Goal: Information Seeking & Learning: Learn about a topic

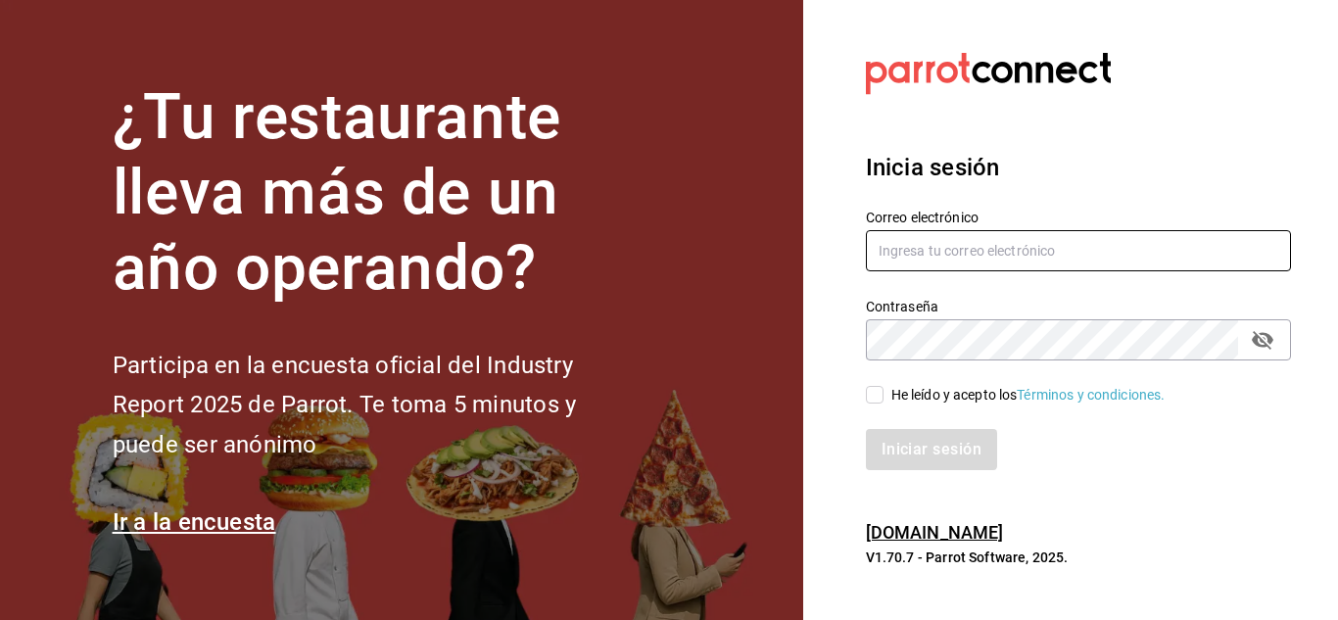
type input "[EMAIL_ADDRESS][DOMAIN_NAME]"
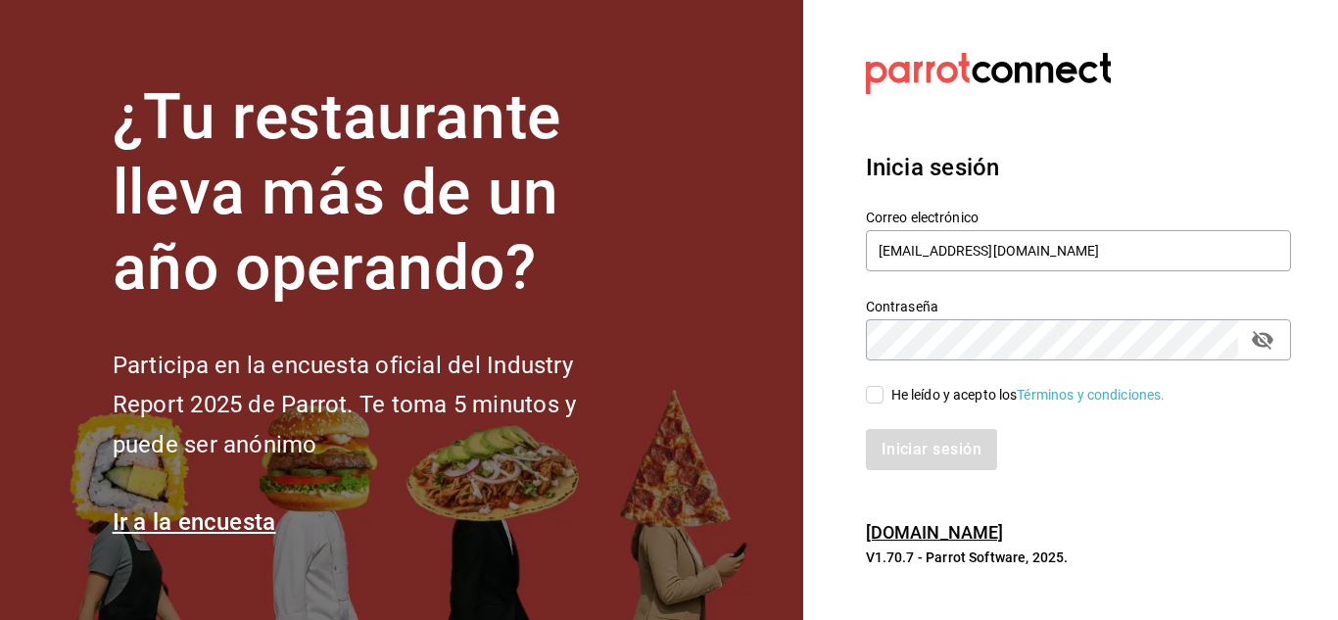
click at [885, 408] on div "Iniciar sesión" at bounding box center [1066, 438] width 449 height 65
click at [861, 390] on div "He leído y acepto los Términos y condiciones." at bounding box center [1066, 382] width 449 height 45
click at [879, 393] on input "He leído y acepto los Términos y condiciones." at bounding box center [875, 395] width 18 height 18
checkbox input "true"
click at [948, 454] on button "Iniciar sesión" at bounding box center [932, 449] width 133 height 41
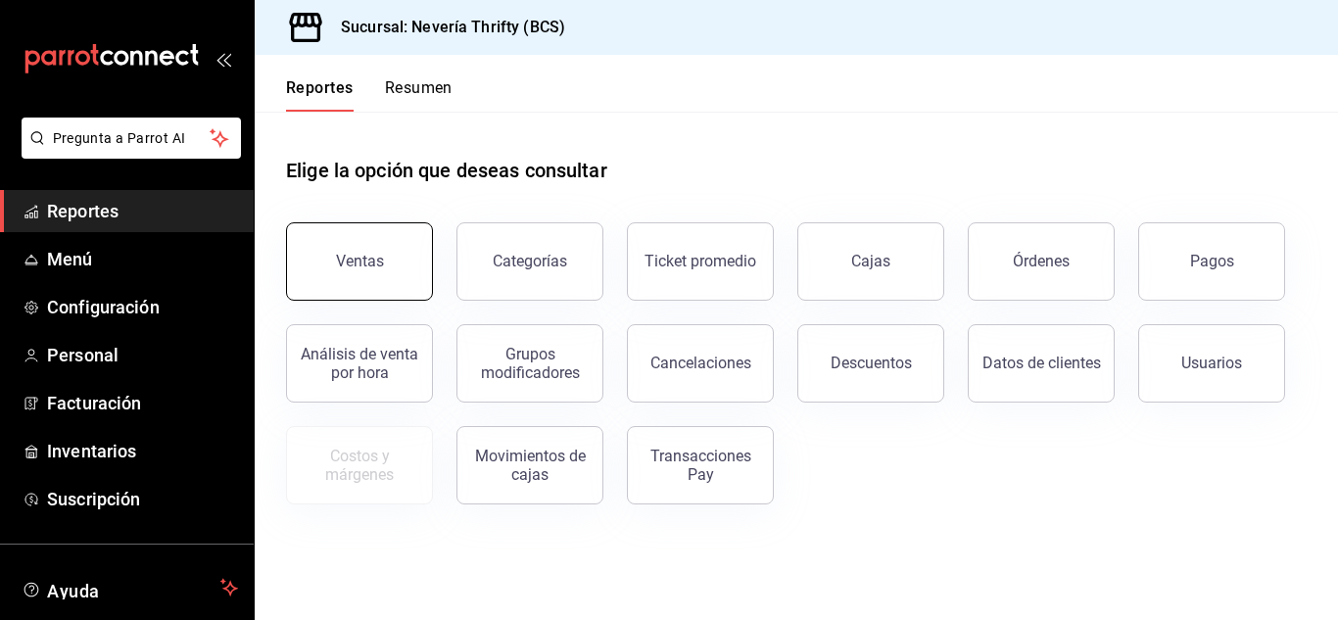
click at [352, 226] on button "Ventas" at bounding box center [359, 261] width 147 height 78
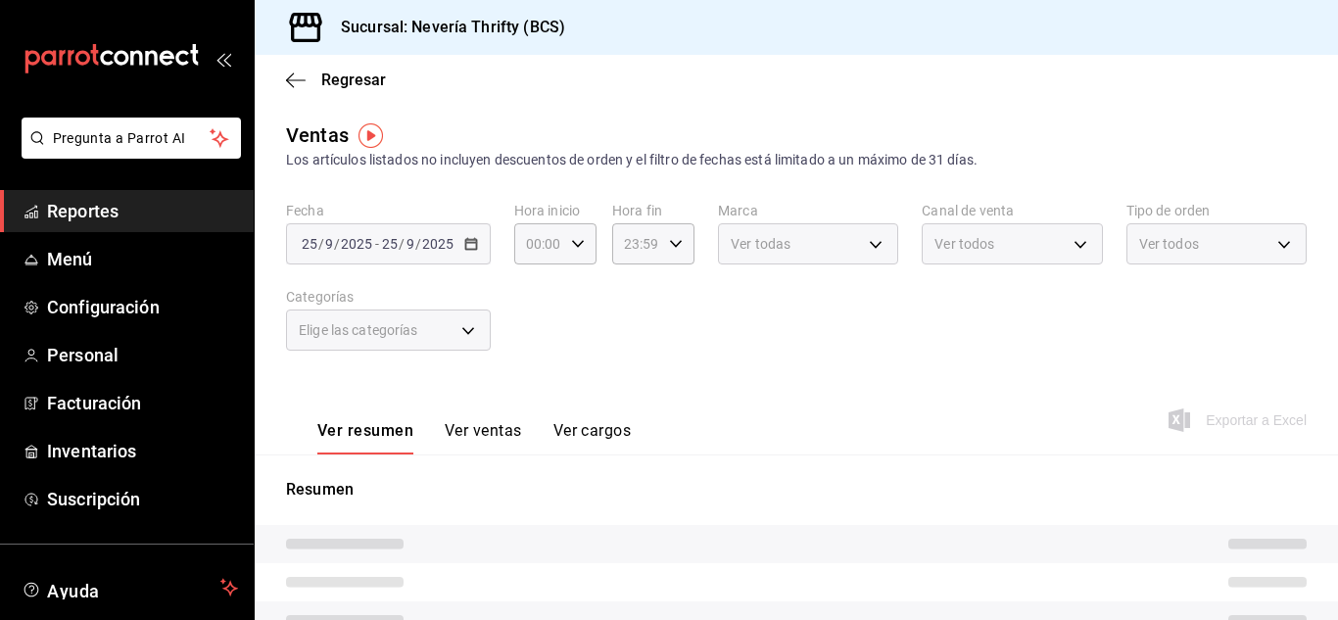
click at [472, 250] on div "[DATE] [DATE] - [DATE] [DATE]" at bounding box center [388, 243] width 205 height 41
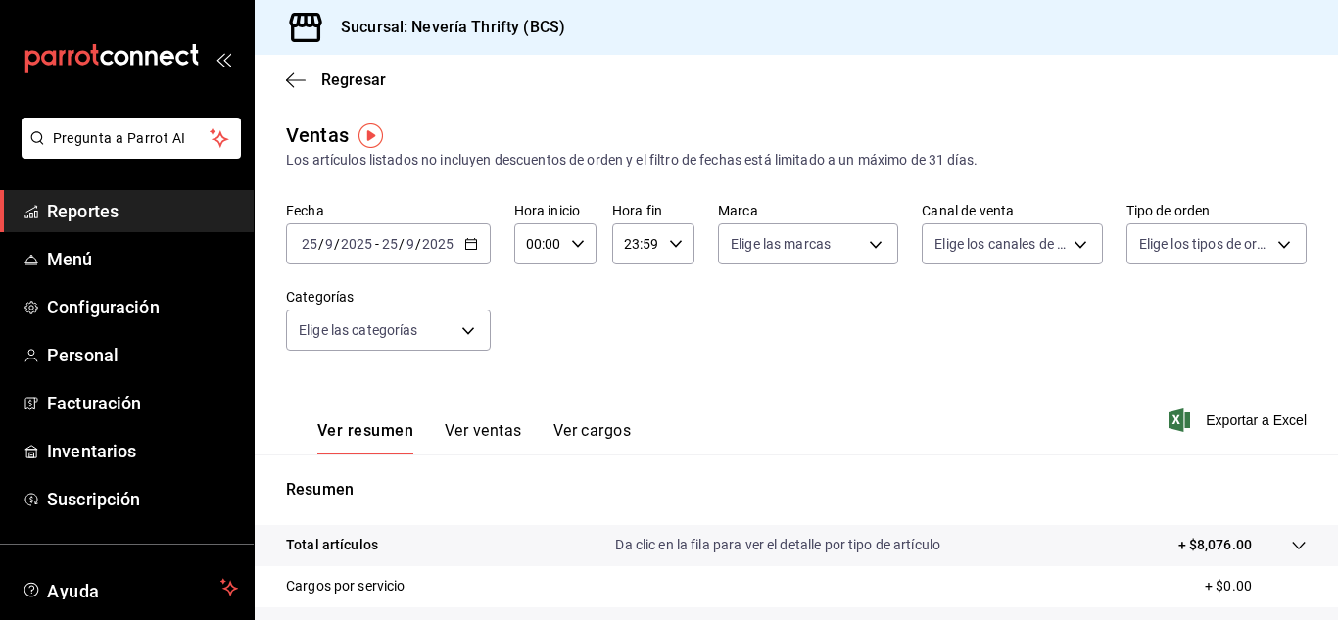
click at [474, 253] on div "[DATE] [DATE] - [DATE] [DATE]" at bounding box center [388, 243] width 205 height 41
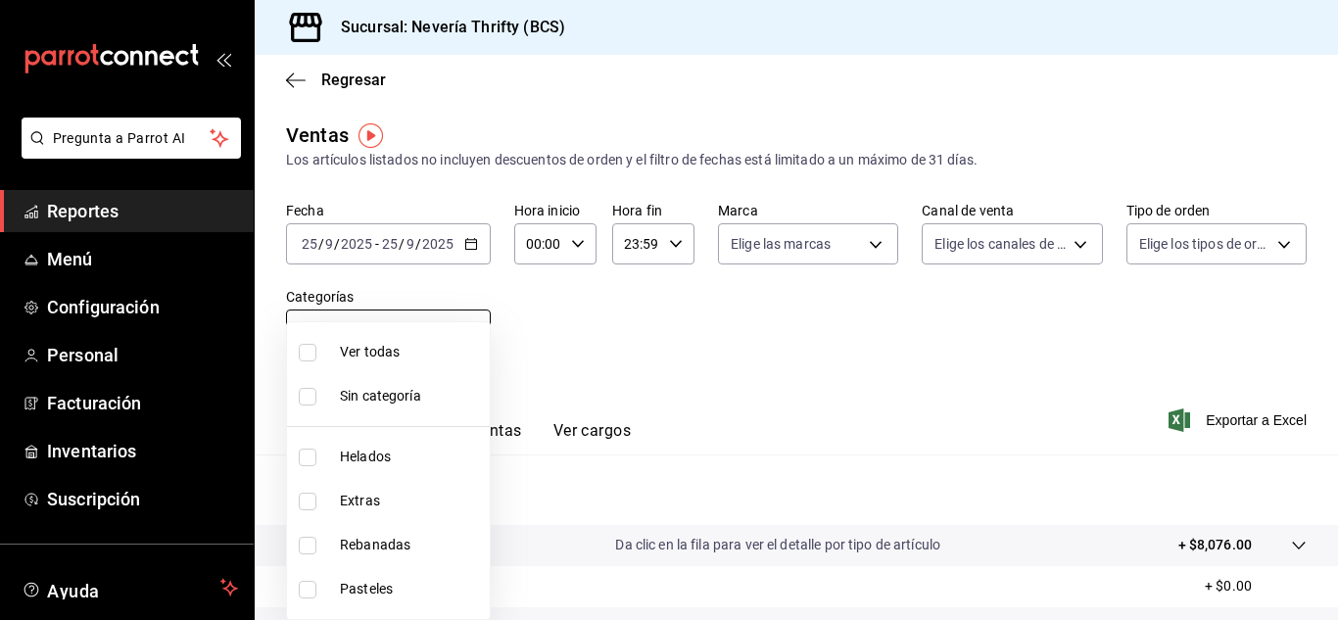
click at [483, 317] on body "Pregunta a Parrot AI Reportes Menú Configuración Personal Facturación Inventari…" at bounding box center [669, 310] width 1338 height 620
click at [460, 241] on div at bounding box center [669, 310] width 1338 height 620
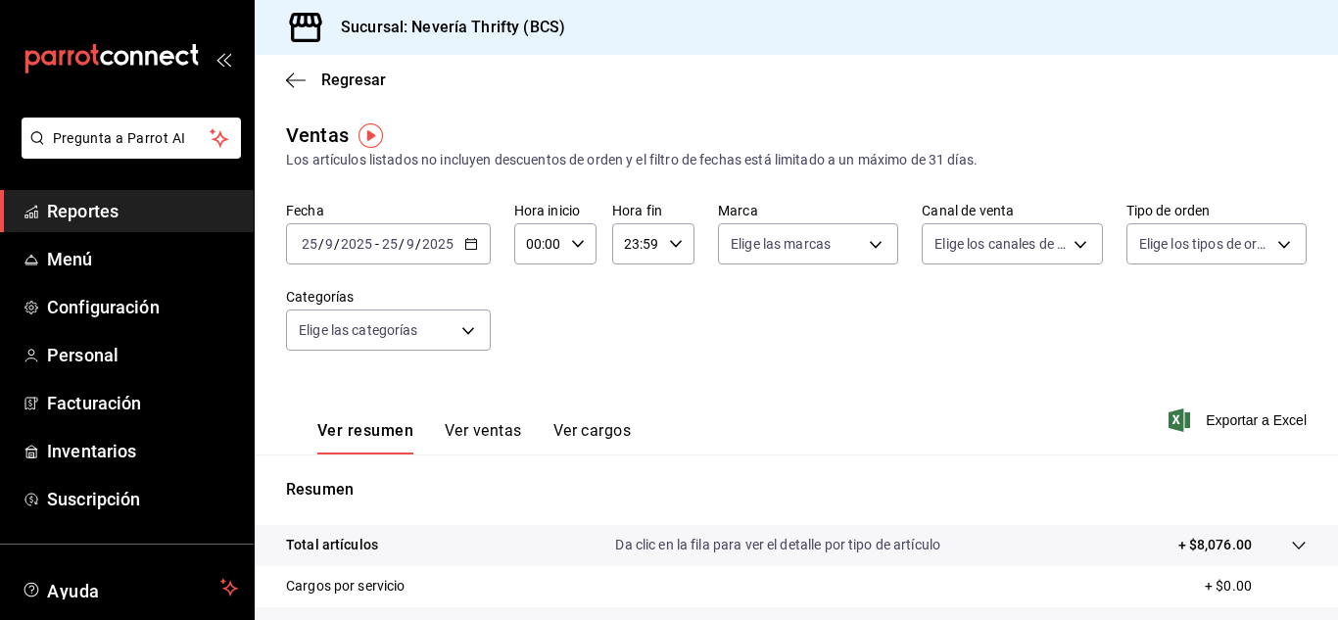
click at [474, 250] on \(Stroke\) "button" at bounding box center [471, 244] width 12 height 11
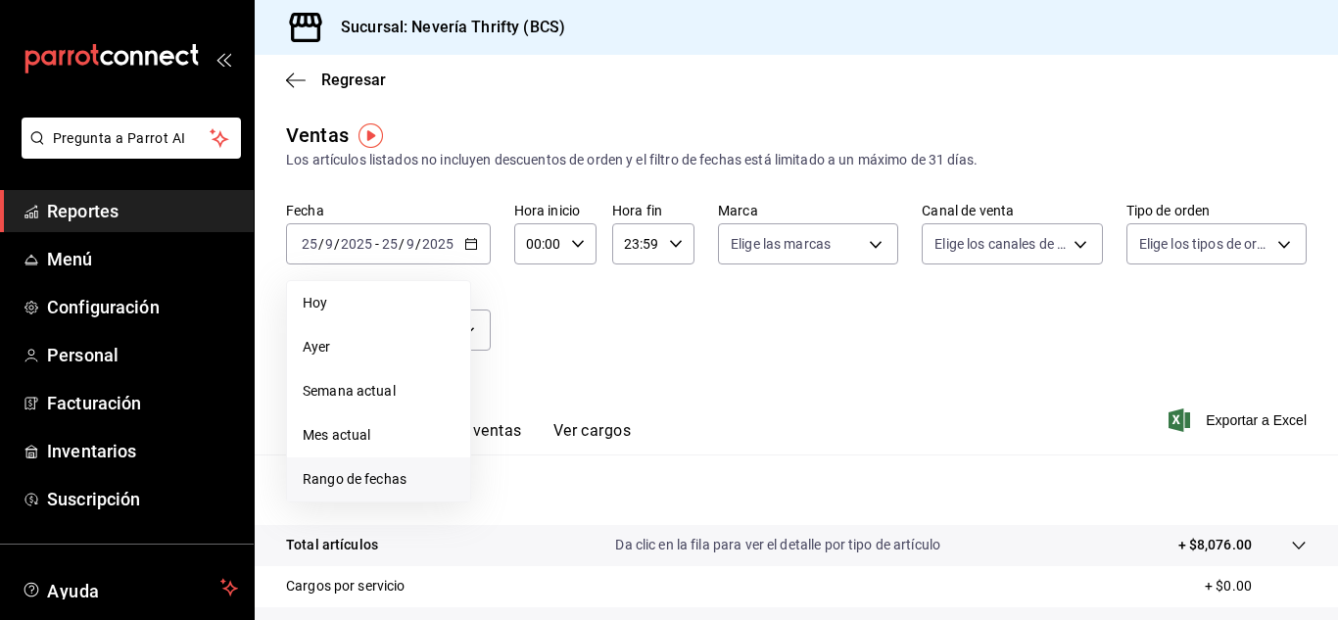
click at [357, 489] on li "Rango de fechas" at bounding box center [378, 479] width 183 height 44
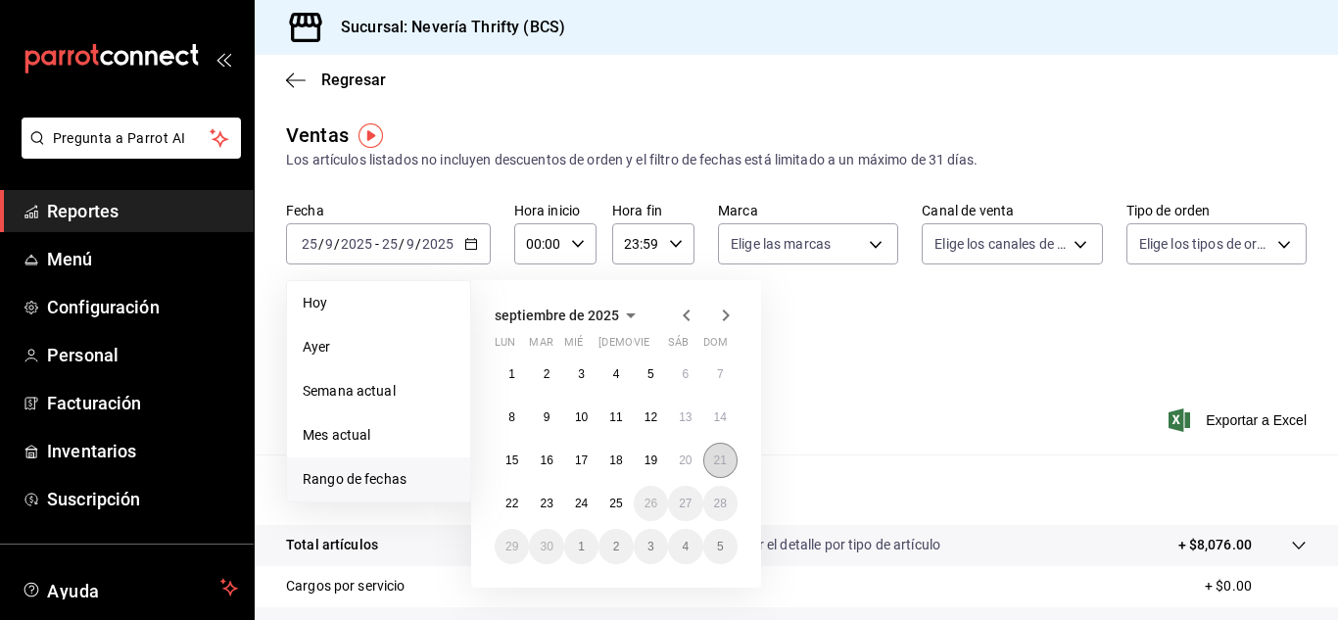
click at [715, 454] on abbr "21" at bounding box center [720, 461] width 13 height 14
click at [715, 455] on abbr "21" at bounding box center [720, 461] width 13 height 14
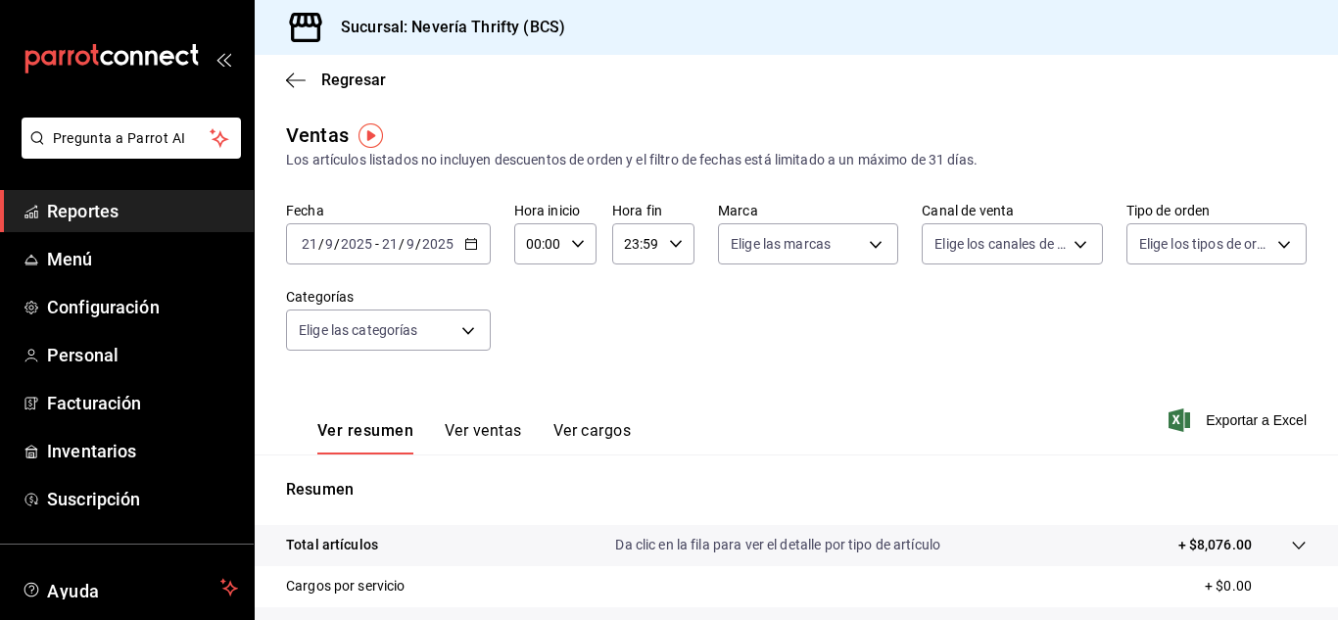
click at [457, 438] on button "Ver ventas" at bounding box center [483, 437] width 77 height 33
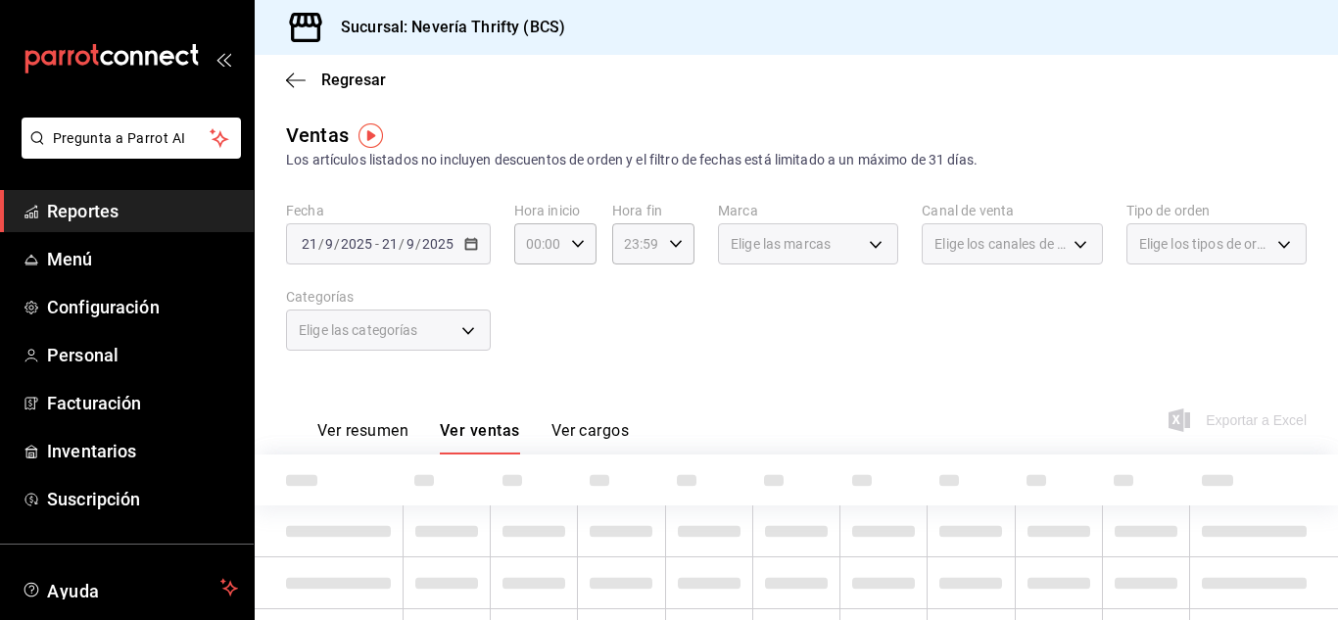
click at [426, 338] on div "Elige las categorías" at bounding box center [388, 330] width 205 height 41
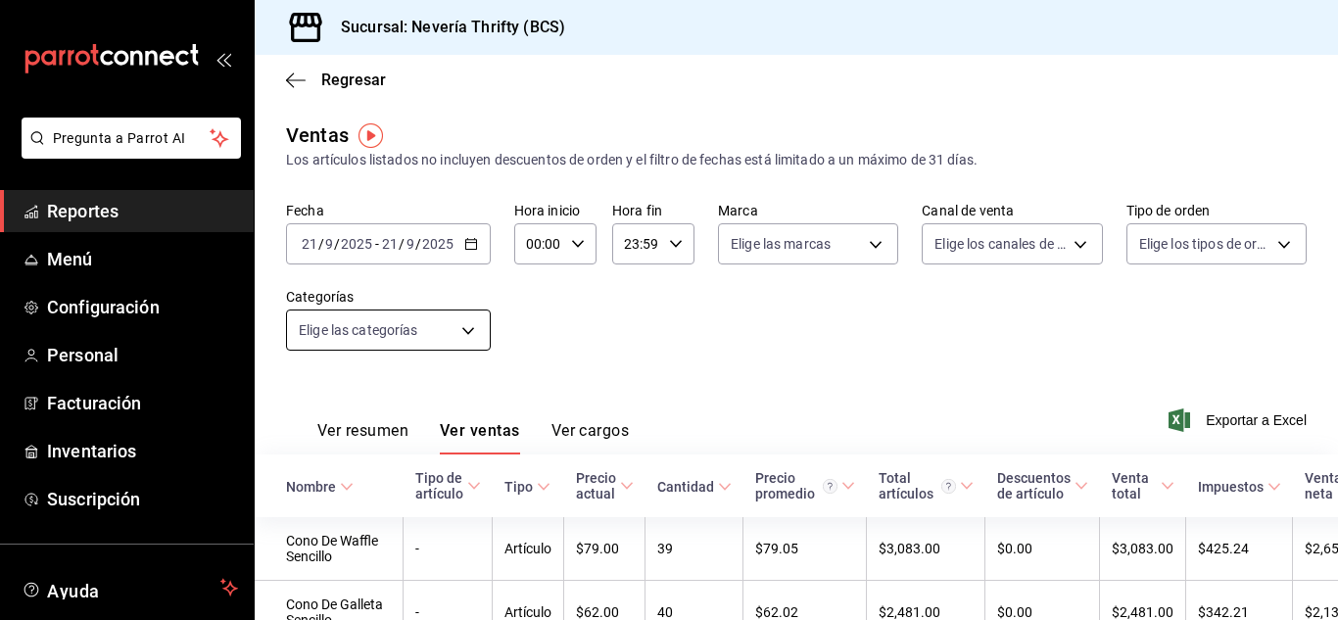
click at [449, 312] on body "Pregunta a Parrot AI Reportes Menú Configuración Personal Facturación Inventari…" at bounding box center [669, 310] width 1338 height 620
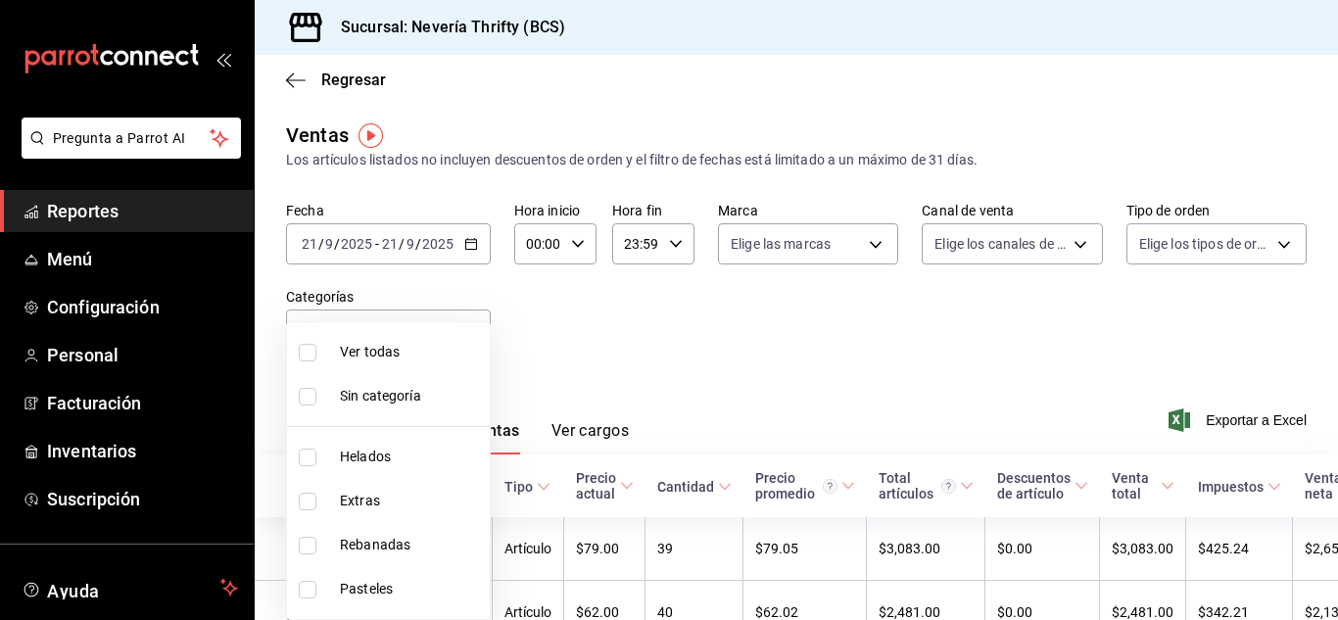
click at [308, 585] on input "checkbox" at bounding box center [308, 590] width 18 height 18
checkbox input "true"
type input "6461abde-3692-455f-a363-427c9a88c513"
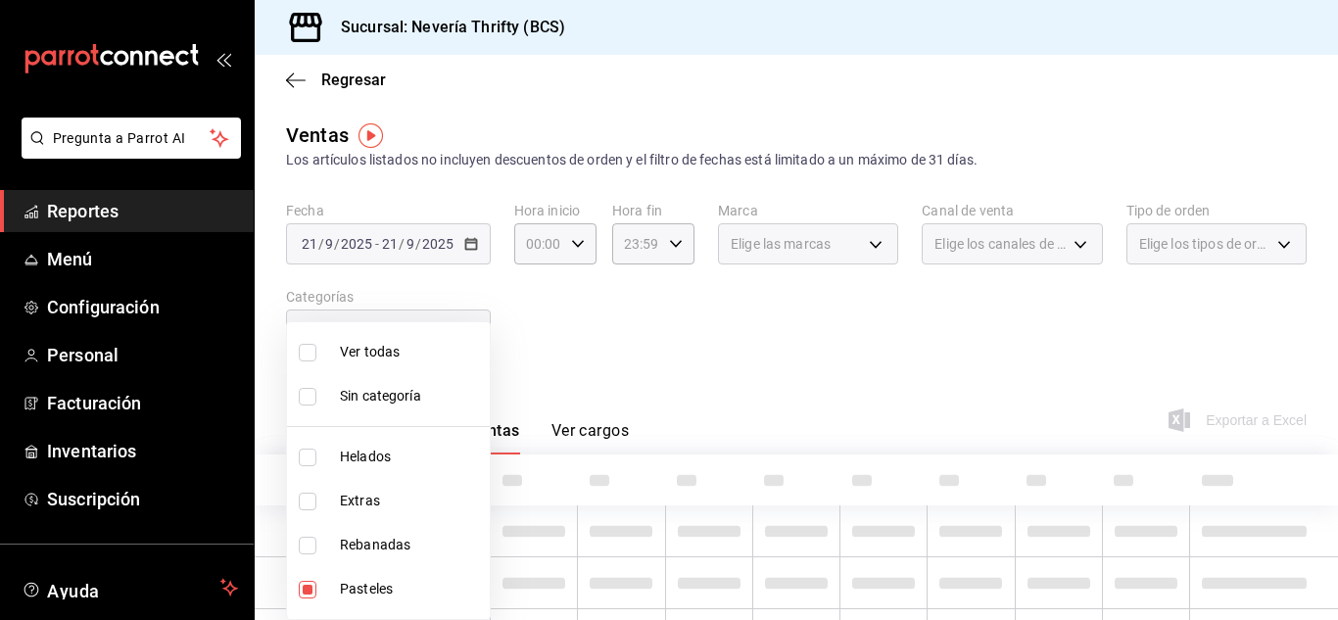
click at [731, 335] on div at bounding box center [669, 310] width 1338 height 620
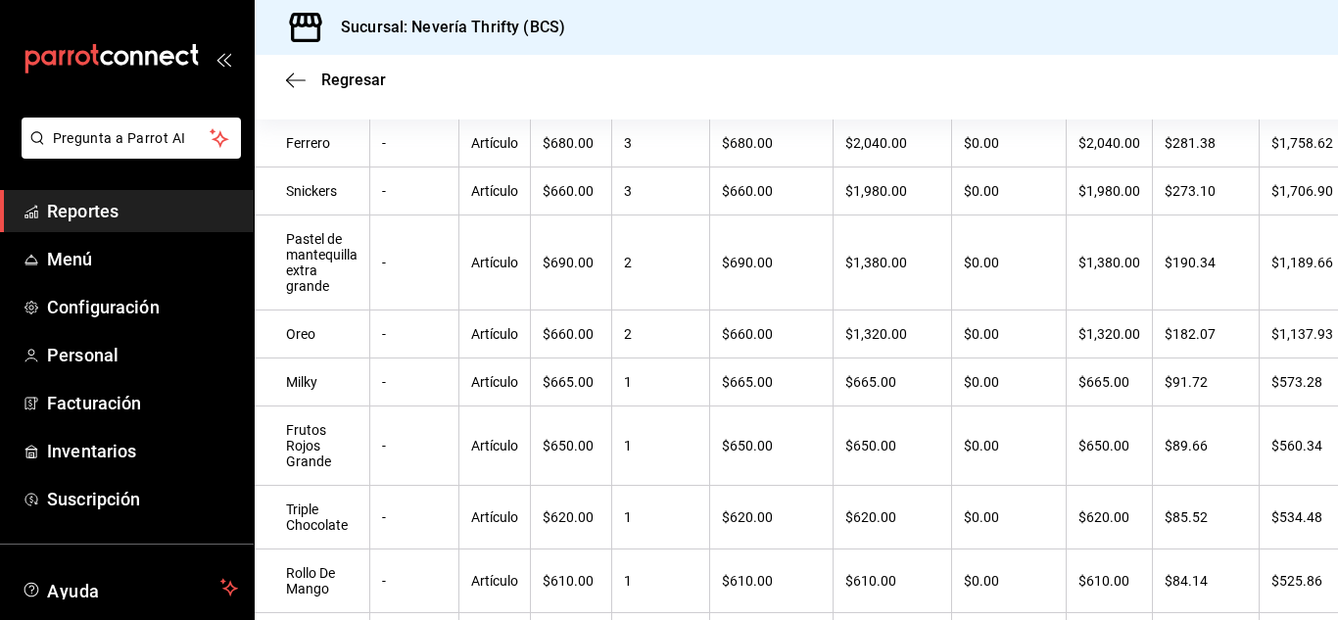
scroll to position [393, 0]
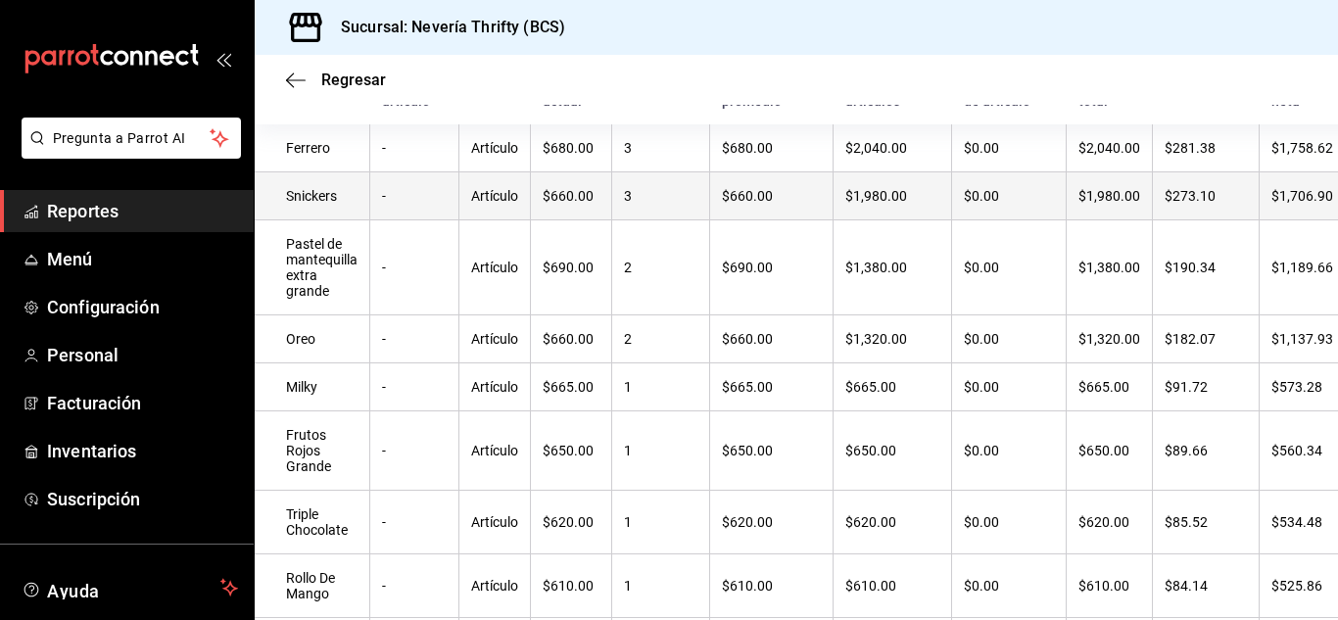
click at [655, 208] on td "3" at bounding box center [661, 196] width 98 height 48
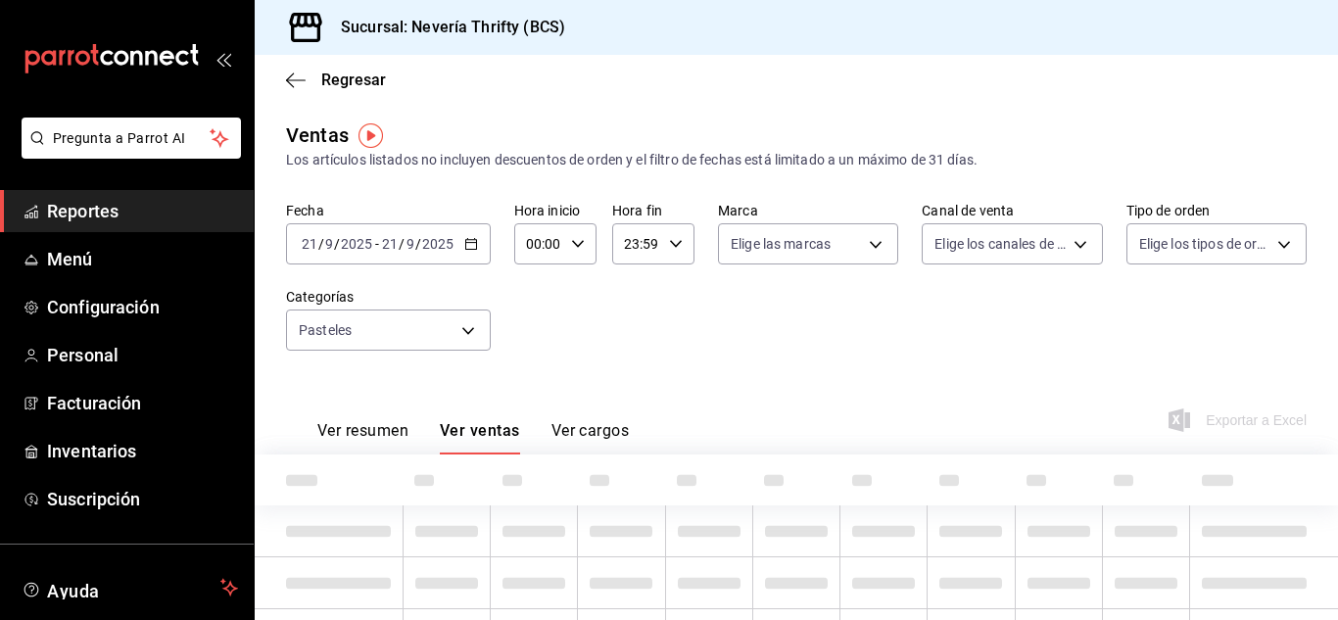
type input "6461abde-3692-455f-a363-427c9a88c513"
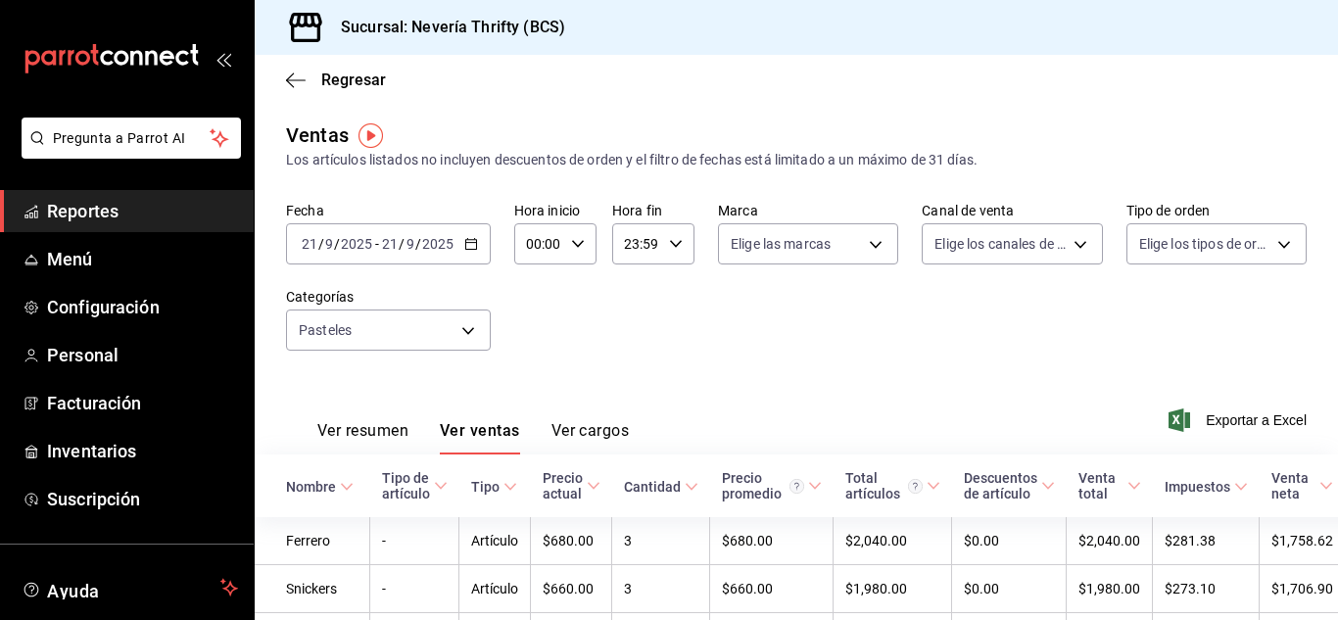
click at [379, 414] on div "Ver resumen Ver ventas Ver cargos" at bounding box center [457, 426] width 343 height 57
click at [380, 424] on button "Ver resumen" at bounding box center [362, 437] width 91 height 33
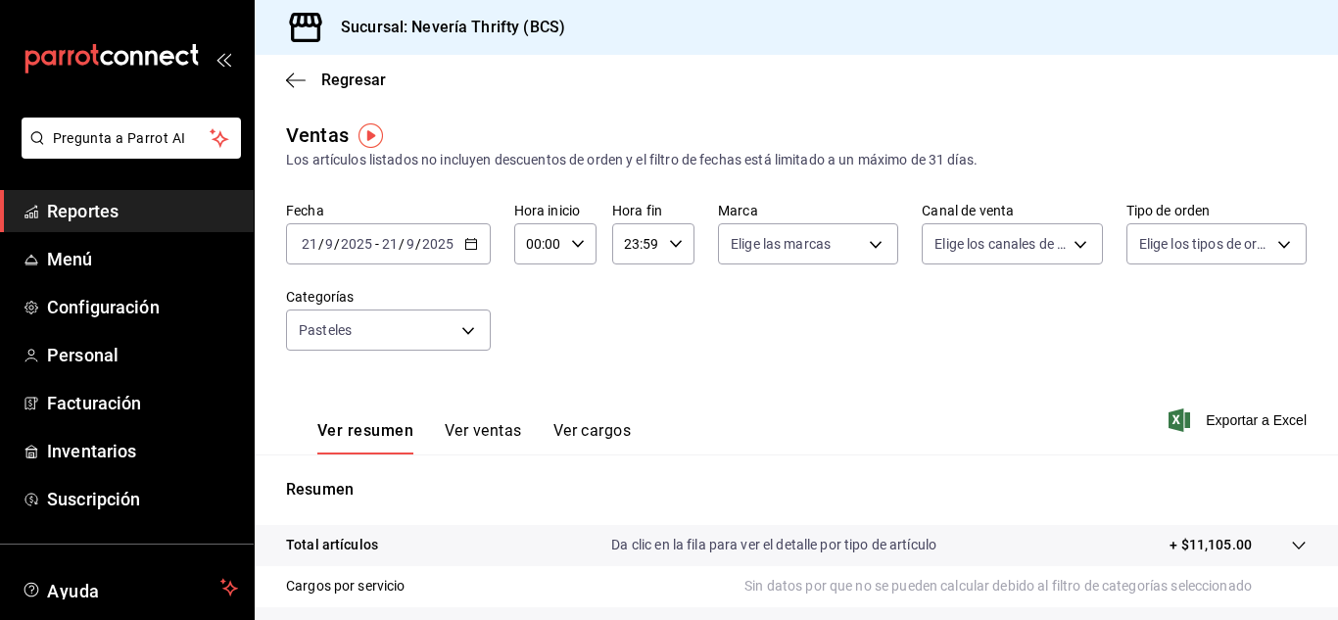
click at [469, 437] on button "Ver ventas" at bounding box center [483, 437] width 77 height 33
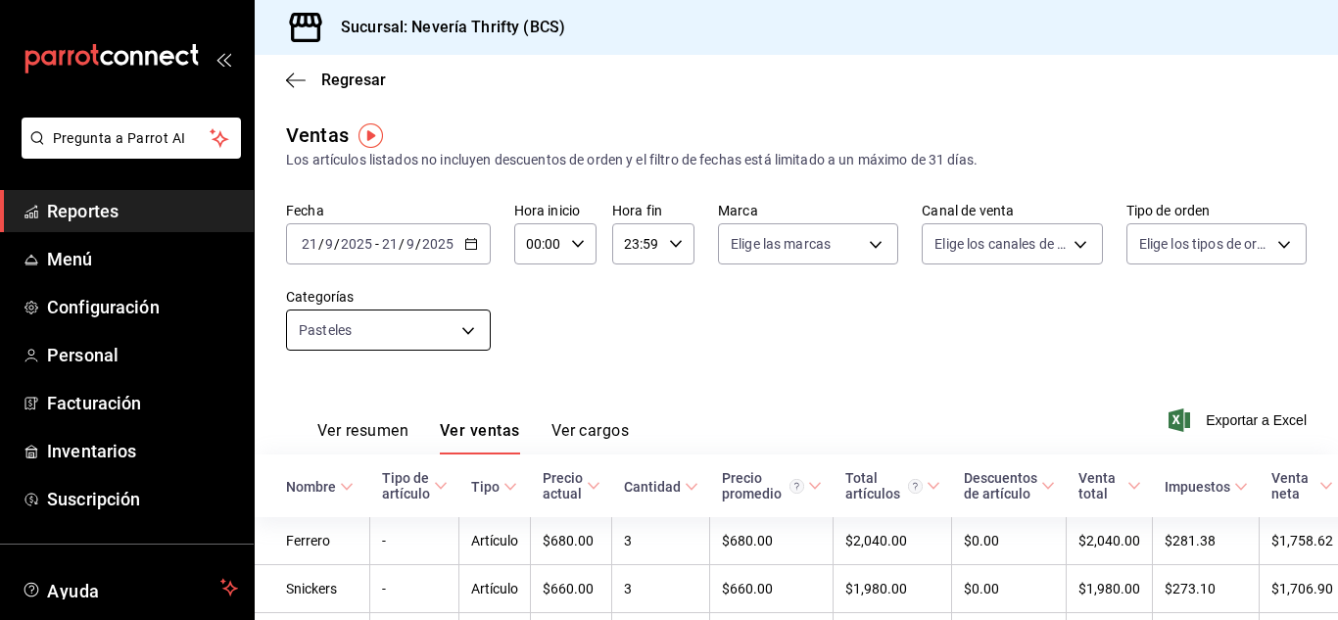
click at [466, 323] on body "Pregunta a Parrot AI Reportes Menú Configuración Personal Facturación Inventari…" at bounding box center [669, 310] width 1338 height 620
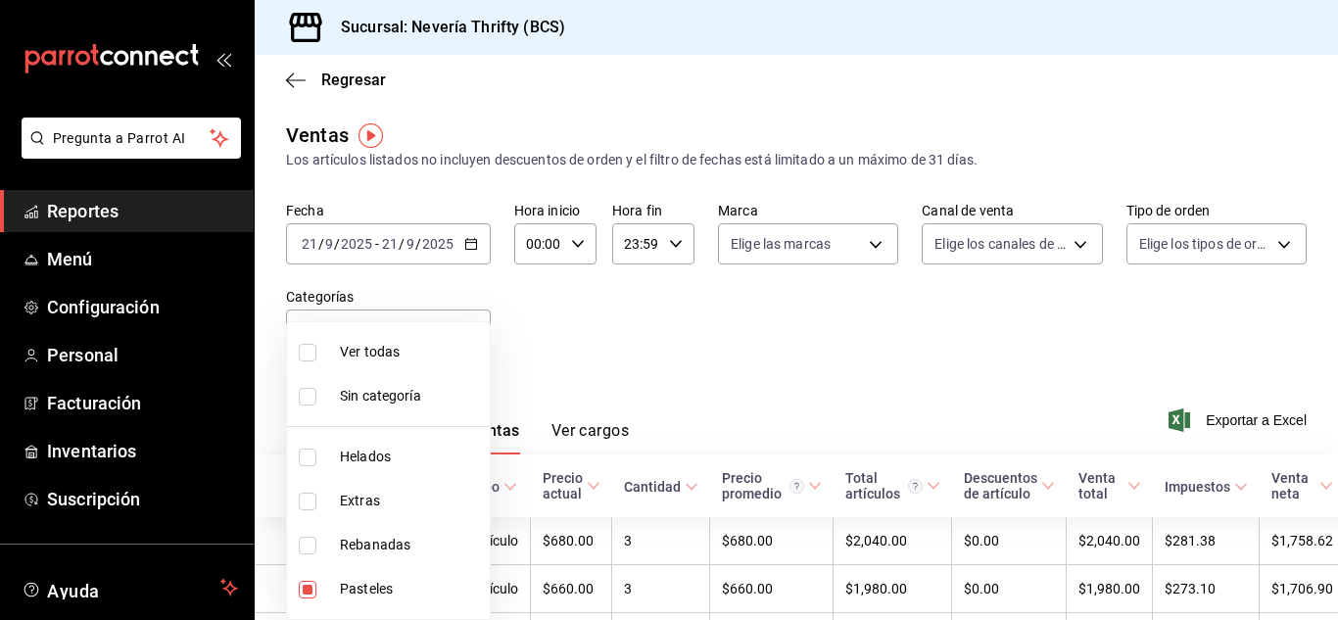
click at [309, 594] on input "checkbox" at bounding box center [308, 590] width 18 height 18
checkbox input "false"
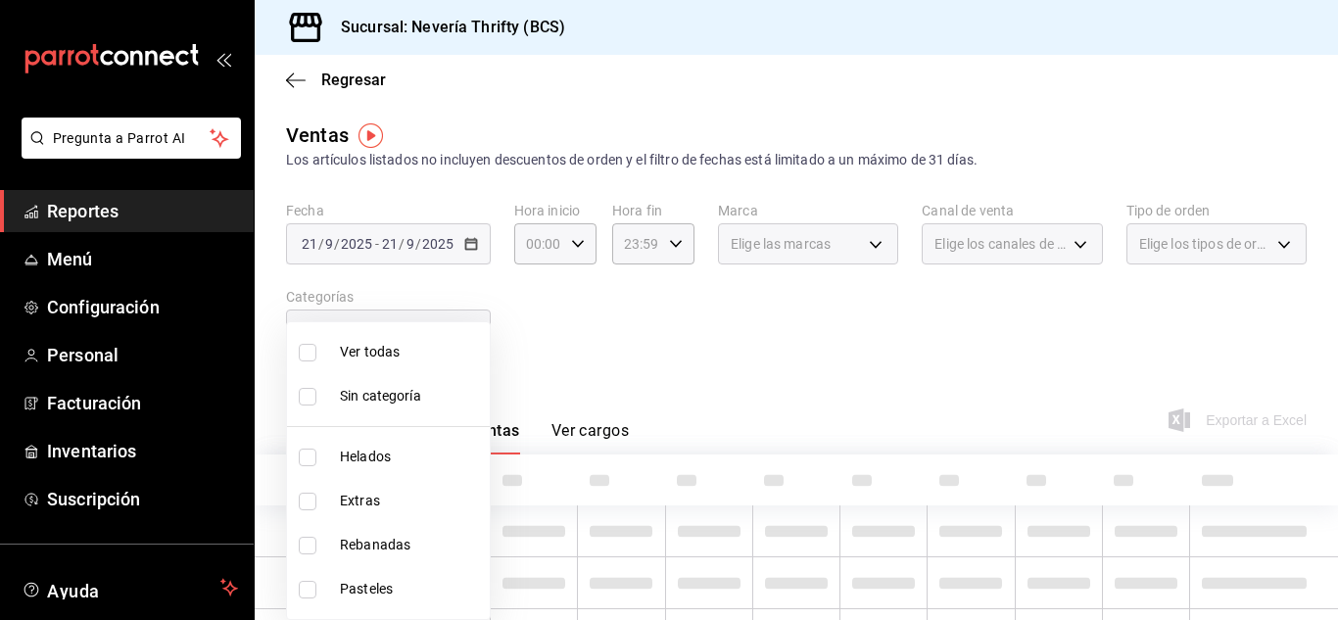
click at [301, 546] on input "checkbox" at bounding box center [308, 546] width 18 height 18
checkbox input "true"
type input "74bd740e-3aa1-490c-81d0-975f3653bd1e"
click at [713, 352] on div at bounding box center [669, 310] width 1338 height 620
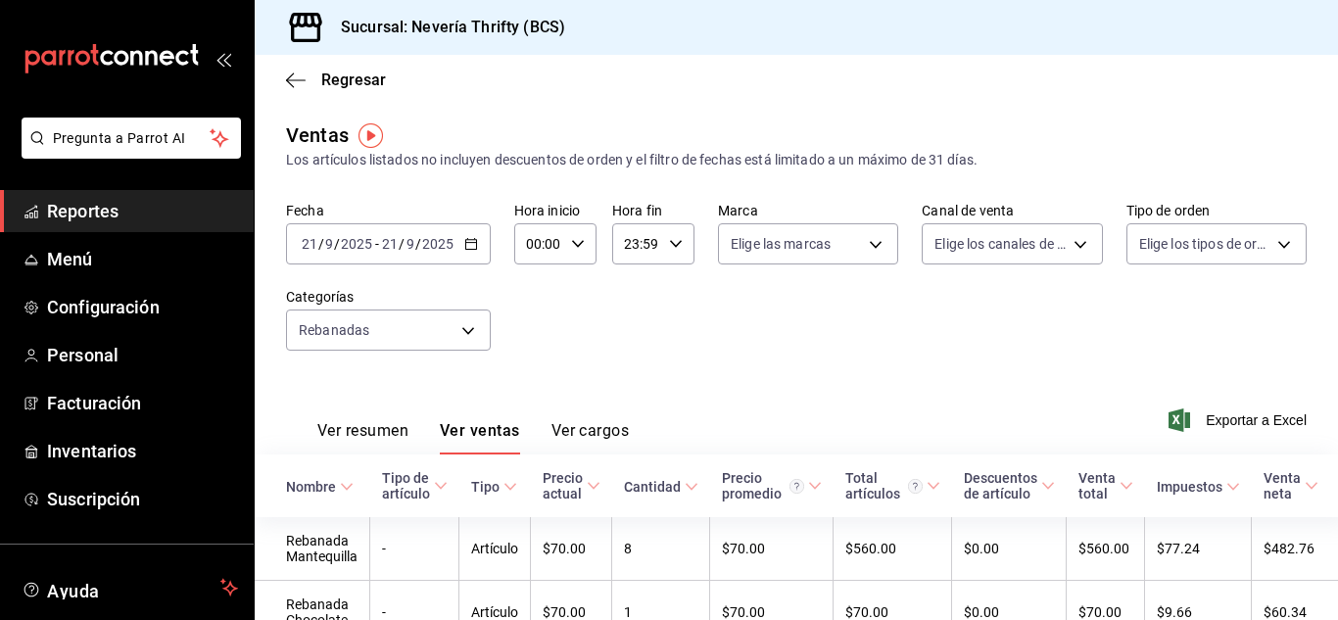
scroll to position [98, 0]
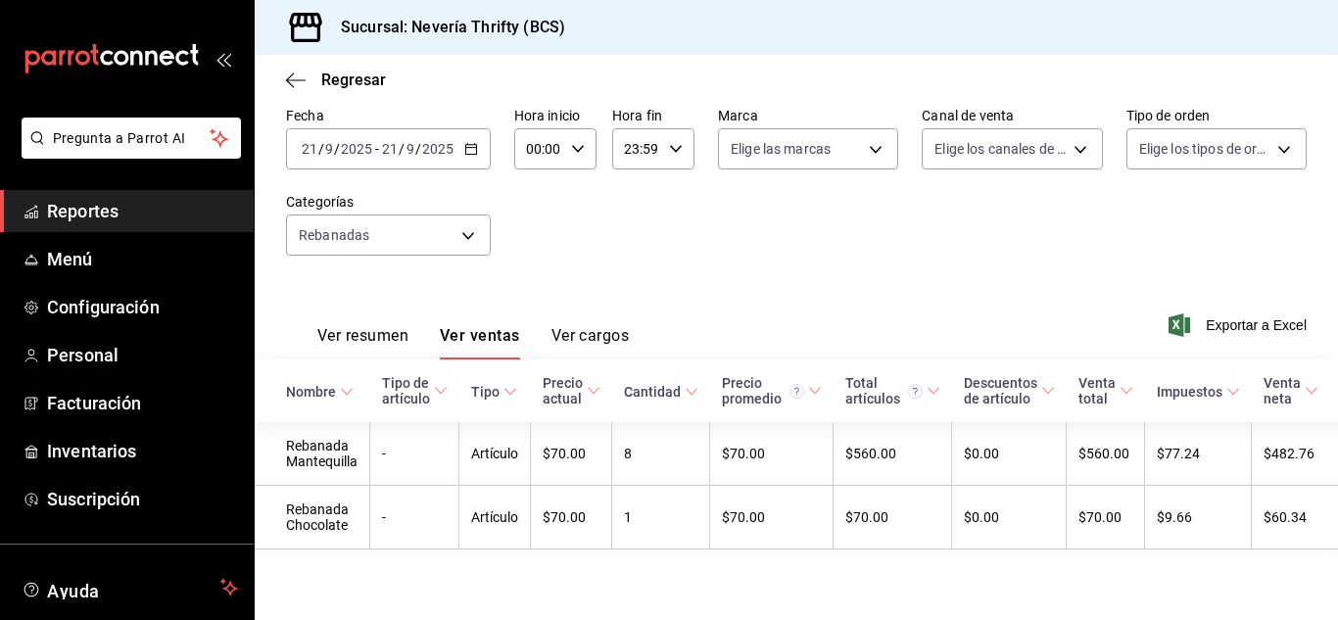
click at [393, 335] on button "Ver resumen" at bounding box center [362, 342] width 91 height 33
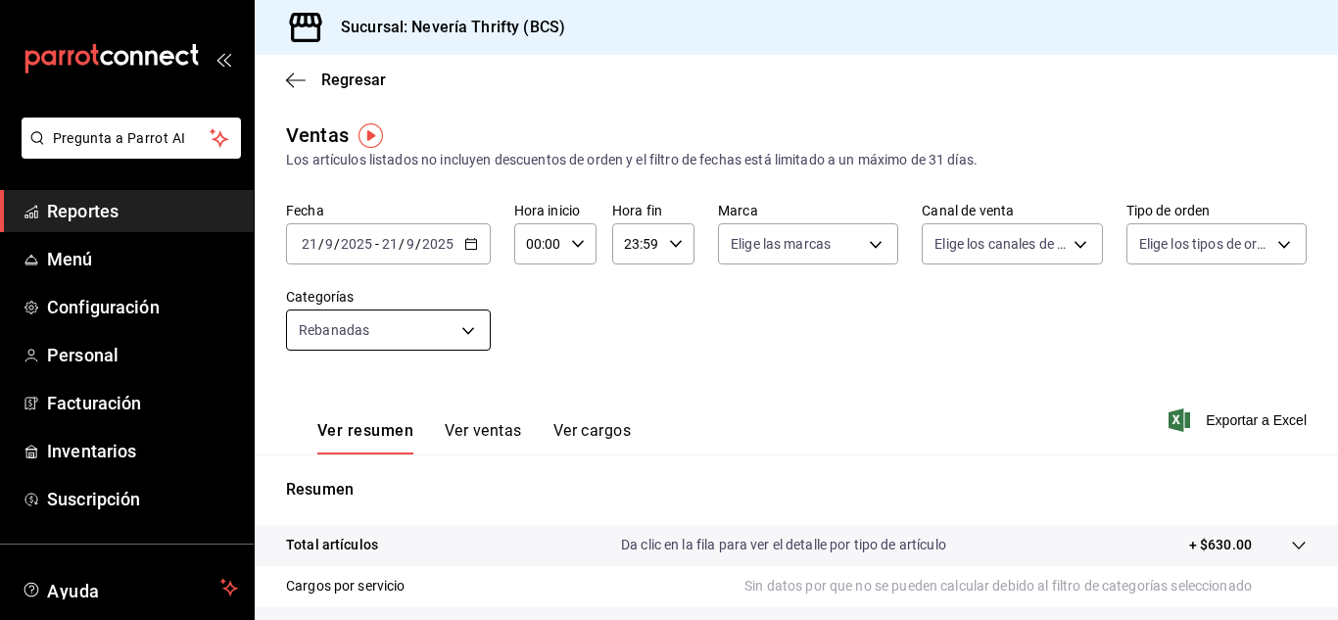
click at [479, 315] on body "Pregunta a Parrot AI Reportes Menú Configuración Personal Facturación Inventari…" at bounding box center [669, 310] width 1338 height 620
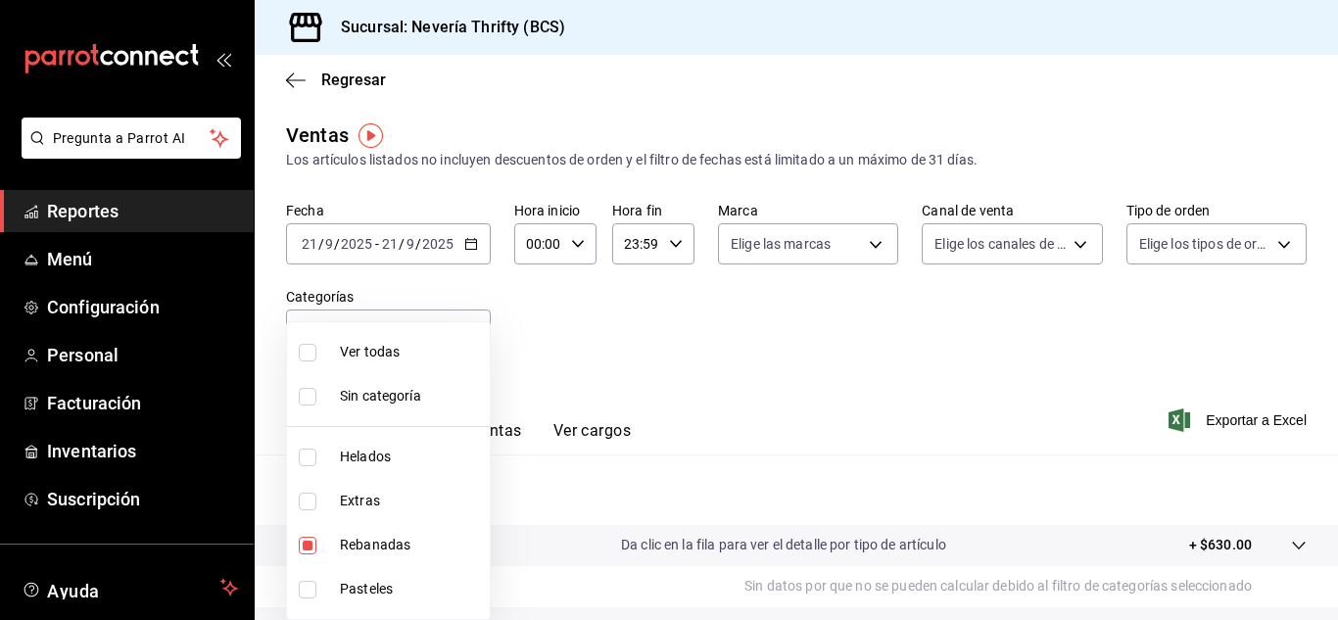
click at [303, 543] on input "checkbox" at bounding box center [308, 546] width 18 height 18
checkbox input "false"
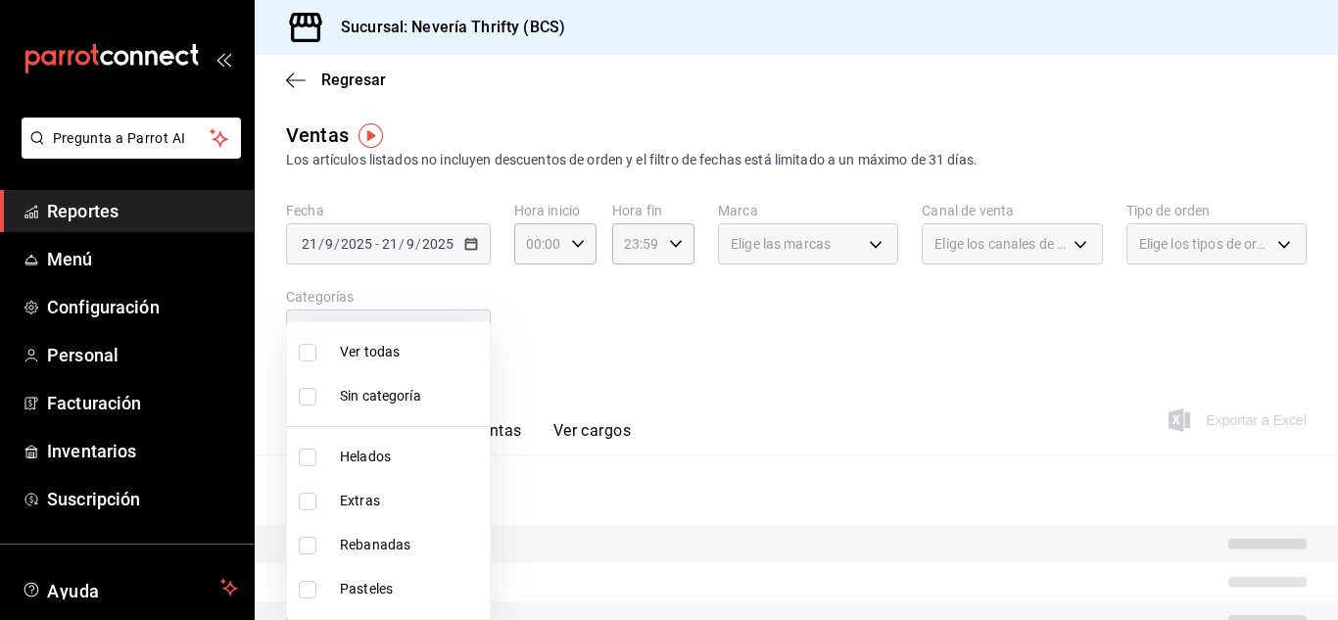
click at [302, 452] on input "checkbox" at bounding box center [308, 458] width 18 height 18
checkbox input "true"
type input "b705a4a3-0c02-4aaa-bced-1ae138585fd0"
click at [653, 355] on div at bounding box center [669, 310] width 1338 height 620
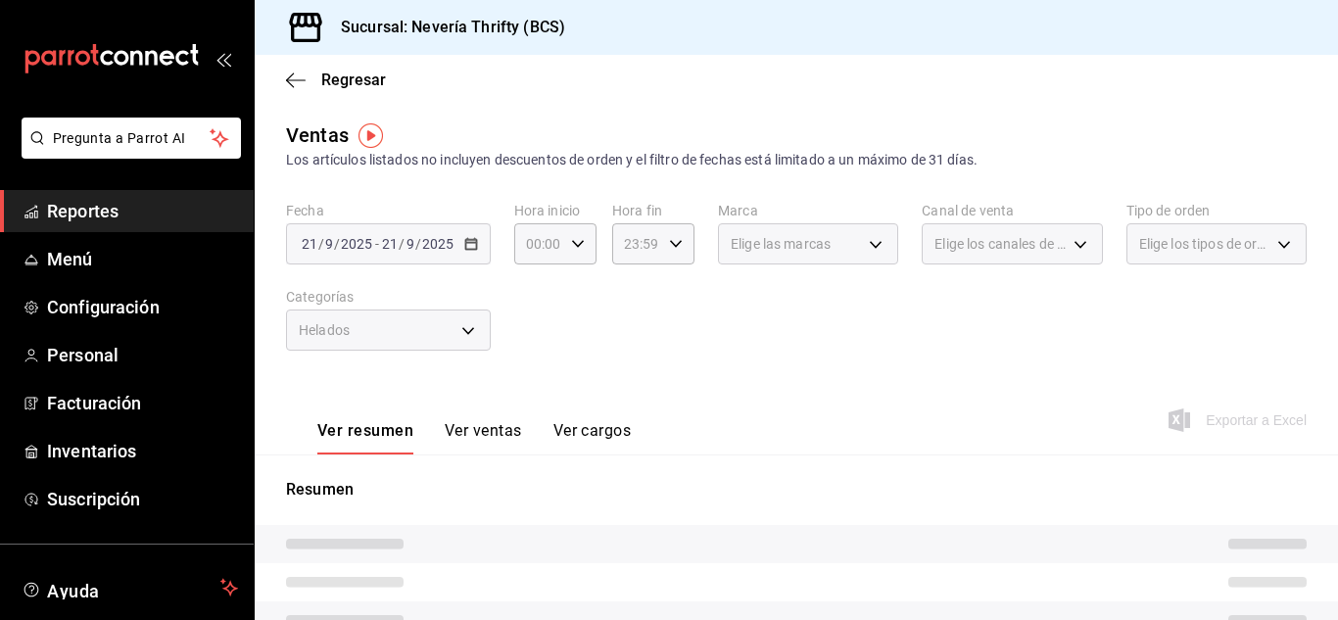
click at [501, 445] on button "Ver ventas" at bounding box center [483, 437] width 77 height 33
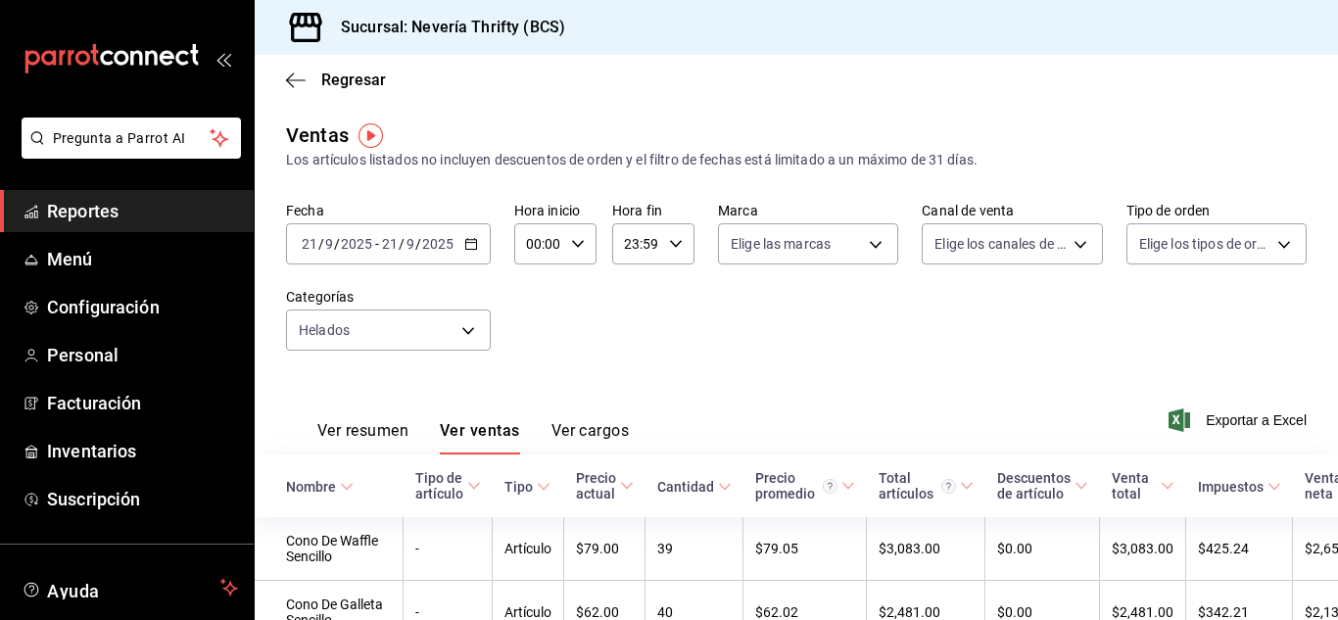
drag, startPoint x: 338, startPoint y: 495, endPoint x: 365, endPoint y: 479, distance: 31.6
click at [337, 498] on th "Nombre" at bounding box center [329, 485] width 149 height 63
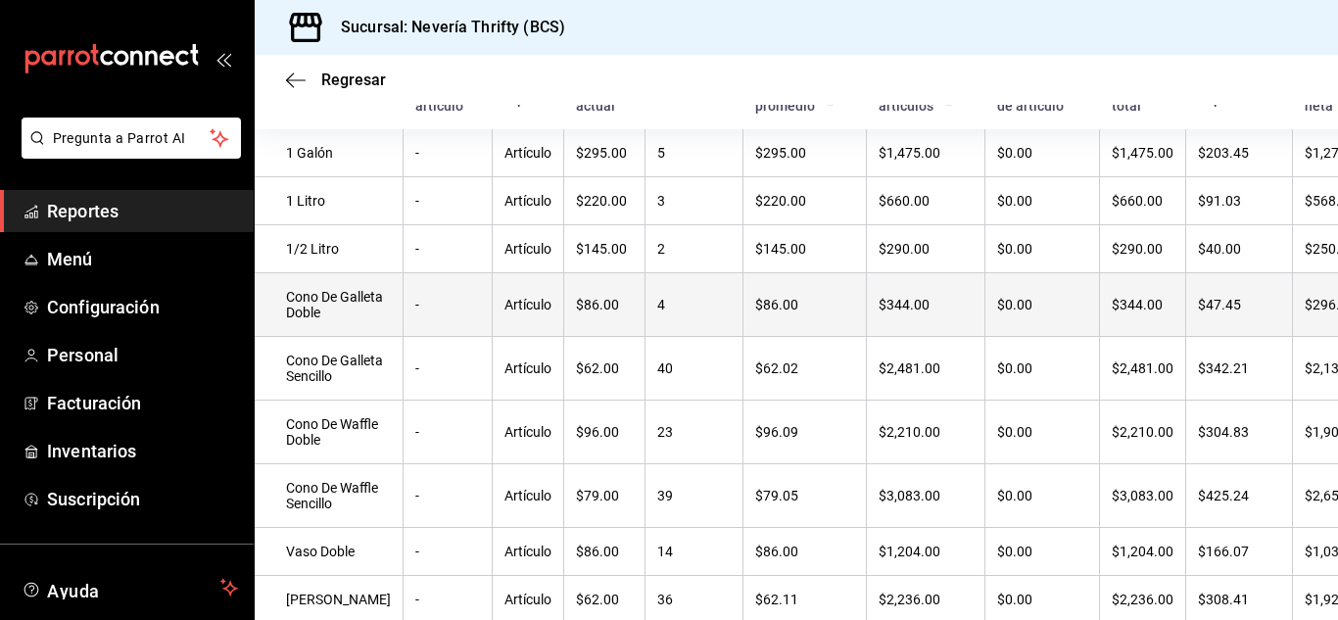
scroll to position [94, 0]
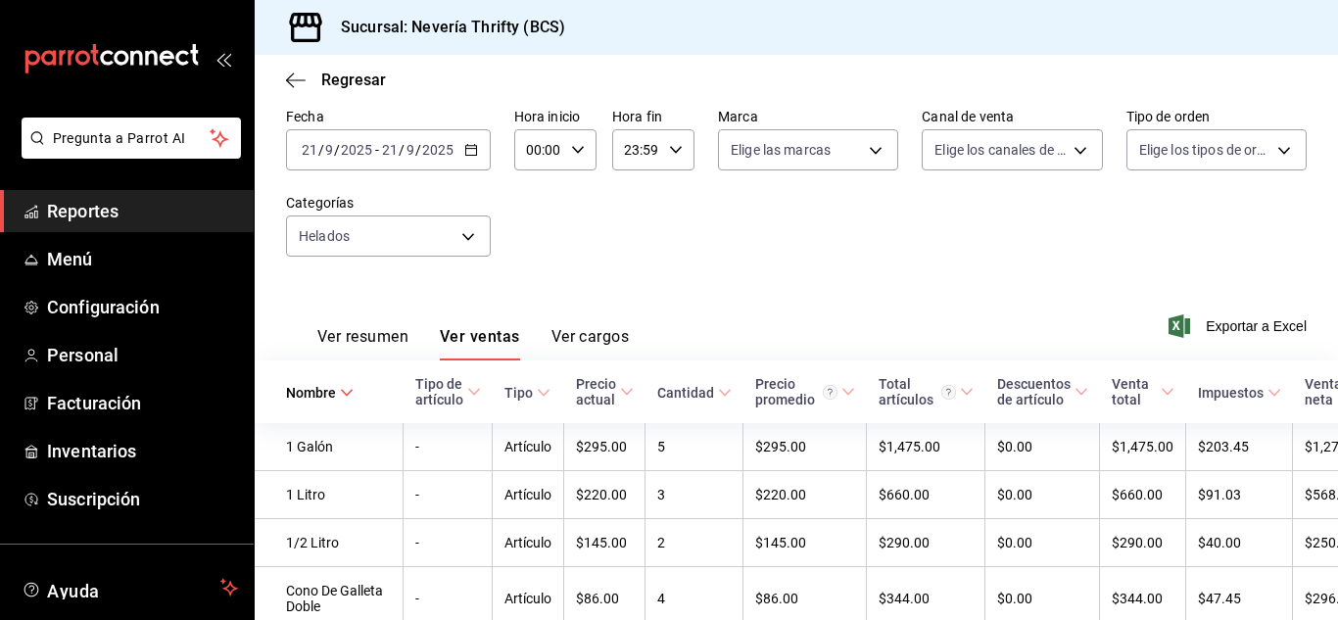
click at [371, 326] on div "Ver resumen Ver ventas Ver cargos" at bounding box center [457, 332] width 343 height 57
drag, startPoint x: 347, startPoint y: 345, endPoint x: 551, endPoint y: 319, distance: 206.3
click at [350, 342] on button "Ver resumen" at bounding box center [362, 343] width 91 height 33
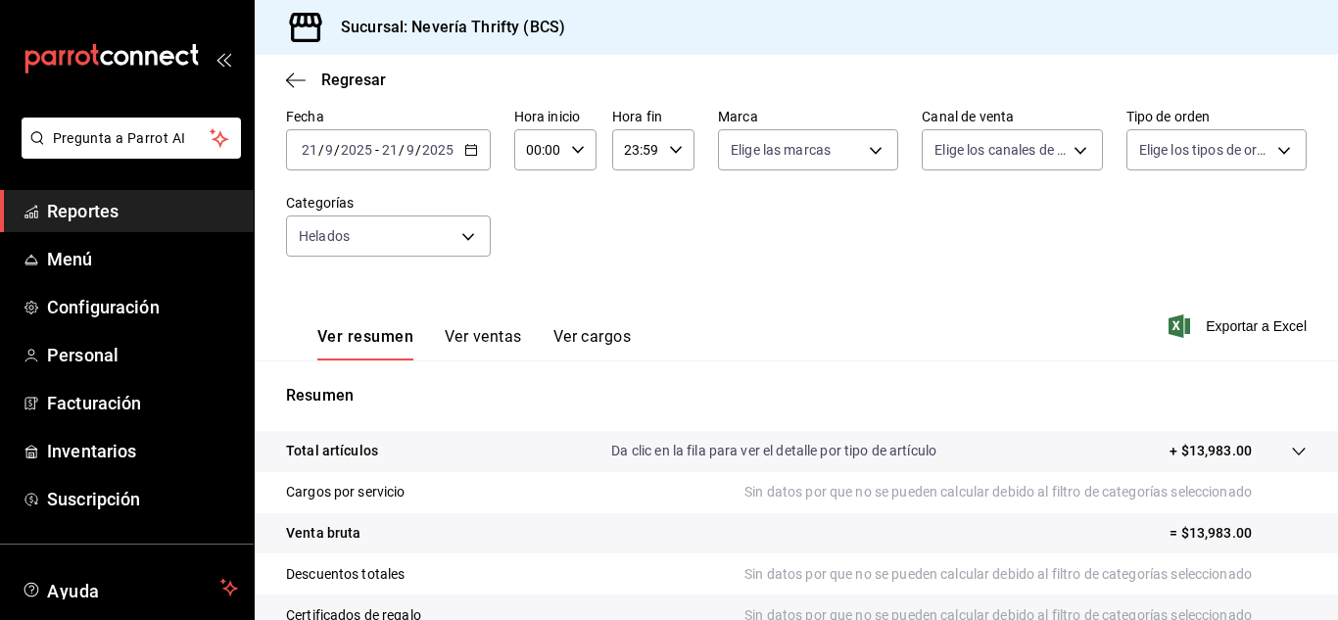
scroll to position [192, 0]
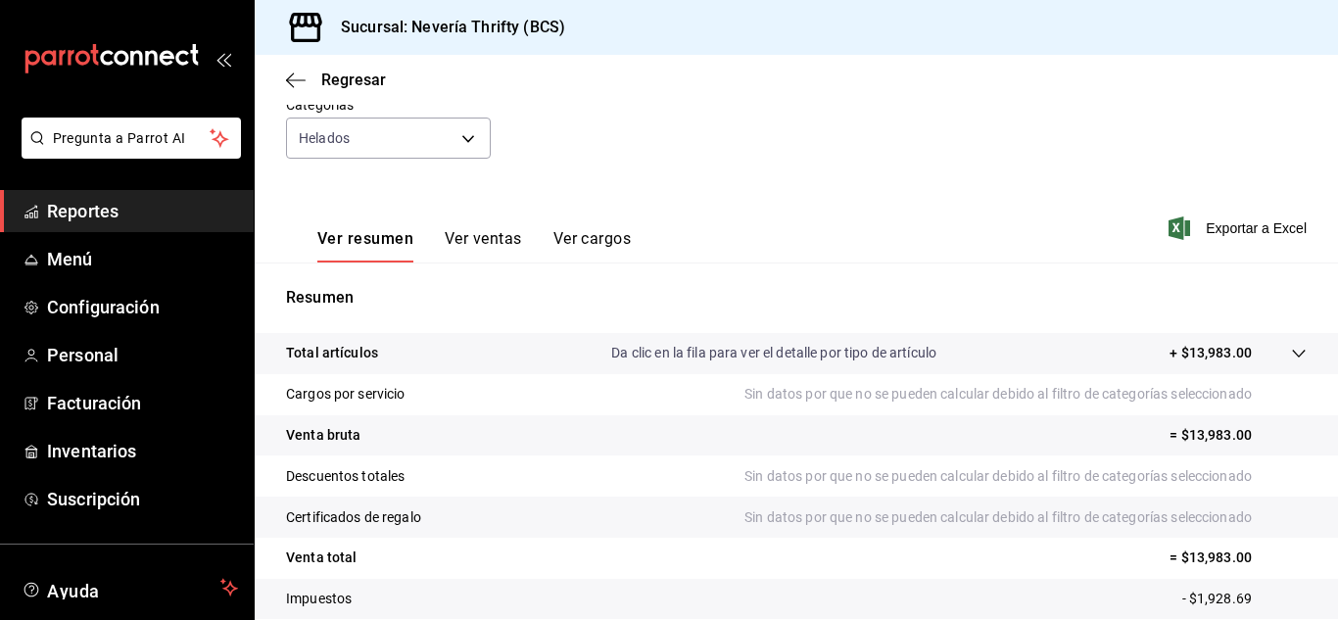
click at [470, 213] on div "Ver resumen Ver ventas Ver cargos" at bounding box center [458, 234] width 345 height 57
click at [472, 224] on div "Ver resumen Ver ventas Ver cargos" at bounding box center [458, 234] width 345 height 57
click at [470, 231] on button "Ver ventas" at bounding box center [483, 245] width 77 height 33
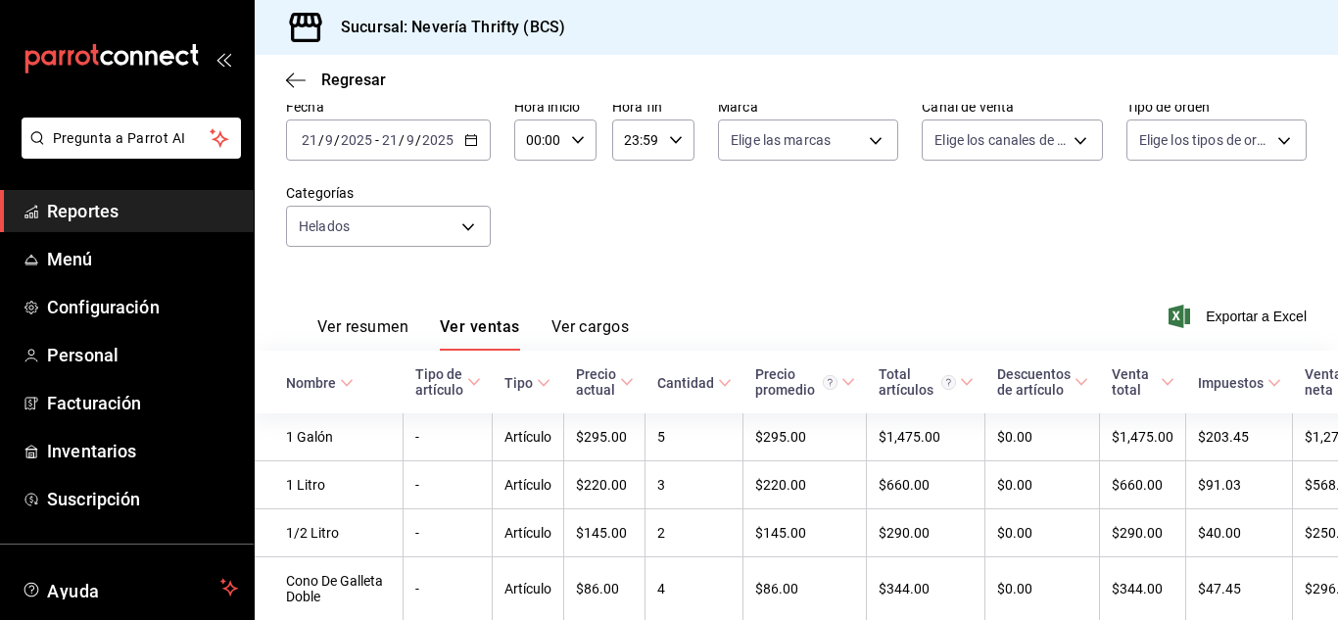
scroll to position [192, 0]
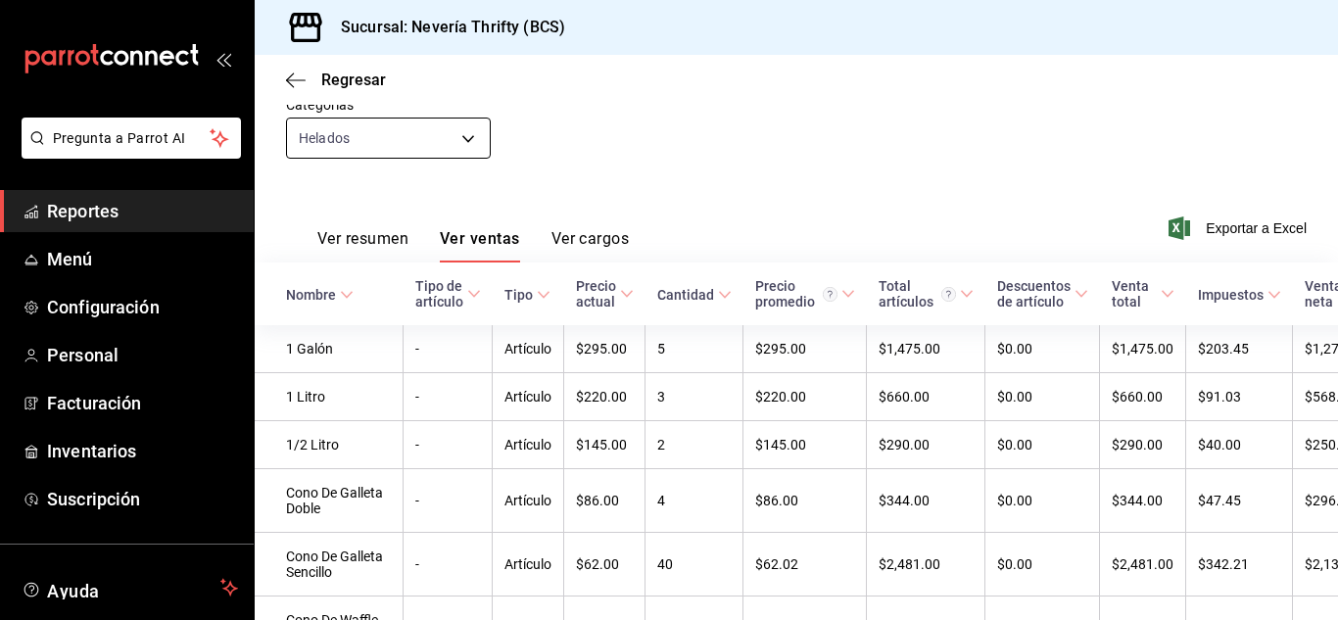
click at [460, 133] on body "Pregunta a Parrot AI Reportes Menú Configuración Personal Facturación Inventari…" at bounding box center [669, 310] width 1338 height 620
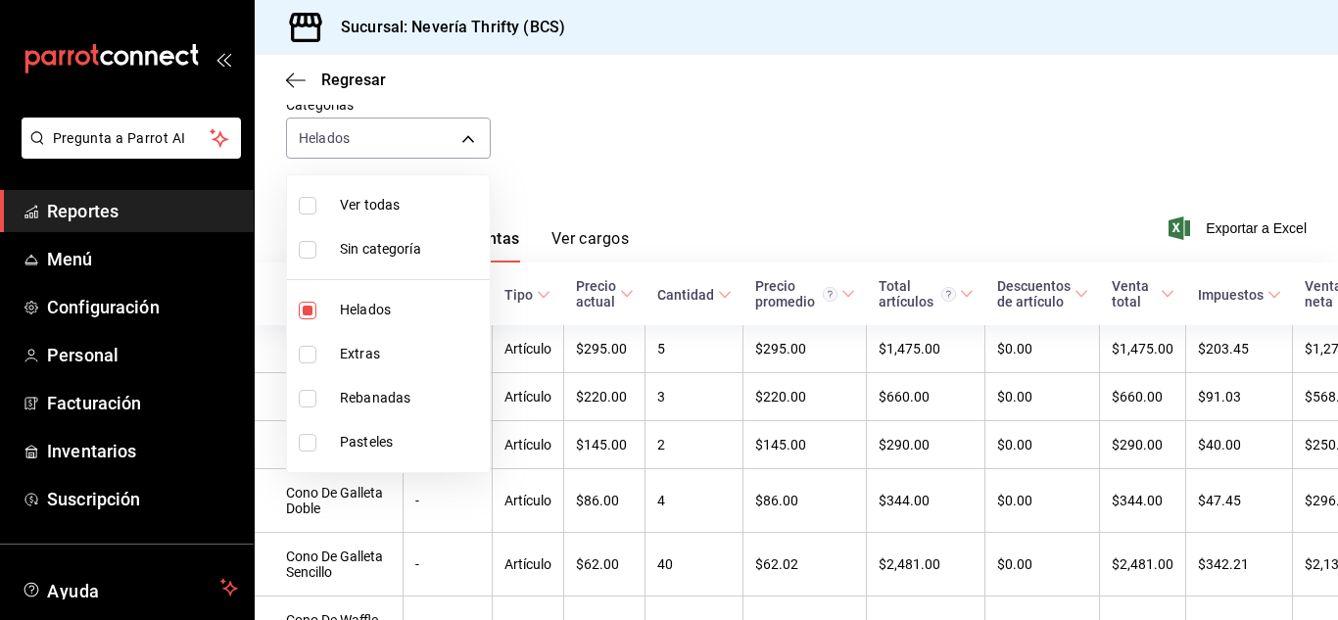
click at [310, 305] on input "checkbox" at bounding box center [308, 311] width 18 height 18
checkbox input "false"
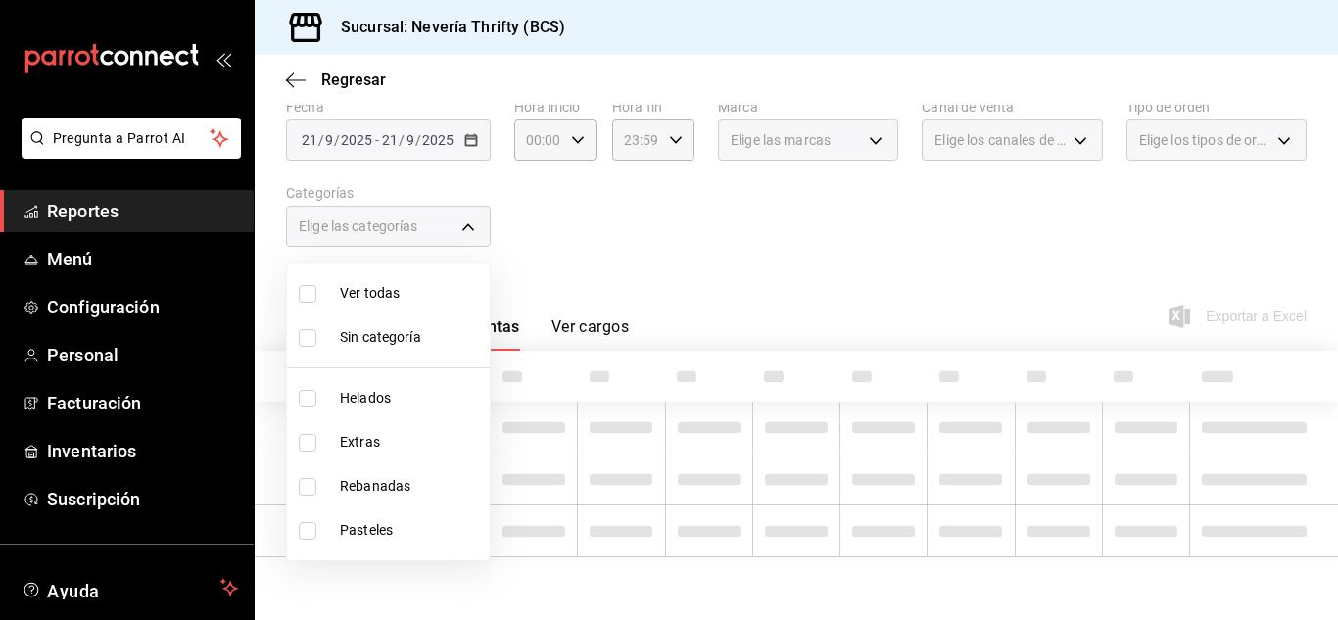
click at [307, 362] on ul "Ver todas Sin categoría Helados Extras Rebanadas Pasteles" at bounding box center [388, 411] width 203 height 297
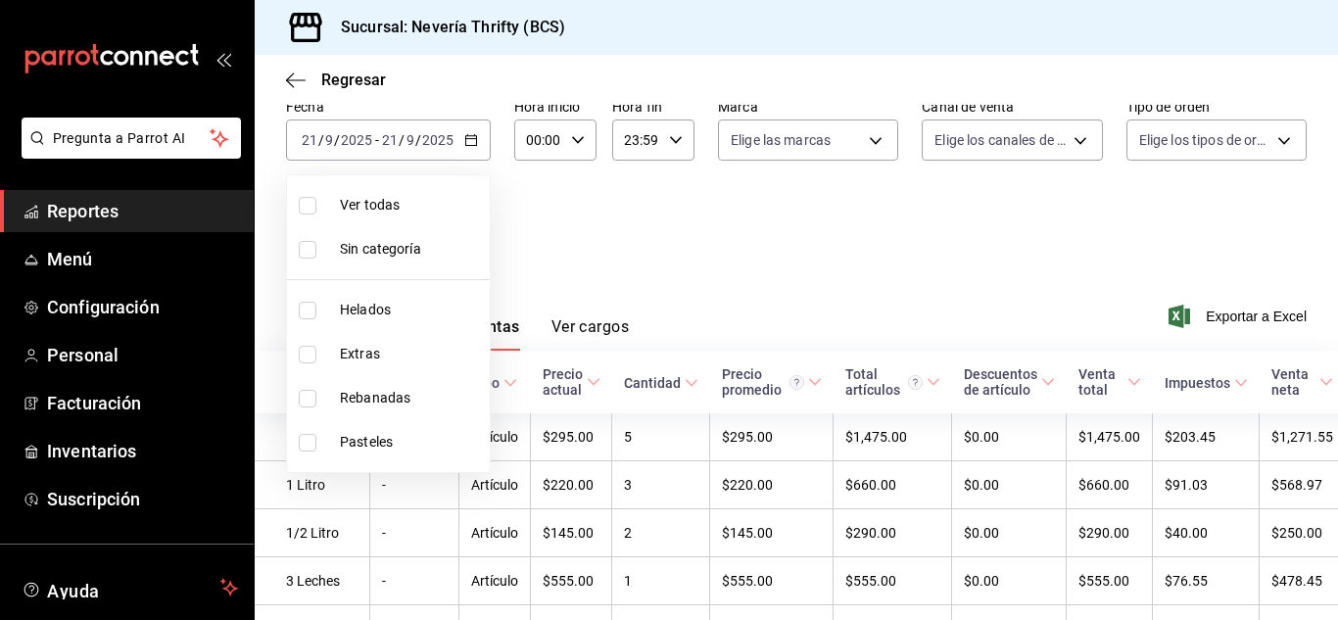
scroll to position [192, 0]
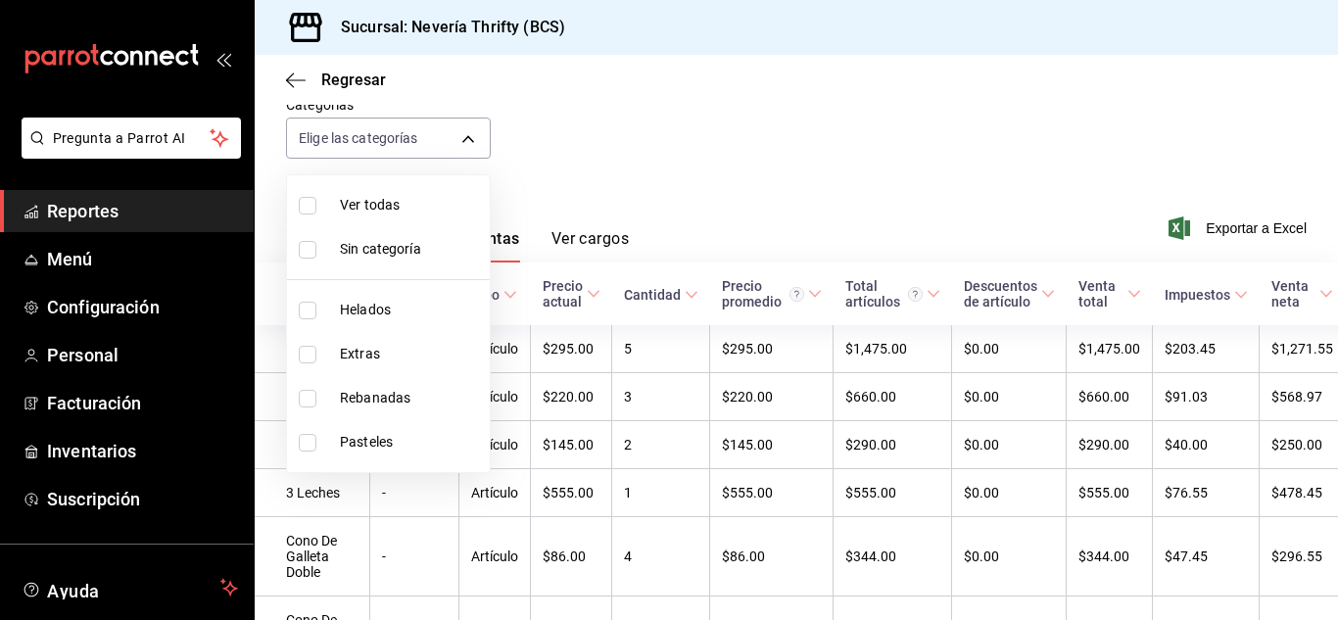
click at [307, 344] on li "Extras" at bounding box center [388, 354] width 203 height 44
type input "2666ef43-693a-433d-8eb1-15fa94dd9228"
checkbox input "true"
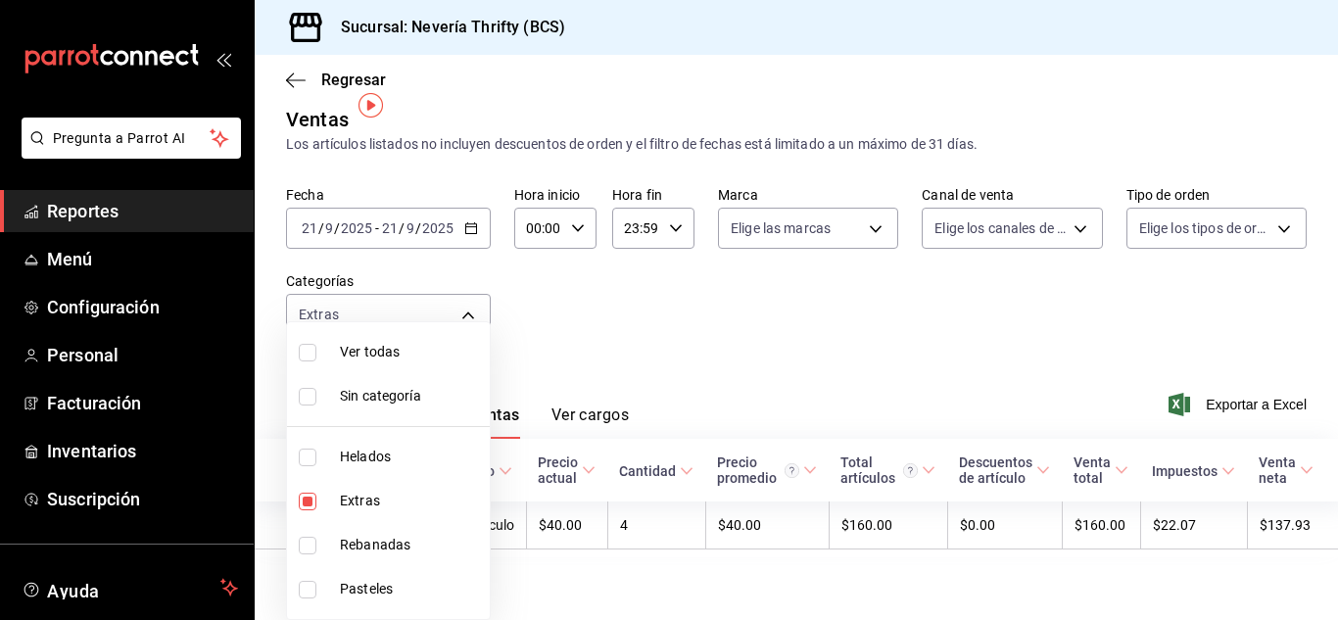
scroll to position [30, 0]
click at [779, 321] on div at bounding box center [669, 310] width 1338 height 620
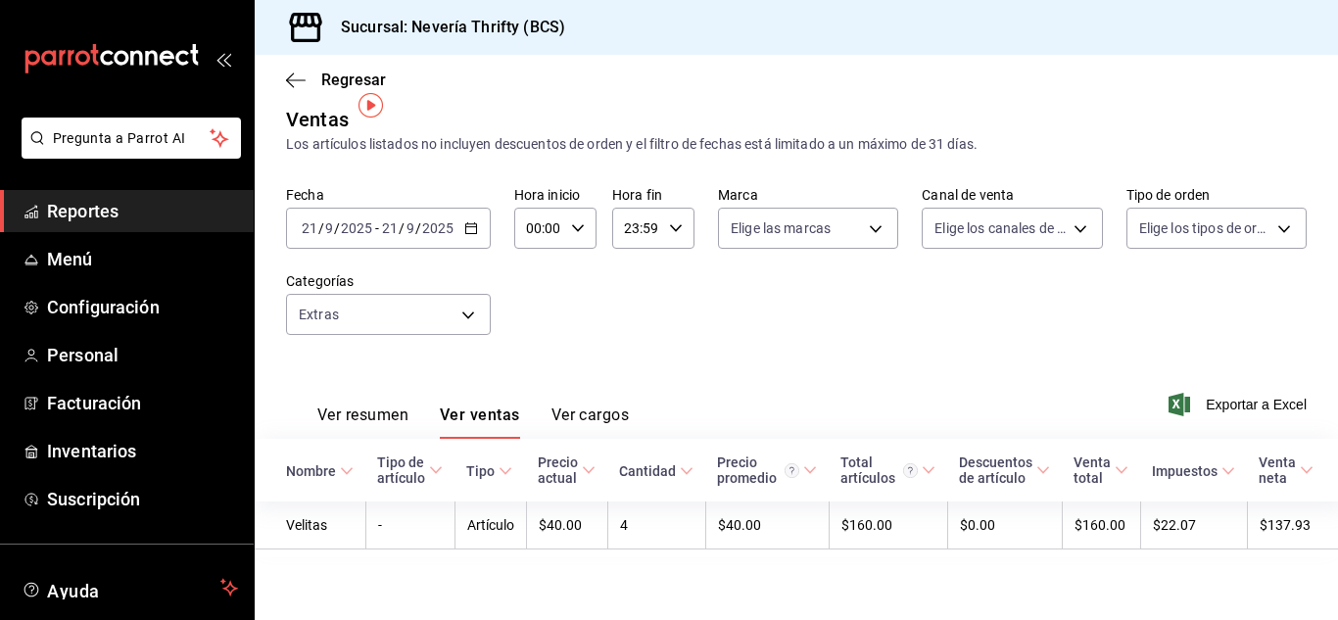
click at [481, 218] on div "[DATE] [DATE] - [DATE] [DATE]" at bounding box center [388, 228] width 205 height 41
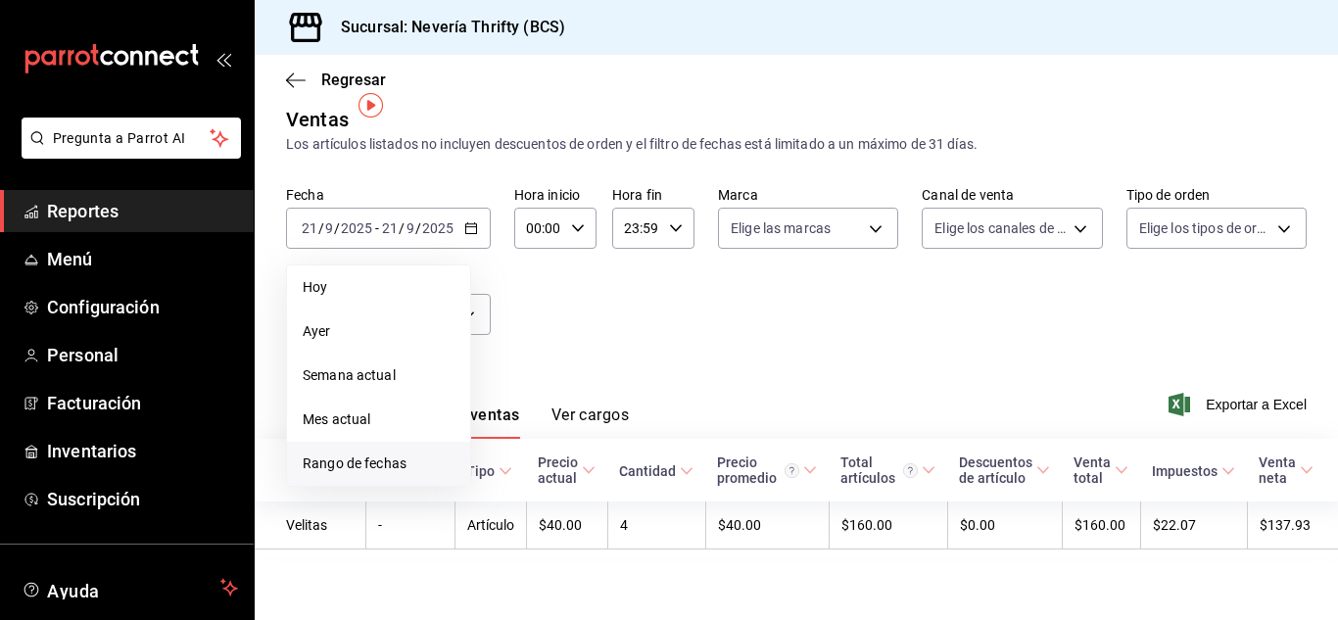
click at [355, 461] on li "Rango de fechas" at bounding box center [378, 464] width 183 height 44
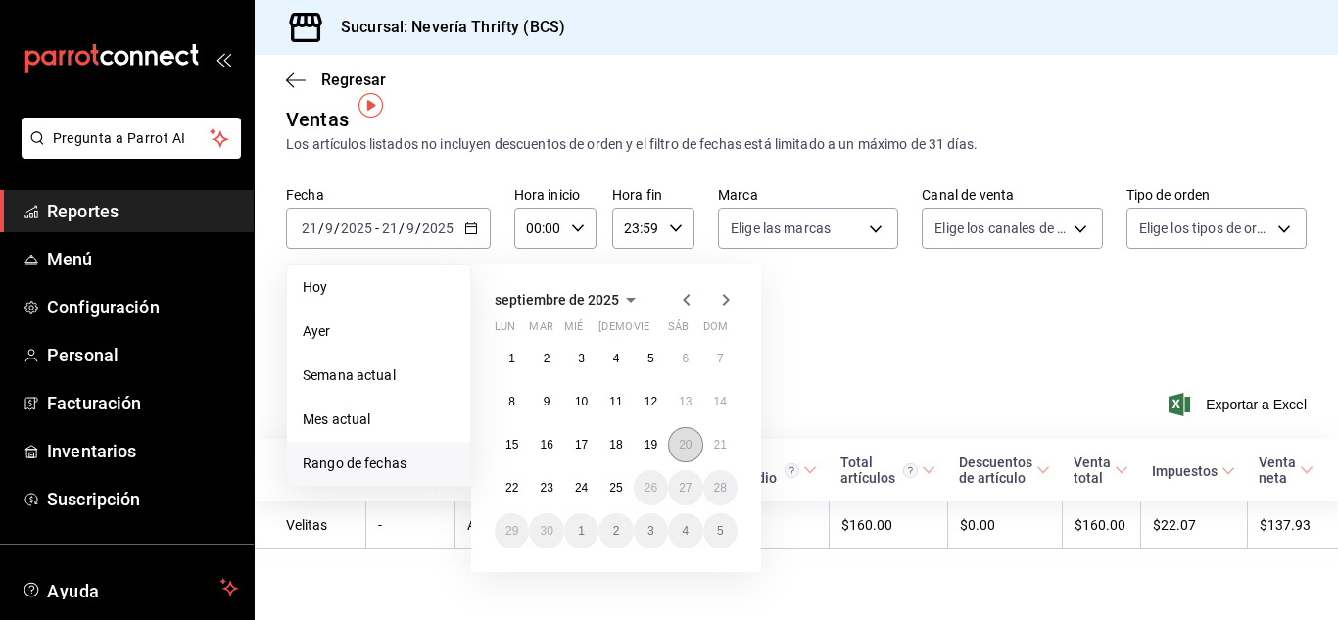
click at [690, 438] on abbr "20" at bounding box center [685, 445] width 13 height 14
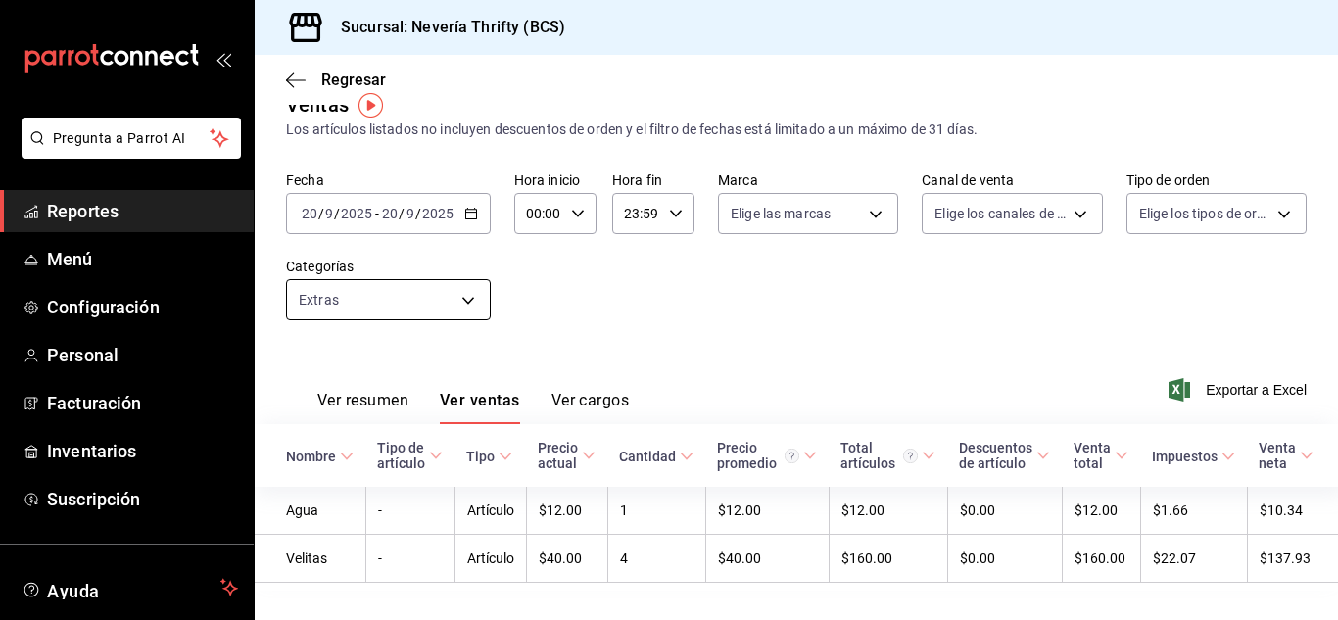
click at [461, 307] on body "Pregunta a Parrot AI Reportes Menú Configuración Personal Facturación Inventari…" at bounding box center [669, 310] width 1338 height 620
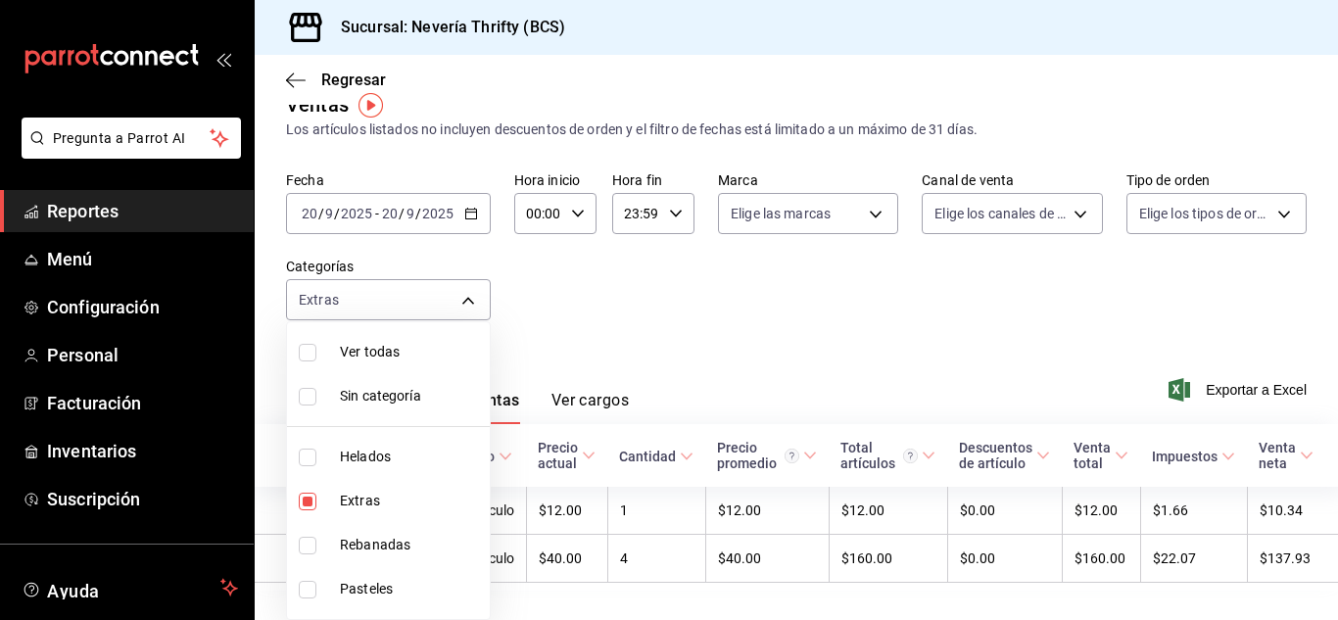
click at [311, 503] on input "checkbox" at bounding box center [308, 502] width 18 height 18
checkbox input "false"
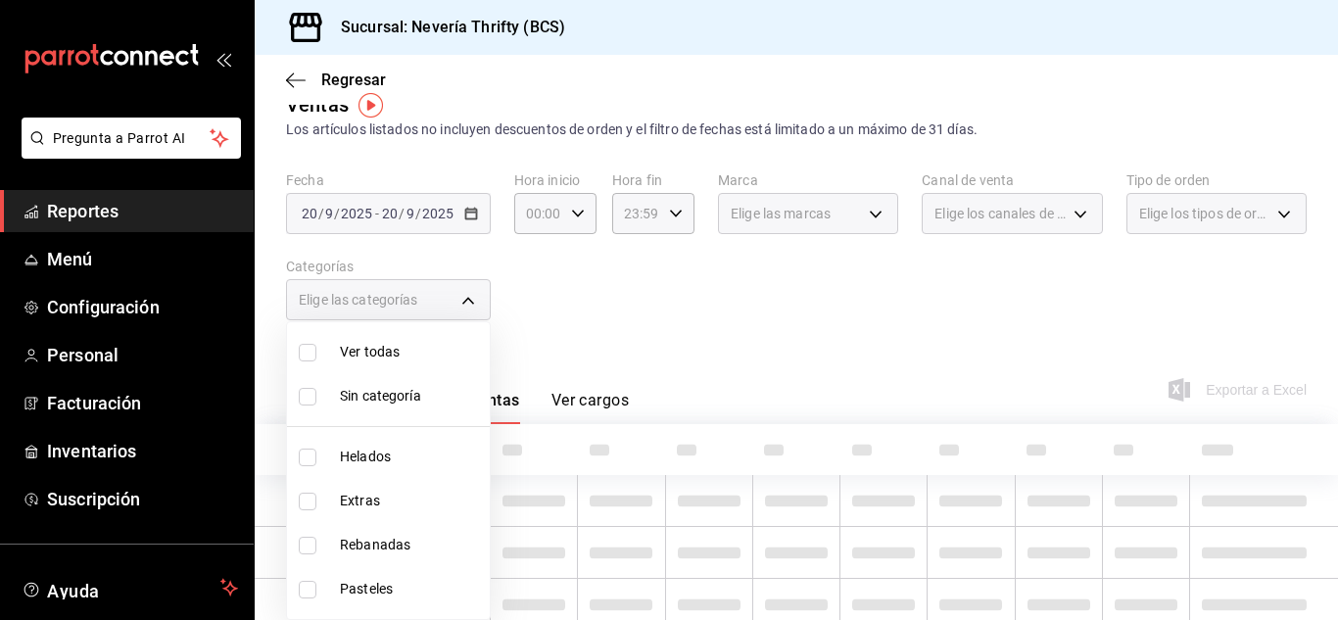
click at [307, 587] on input "checkbox" at bounding box center [308, 590] width 18 height 18
checkbox input "true"
type input "6461abde-3692-455f-a363-427c9a88c513"
click at [784, 319] on div at bounding box center [669, 310] width 1338 height 620
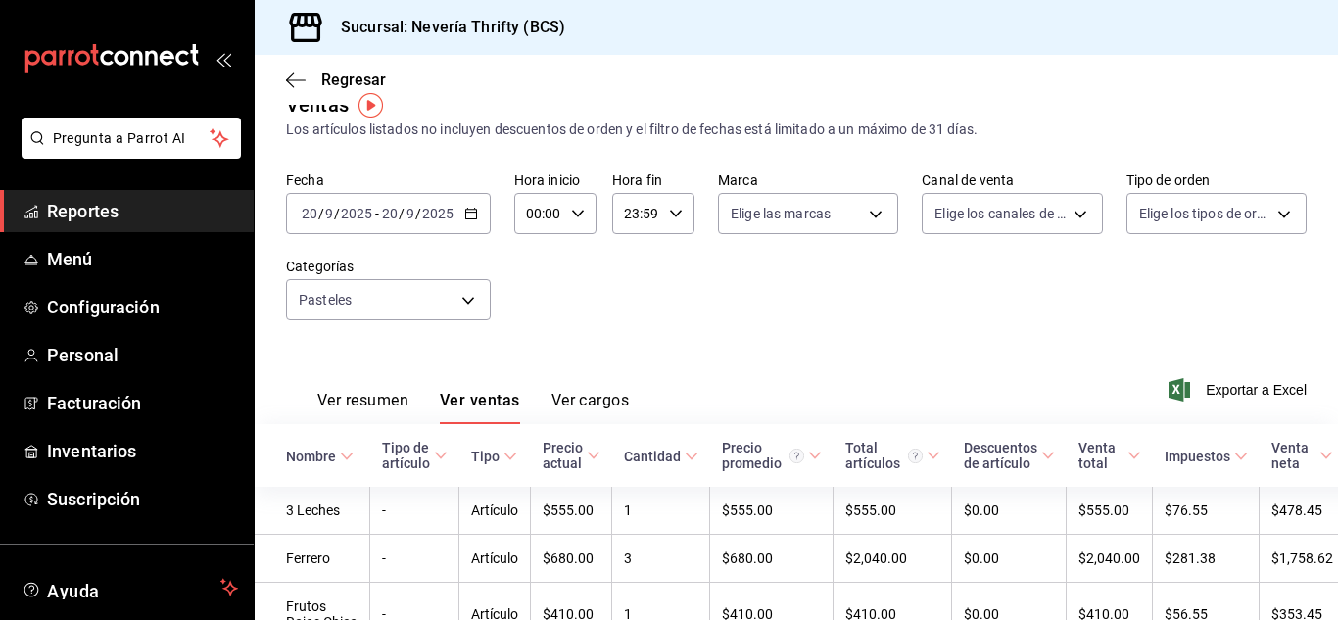
drag, startPoint x: 616, startPoint y: 332, endPoint x: 626, endPoint y: 328, distance: 10.5
click at [617, 332] on div "Fecha [DATE] [DATE] - [DATE] [DATE] Hora inicio 00:00 Hora inicio Hora fin 23:5…" at bounding box center [796, 257] width 1021 height 172
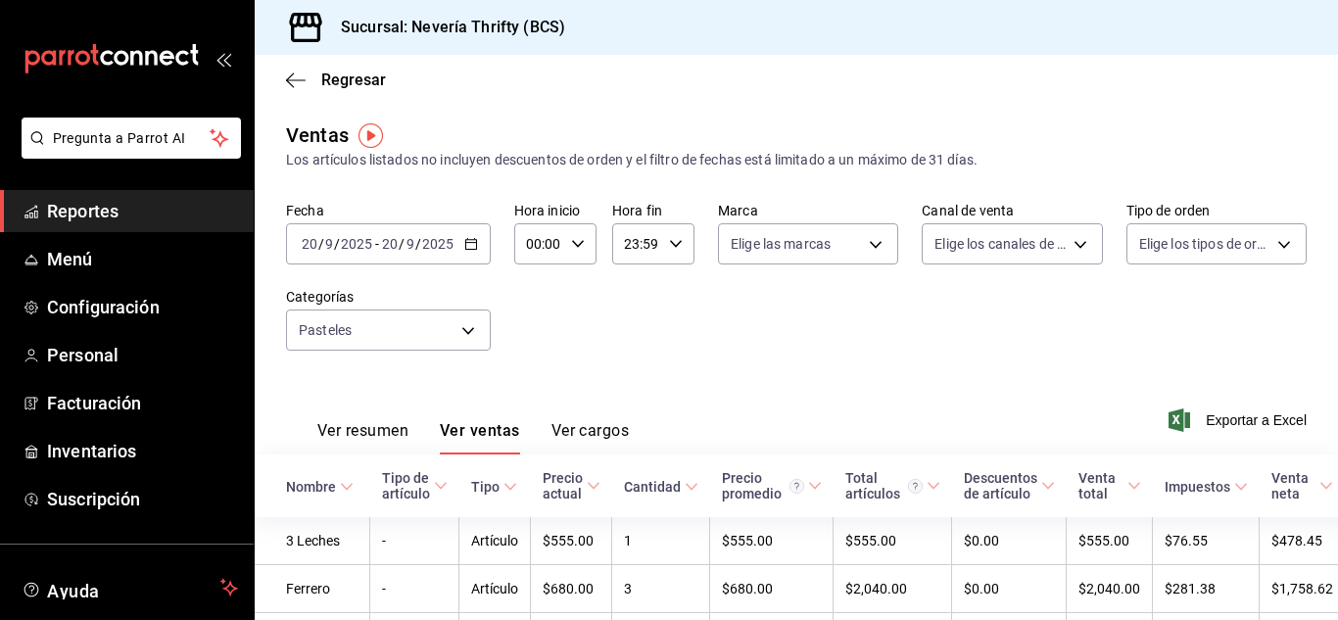
click at [356, 430] on button "Ver resumen" at bounding box center [362, 437] width 91 height 33
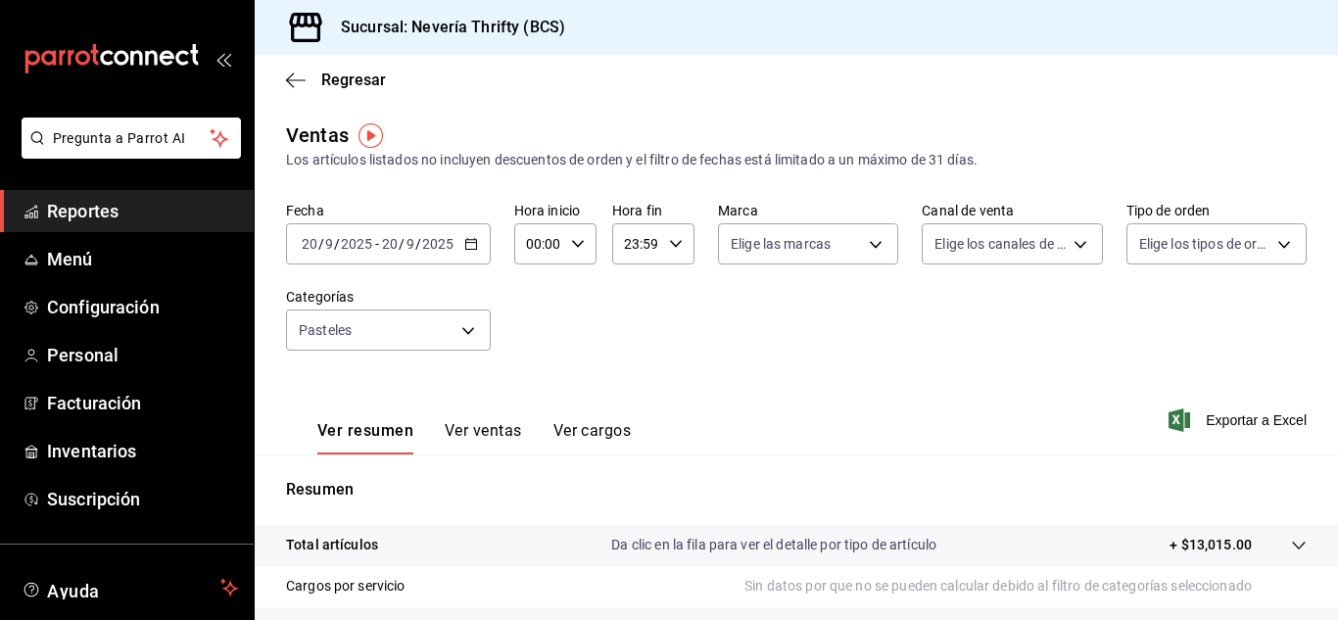
click at [515, 423] on button "Ver ventas" at bounding box center [483, 437] width 77 height 33
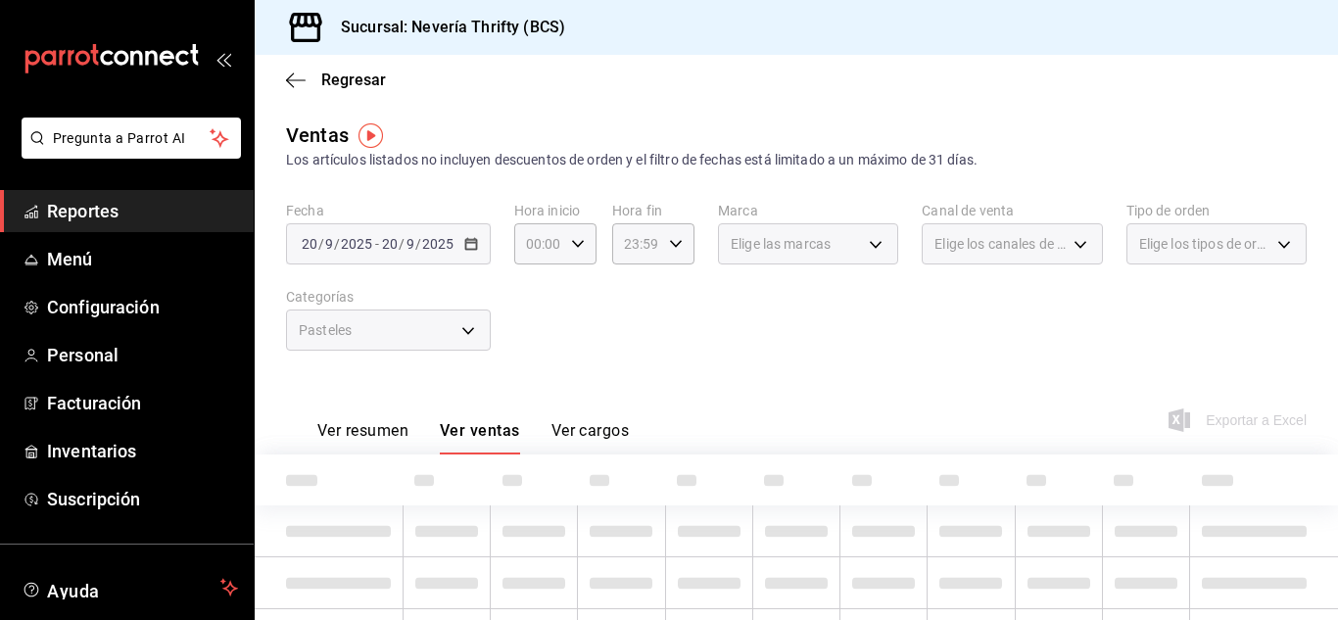
click at [465, 325] on div "Pasteles" at bounding box center [388, 330] width 205 height 41
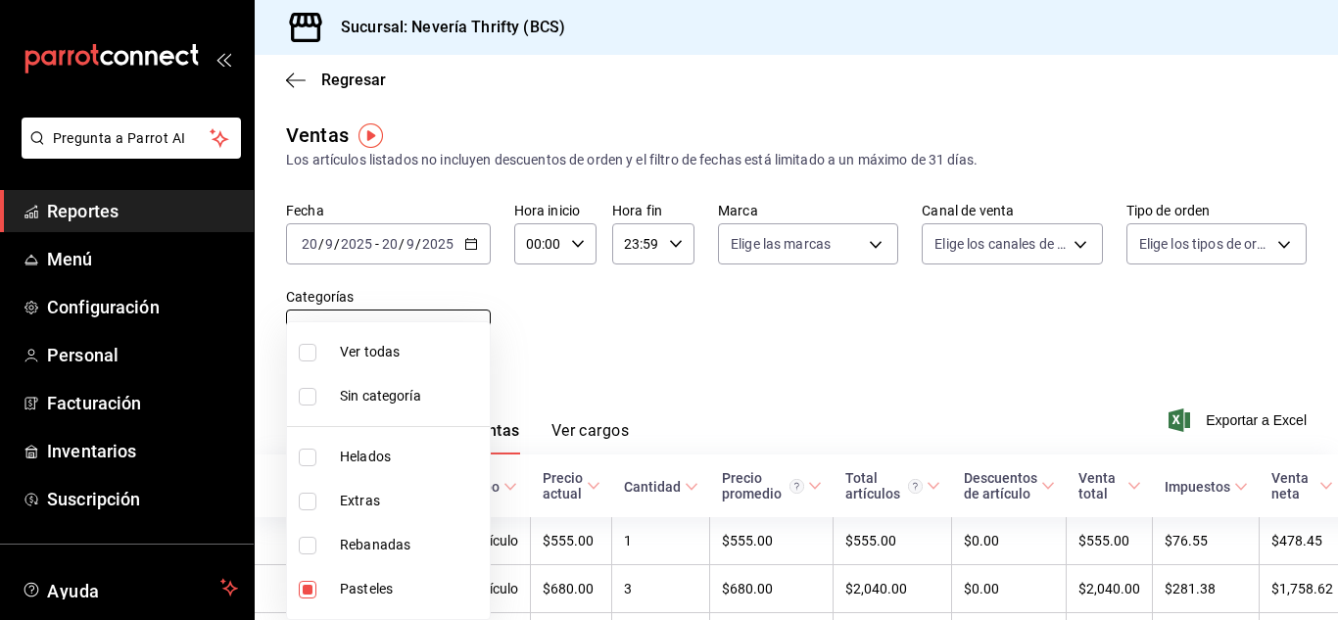
click at [465, 325] on body "Pregunta a Parrot AI Reportes Menú Configuración Personal Facturación Inventari…" at bounding box center [669, 310] width 1338 height 620
click at [307, 590] on input "checkbox" at bounding box center [308, 590] width 18 height 18
checkbox input "false"
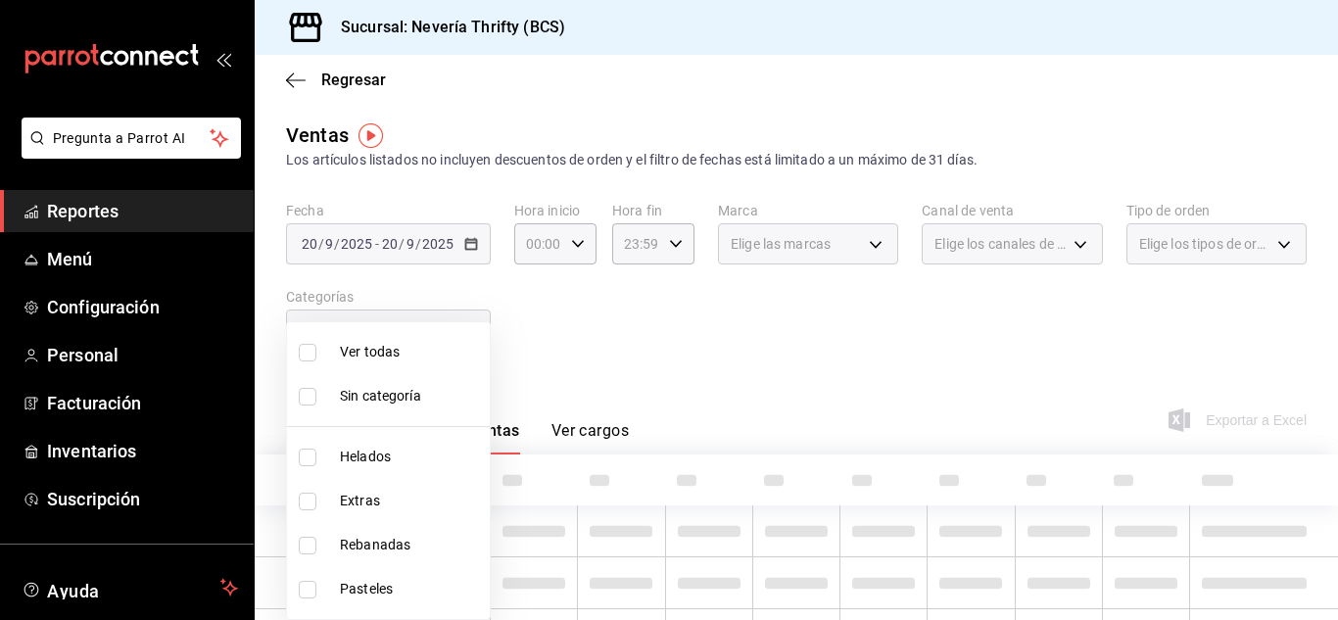
click at [307, 551] on input "checkbox" at bounding box center [308, 546] width 18 height 18
checkbox input "true"
type input "74bd740e-3aa1-490c-81d0-975f3653bd1e"
click at [725, 372] on div at bounding box center [669, 310] width 1338 height 620
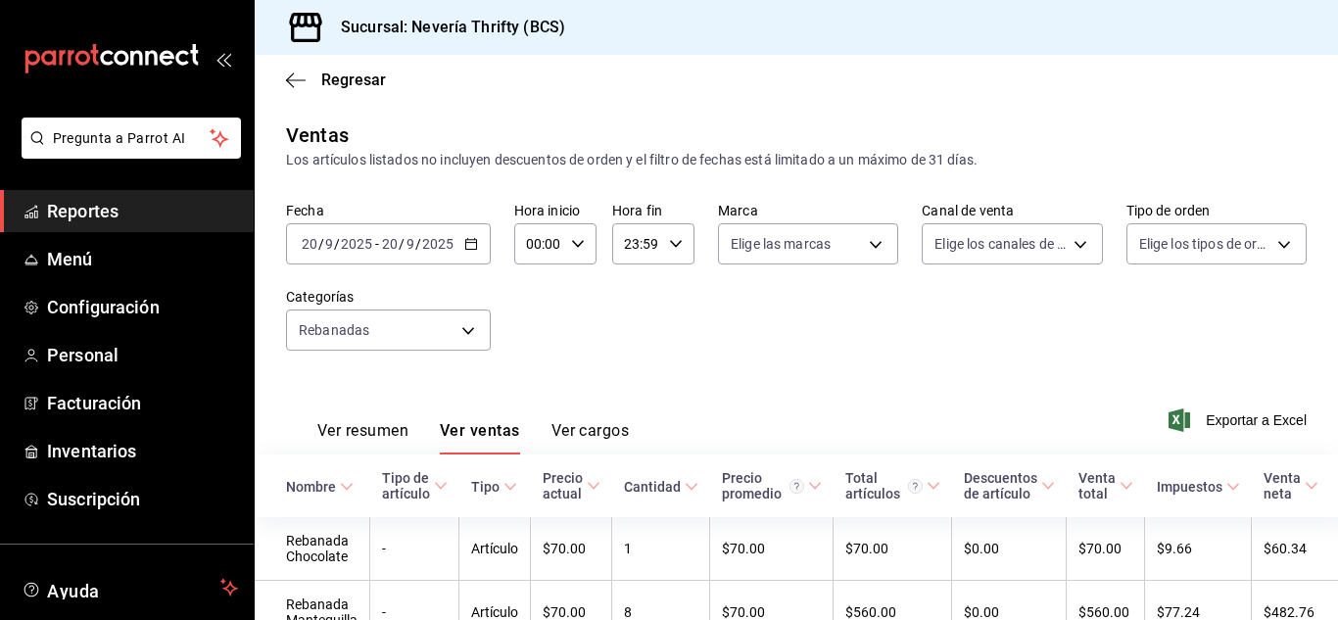
scroll to position [110, 0]
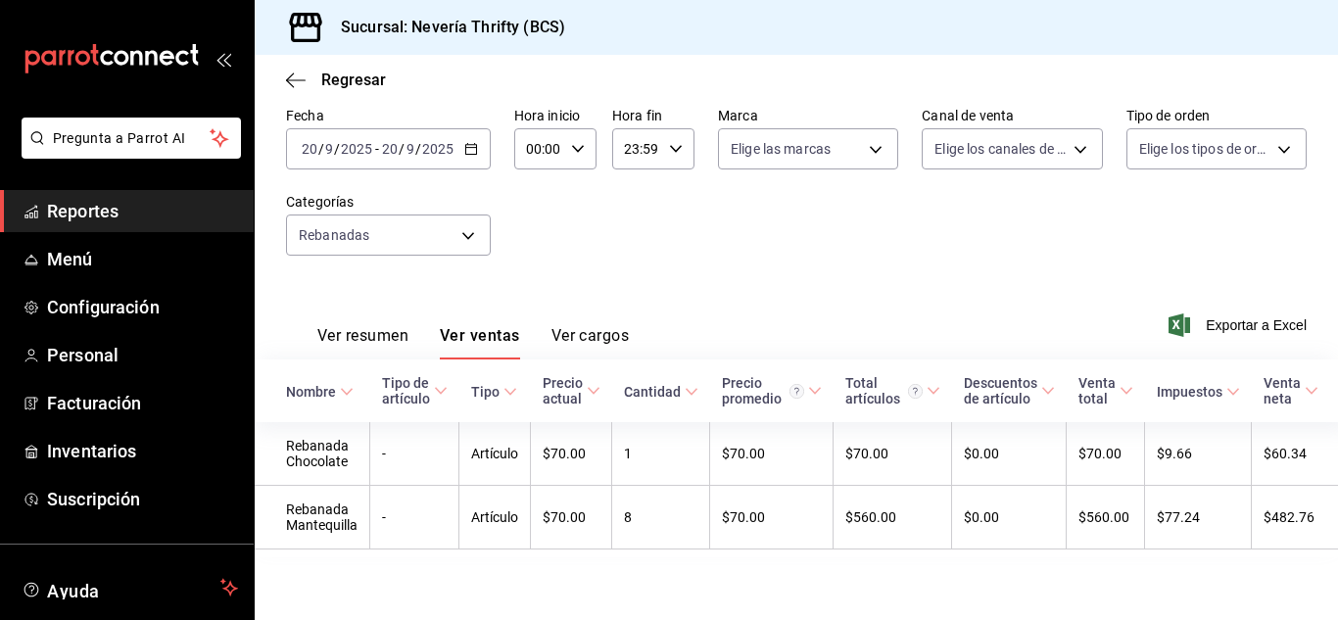
click at [358, 331] on button "Ver resumen" at bounding box center [362, 342] width 91 height 33
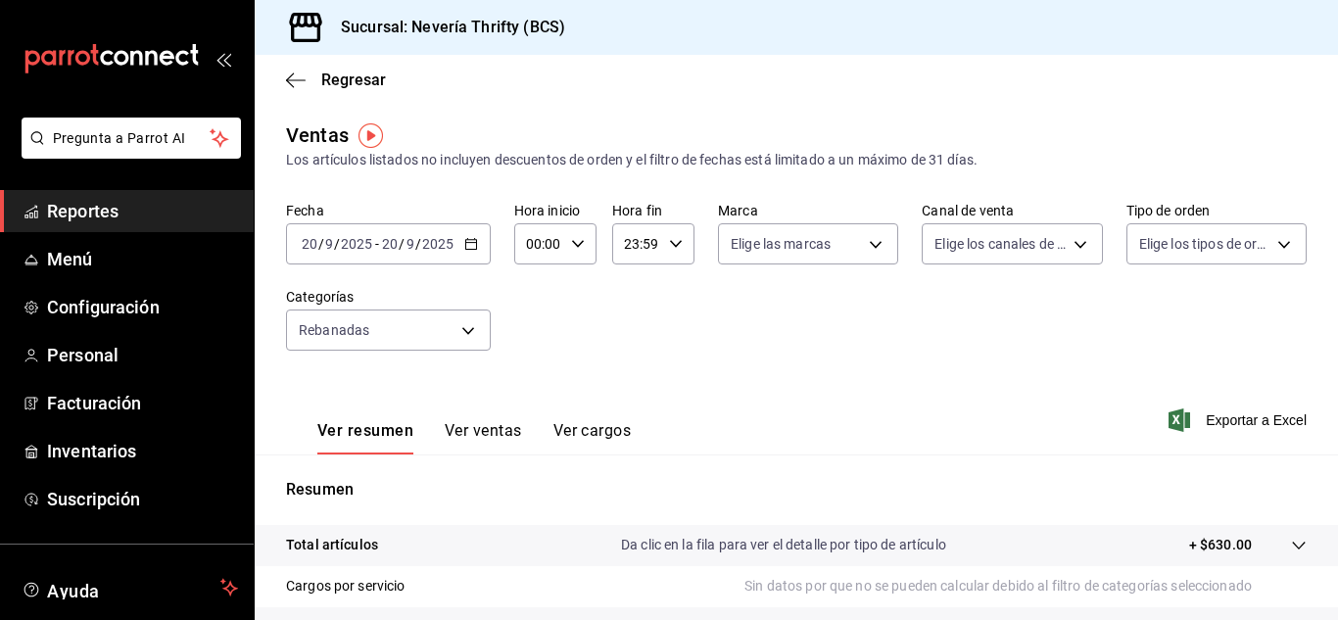
click at [462, 444] on button "Ver ventas" at bounding box center [483, 437] width 77 height 33
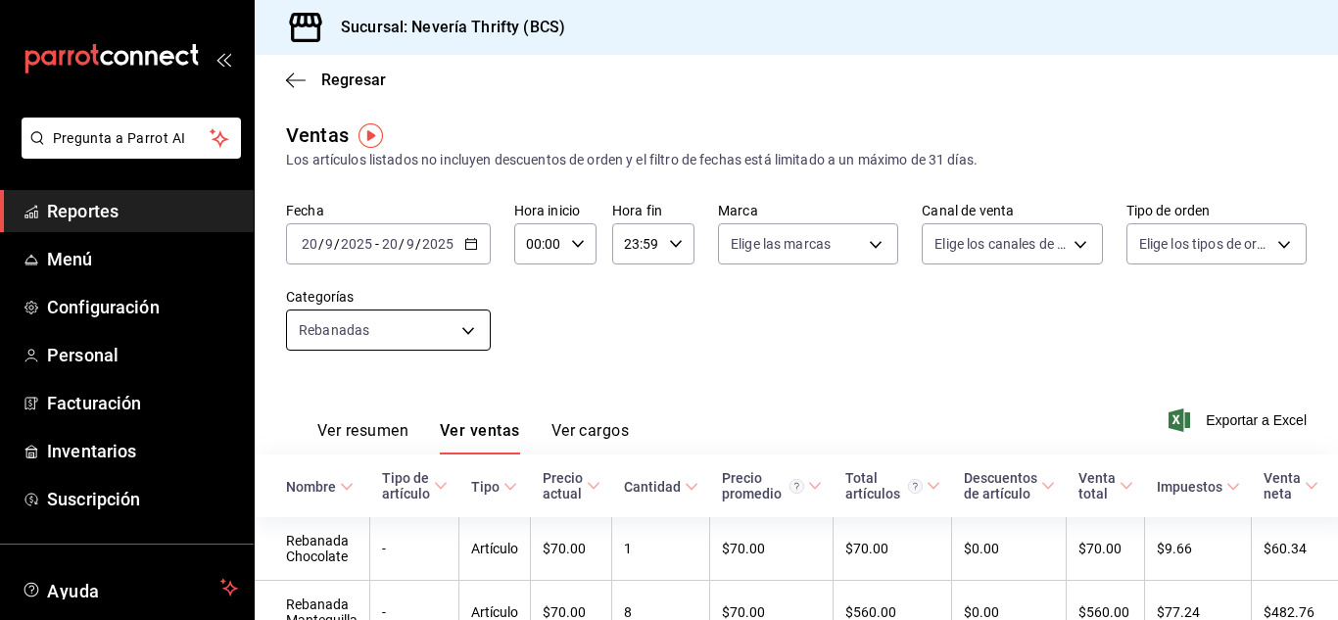
click at [480, 327] on body "Pregunta a Parrot AI Reportes Menú Configuración Personal Facturación Inventari…" at bounding box center [669, 310] width 1338 height 620
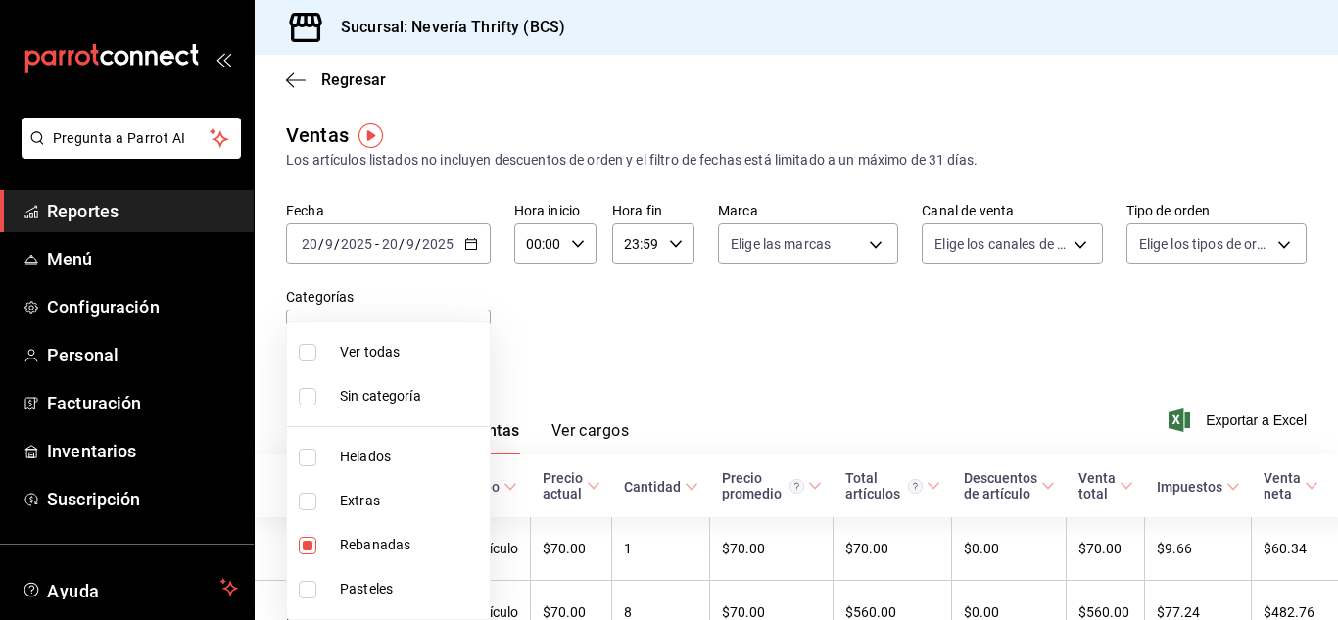
click at [304, 550] on input "checkbox" at bounding box center [308, 546] width 18 height 18
checkbox input "false"
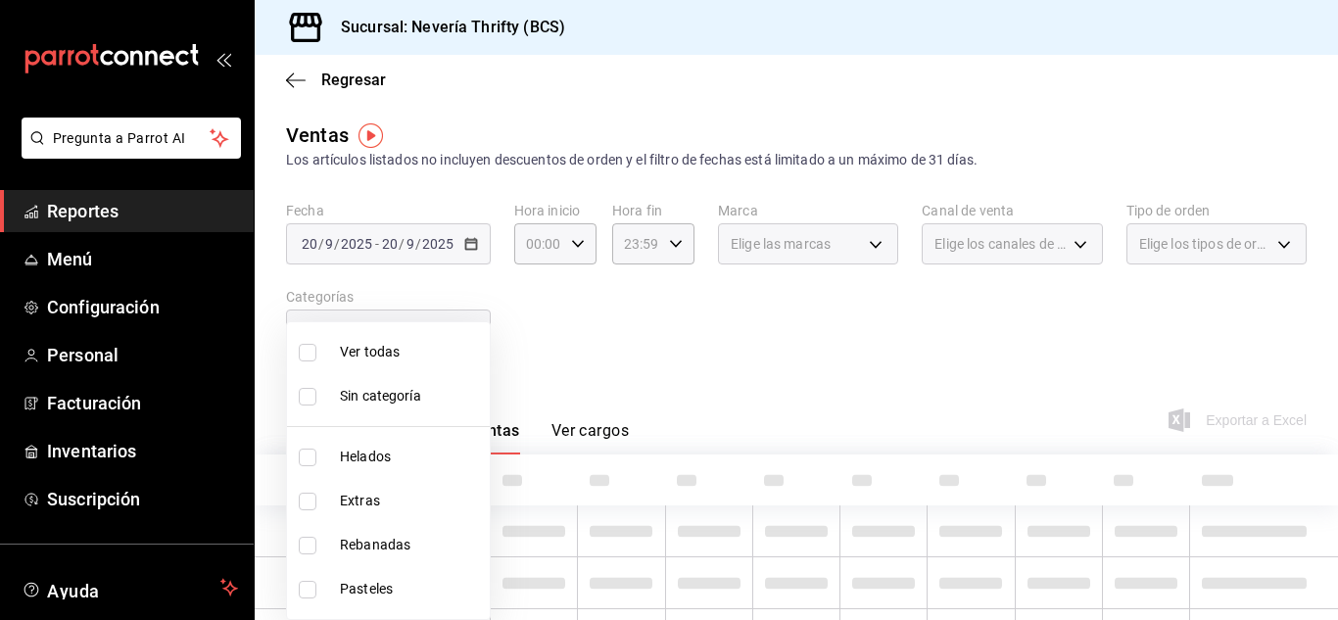
click at [302, 460] on input "checkbox" at bounding box center [308, 458] width 18 height 18
checkbox input "true"
type input "b705a4a3-0c02-4aaa-bced-1ae138585fd0"
click at [722, 359] on div at bounding box center [669, 310] width 1338 height 620
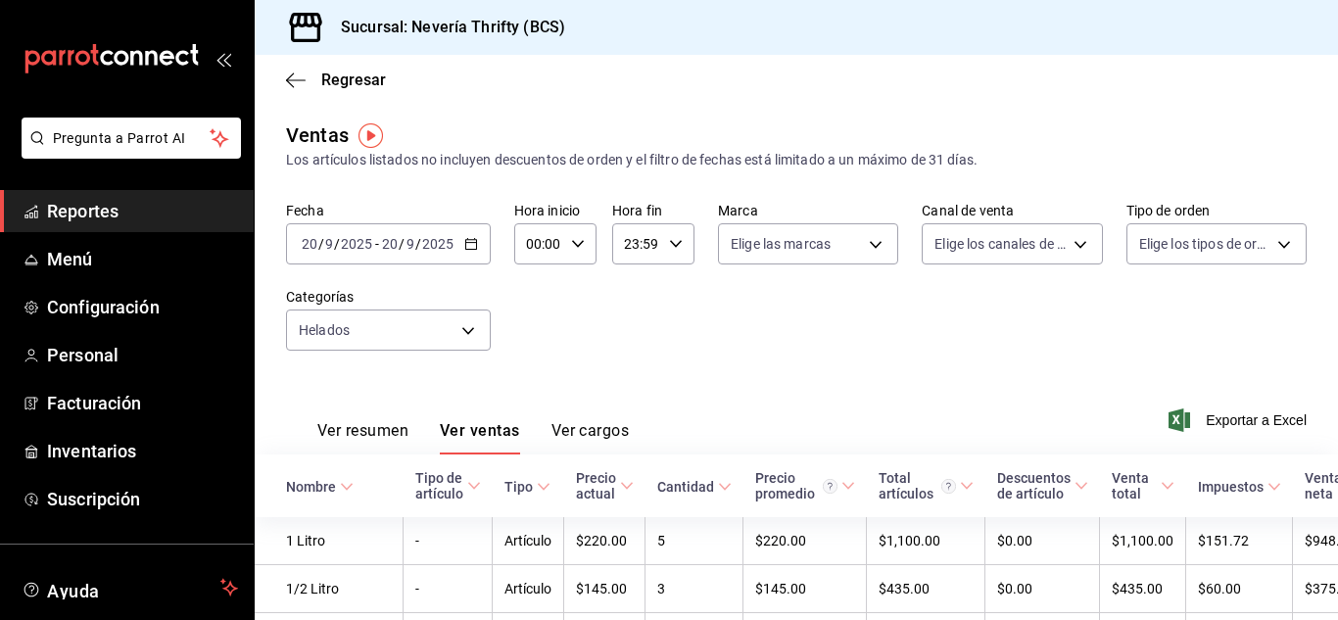
click at [376, 430] on button "Ver resumen" at bounding box center [362, 437] width 91 height 33
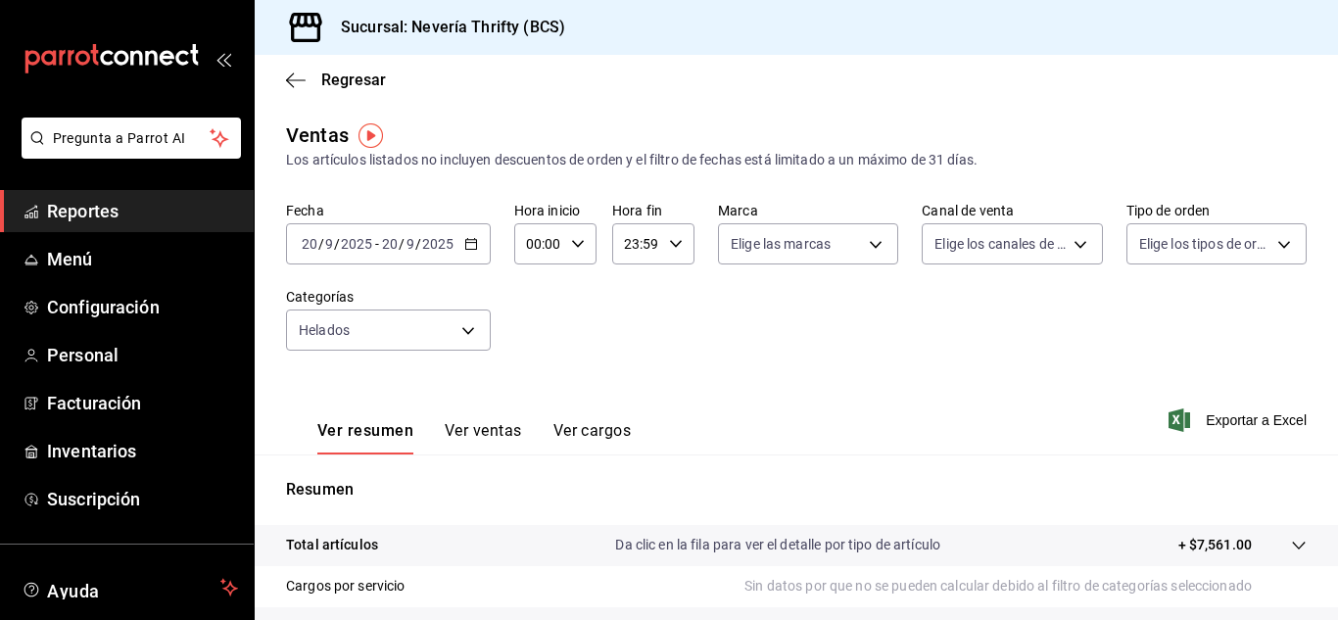
click at [489, 430] on button "Ver ventas" at bounding box center [483, 437] width 77 height 33
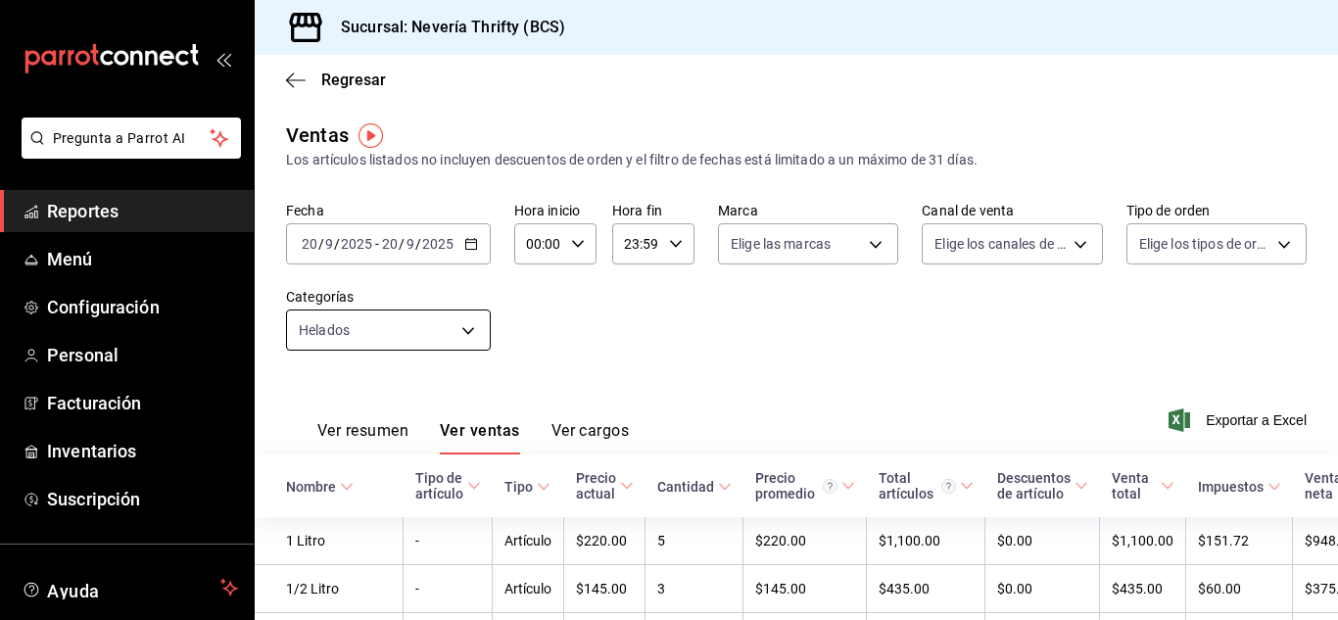
click at [456, 326] on body "Pregunta a Parrot AI Reportes Menú Configuración Personal Facturación Inventari…" at bounding box center [669, 310] width 1338 height 620
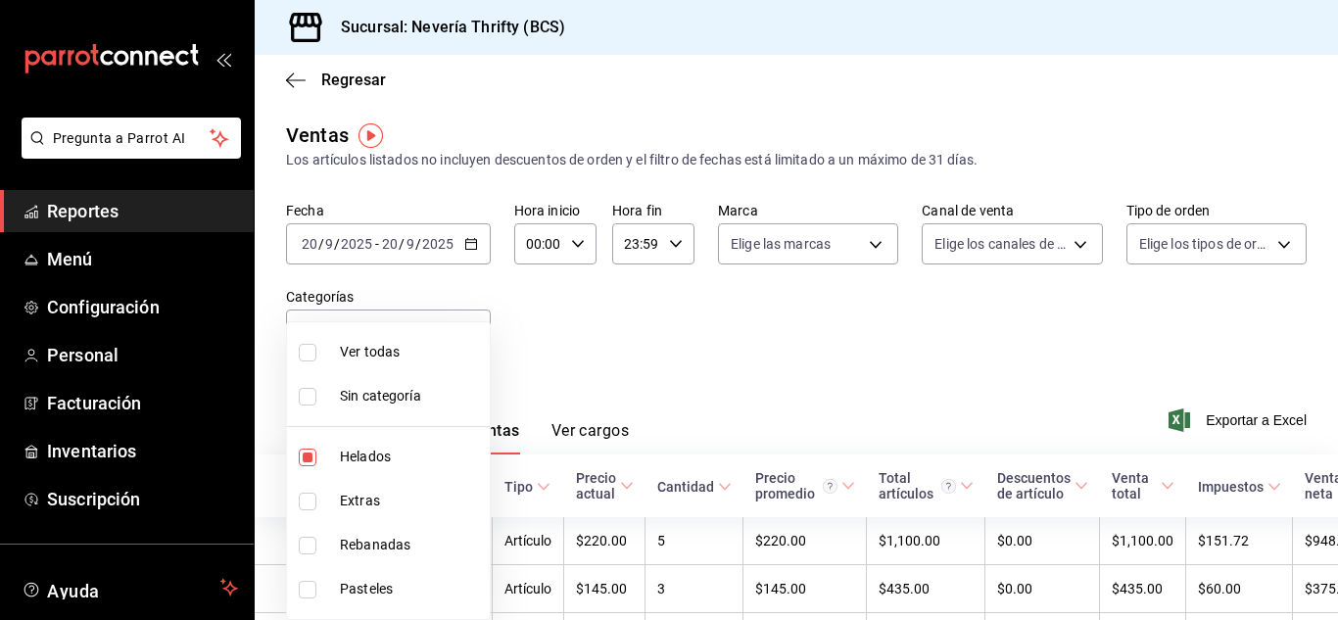
click at [301, 460] on input "checkbox" at bounding box center [308, 458] width 18 height 18
checkbox input "false"
click at [310, 502] on input "checkbox" at bounding box center [308, 502] width 18 height 18
checkbox input "true"
type input "2666ef43-693a-433d-8eb1-15fa94dd9228"
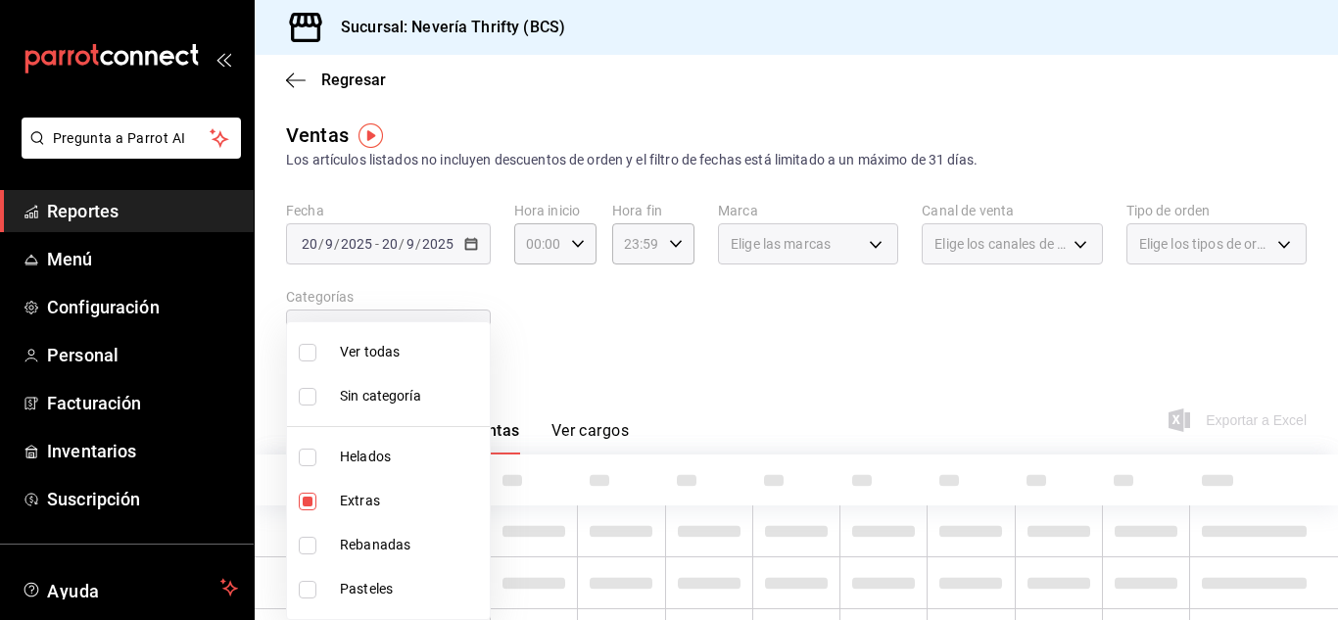
click at [665, 359] on div at bounding box center [669, 310] width 1338 height 620
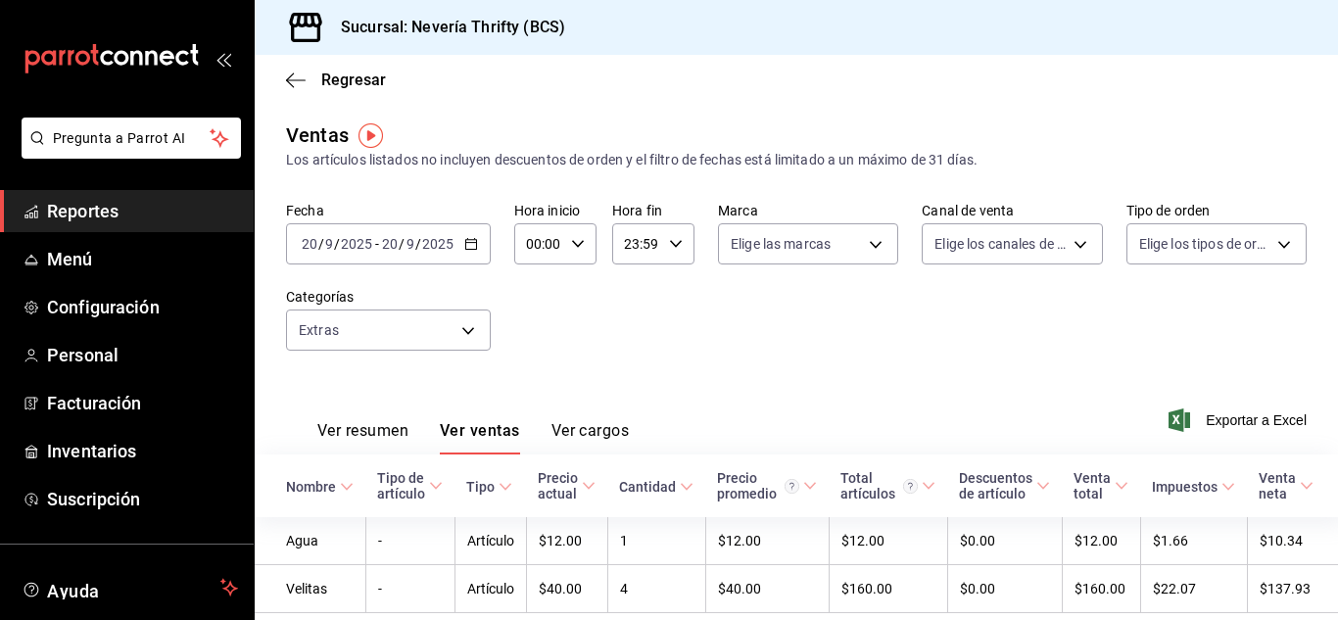
click at [666, 355] on div "Fecha [DATE] [DATE] - [DATE] [DATE] Hora inicio 00:00 Hora inicio Hora fin 23:5…" at bounding box center [796, 288] width 1021 height 172
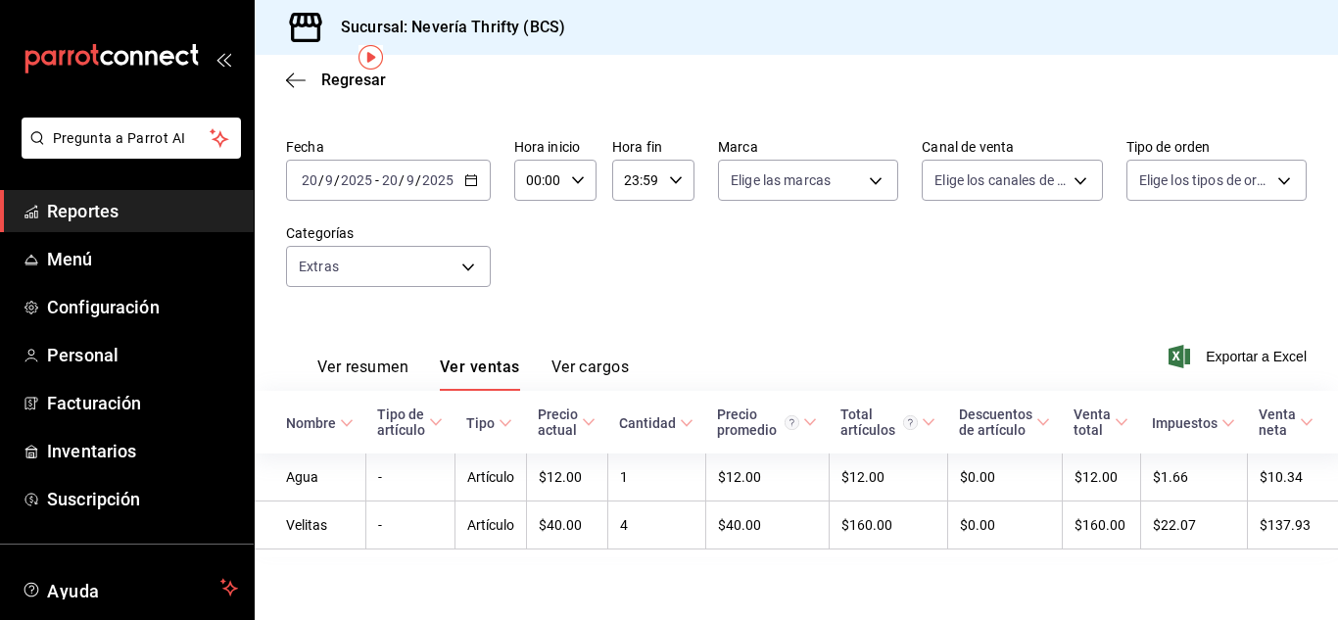
click at [469, 172] on div "[DATE] [DATE] - [DATE] [DATE]" at bounding box center [388, 180] width 205 height 41
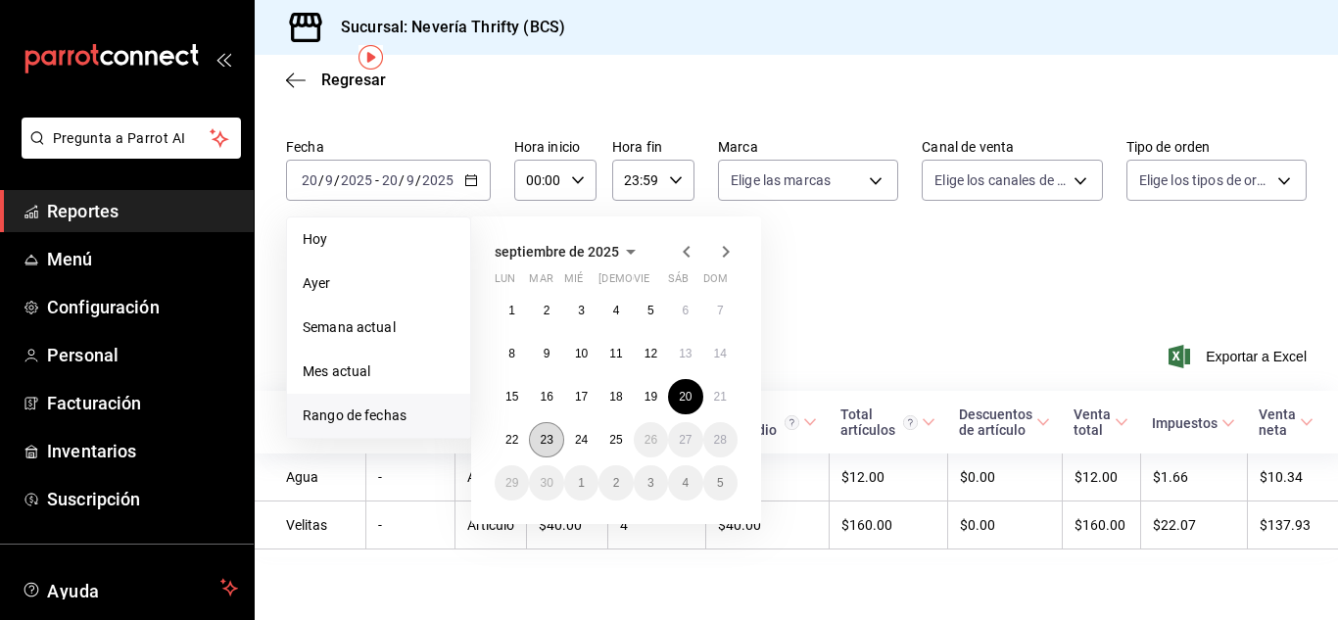
click at [538, 422] on button "23" at bounding box center [546, 439] width 34 height 35
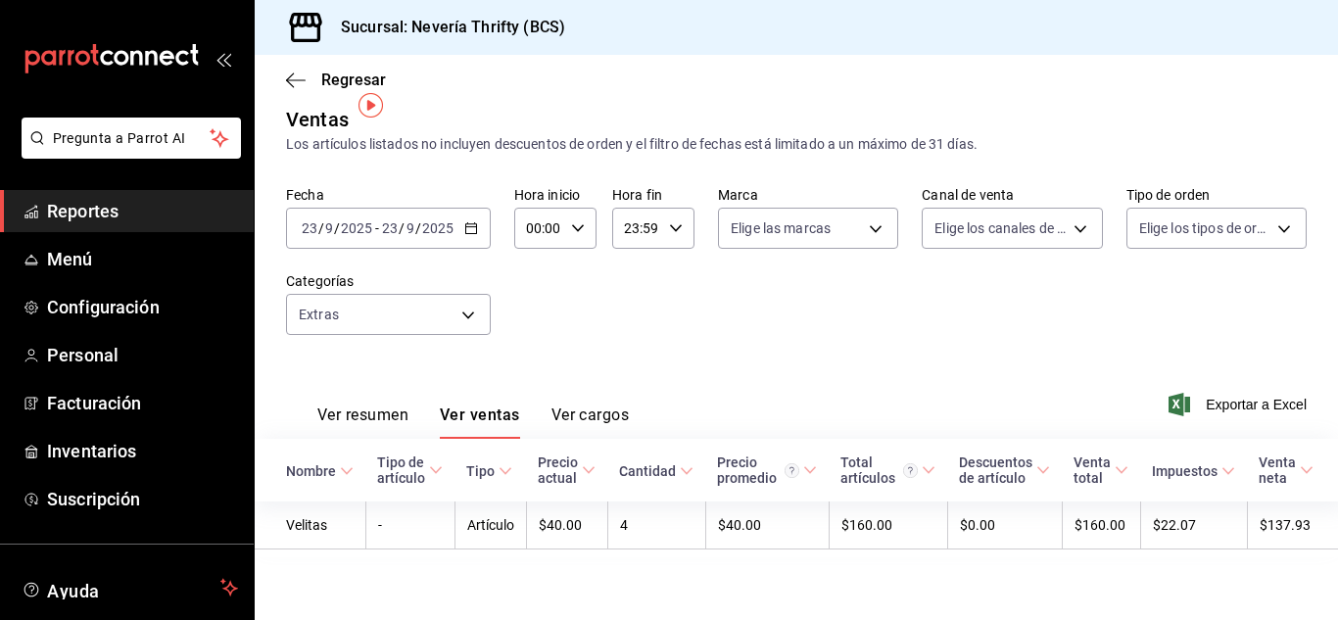
scroll to position [30, 0]
click at [466, 169] on div "Ventas Los artículos listados no incluyen descuentos de orden y el filtro de fe…" at bounding box center [796, 347] width 1083 height 484
click at [475, 221] on icon "button" at bounding box center [471, 228] width 14 height 14
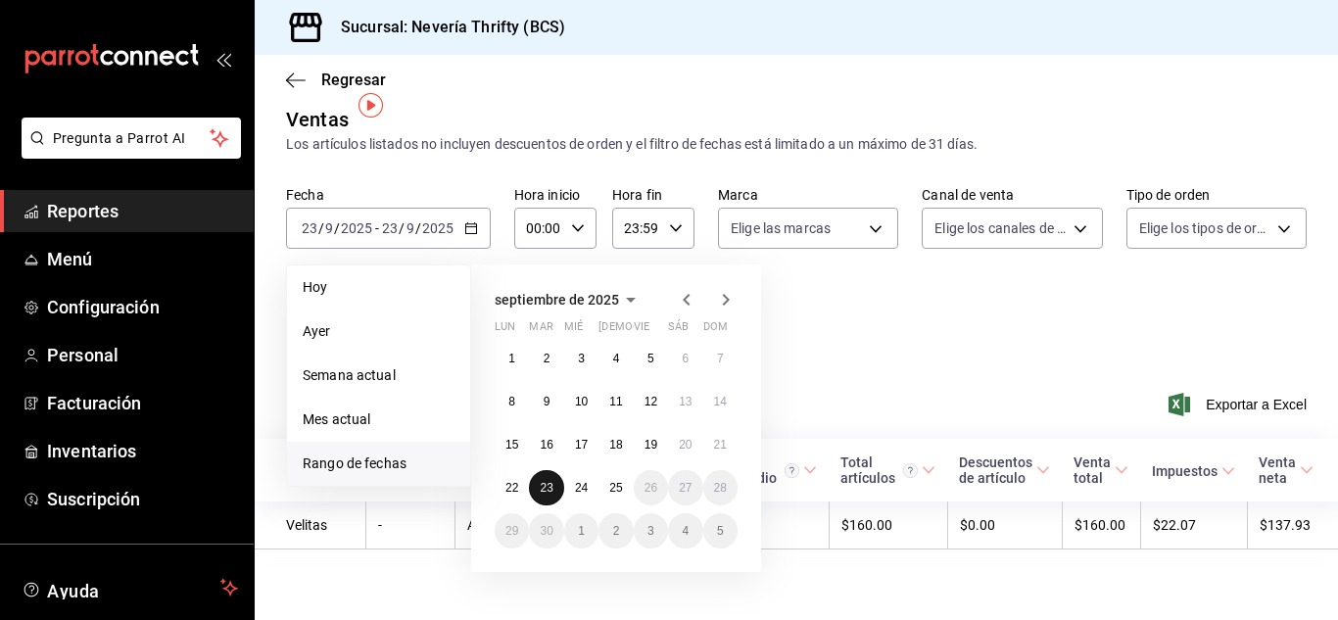
click at [537, 470] on button "23" at bounding box center [546, 487] width 34 height 35
click at [548, 470] on button "23" at bounding box center [546, 487] width 34 height 35
click at [548, 464] on div "Precio actual" at bounding box center [558, 469] width 40 height 31
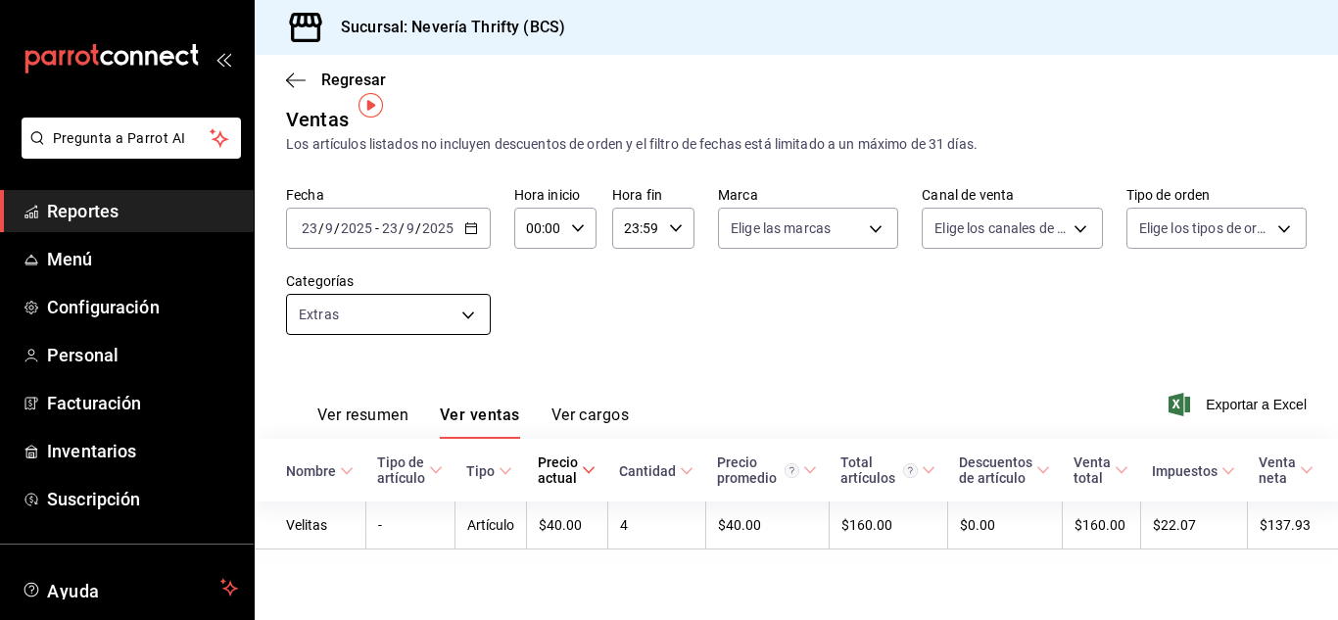
click at [440, 304] on body "Pregunta a Parrot AI Reportes Menú Configuración Personal Facturación Inventari…" at bounding box center [669, 310] width 1338 height 620
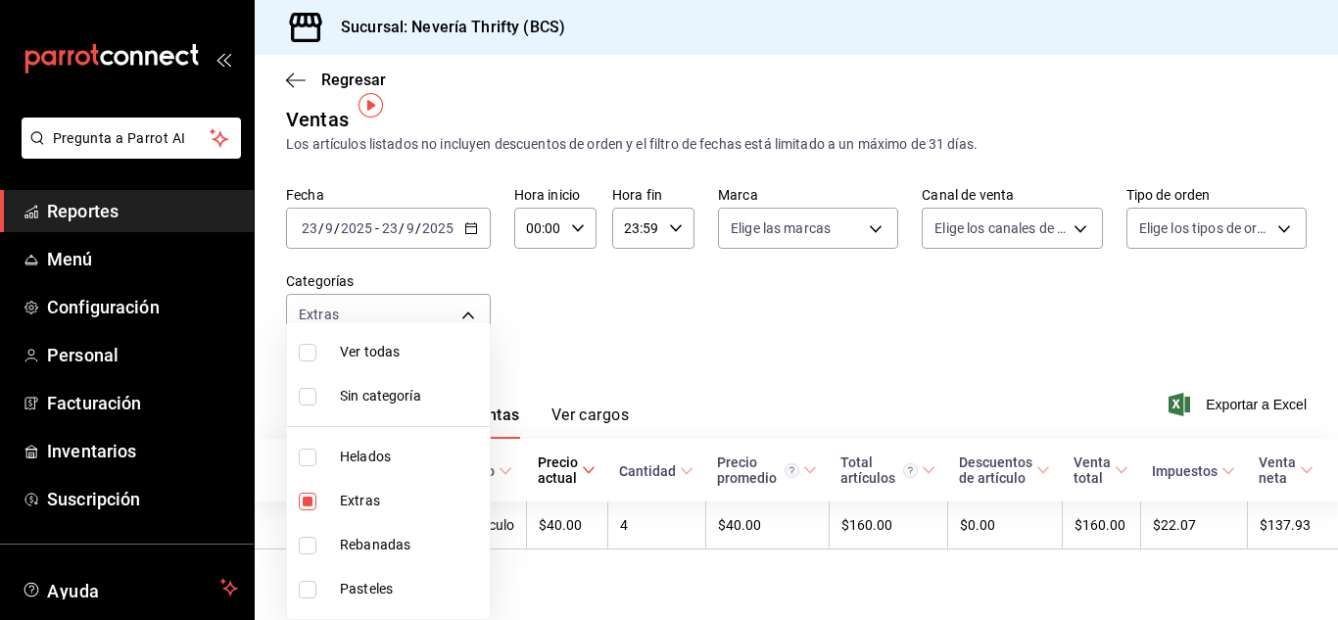
click at [307, 506] on input "checkbox" at bounding box center [308, 502] width 18 height 18
checkbox input "false"
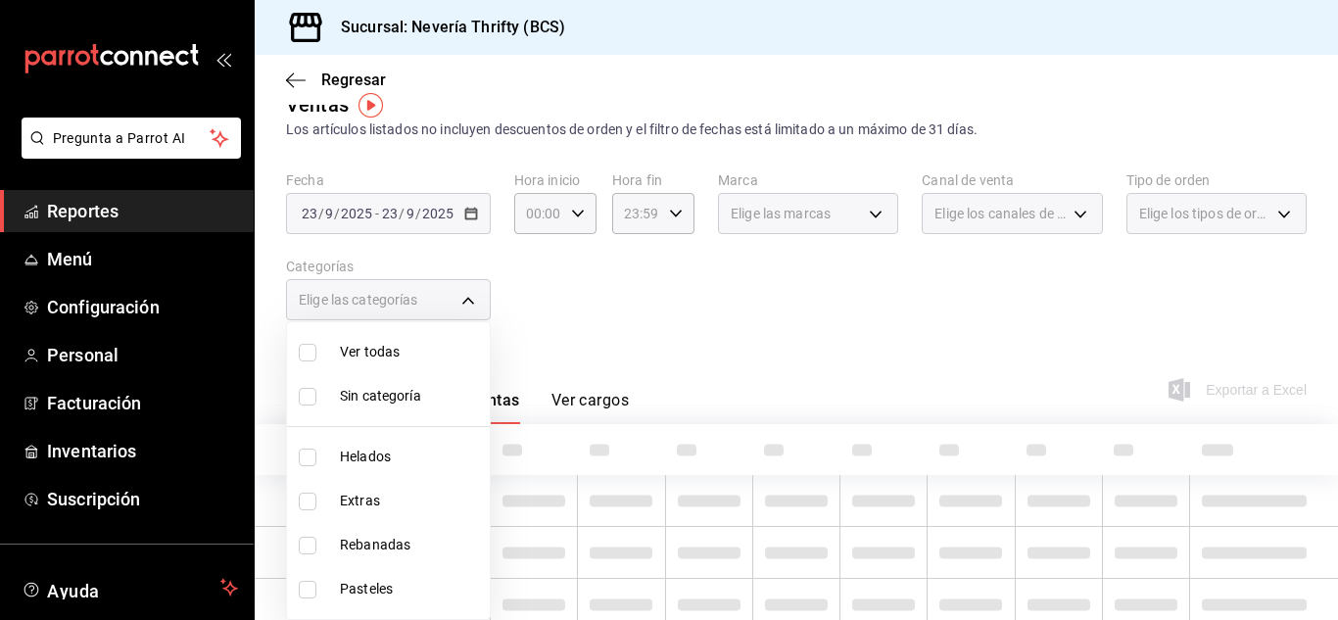
click at [310, 594] on input "checkbox" at bounding box center [308, 590] width 18 height 18
checkbox input "true"
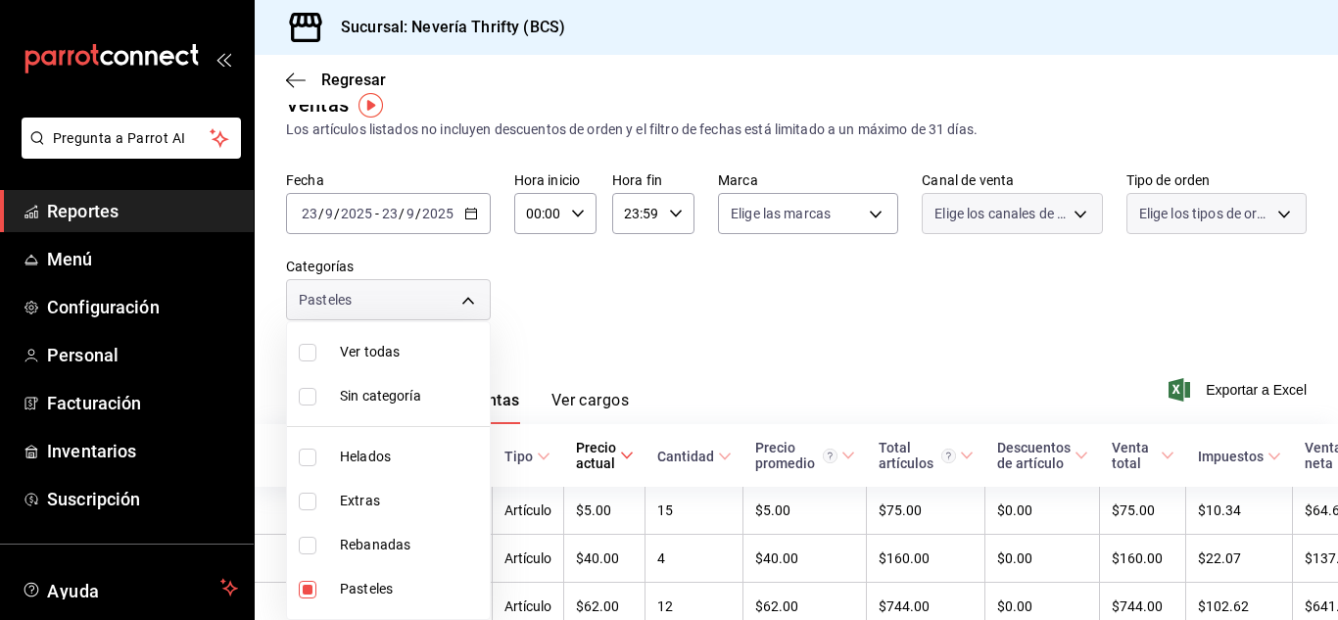
type input "6461abde-3692-455f-a363-427c9a88c513"
click at [748, 311] on div at bounding box center [669, 310] width 1338 height 620
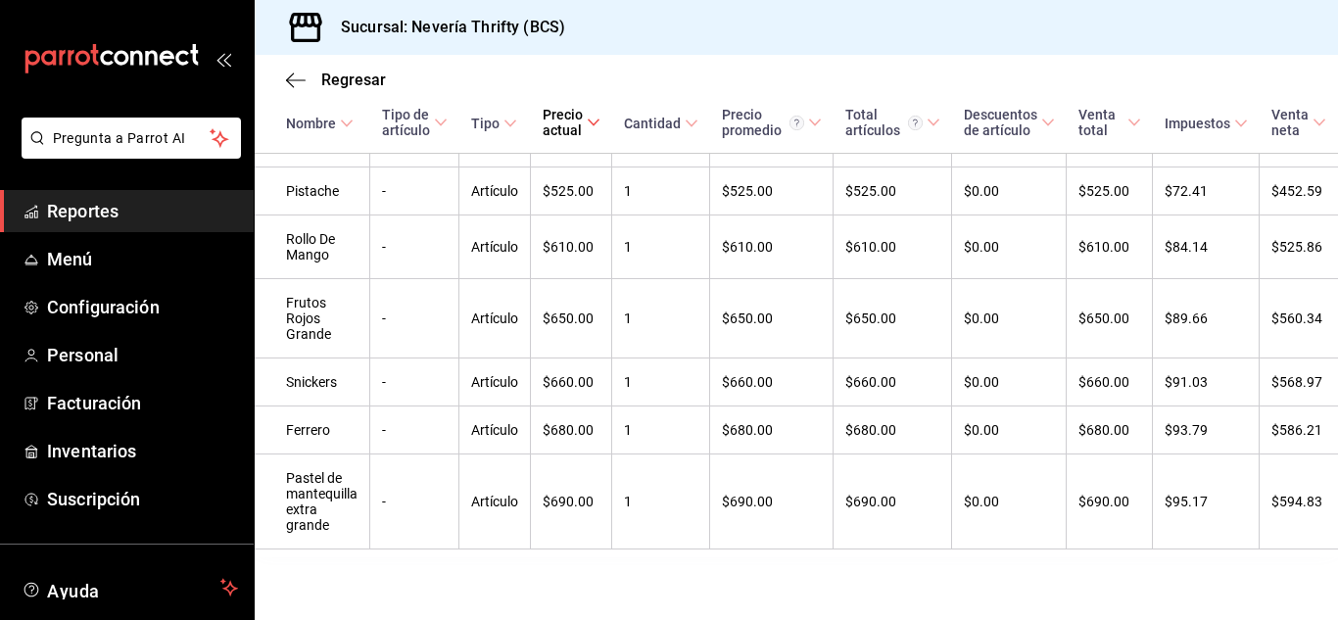
scroll to position [133, 0]
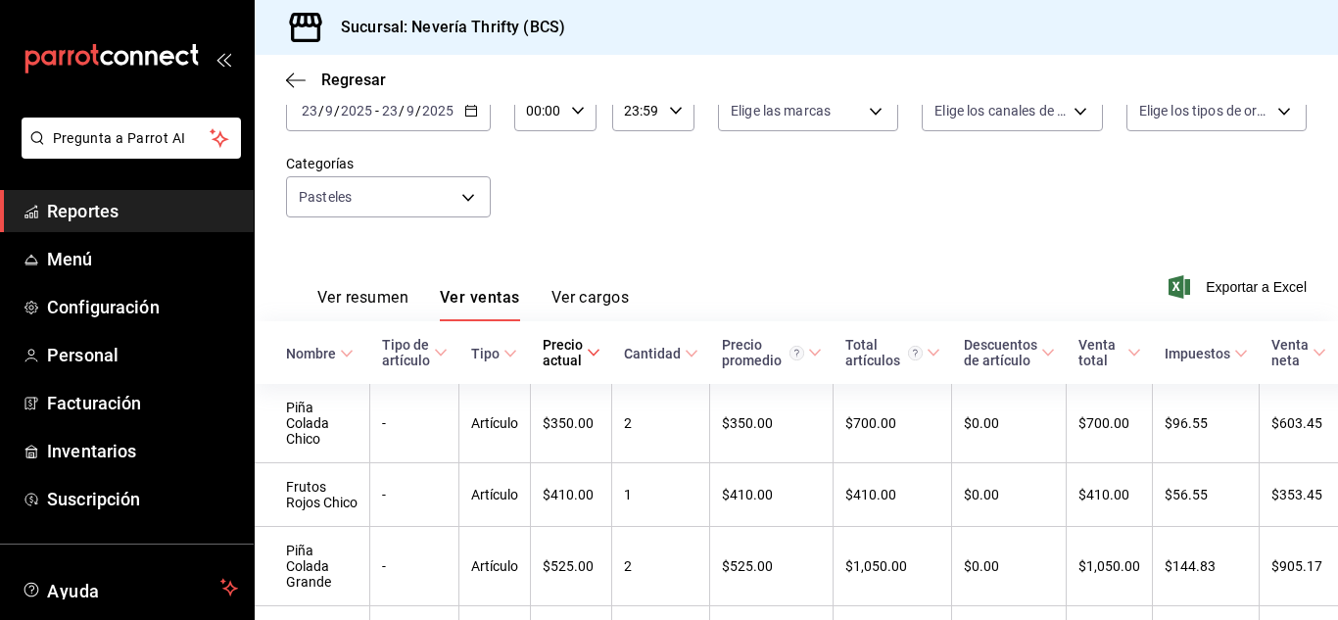
click at [346, 289] on button "Ver resumen" at bounding box center [362, 304] width 91 height 33
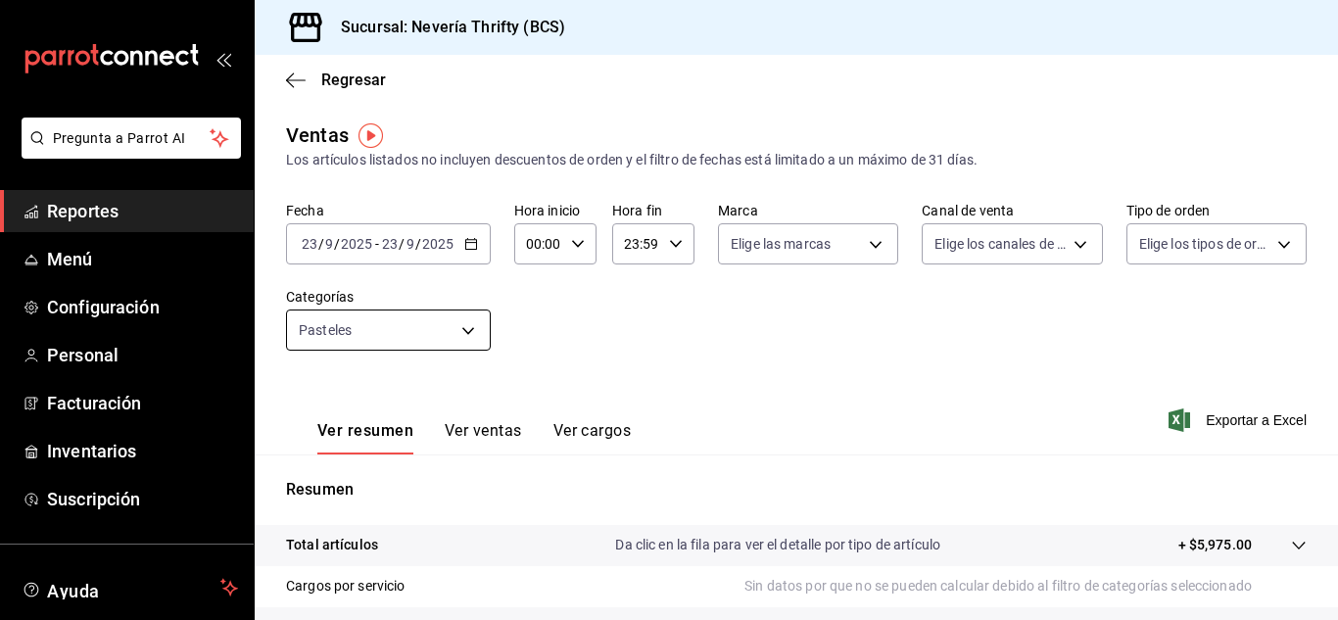
click at [456, 334] on body "Pregunta a Parrot AI Reportes Menú Configuración Personal Facturación Inventari…" at bounding box center [669, 310] width 1338 height 620
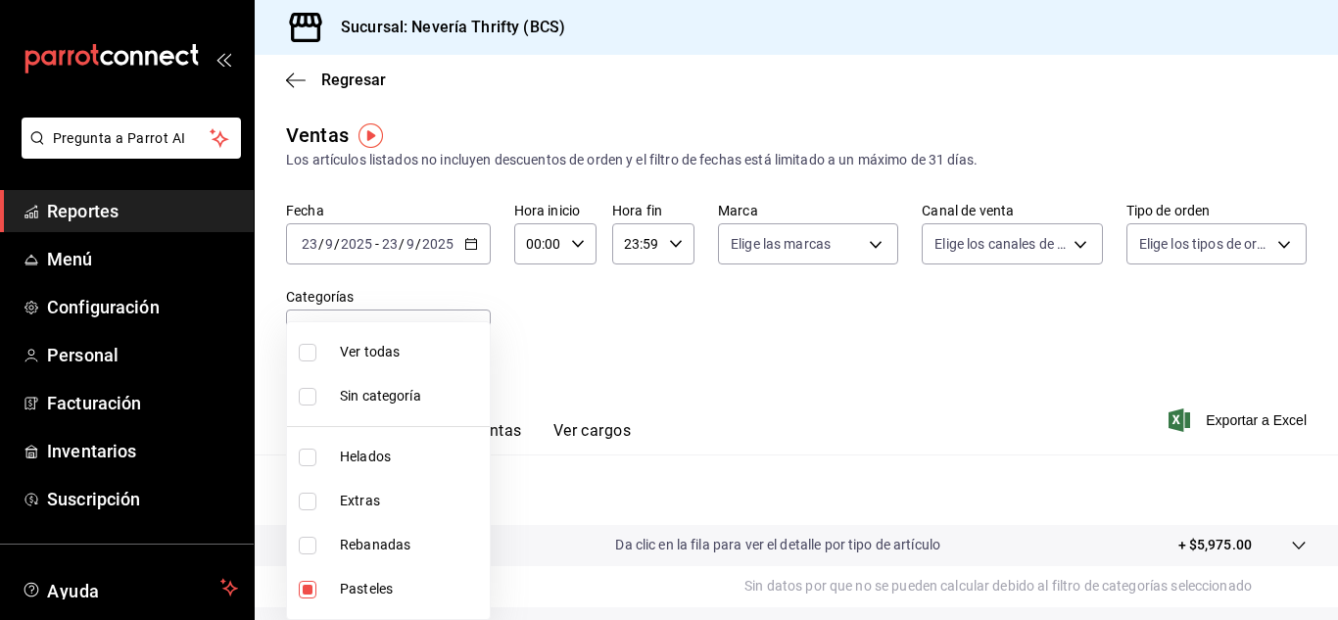
click at [310, 590] on input "checkbox" at bounding box center [308, 590] width 18 height 18
checkbox input "false"
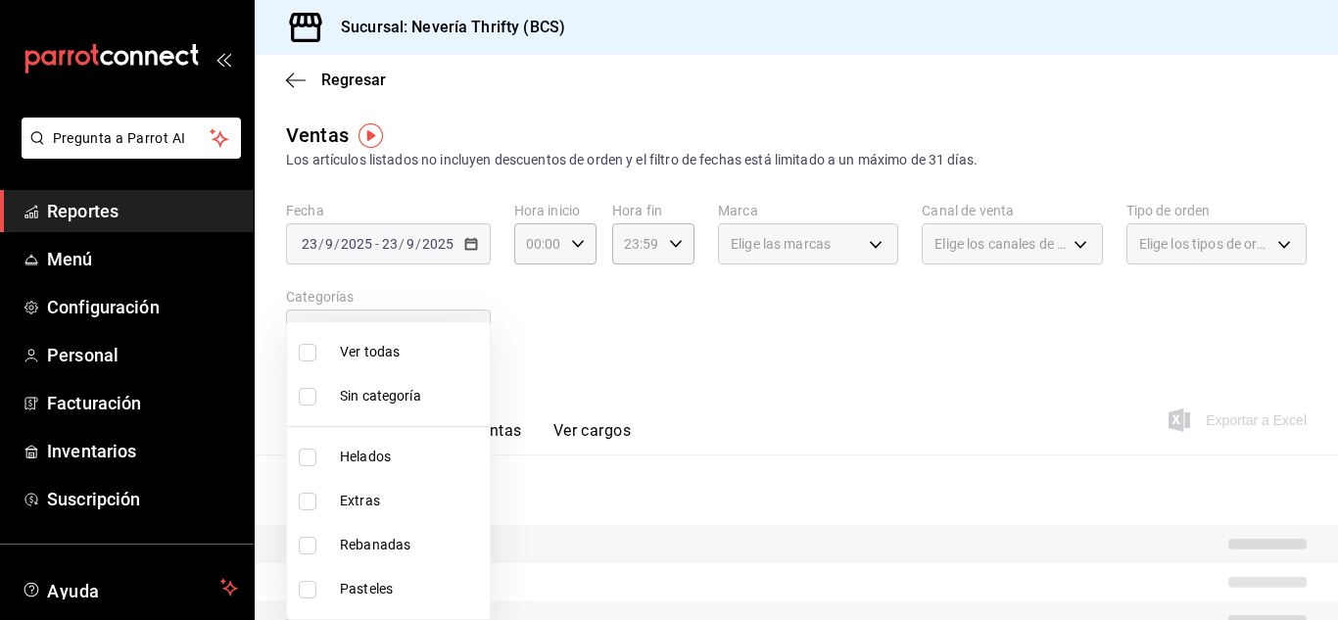
click at [300, 543] on input "checkbox" at bounding box center [308, 546] width 18 height 18
checkbox input "true"
type input "74bd740e-3aa1-490c-81d0-975f3653bd1e"
click at [598, 330] on div at bounding box center [669, 310] width 1338 height 620
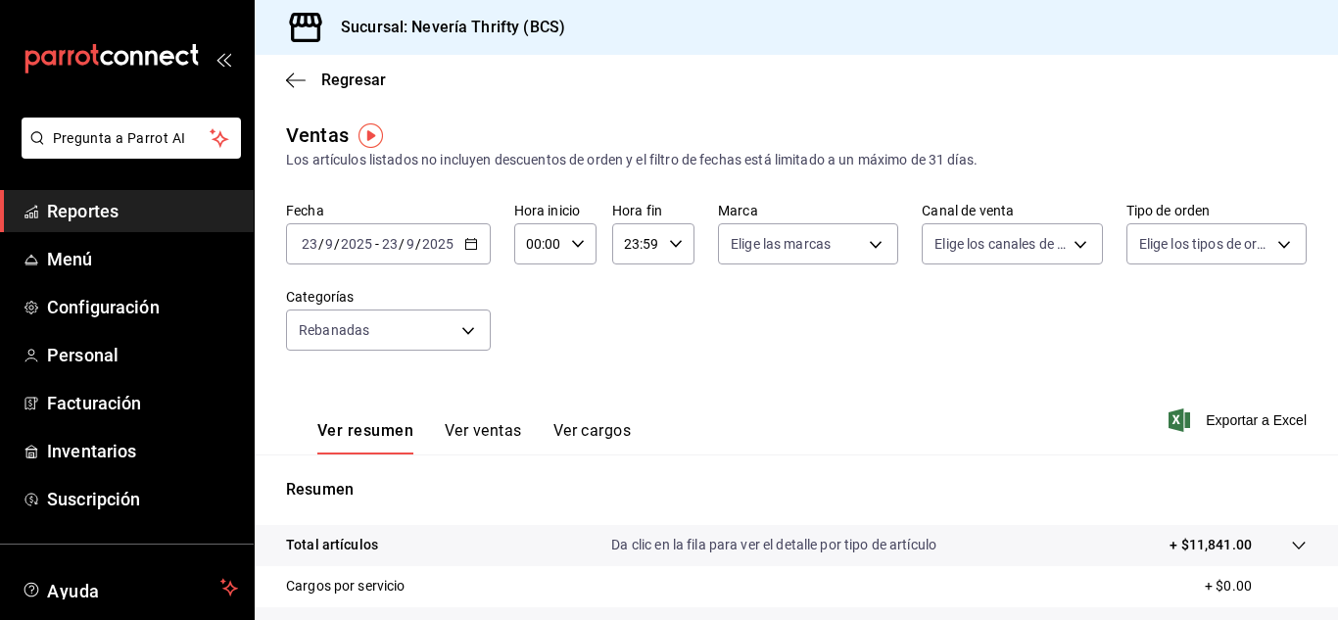
click at [506, 430] on button "Ver ventas" at bounding box center [483, 437] width 77 height 33
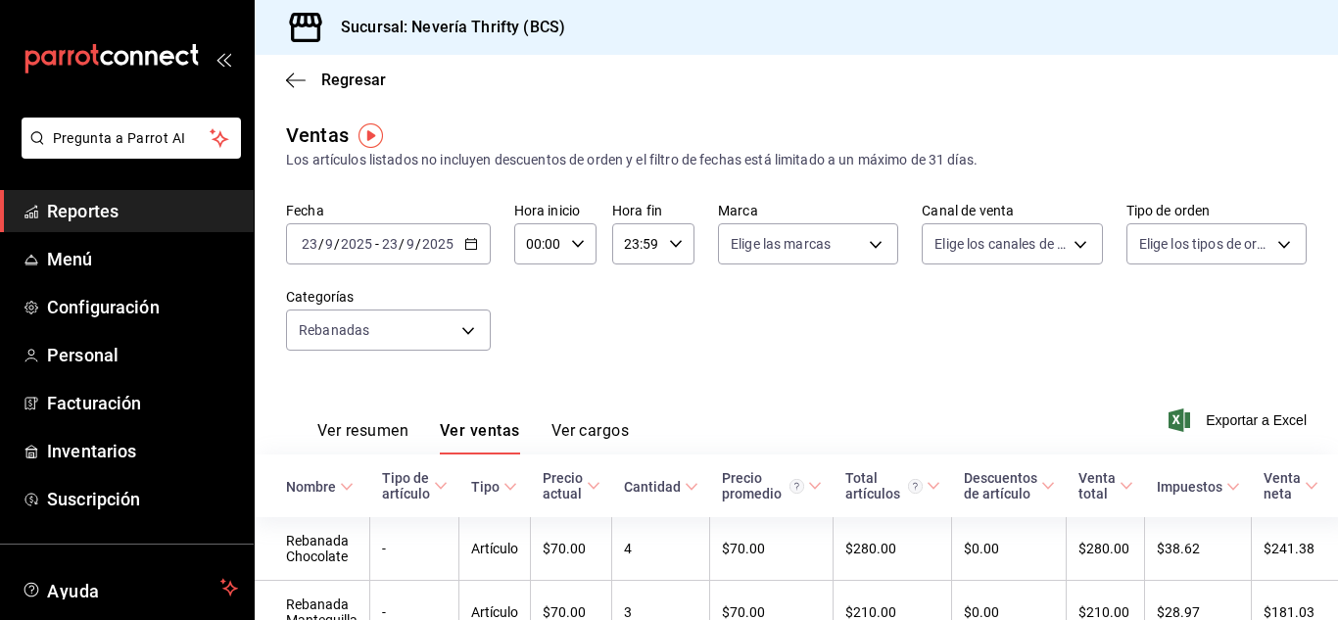
click at [405, 428] on button "Ver resumen" at bounding box center [362, 437] width 91 height 33
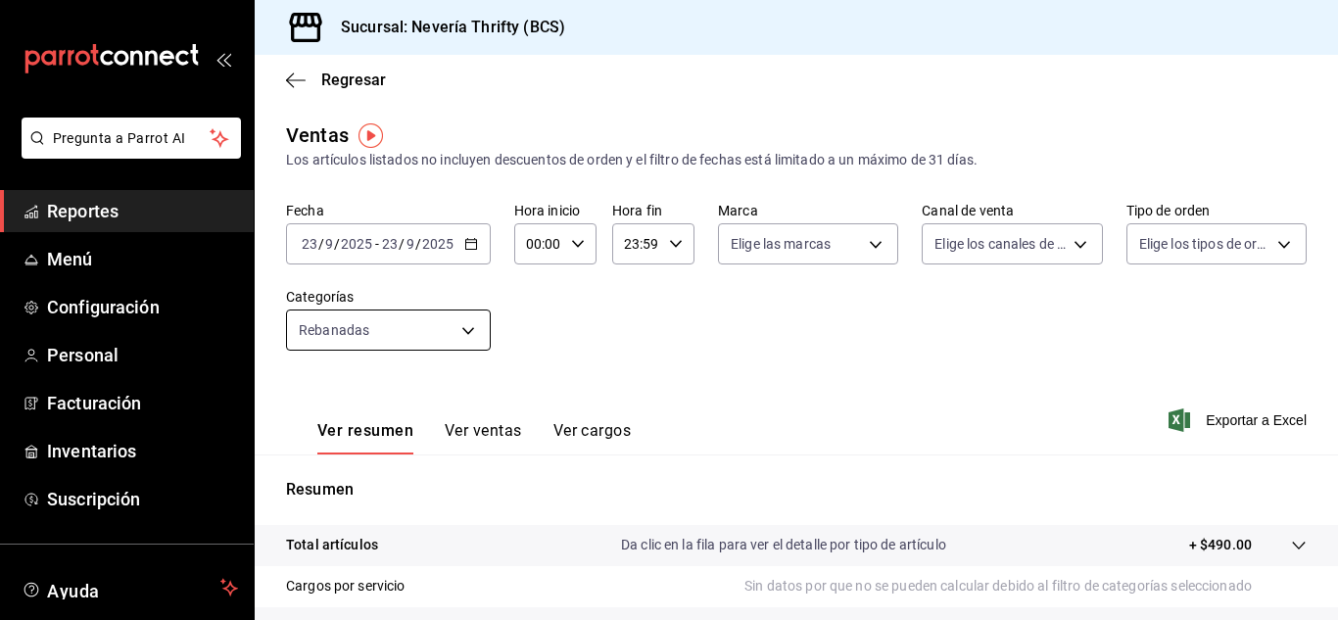
click at [394, 325] on body "Pregunta a Parrot AI Reportes Menú Configuración Personal Facturación Inventari…" at bounding box center [669, 310] width 1338 height 620
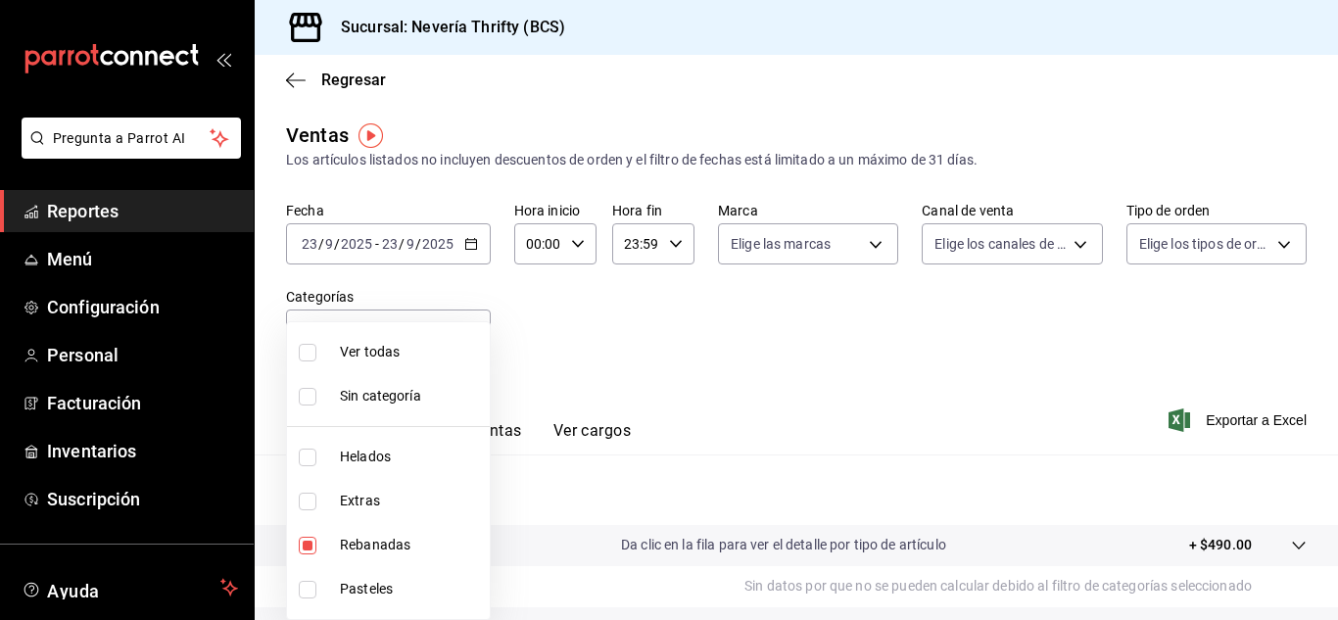
drag, startPoint x: 309, startPoint y: 545, endPoint x: 307, endPoint y: 457, distance: 87.2
click at [310, 546] on input "checkbox" at bounding box center [308, 546] width 18 height 18
checkbox input "false"
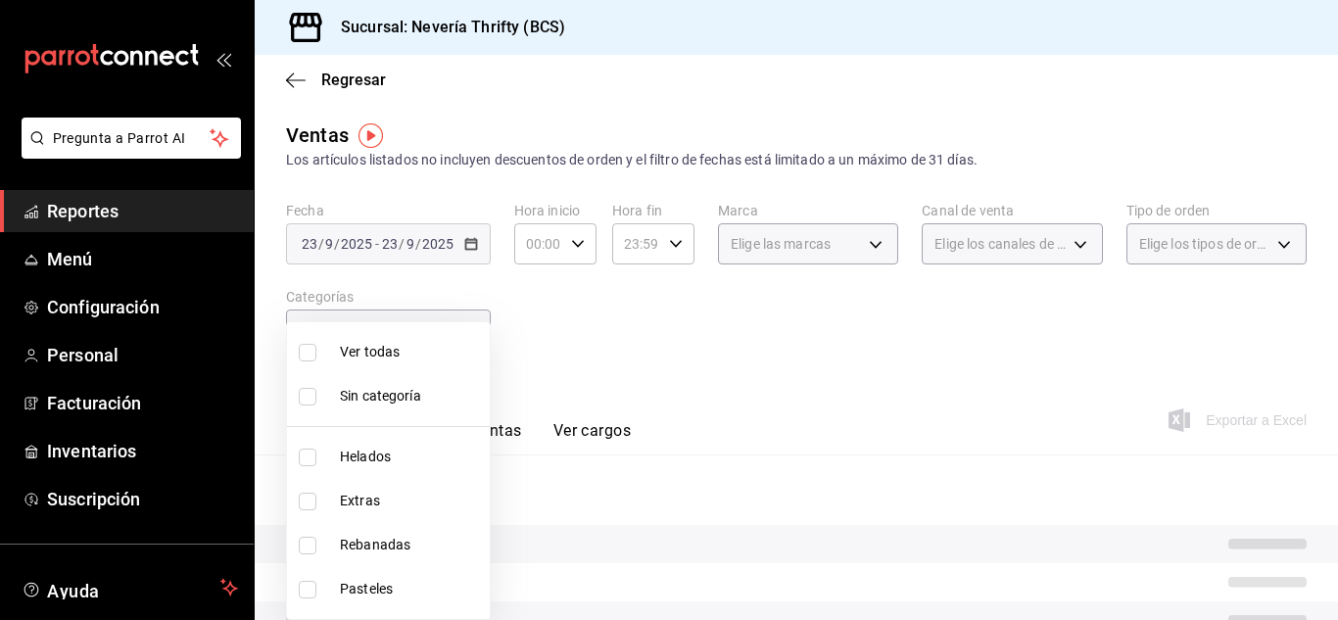
click at [307, 457] on input "checkbox" at bounding box center [308, 458] width 18 height 18
checkbox input "true"
type input "b705a4a3-0c02-4aaa-bced-1ae138585fd0"
click at [828, 371] on div at bounding box center [669, 310] width 1338 height 620
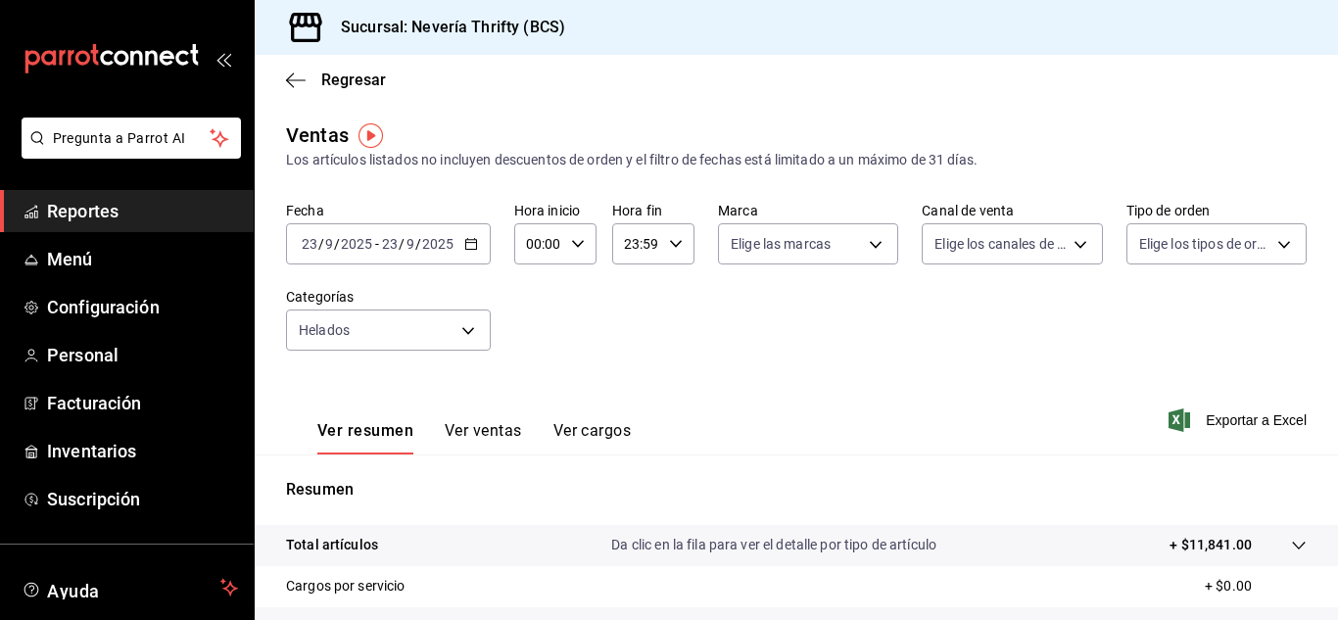
click at [495, 423] on button "Ver ventas" at bounding box center [483, 437] width 77 height 33
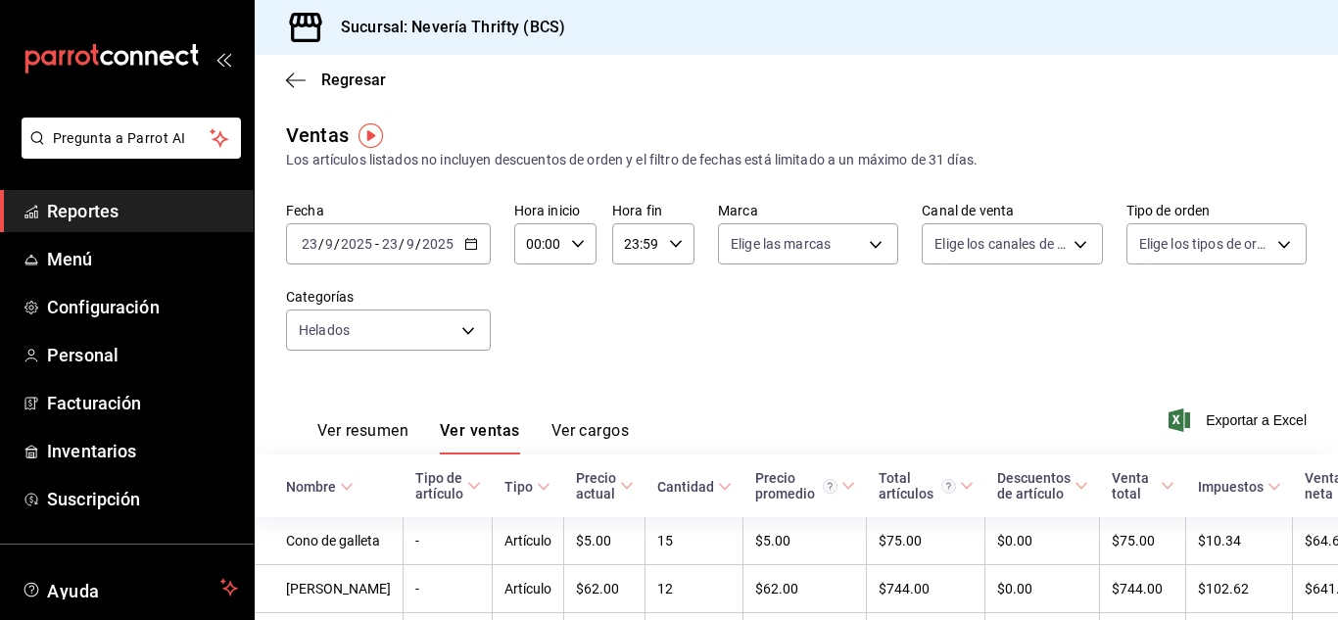
scroll to position [98, 0]
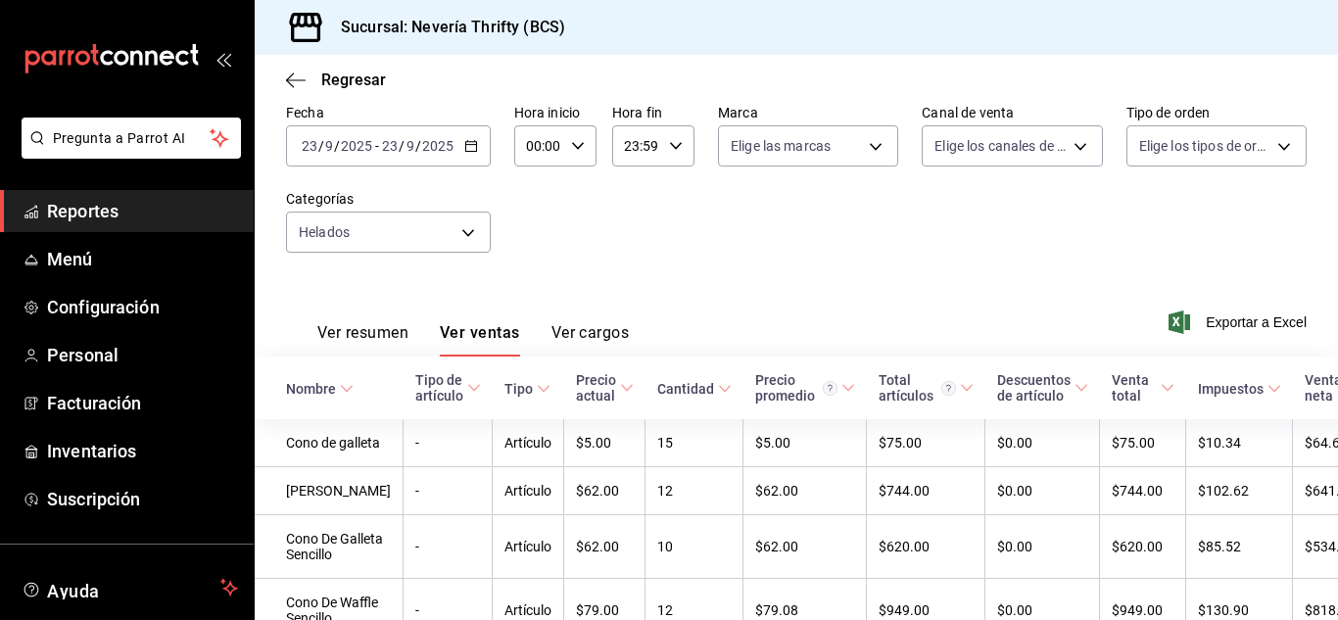
click at [347, 399] on th "Nombre" at bounding box center [329, 388] width 149 height 63
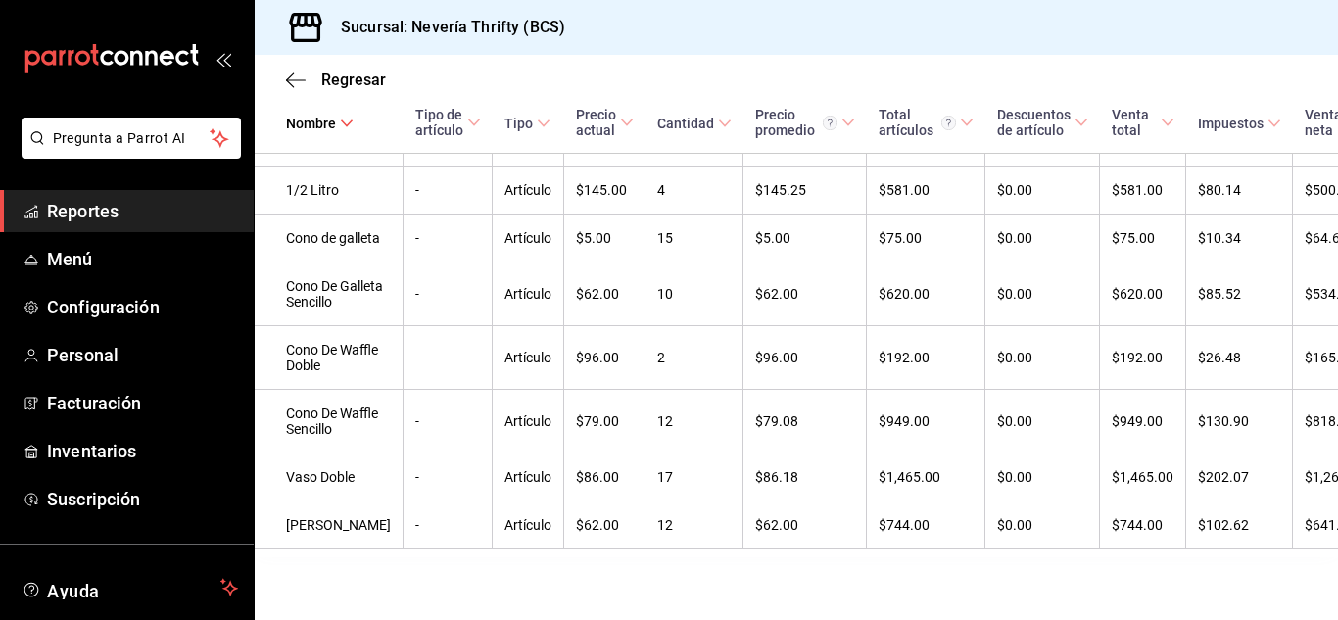
scroll to position [215, 0]
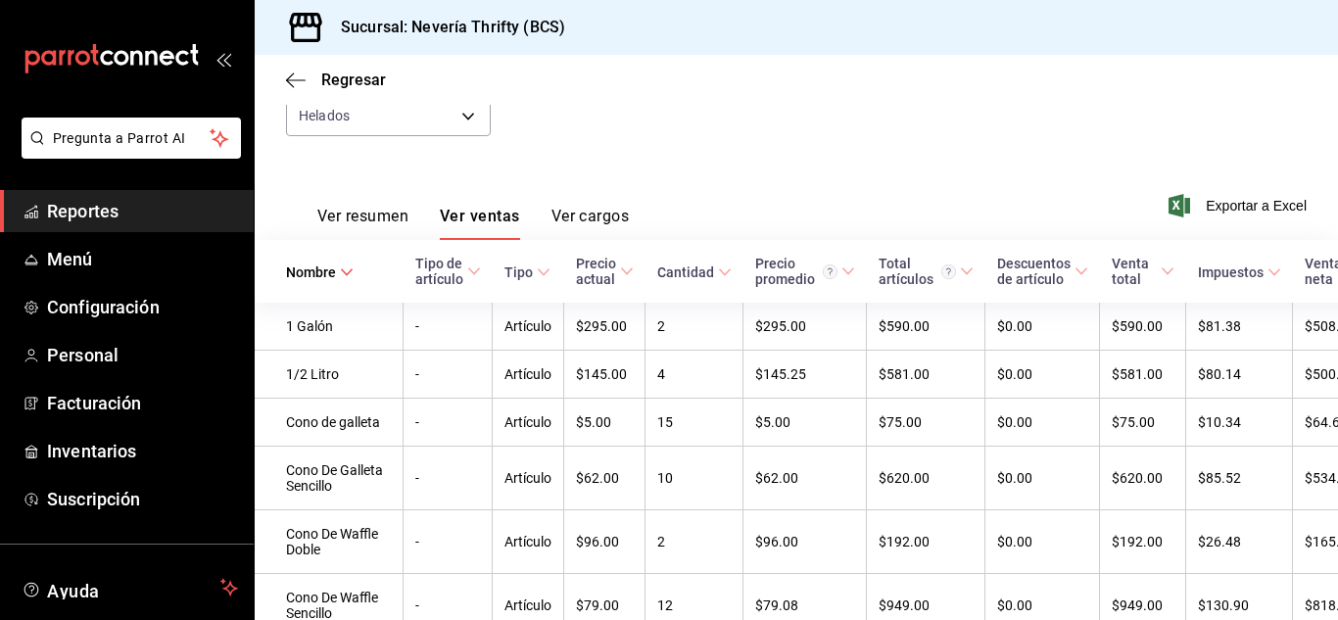
click at [349, 202] on div "Ver resumen Ver ventas Ver cargos" at bounding box center [457, 211] width 343 height 57
click at [383, 219] on button "Ver resumen" at bounding box center [362, 223] width 91 height 33
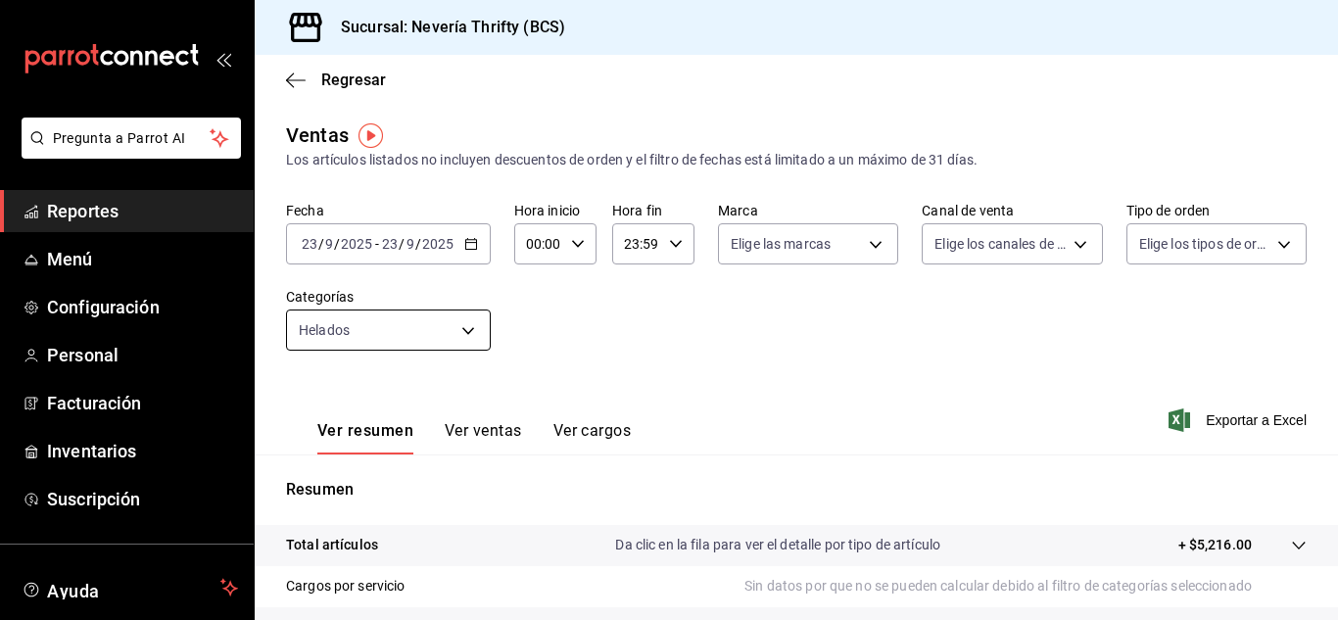
click at [451, 320] on body "Pregunta a Parrot AI Reportes Menú Configuración Personal Facturación Inventari…" at bounding box center [669, 310] width 1338 height 620
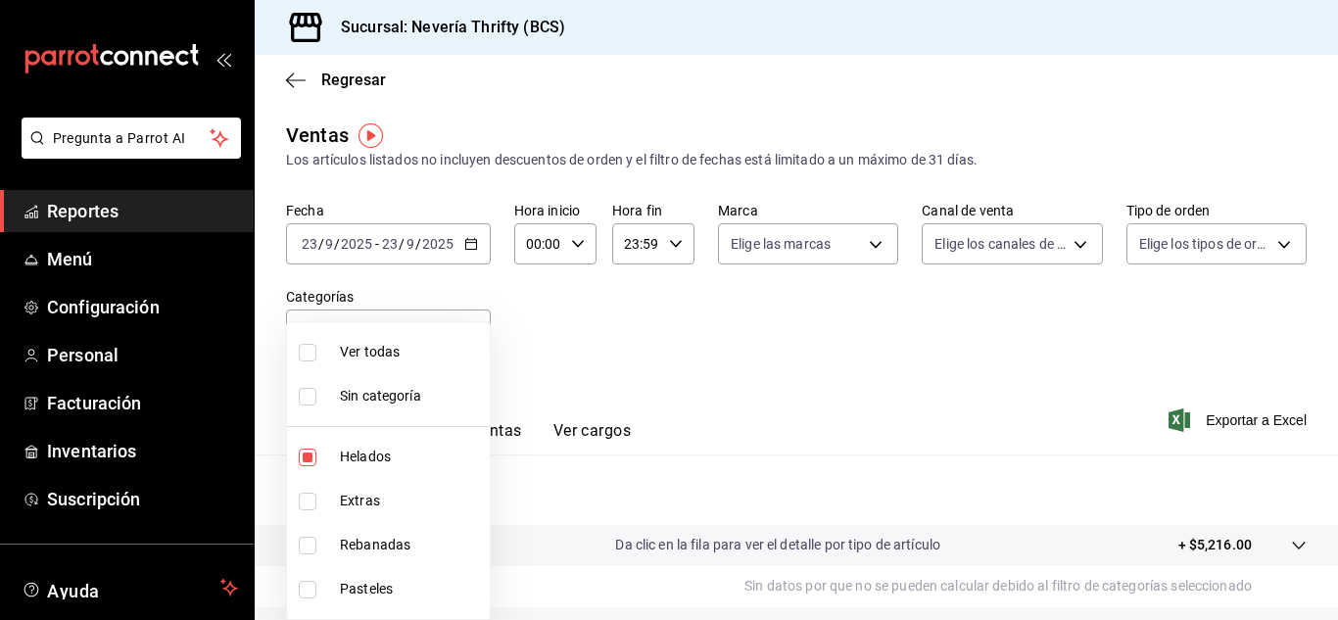
click at [306, 467] on li "Helados" at bounding box center [388, 457] width 203 height 44
checkbox input "false"
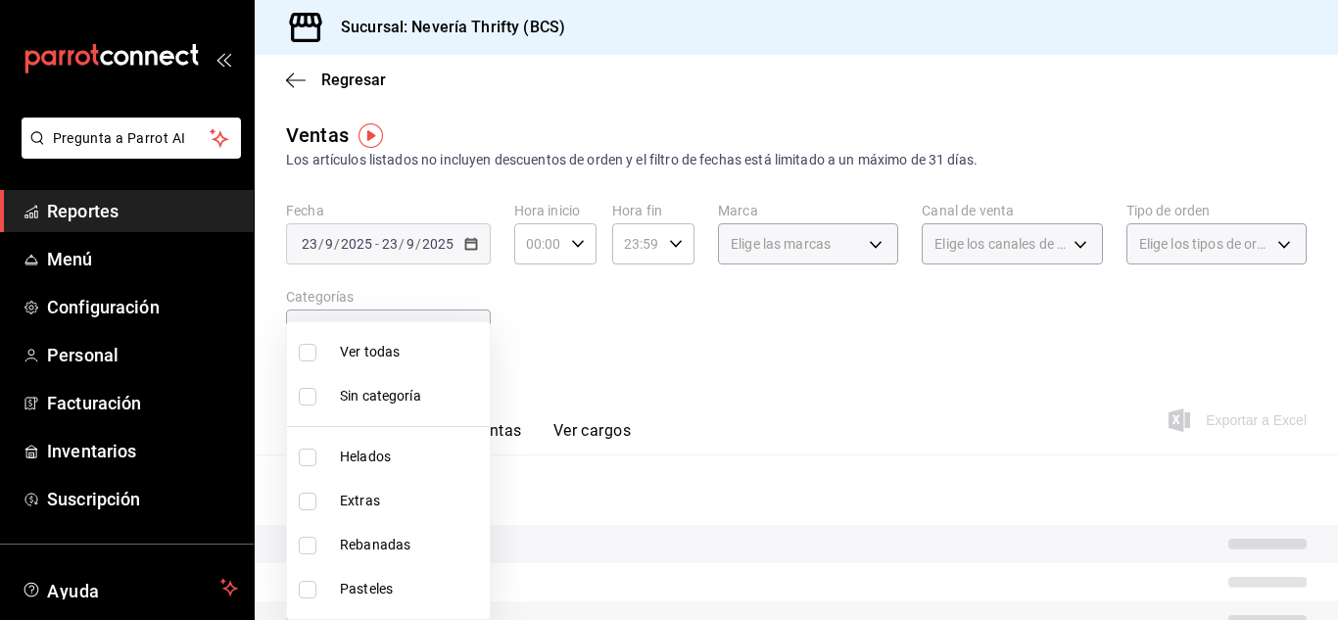
click at [301, 503] on input "checkbox" at bounding box center [308, 502] width 18 height 18
checkbox input "true"
type input "2666ef43-693a-433d-8eb1-15fa94dd9228"
click at [828, 348] on div at bounding box center [669, 310] width 1338 height 620
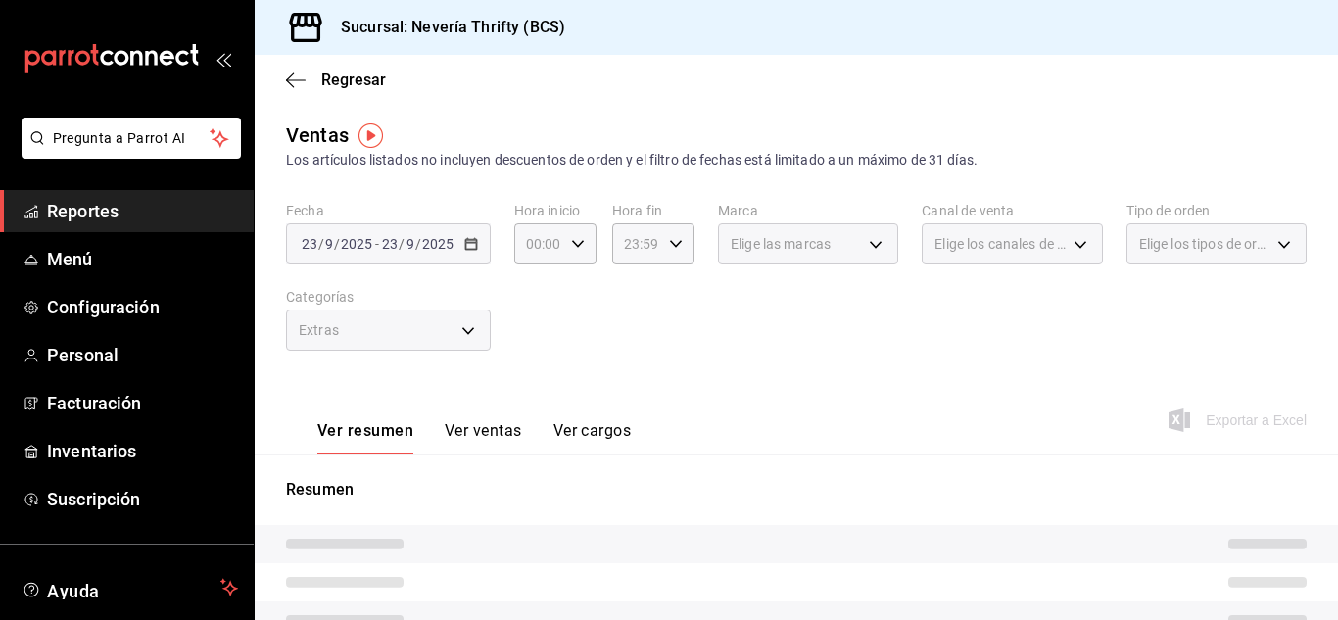
drag, startPoint x: 472, startPoint y: 429, endPoint x: 792, endPoint y: 351, distance: 329.7
click at [472, 430] on button "Ver ventas" at bounding box center [483, 437] width 77 height 33
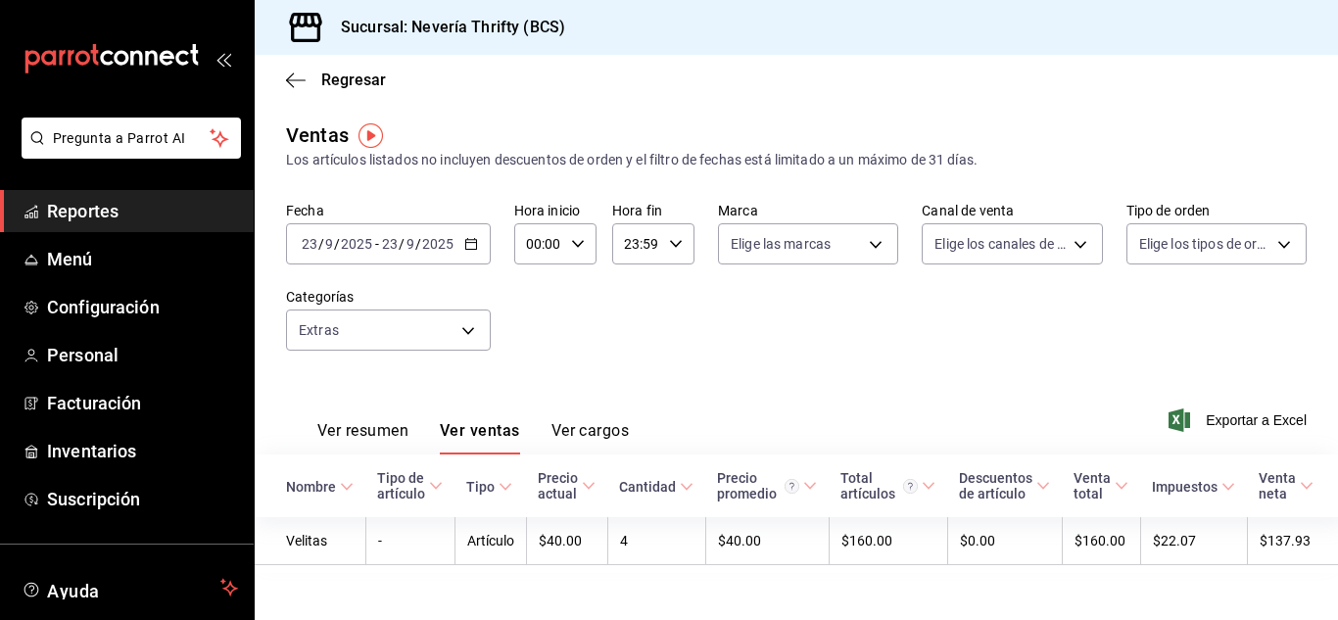
scroll to position [30, 0]
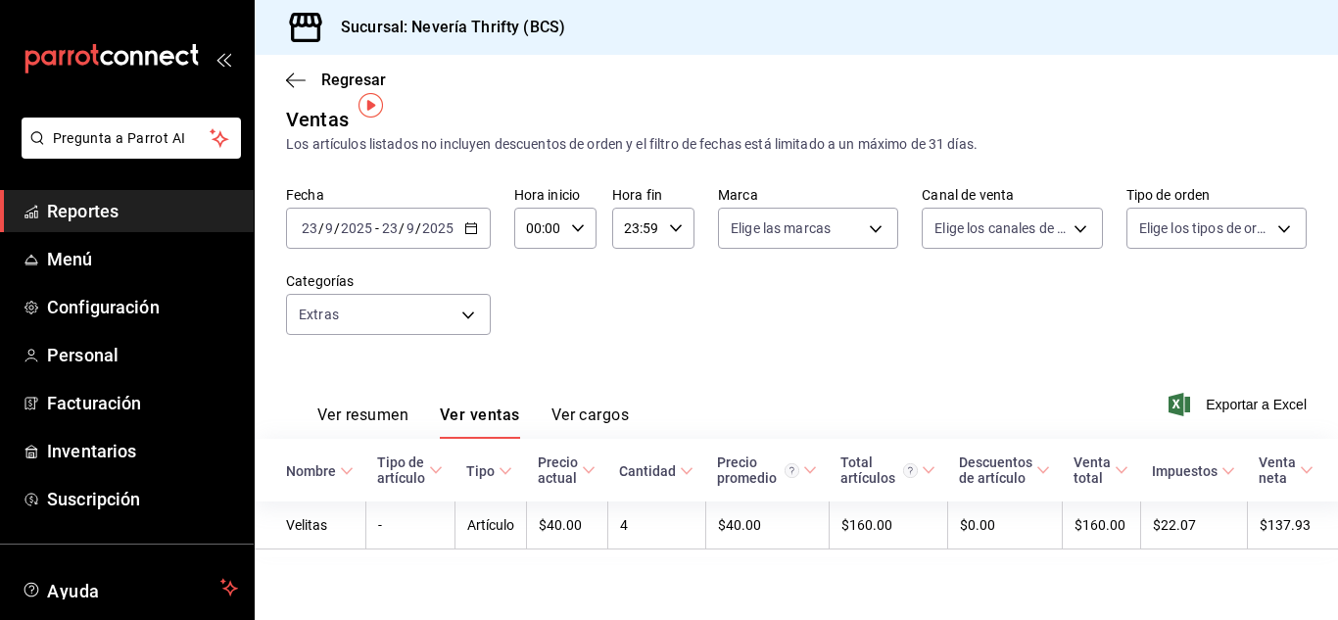
click at [469, 223] on \(Stroke\) "button" at bounding box center [471, 228] width 12 height 11
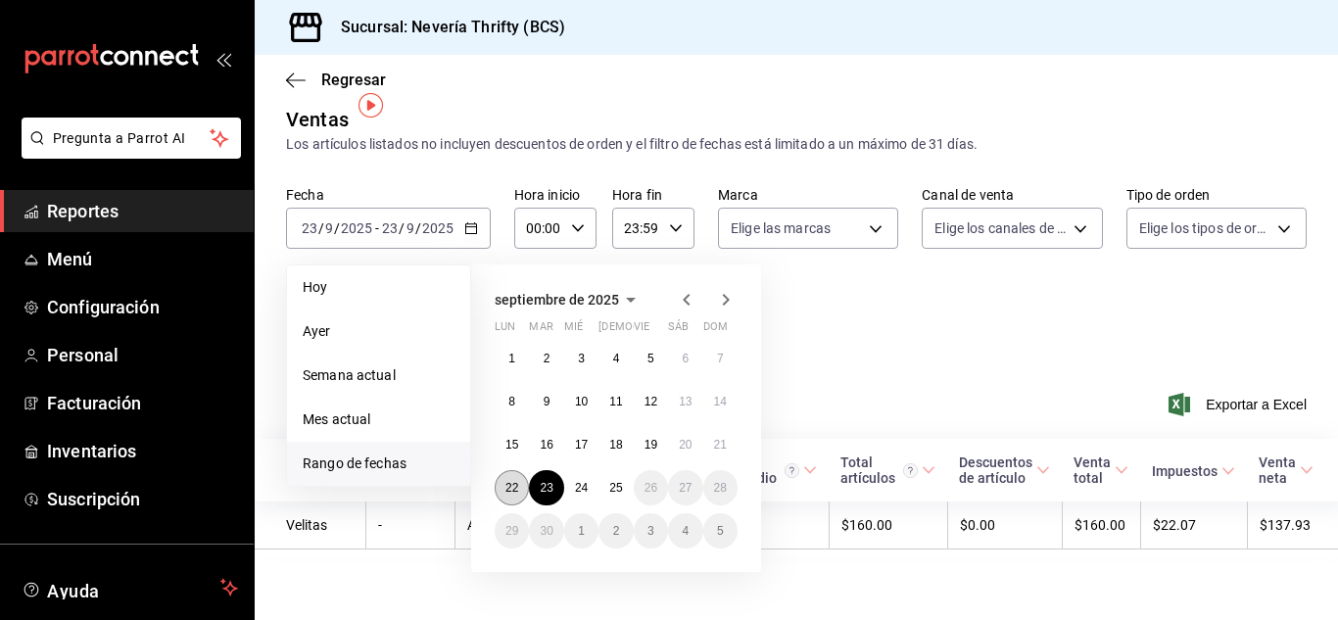
click at [509, 482] on button "22" at bounding box center [512, 487] width 34 height 35
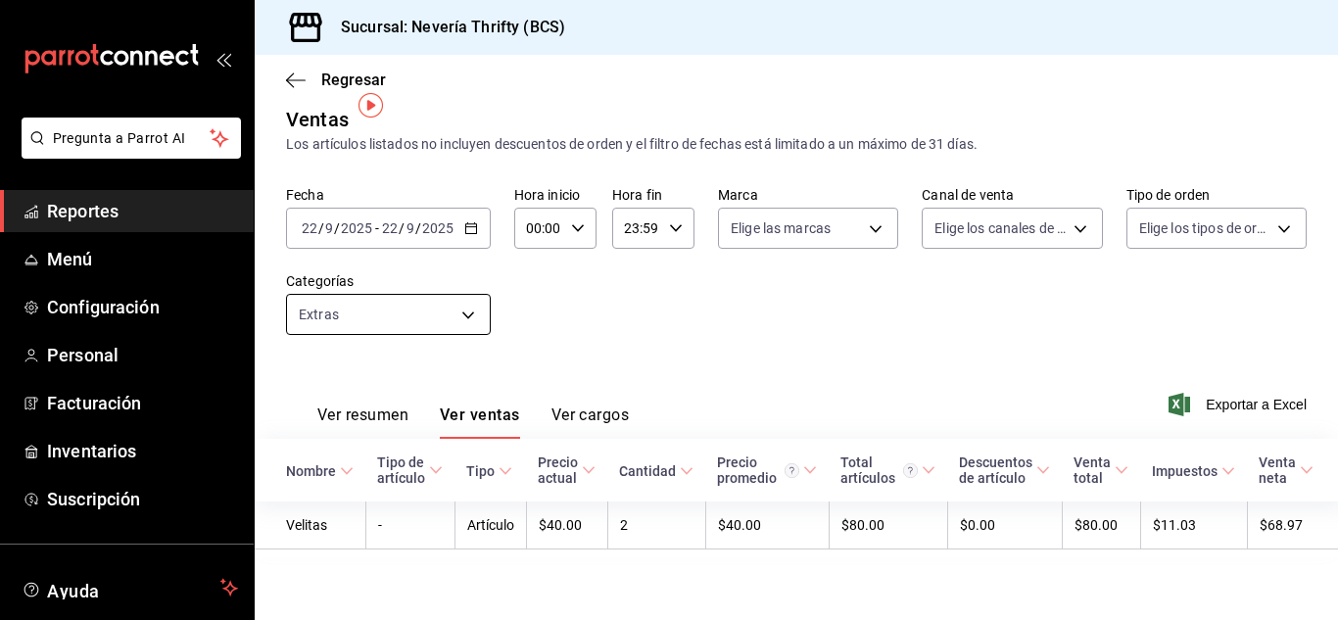
click at [471, 300] on body "Pregunta a Parrot AI Reportes Menú Configuración Personal Facturación Inventari…" at bounding box center [669, 310] width 1338 height 620
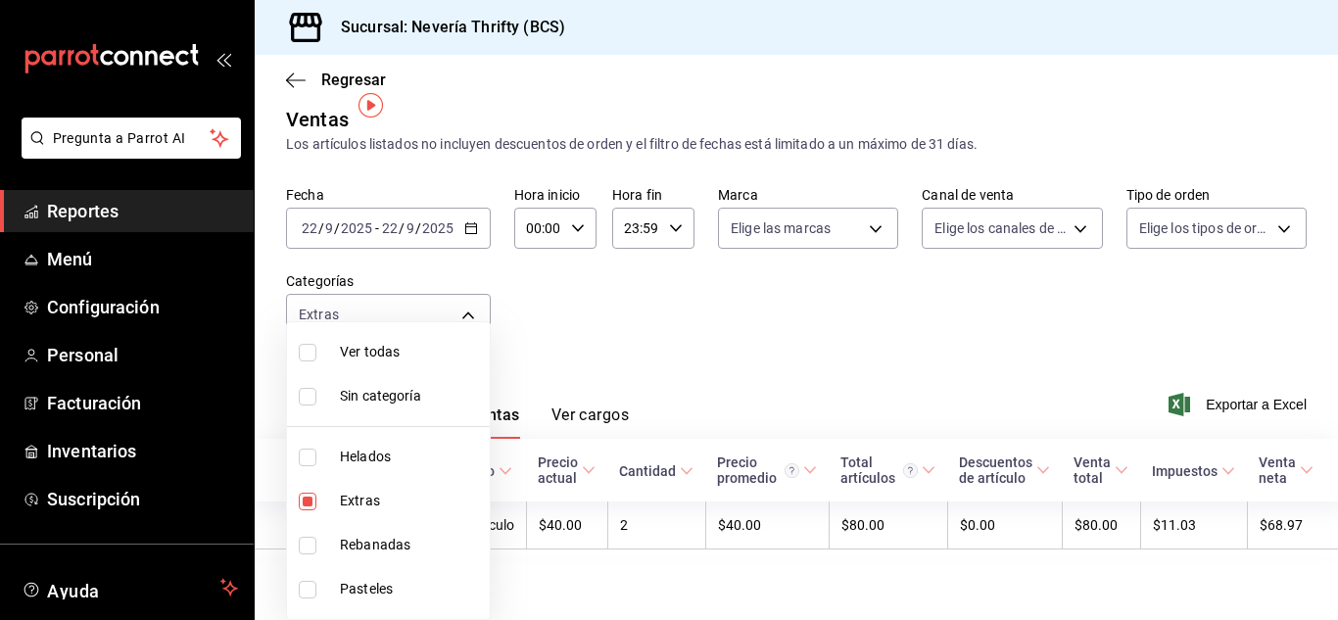
click at [295, 505] on li "Extras" at bounding box center [388, 501] width 203 height 44
checkbox input "false"
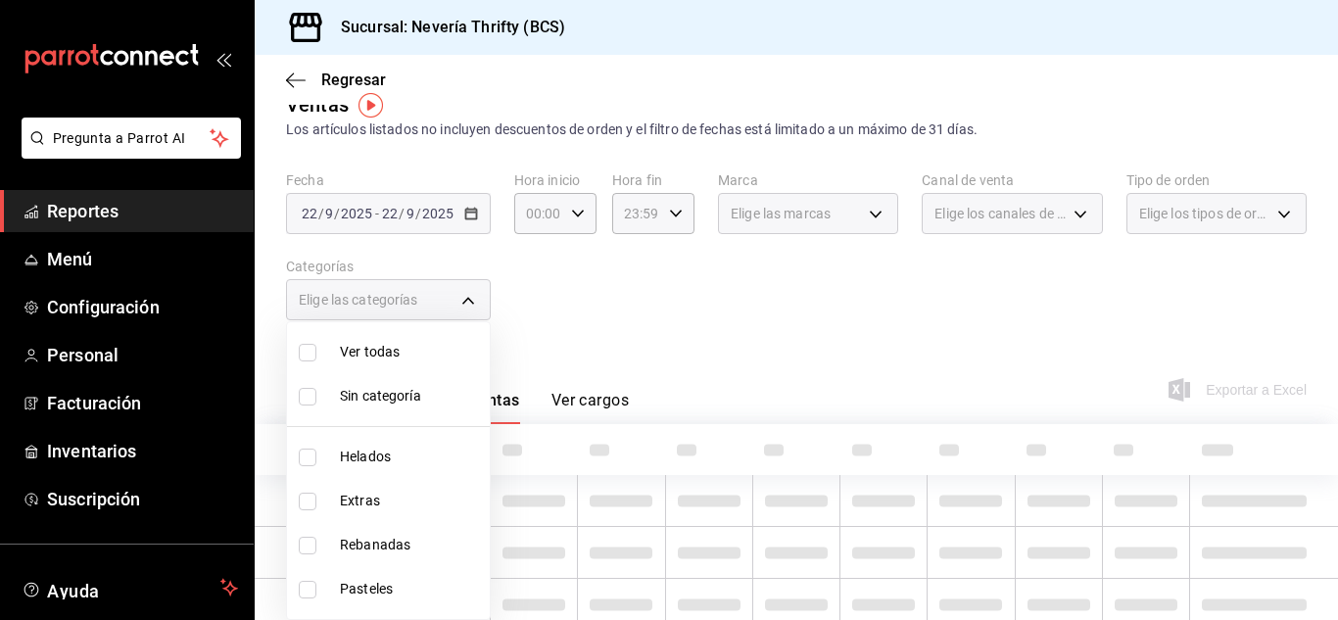
click at [310, 586] on input "checkbox" at bounding box center [308, 590] width 18 height 18
checkbox input "true"
type input "6461abde-3692-455f-a363-427c9a88c513"
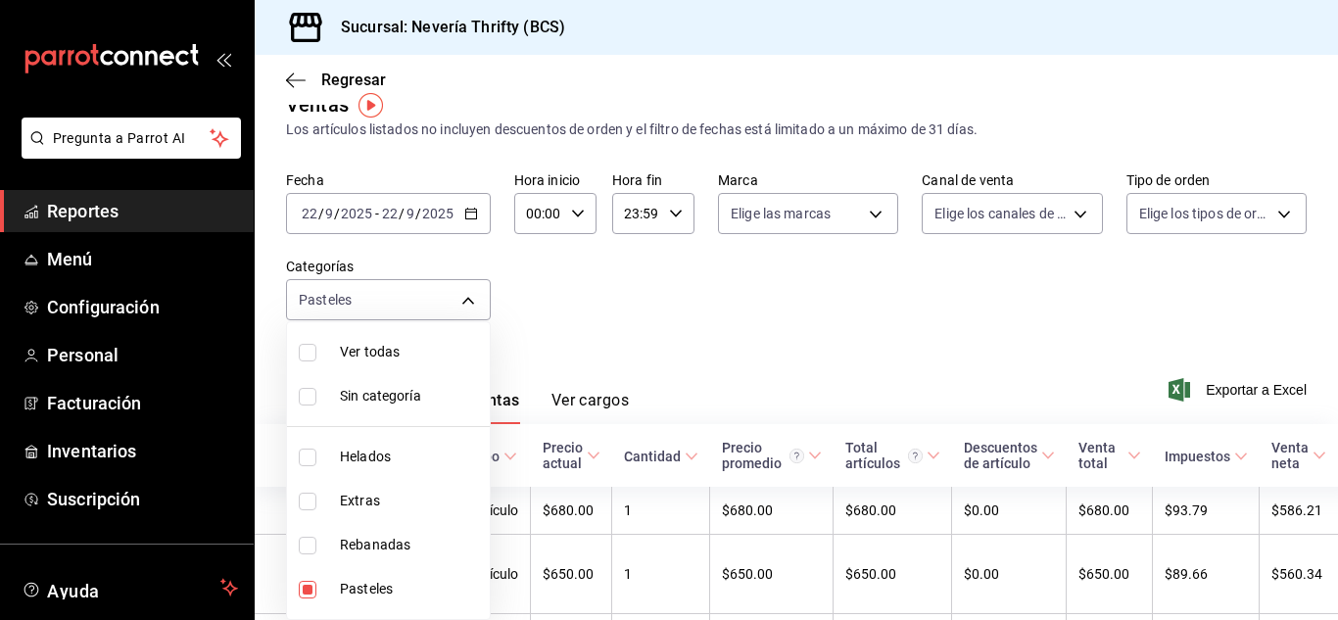
click at [502, 323] on div at bounding box center [669, 310] width 1338 height 620
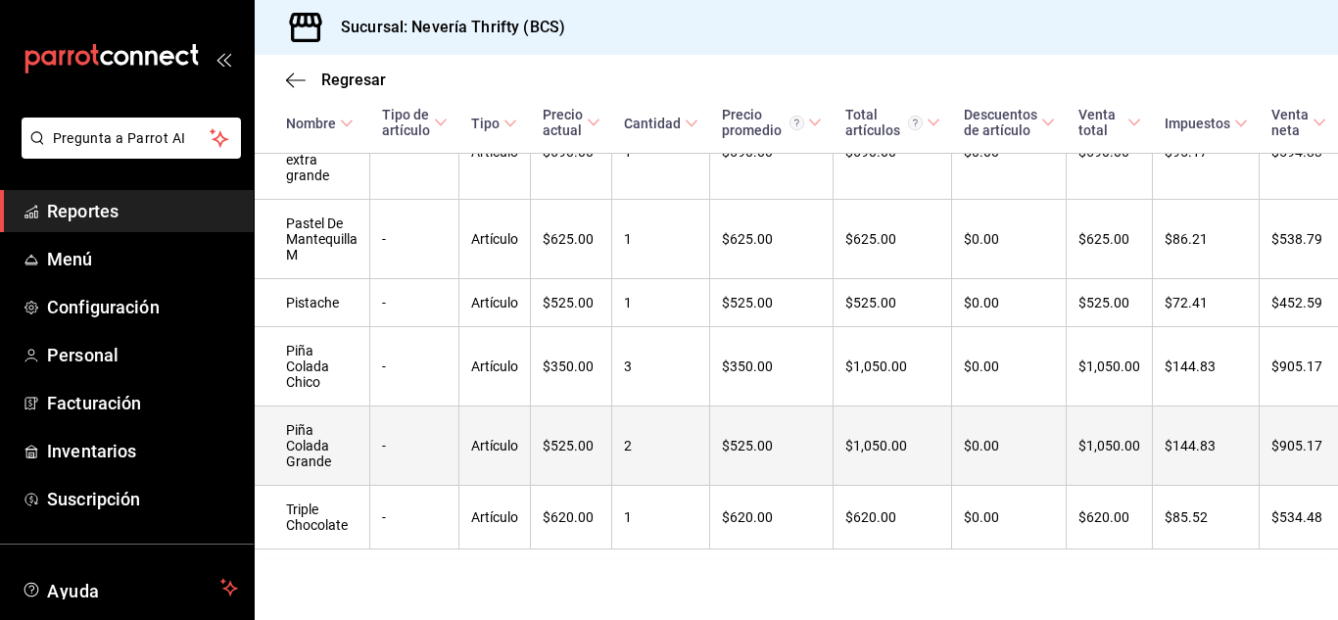
scroll to position [130, 0]
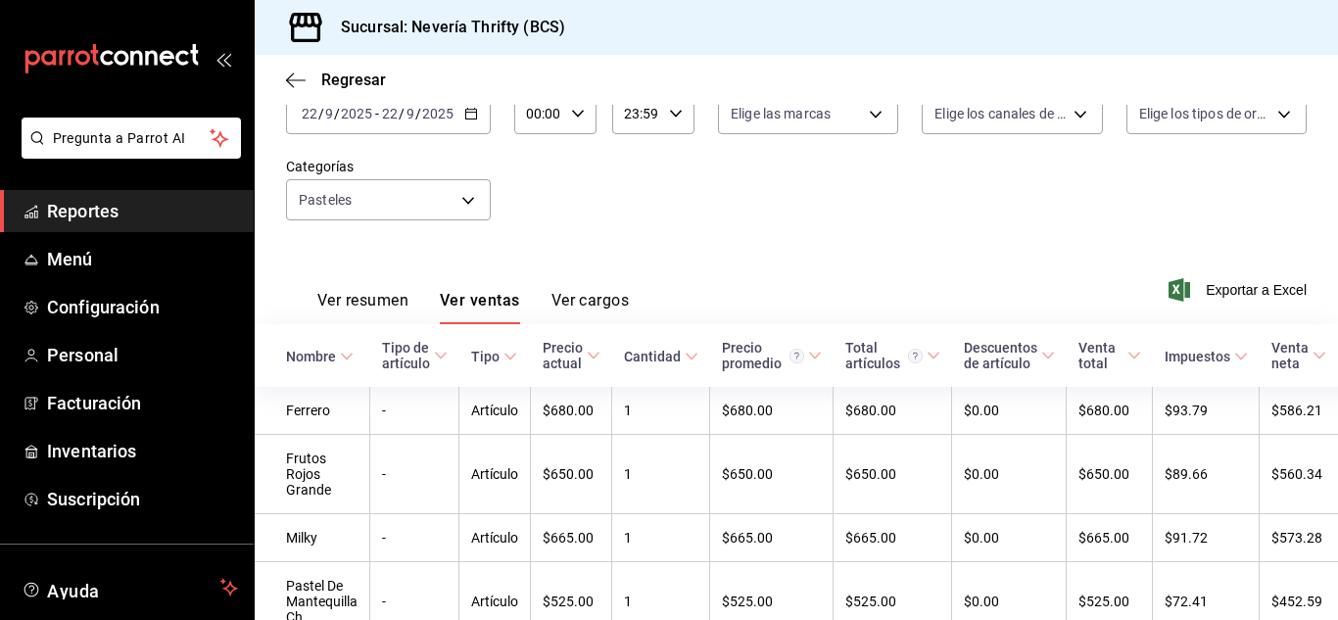
click at [355, 290] on div "Ver resumen Ver ventas Ver cargos" at bounding box center [457, 295] width 343 height 57
click at [395, 307] on button "Ver resumen" at bounding box center [362, 307] width 91 height 33
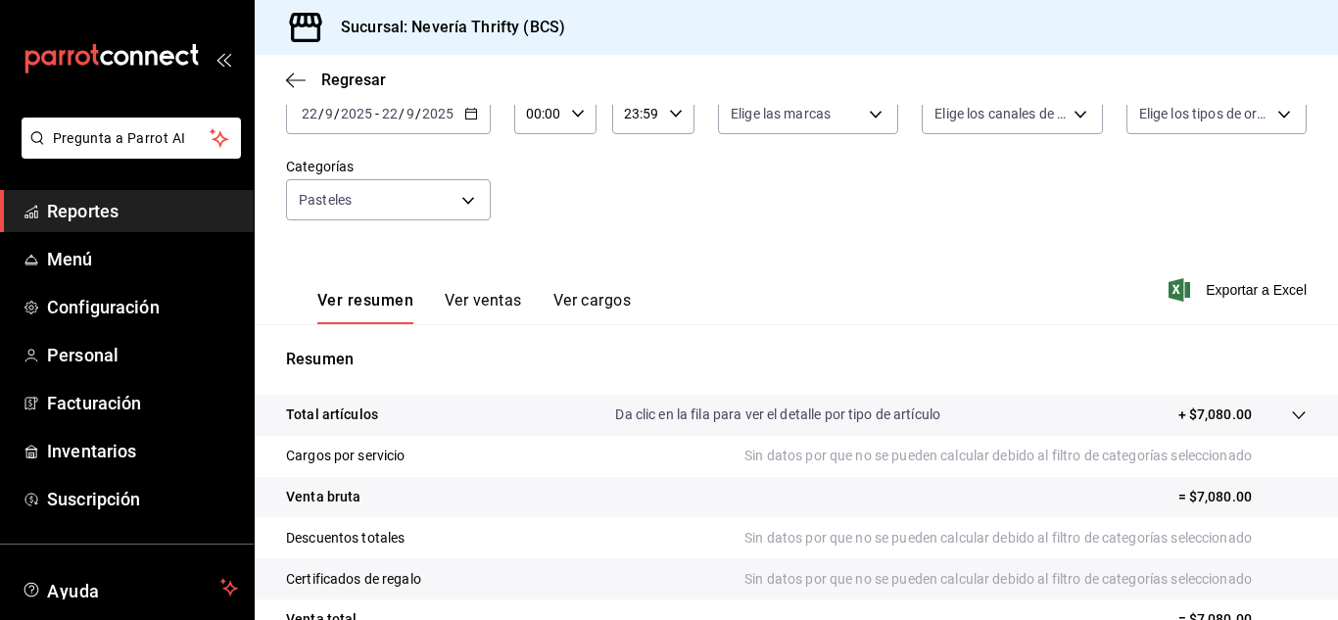
click at [507, 299] on button "Ver ventas" at bounding box center [483, 307] width 77 height 33
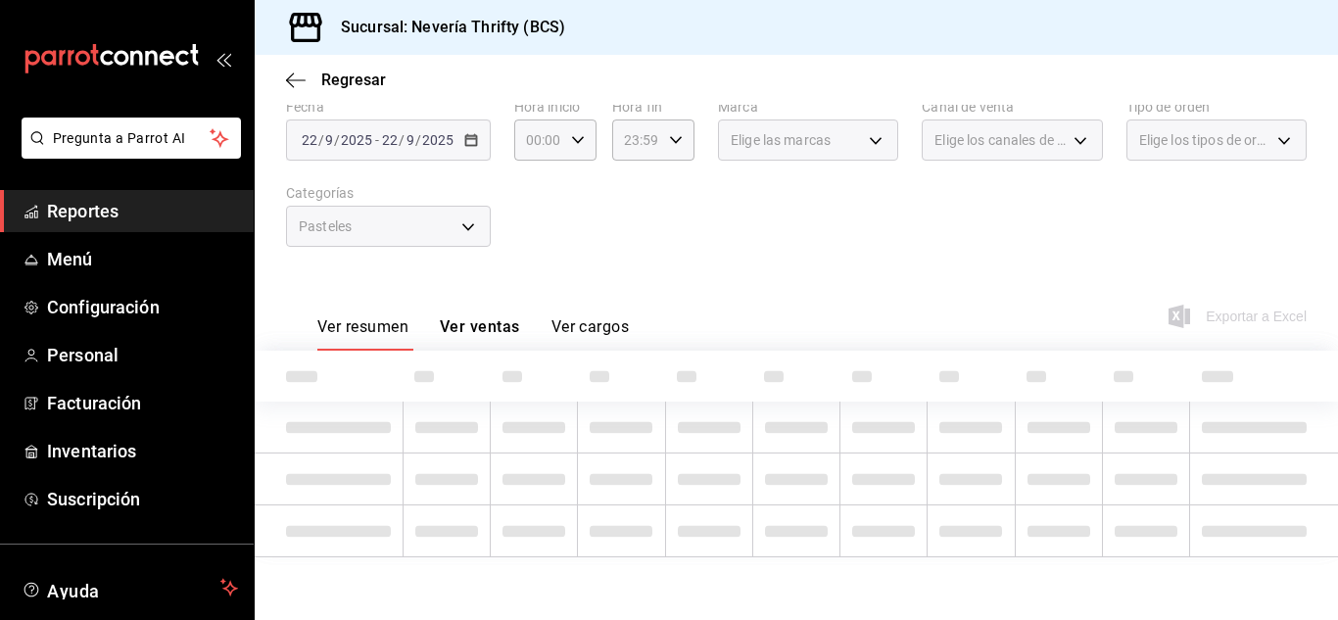
scroll to position [104, 0]
click at [468, 196] on label "Categorías" at bounding box center [388, 193] width 205 height 14
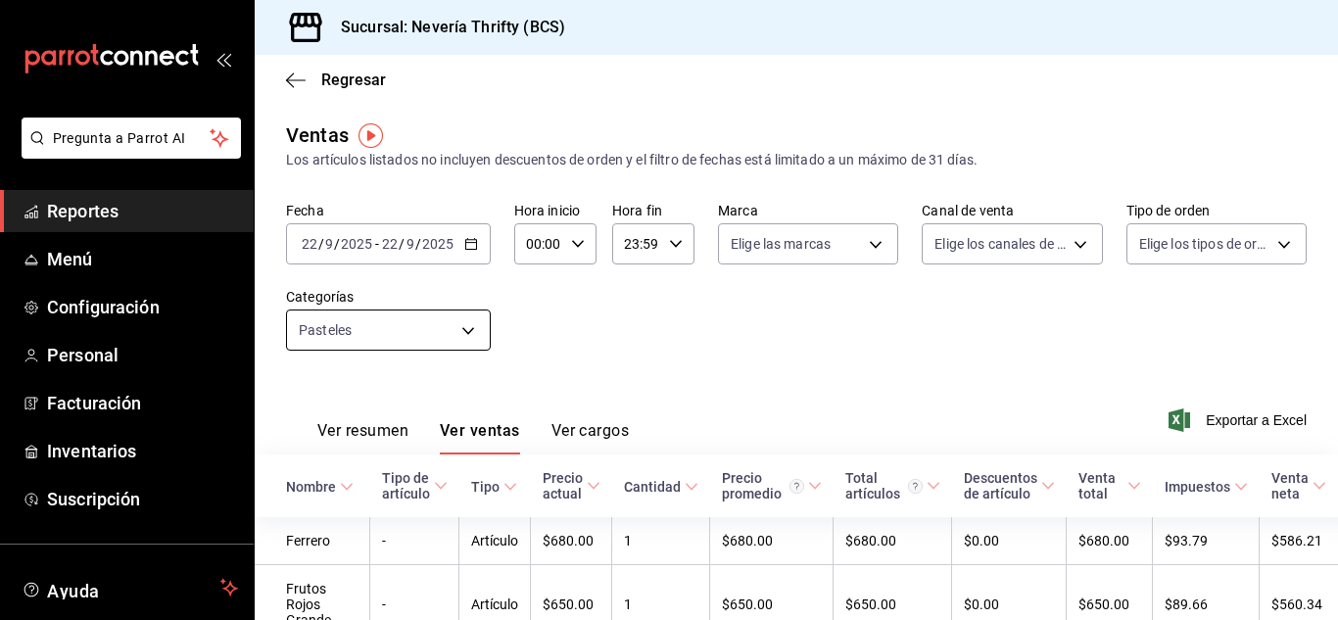
click at [473, 322] on body "Pregunta a Parrot AI Reportes Menú Configuración Personal Facturación Inventari…" at bounding box center [669, 310] width 1338 height 620
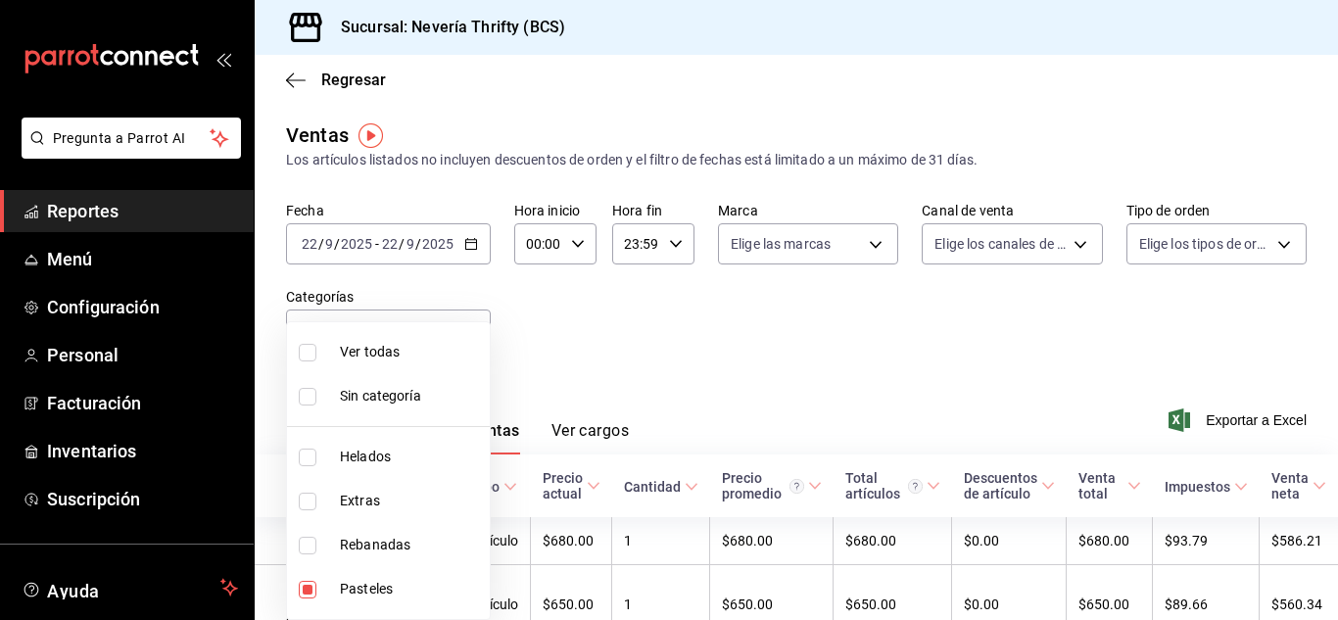
click at [303, 599] on li "Pasteles" at bounding box center [388, 589] width 203 height 44
checkbox input "false"
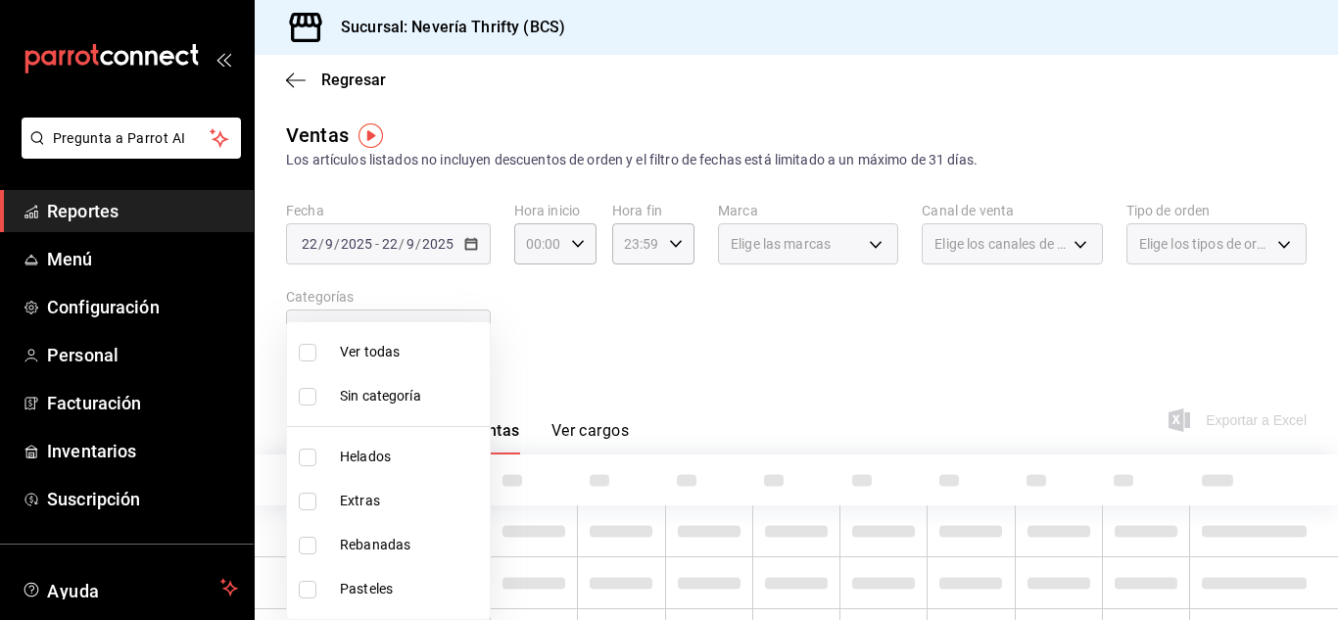
click at [308, 547] on input "checkbox" at bounding box center [308, 546] width 18 height 18
checkbox input "true"
type input "74bd740e-3aa1-490c-81d0-975f3653bd1e"
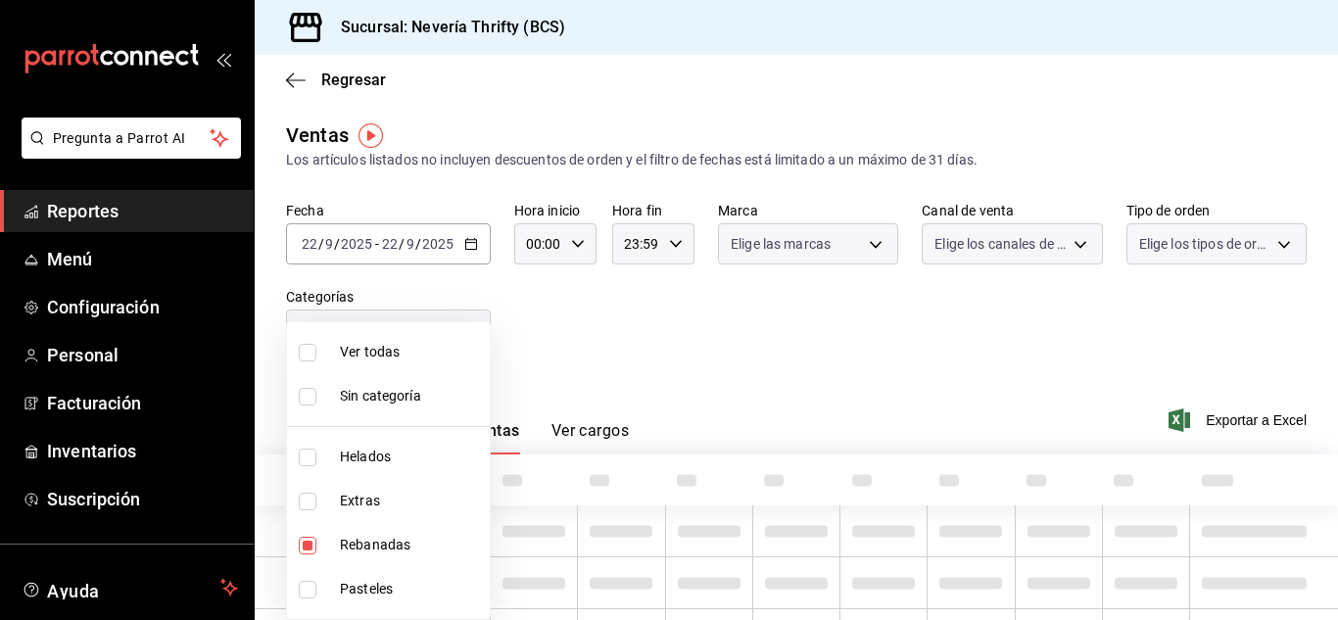
click at [818, 330] on div at bounding box center [669, 310] width 1338 height 620
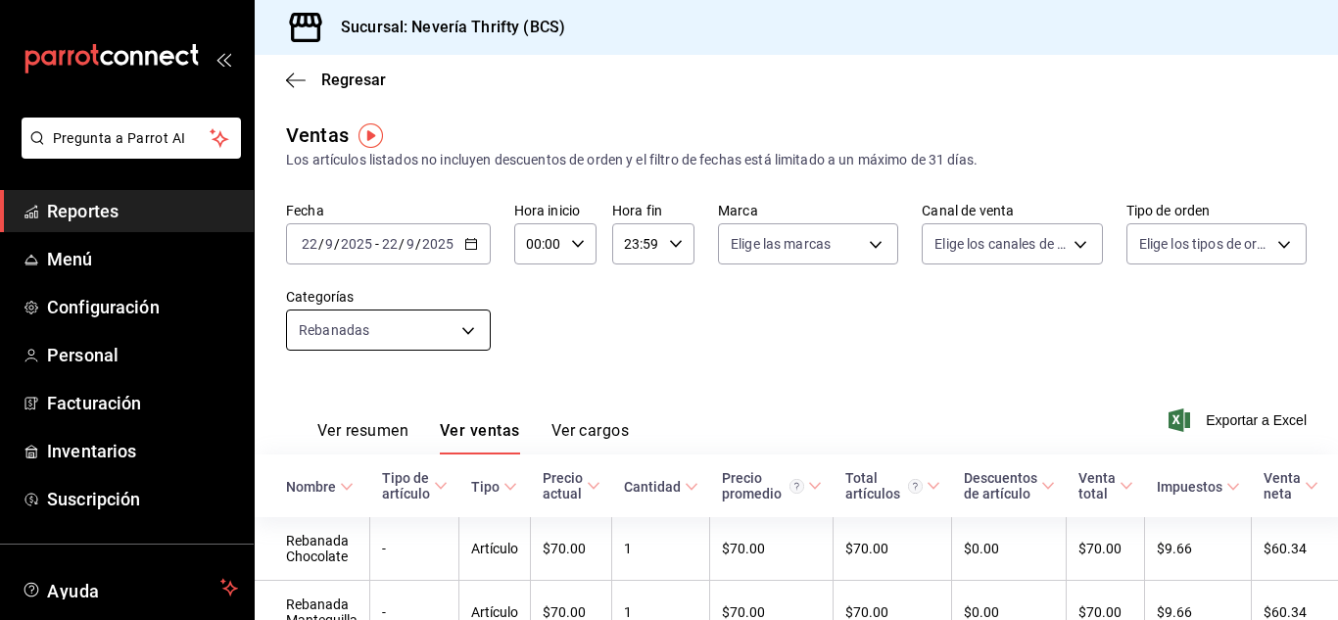
click at [453, 340] on body "Pregunta a Parrot AI Reportes Menú Configuración Personal Facturación Inventari…" at bounding box center [669, 310] width 1338 height 620
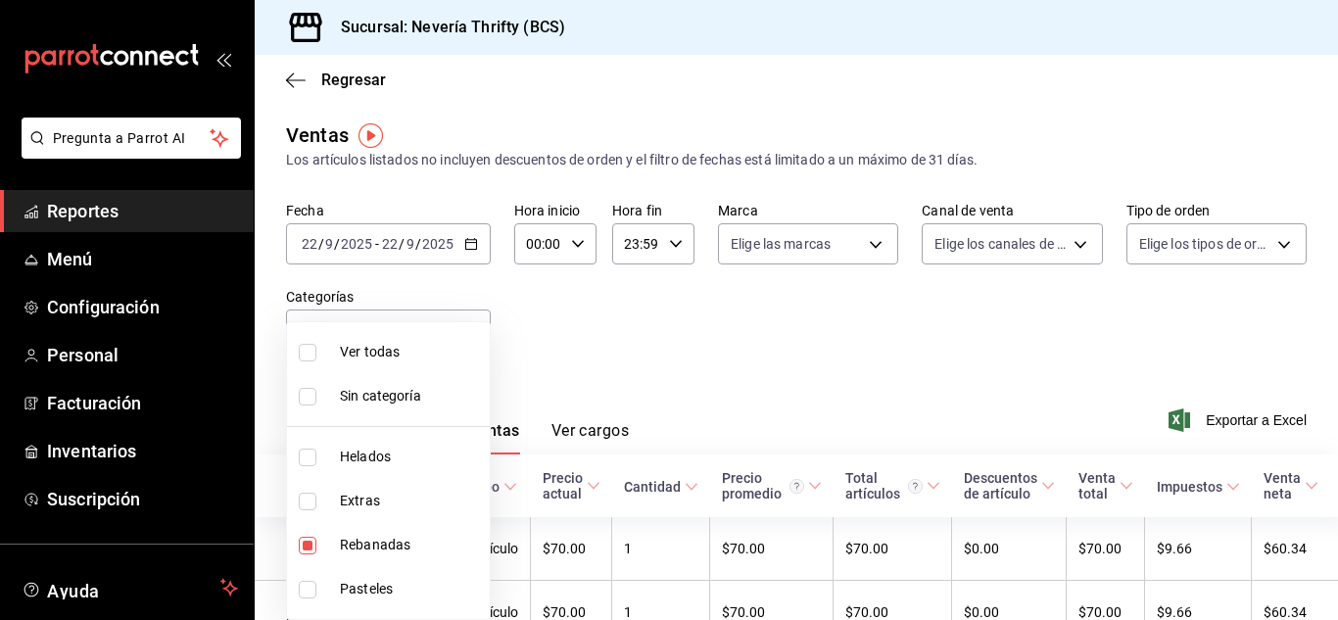
click at [311, 550] on input "checkbox" at bounding box center [308, 546] width 18 height 18
checkbox input "false"
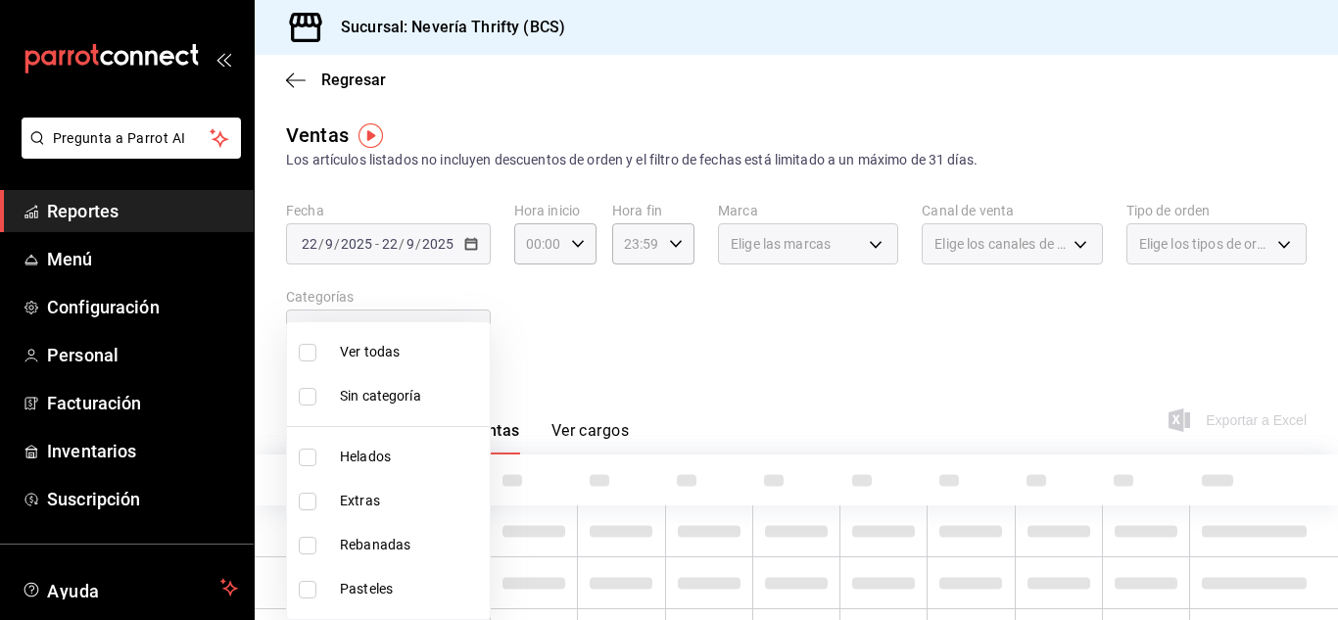
click at [308, 462] on input "checkbox" at bounding box center [308, 458] width 18 height 18
checkbox input "true"
type input "b705a4a3-0c02-4aaa-bced-1ae138585fd0"
click at [651, 383] on div at bounding box center [669, 310] width 1338 height 620
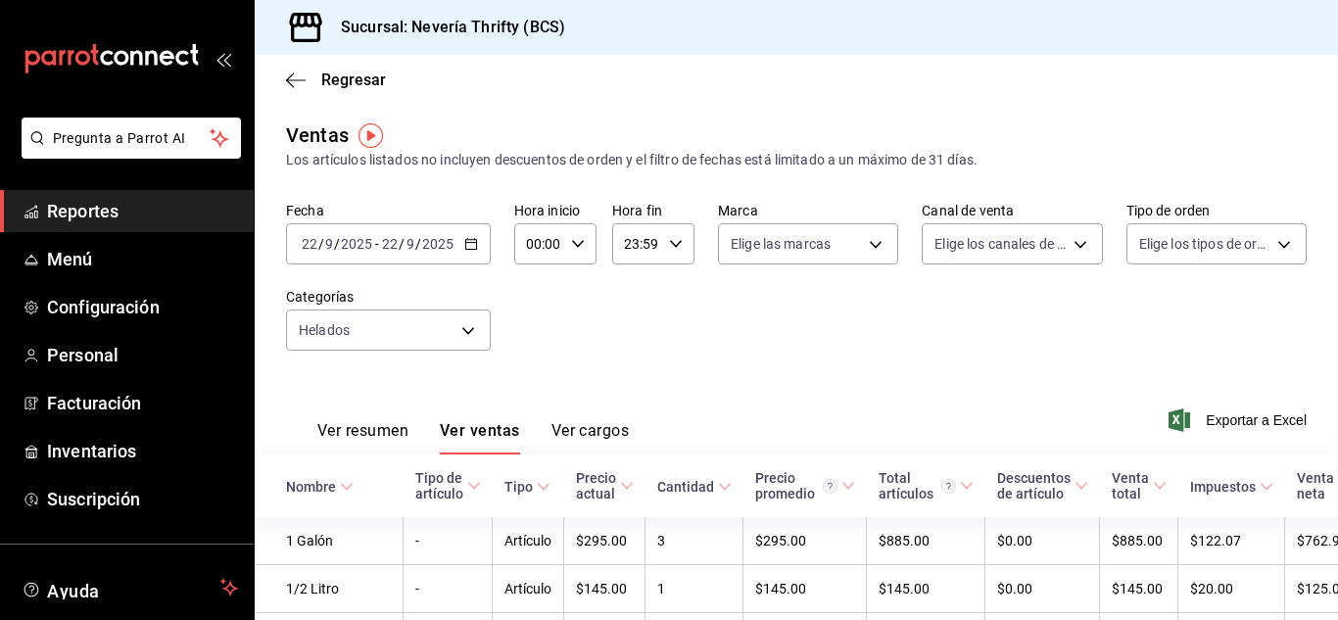
click at [337, 438] on button "Ver resumen" at bounding box center [362, 437] width 91 height 33
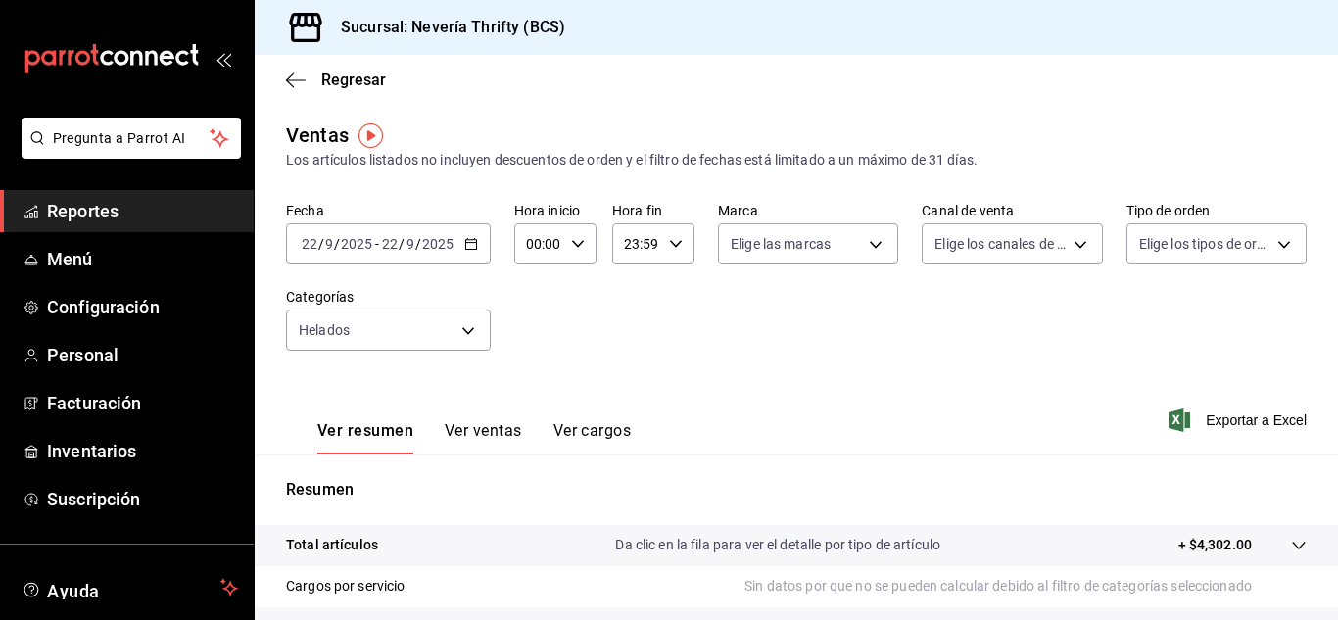
click at [476, 424] on button "Ver ventas" at bounding box center [483, 437] width 77 height 33
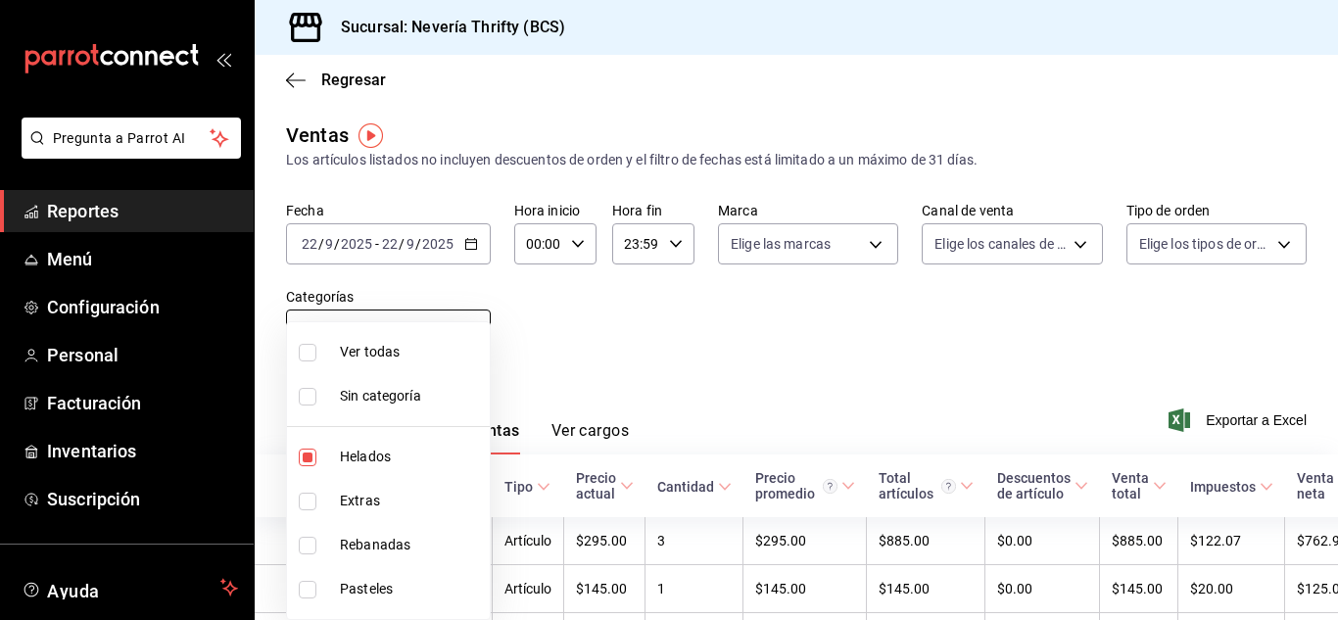
click at [442, 322] on body "Pregunta a Parrot AI Reportes Menú Configuración Personal Facturación Inventari…" at bounding box center [669, 310] width 1338 height 620
click at [312, 457] on input "checkbox" at bounding box center [308, 458] width 18 height 18
checkbox input "false"
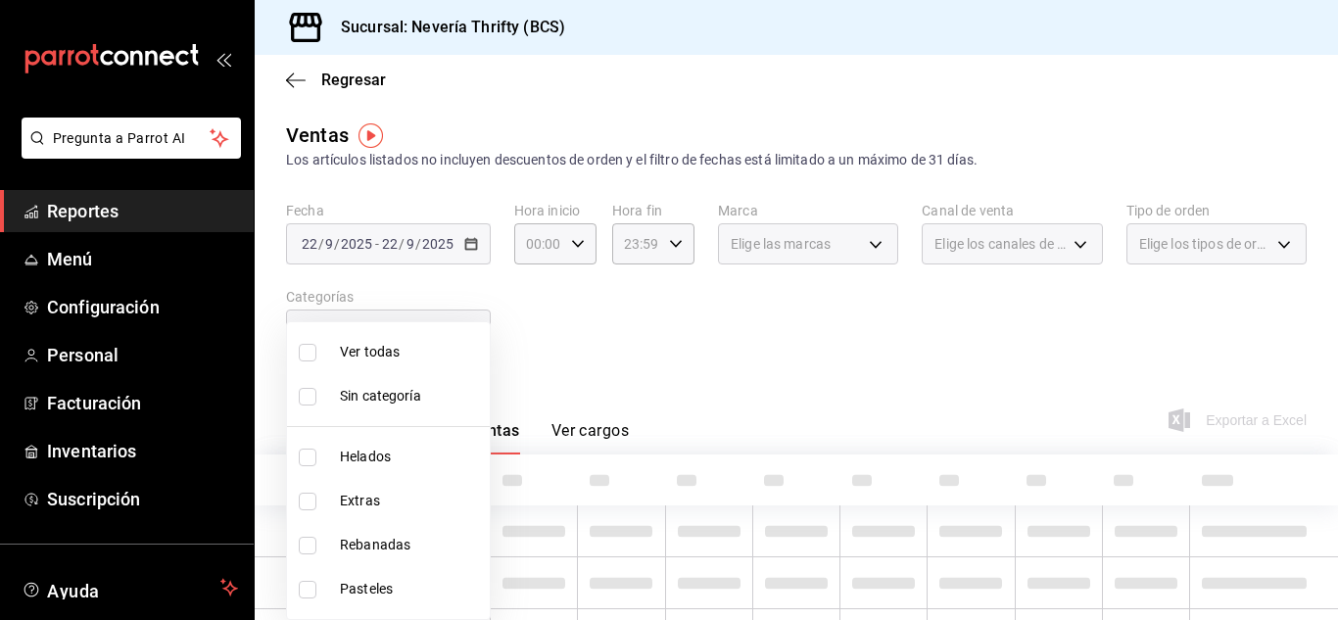
click at [303, 507] on input "checkbox" at bounding box center [308, 502] width 18 height 18
checkbox input "true"
type input "2666ef43-693a-433d-8eb1-15fa94dd9228"
click at [650, 387] on div at bounding box center [669, 310] width 1338 height 620
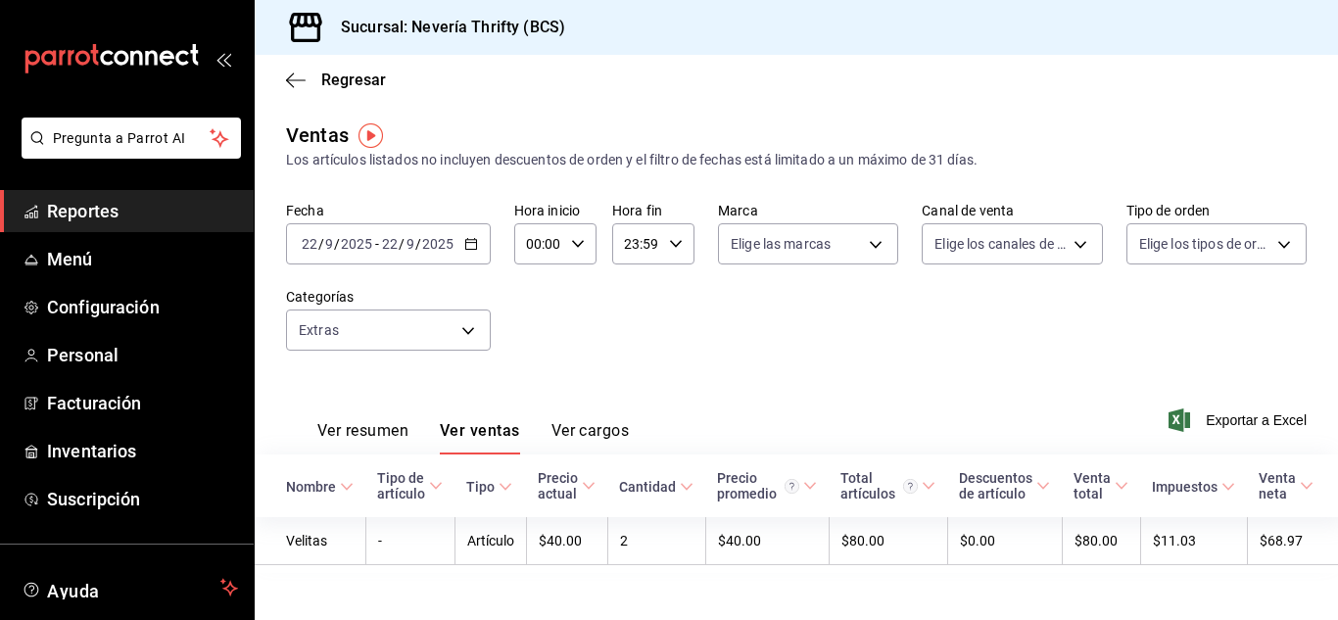
scroll to position [30, 0]
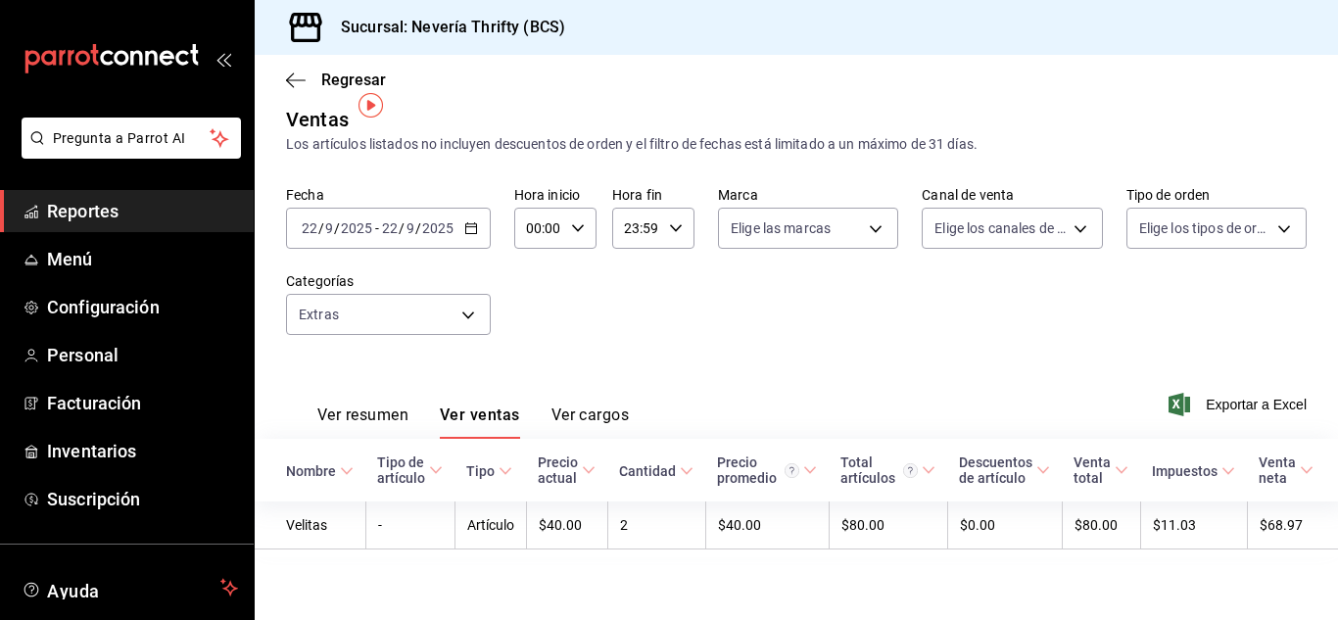
click at [470, 223] on \(Stroke\) "button" at bounding box center [471, 228] width 12 height 11
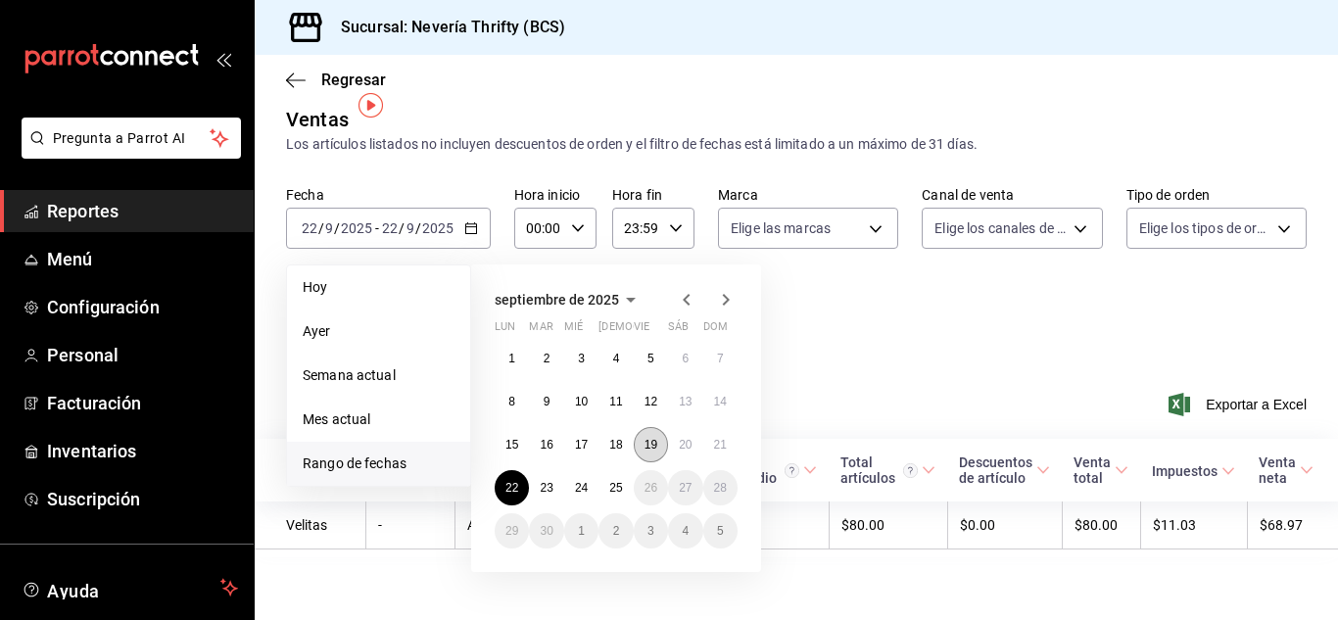
click at [653, 438] on abbr "19" at bounding box center [651, 445] width 13 height 14
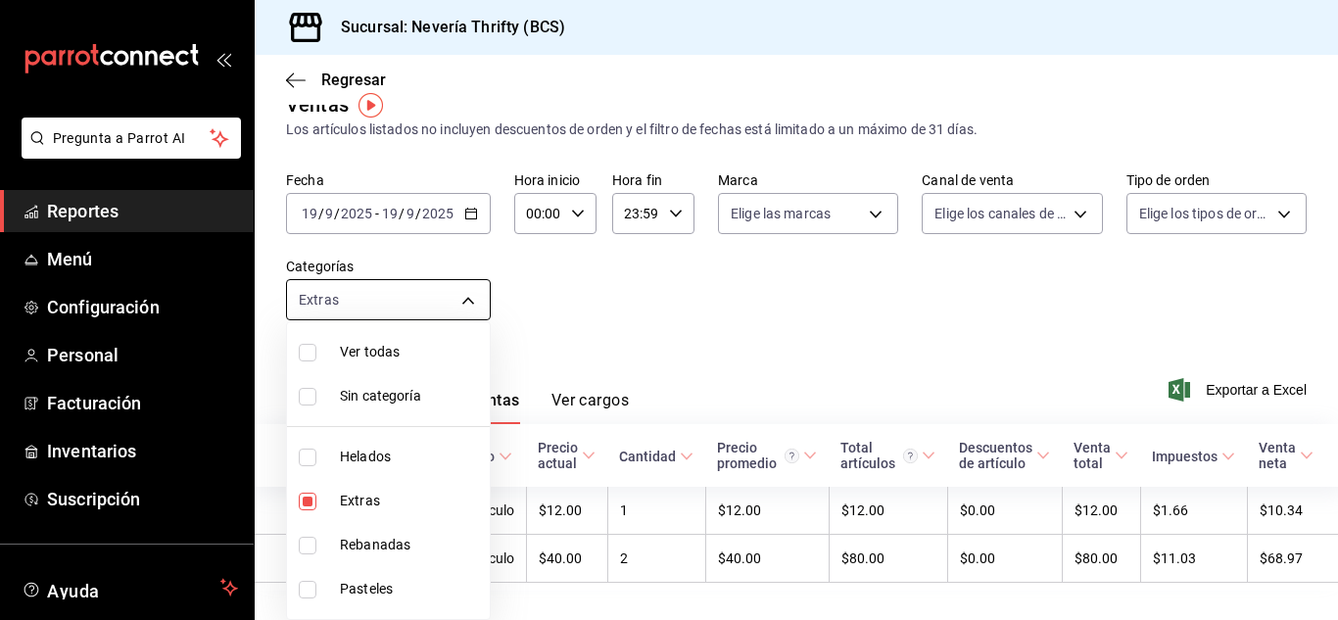
click at [468, 302] on body "Pregunta a Parrot AI Reportes Menú Configuración Personal Facturación Inventari…" at bounding box center [669, 310] width 1338 height 620
click at [307, 502] on input "checkbox" at bounding box center [308, 502] width 18 height 18
checkbox input "false"
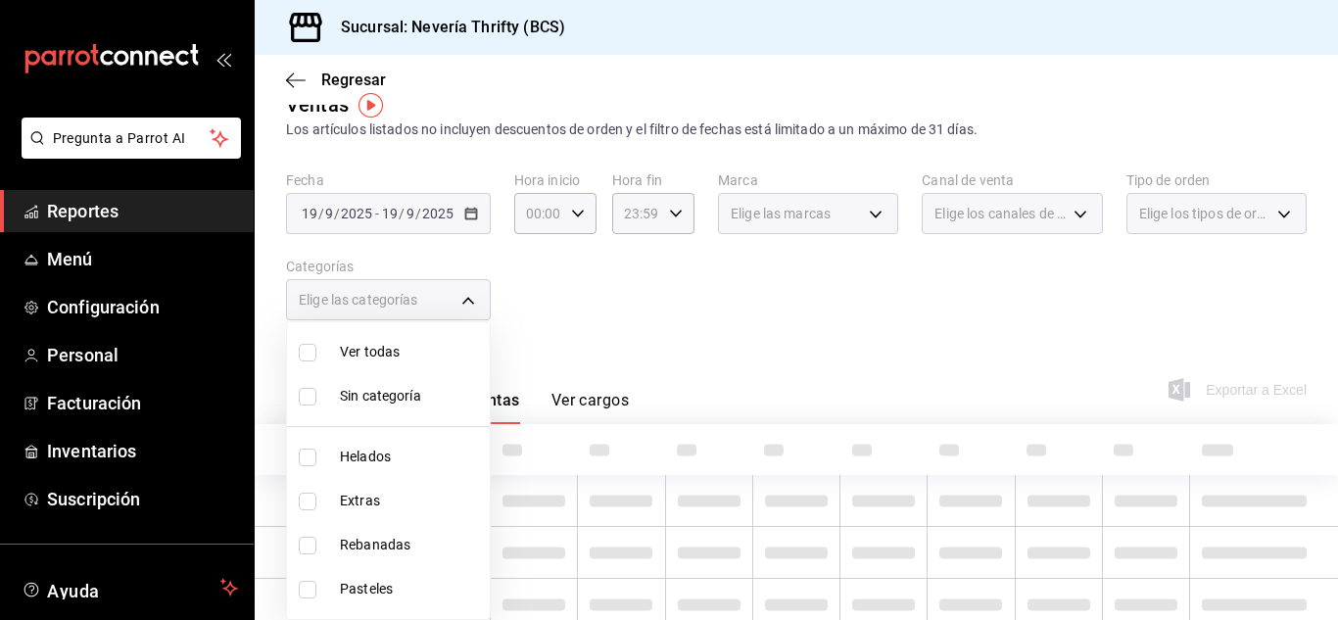
click at [310, 590] on input "checkbox" at bounding box center [308, 590] width 18 height 18
checkbox input "true"
click at [719, 382] on div at bounding box center [669, 310] width 1338 height 620
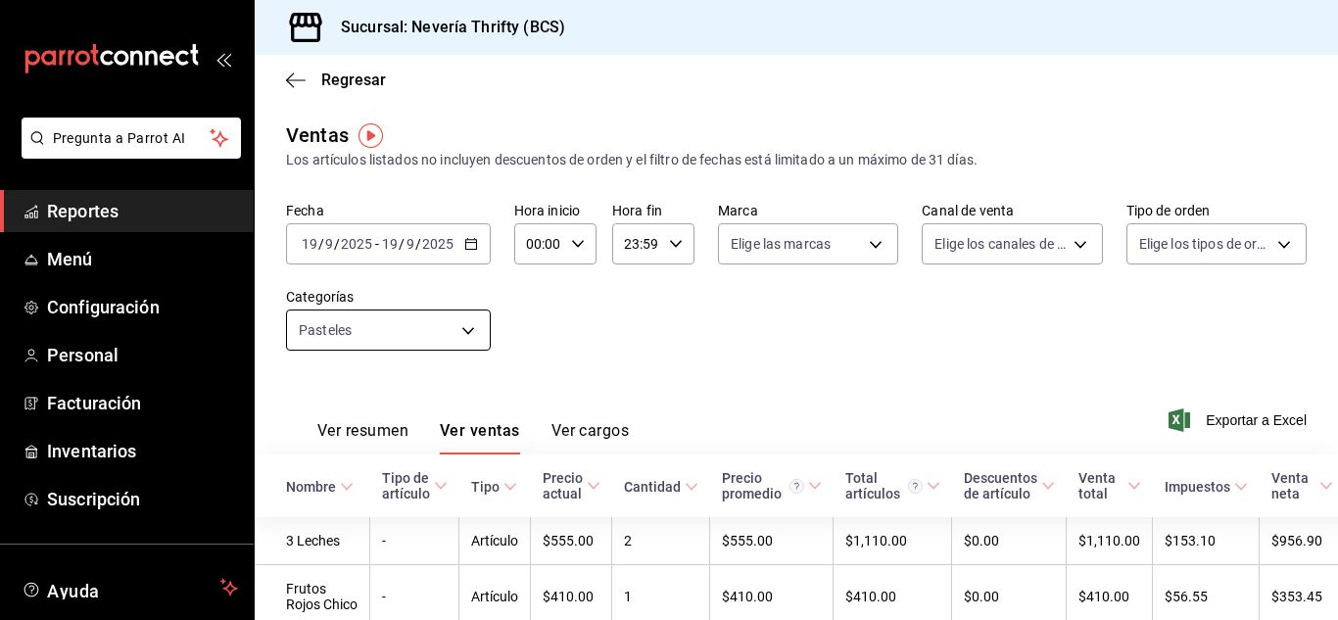
click at [342, 332] on body "Pregunta a Parrot AI Reportes Menú Configuración Personal Facturación Inventari…" at bounding box center [669, 310] width 1338 height 620
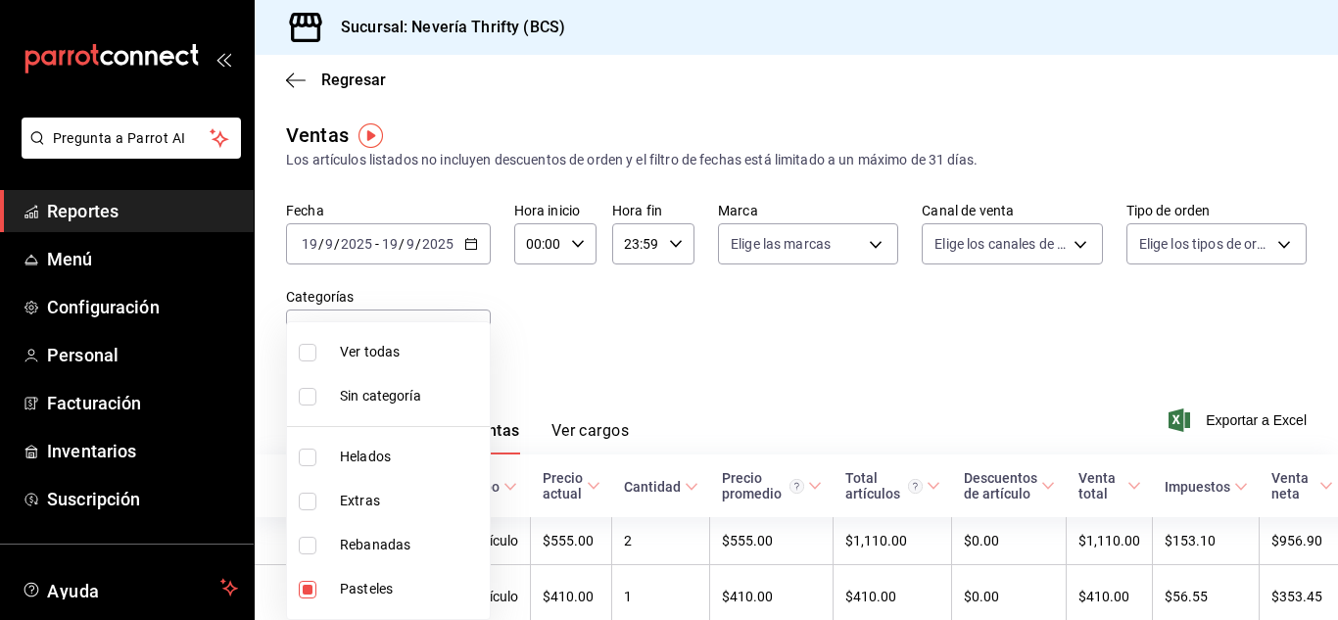
click at [341, 331] on li "Ver todas" at bounding box center [388, 352] width 203 height 44
type input "b705a4a3-0c02-4aaa-bced-1ae138585fd0,2666ef43-693a-433d-8eb1-15fa94dd9228,74bd7…"
checkbox input "true"
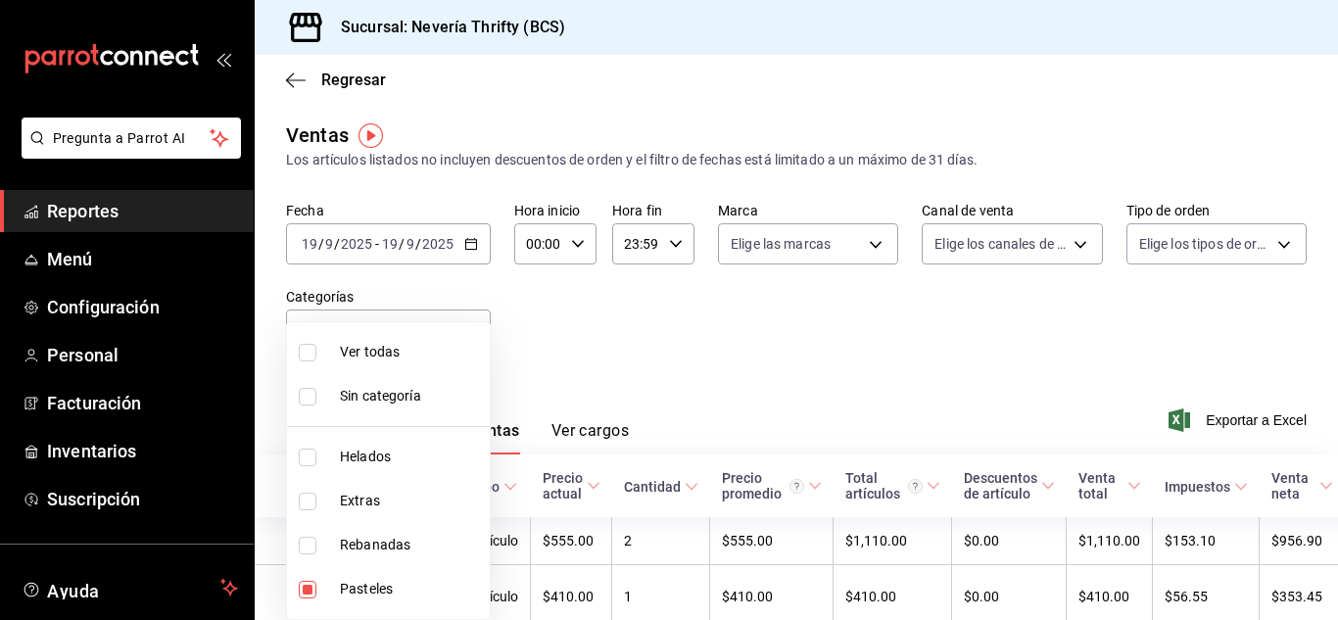
checkbox input "true"
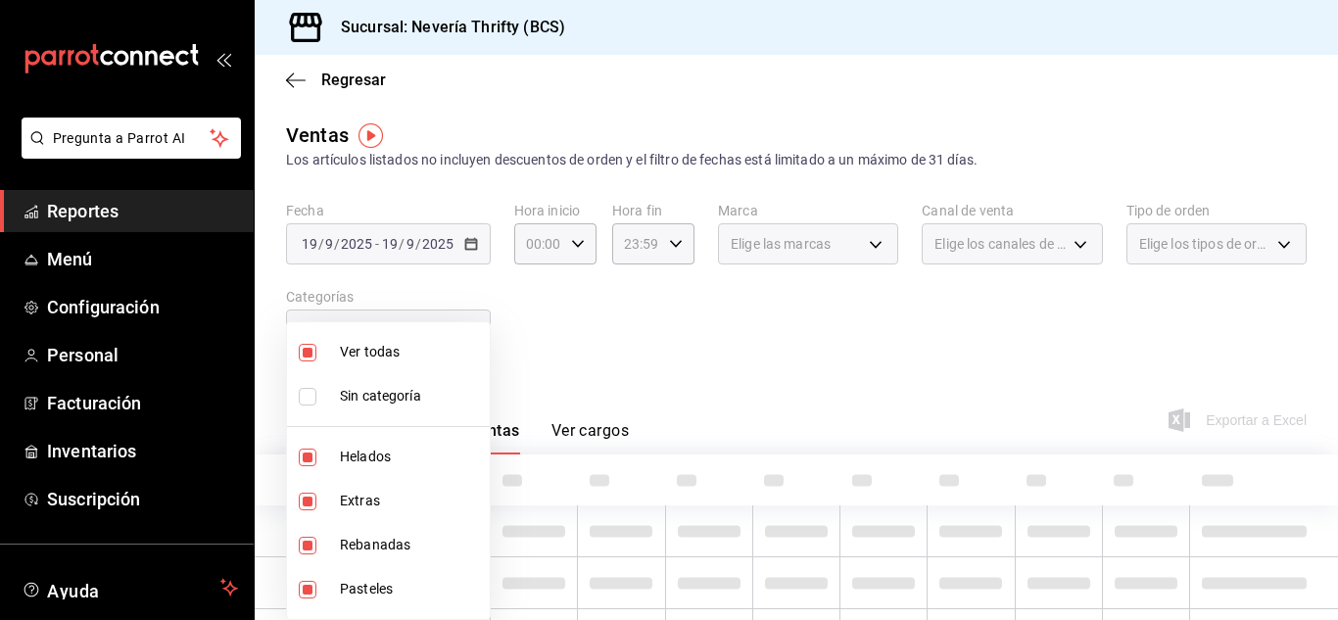
click at [294, 352] on li "Ver todas" at bounding box center [388, 352] width 203 height 44
checkbox input "false"
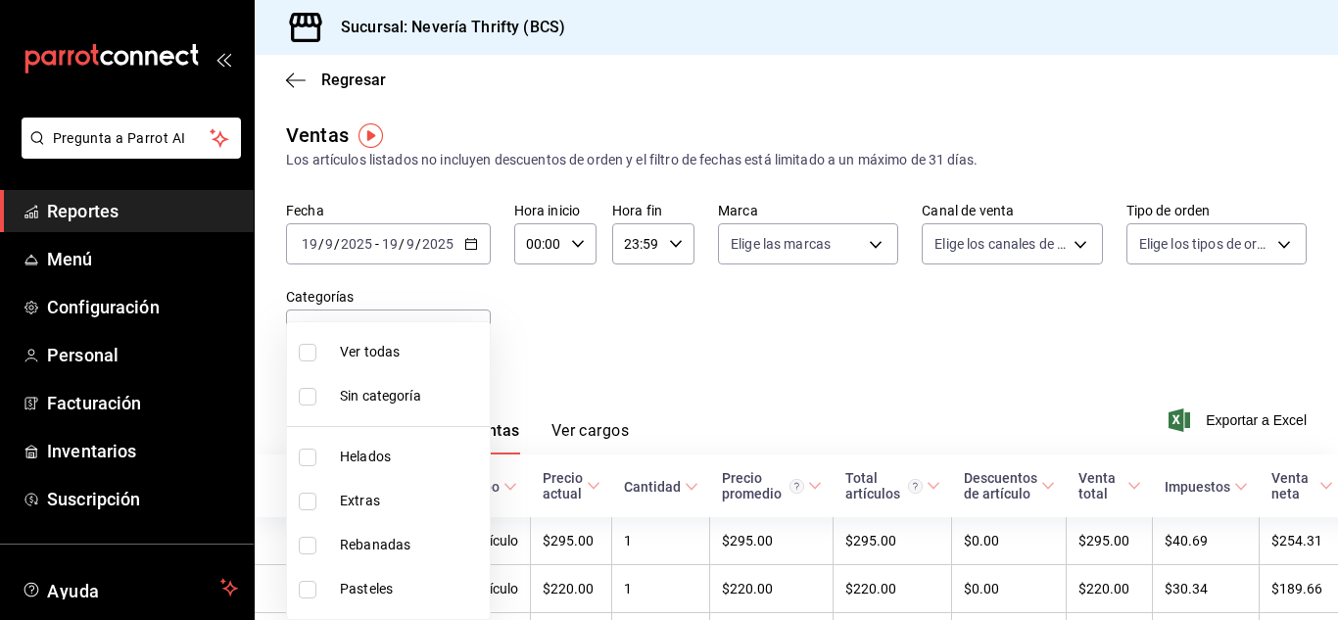
click at [306, 582] on input "checkbox" at bounding box center [308, 590] width 18 height 18
checkbox input "true"
type input "6461abde-3692-455f-a363-427c9a88c513"
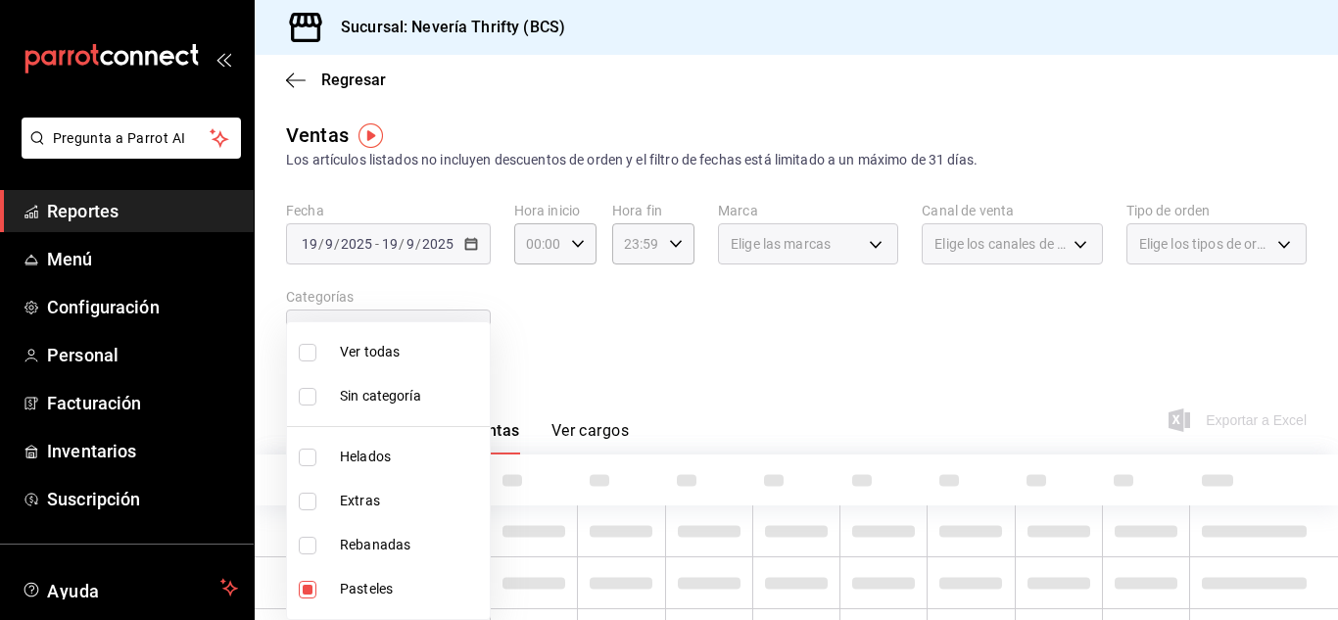
click at [709, 376] on div at bounding box center [669, 310] width 1338 height 620
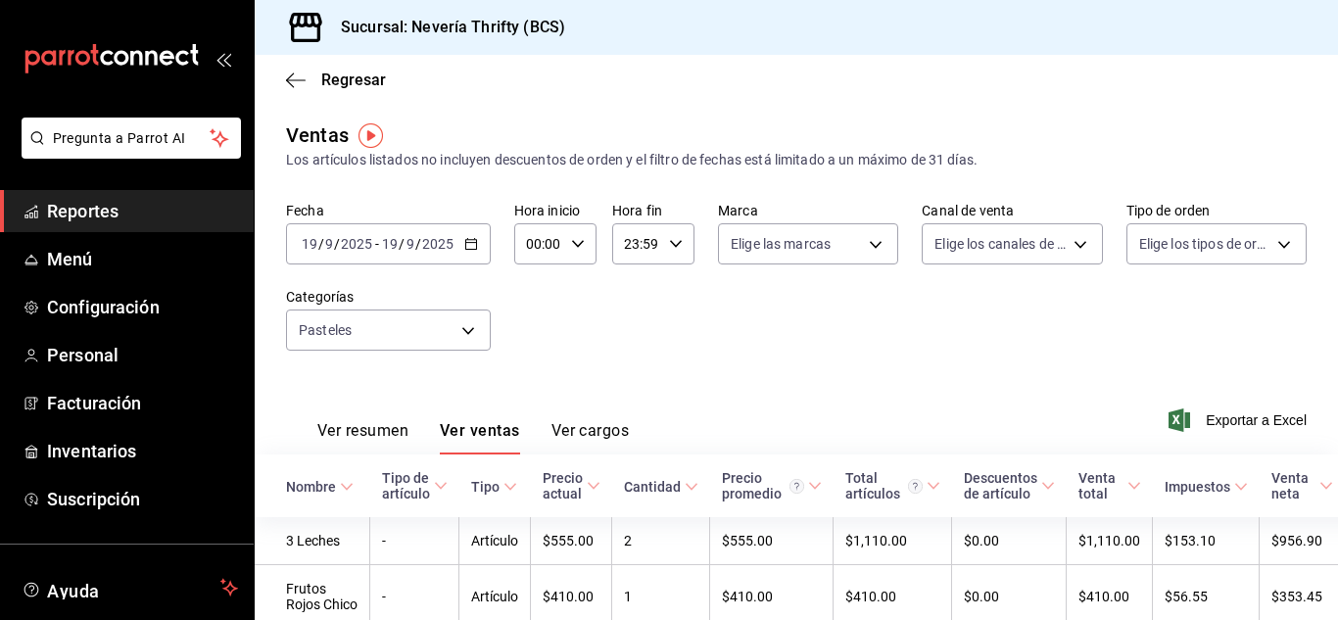
click at [365, 426] on button "Ver resumen" at bounding box center [362, 437] width 91 height 33
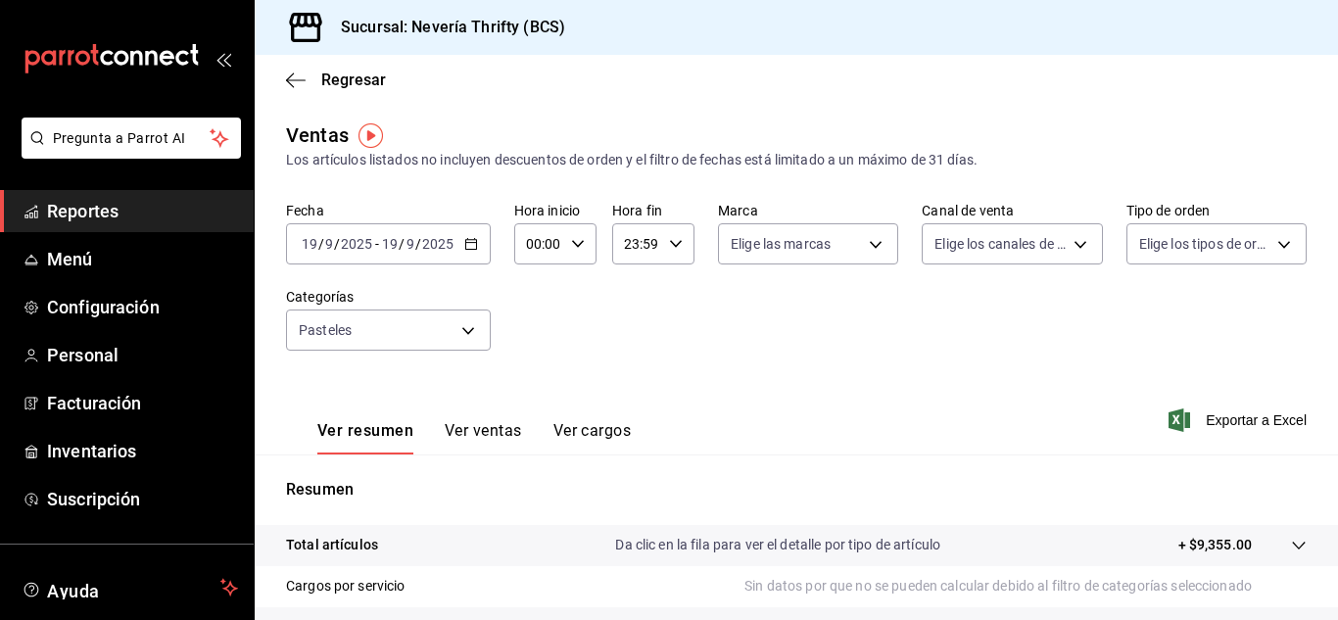
click at [476, 418] on div "Ver resumen Ver ventas Ver cargos" at bounding box center [458, 426] width 345 height 57
click at [472, 435] on button "Ver ventas" at bounding box center [483, 437] width 77 height 33
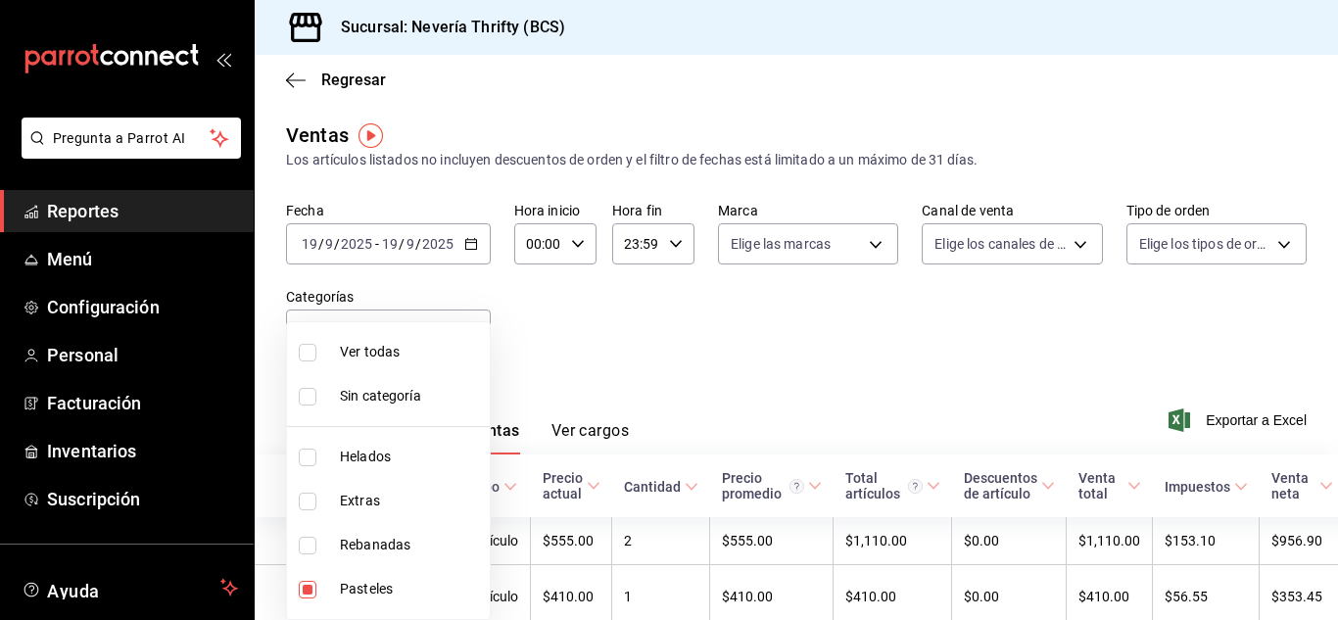
click at [480, 330] on body "Pregunta a Parrot AI Reportes Menú Configuración Personal Facturación Inventari…" at bounding box center [669, 310] width 1338 height 620
click at [311, 593] on input "checkbox" at bounding box center [308, 590] width 18 height 18
checkbox input "false"
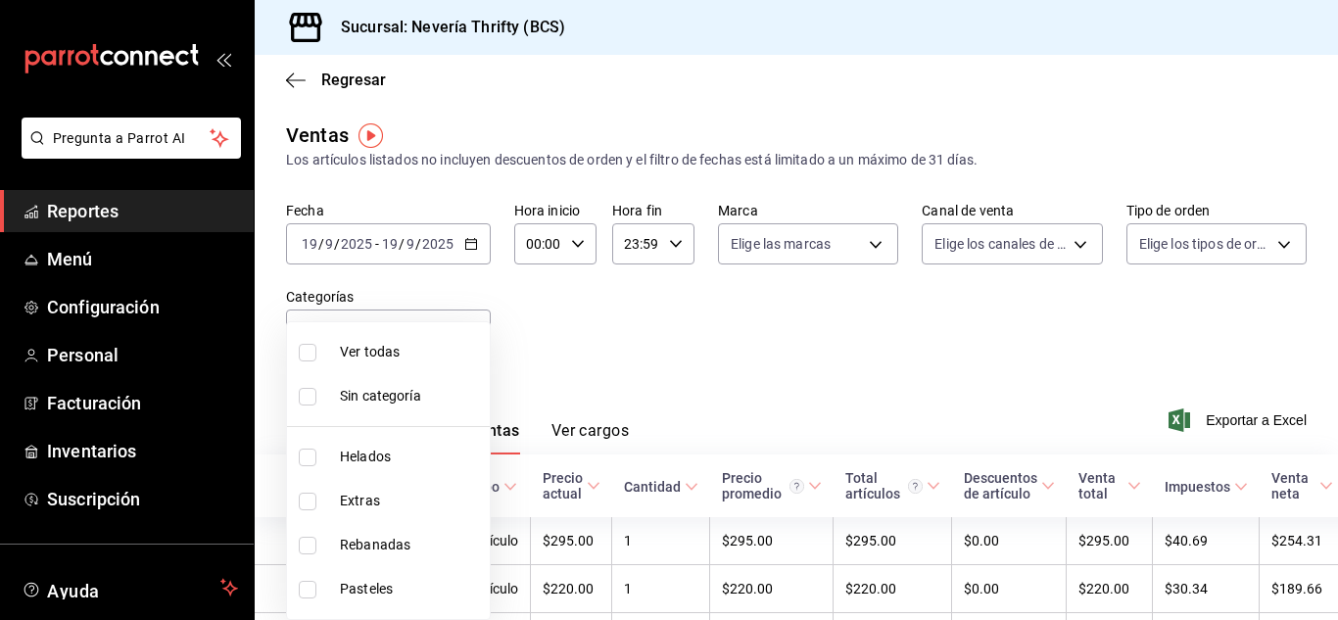
click at [300, 548] on input "checkbox" at bounding box center [308, 546] width 18 height 18
checkbox input "true"
type input "74bd740e-3aa1-490c-81d0-975f3653bd1e"
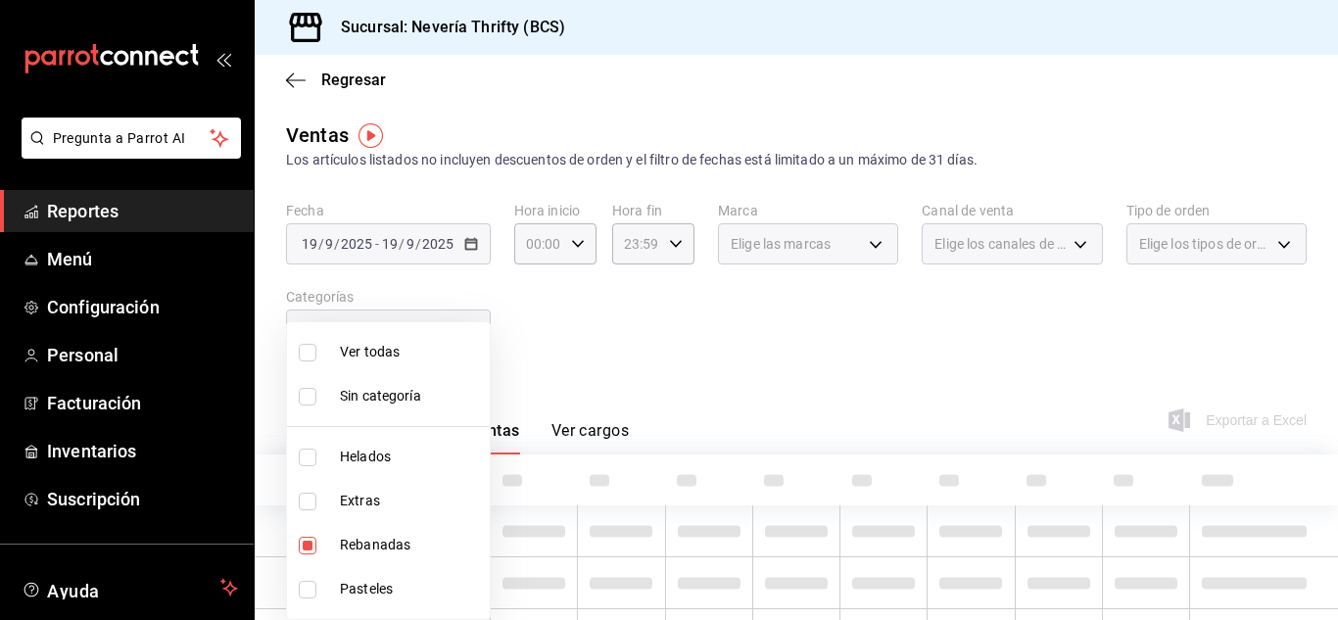
click at [702, 354] on div at bounding box center [669, 310] width 1338 height 620
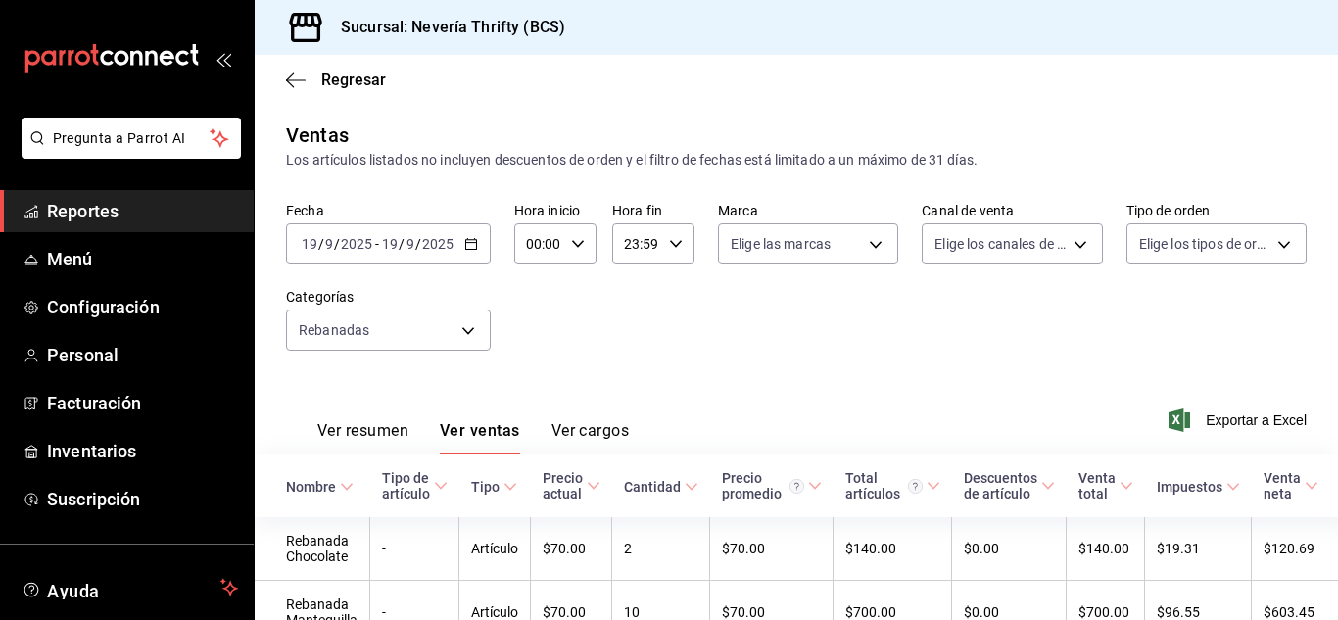
scroll to position [110, 0]
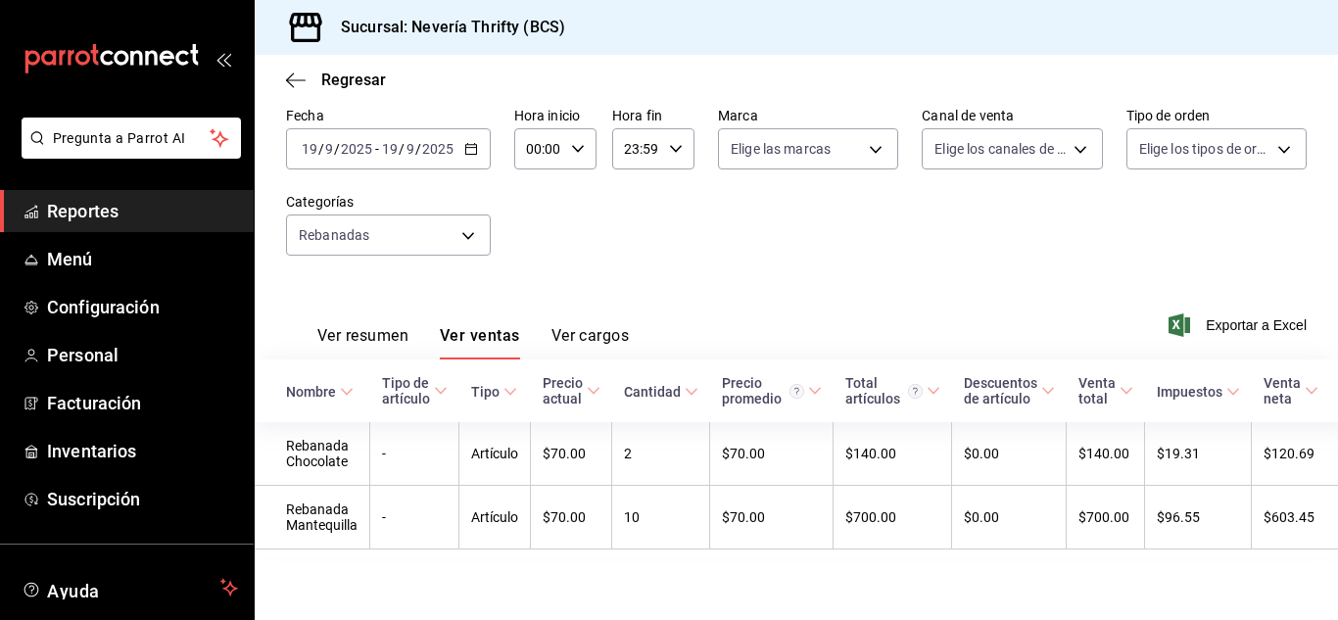
click at [358, 326] on button "Ver resumen" at bounding box center [362, 342] width 91 height 33
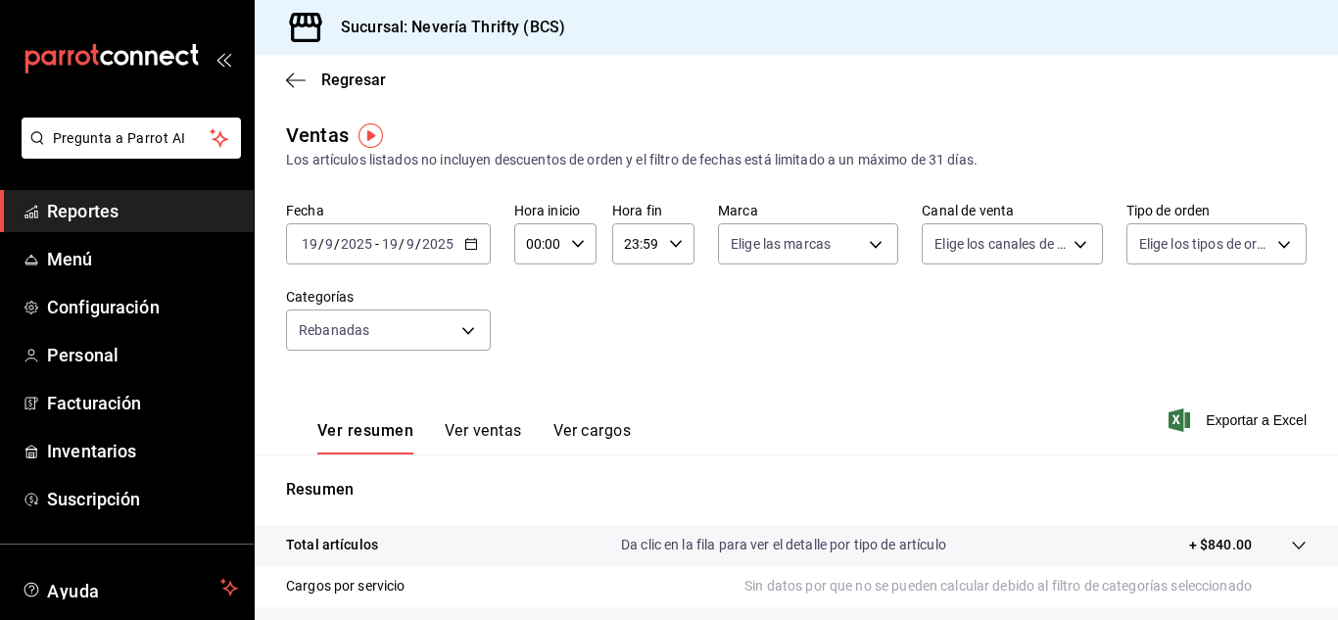
drag, startPoint x: 454, startPoint y: 424, endPoint x: 458, endPoint y: 377, distance: 47.2
click at [457, 409] on div "Ver resumen Ver ventas Ver cargos" at bounding box center [458, 426] width 345 height 57
click at [461, 425] on button "Ver ventas" at bounding box center [483, 437] width 77 height 33
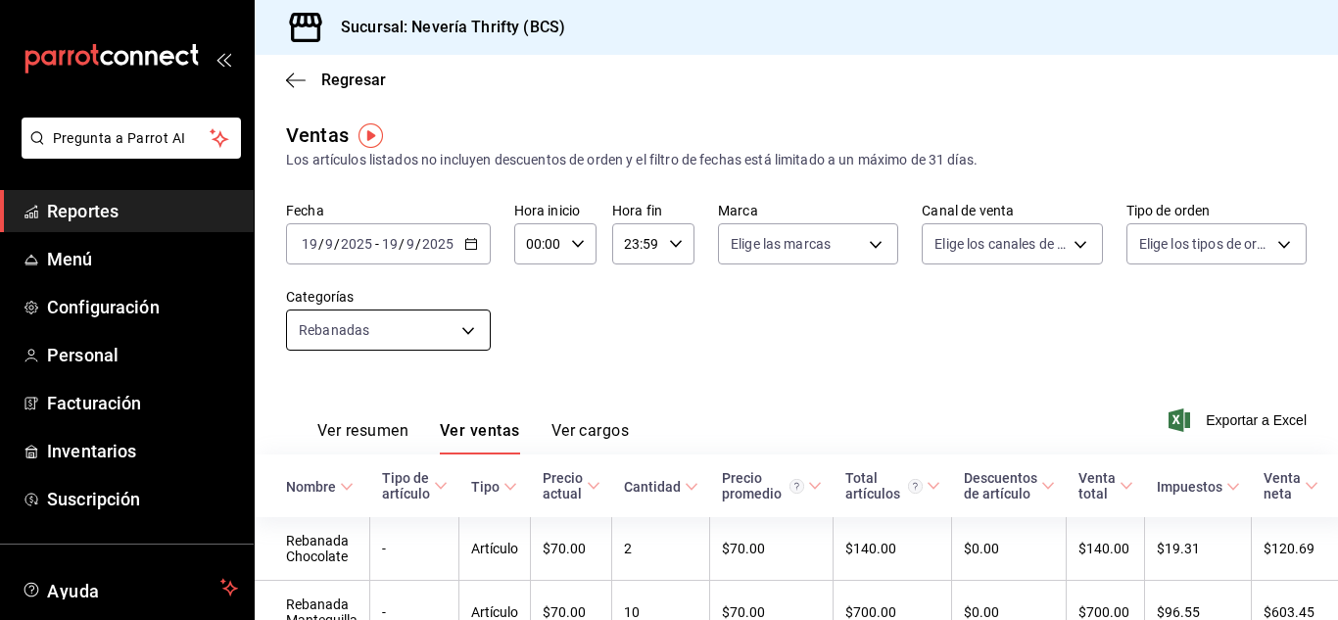
click at [467, 333] on body "Pregunta a Parrot AI Reportes Menú Configuración Personal Facturación Inventari…" at bounding box center [669, 310] width 1338 height 620
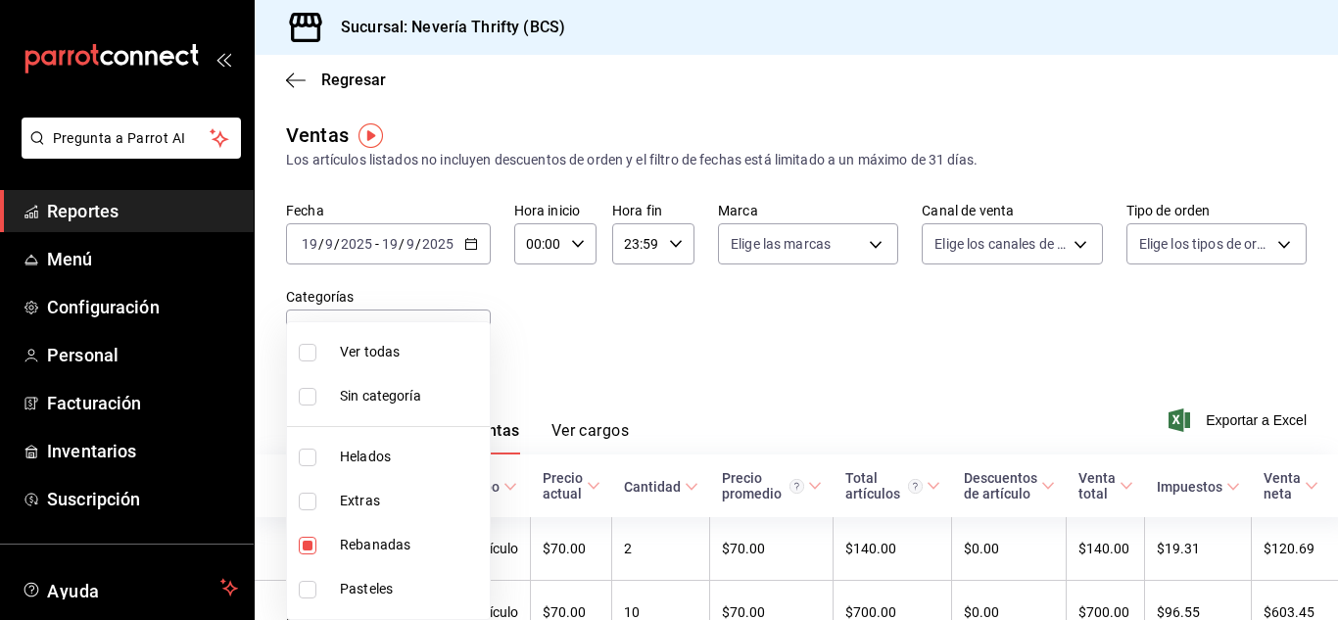
click at [304, 539] on input "checkbox" at bounding box center [308, 546] width 18 height 18
checkbox input "false"
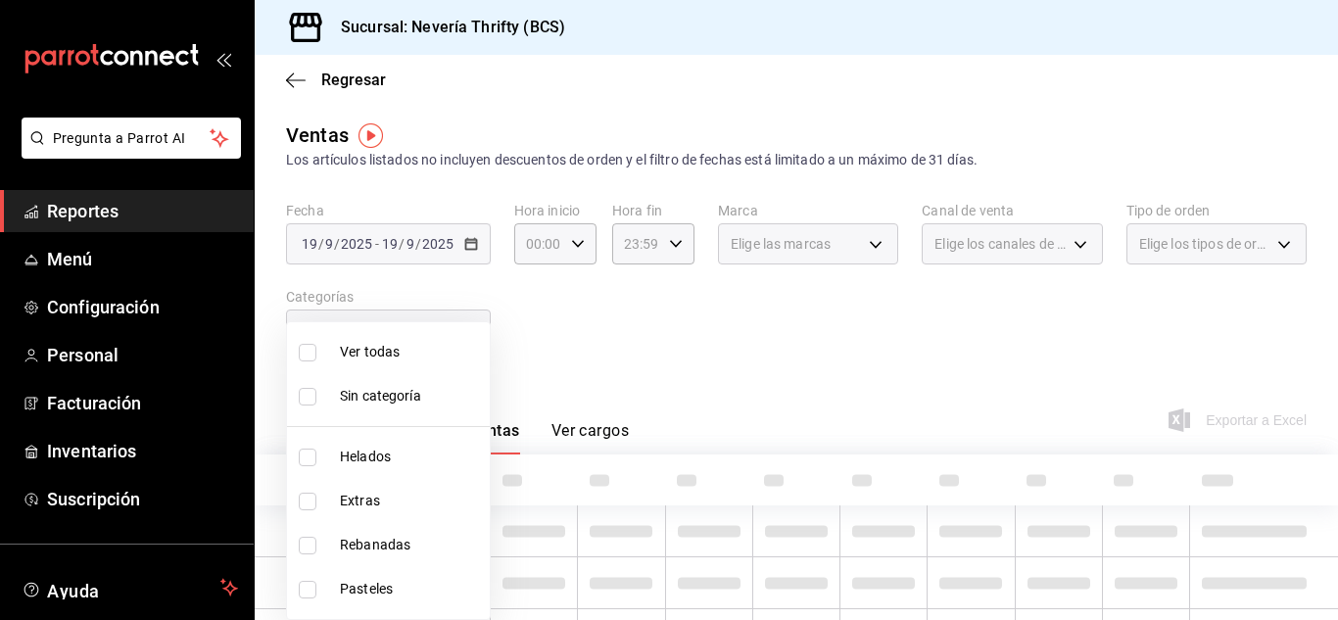
click at [300, 452] on input "checkbox" at bounding box center [308, 458] width 18 height 18
checkbox input "true"
type input "b705a4a3-0c02-4aaa-bced-1ae138585fd0"
click at [756, 341] on div at bounding box center [669, 310] width 1338 height 620
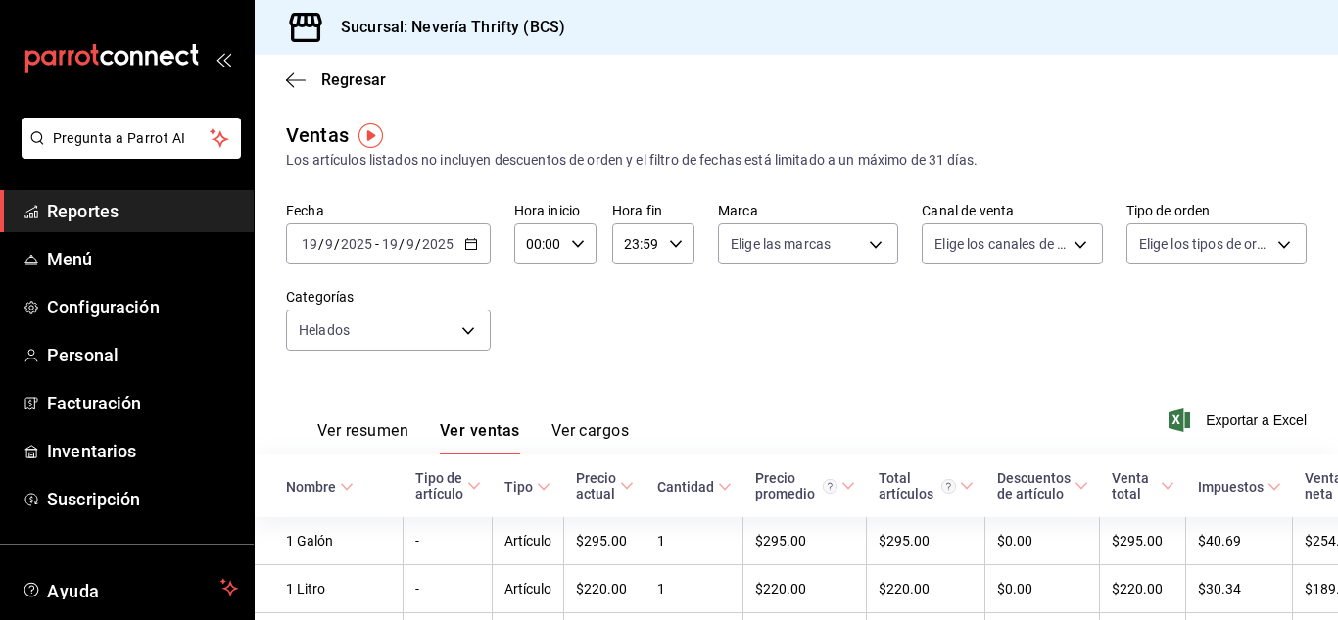
click at [385, 415] on div "Ver resumen Ver ventas Ver cargos" at bounding box center [457, 426] width 343 height 57
click at [379, 431] on button "Ver resumen" at bounding box center [362, 437] width 91 height 33
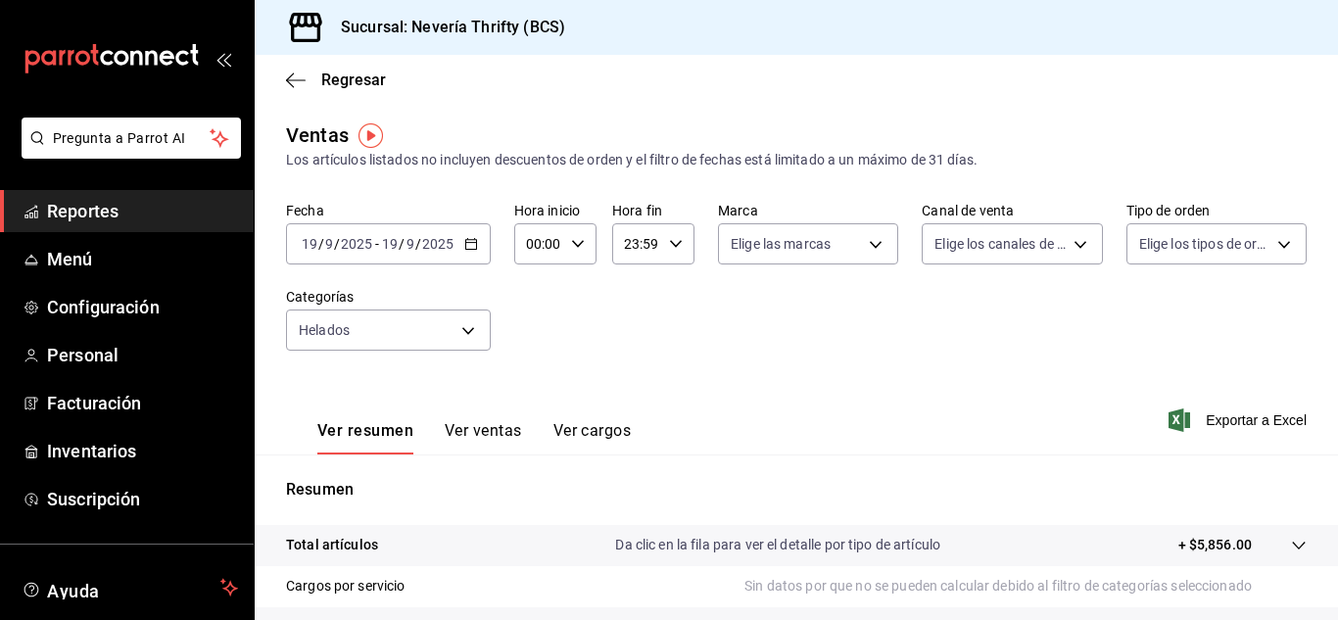
click at [498, 419] on div "Ver resumen Ver ventas Ver cargos" at bounding box center [458, 426] width 345 height 57
click at [493, 425] on button "Ver ventas" at bounding box center [483, 437] width 77 height 33
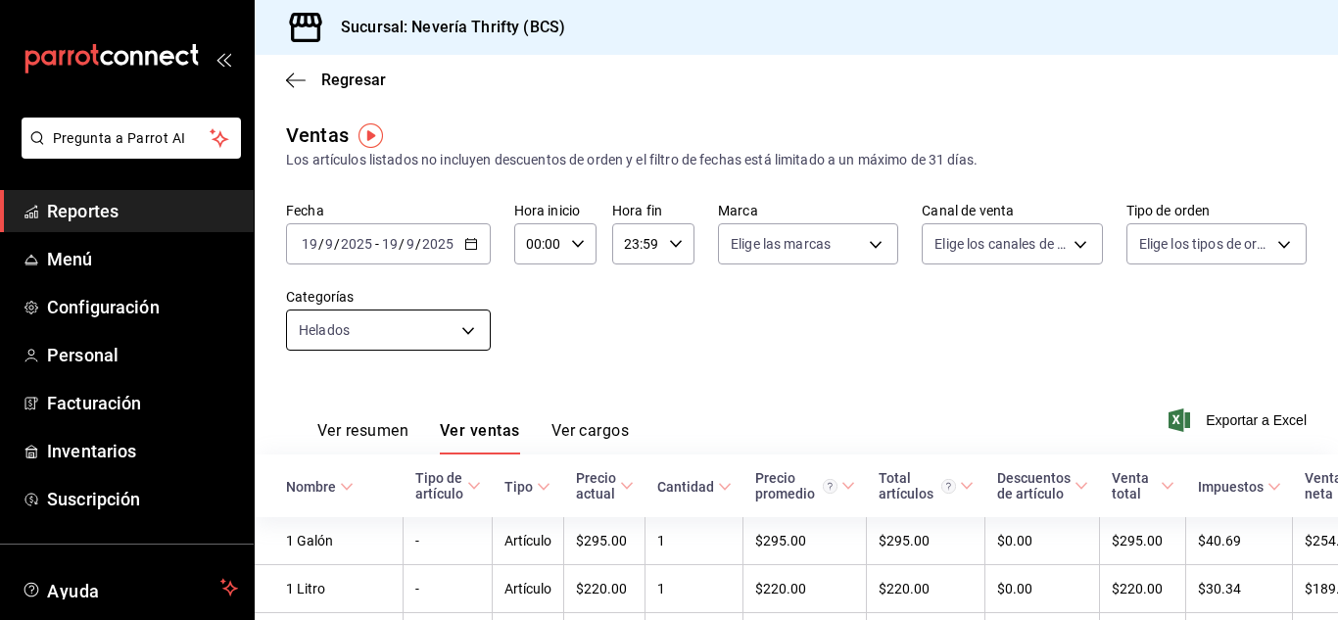
click at [478, 335] on body "Pregunta a Parrot AI Reportes Menú Configuración Personal Facturación Inventari…" at bounding box center [669, 310] width 1338 height 620
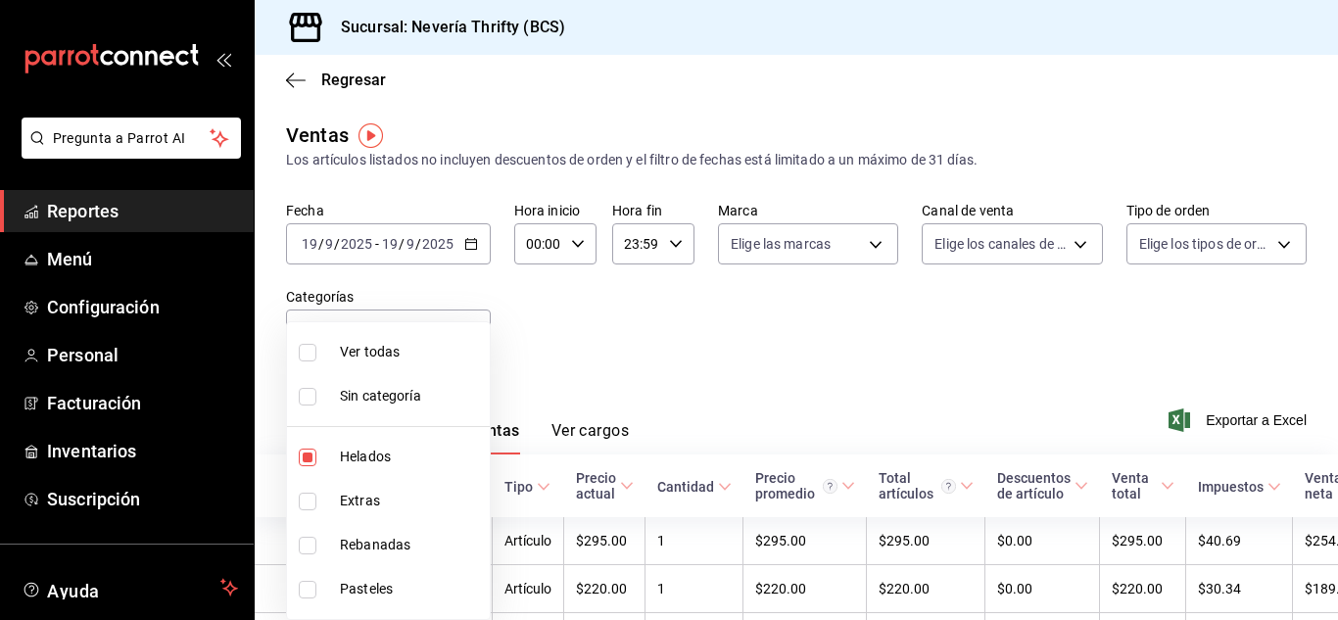
click at [306, 455] on input "checkbox" at bounding box center [308, 458] width 18 height 18
checkbox input "false"
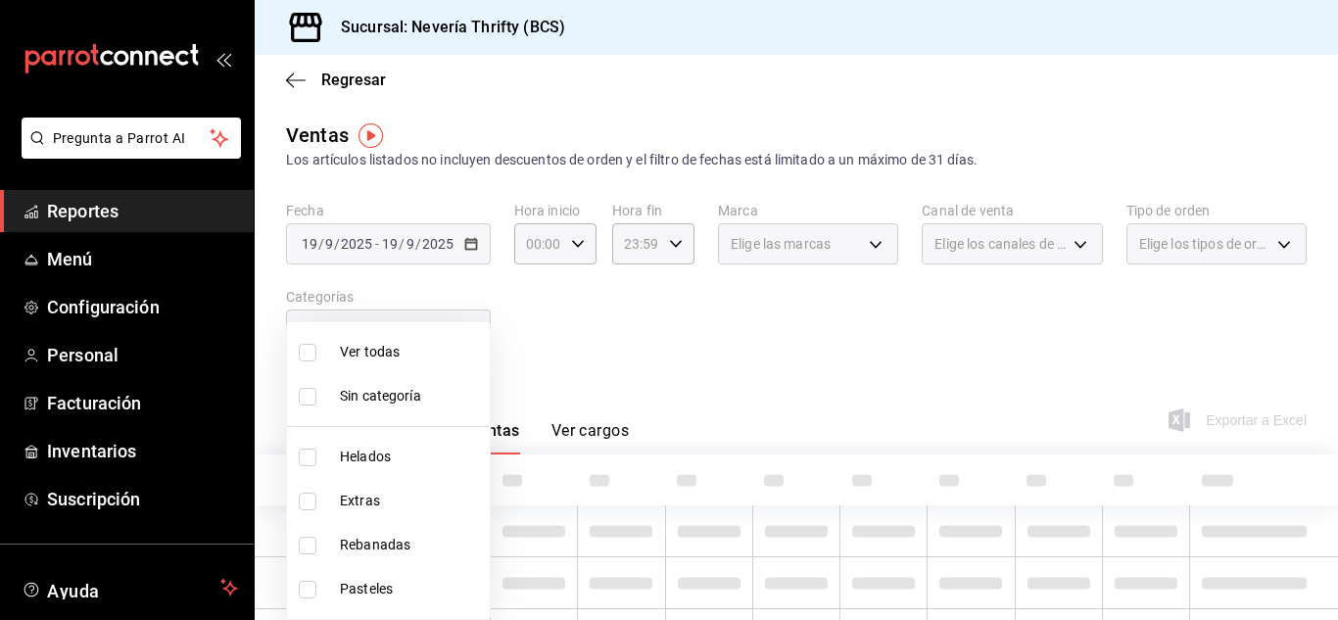
click at [305, 496] on input "checkbox" at bounding box center [308, 502] width 18 height 18
checkbox input "true"
type input "2666ef43-693a-433d-8eb1-15fa94dd9228"
click at [646, 362] on div at bounding box center [669, 310] width 1338 height 620
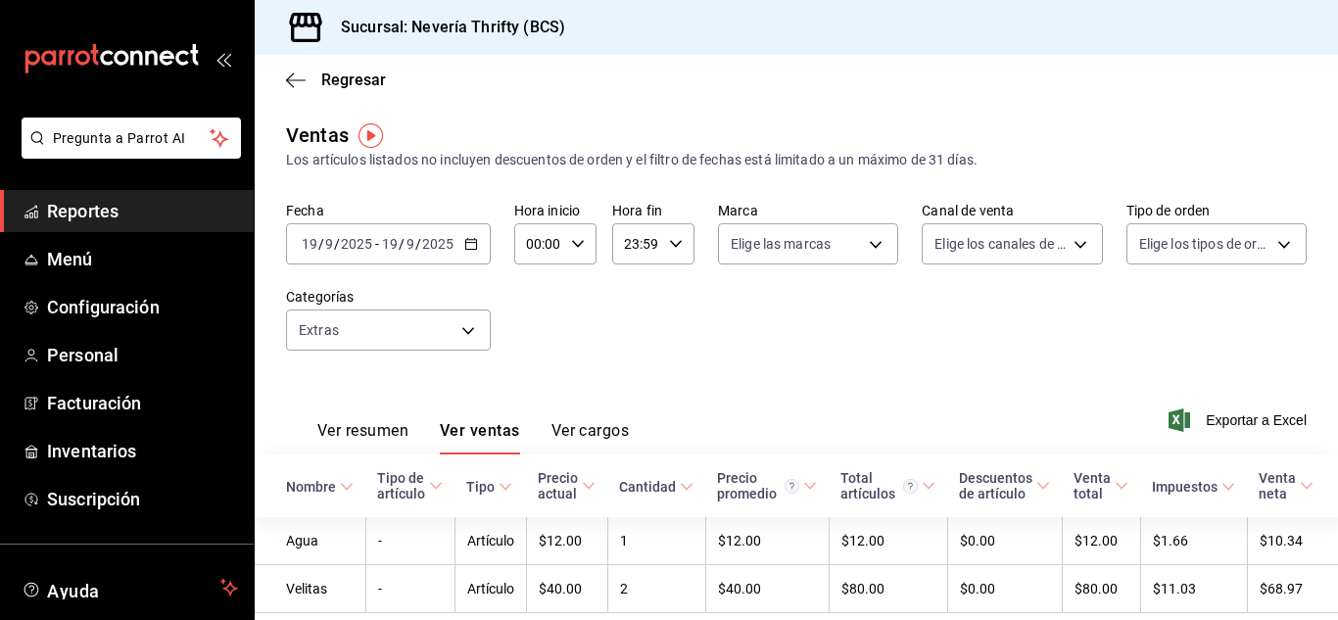
click at [475, 253] on div "[DATE] [DATE] - [DATE] [DATE]" at bounding box center [388, 243] width 205 height 41
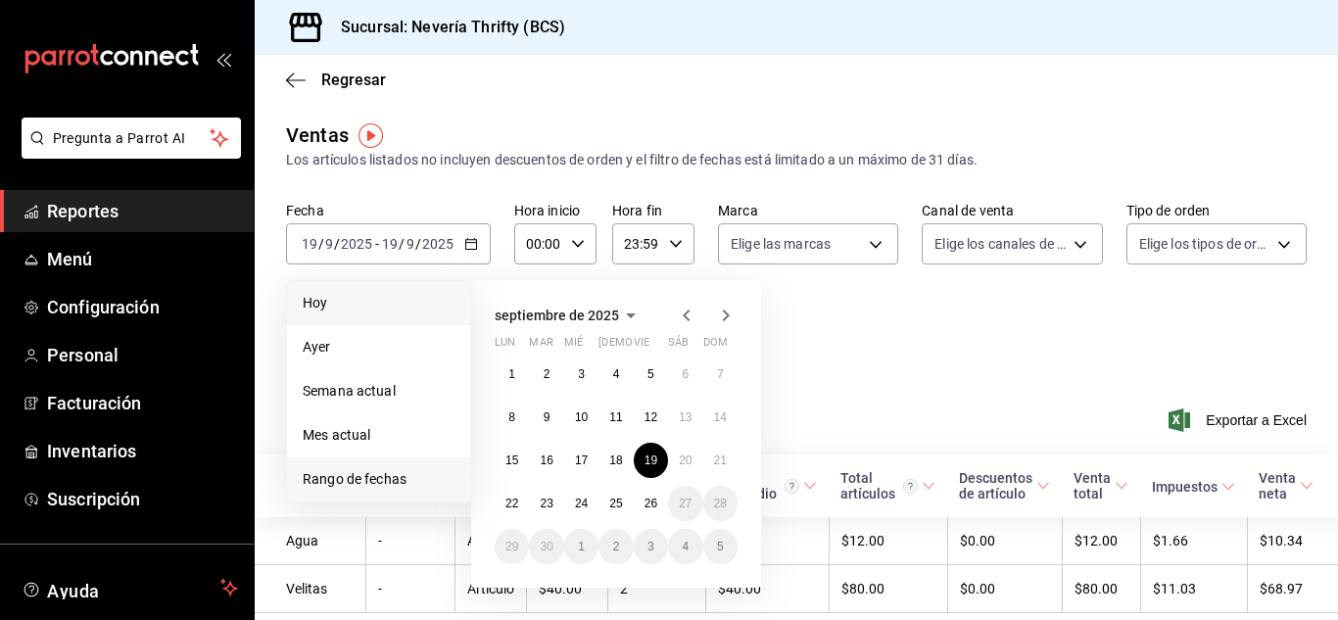
click at [303, 300] on span "Hoy" at bounding box center [379, 303] width 152 height 21
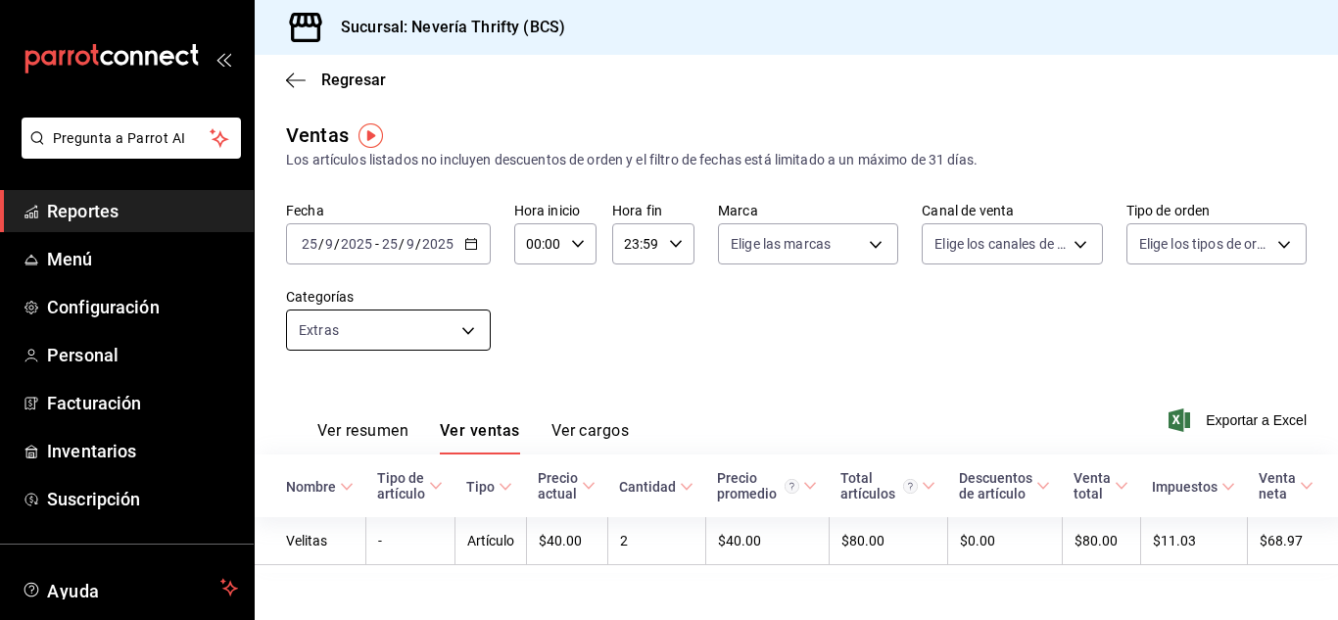
click at [471, 334] on body "Pregunta a Parrot AI Reportes Menú Configuración Personal Facturación Inventari…" at bounding box center [669, 310] width 1338 height 620
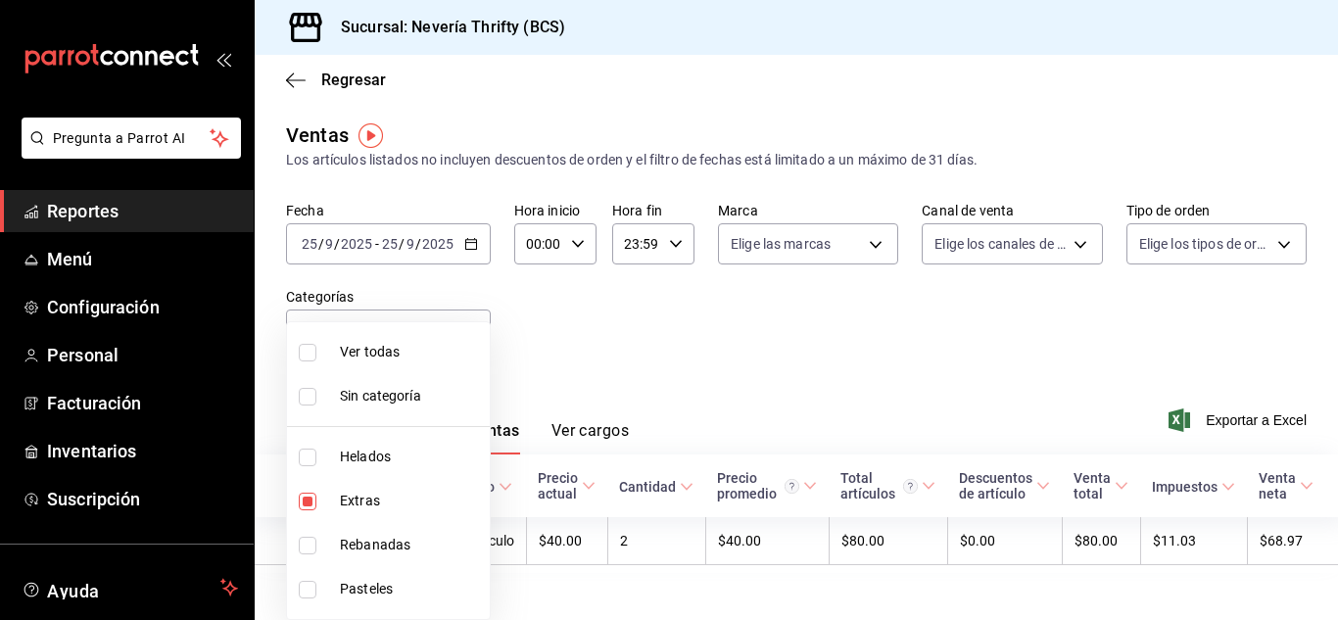
click at [308, 502] on input "checkbox" at bounding box center [308, 502] width 18 height 18
checkbox input "false"
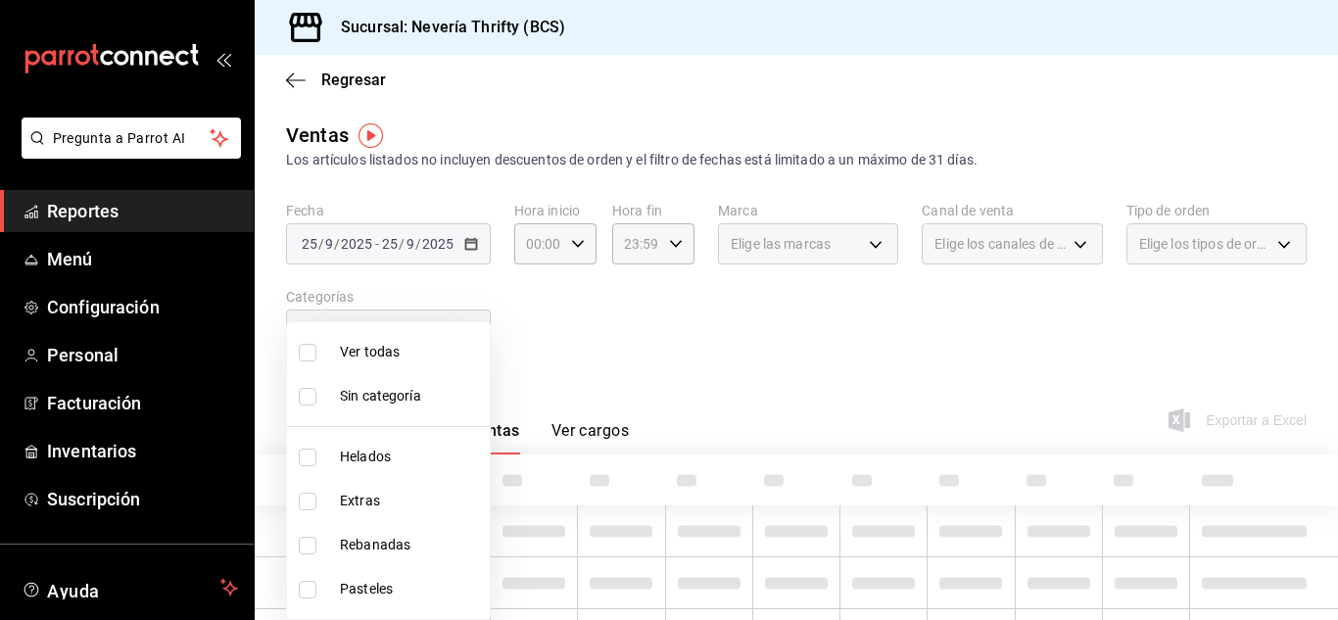
click at [303, 593] on input "checkbox" at bounding box center [308, 590] width 18 height 18
checkbox input "true"
type input "6461abde-3692-455f-a363-427c9a88c513"
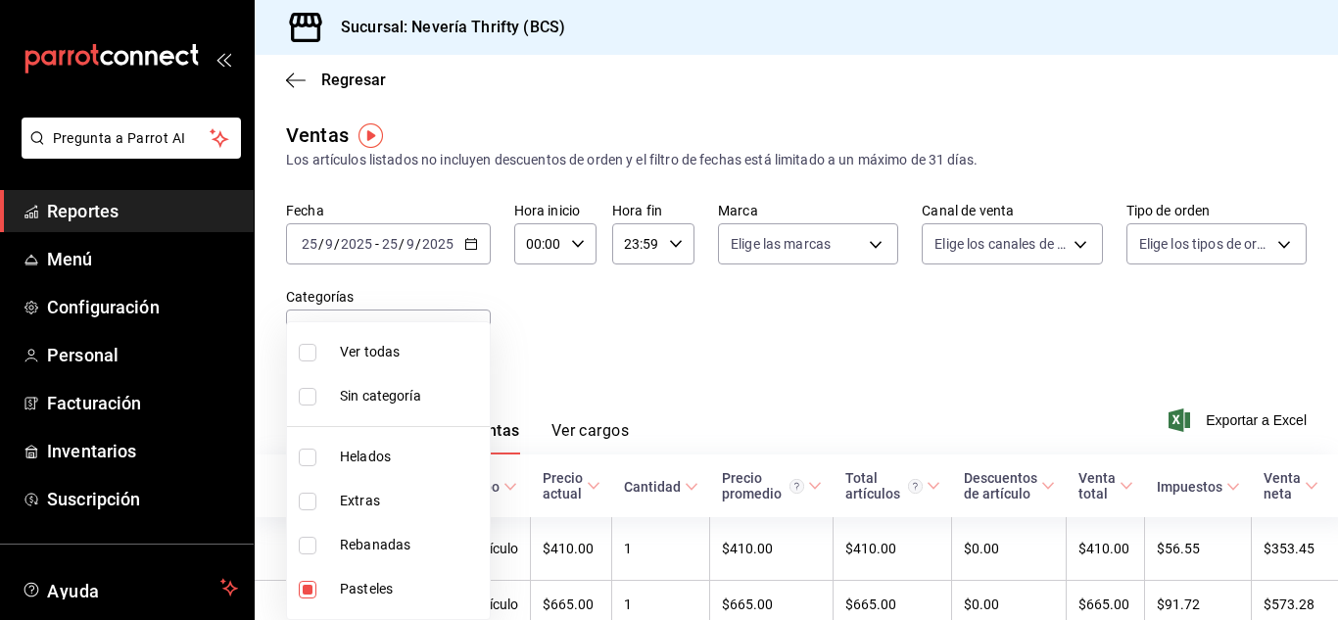
click at [638, 322] on div at bounding box center [669, 310] width 1338 height 620
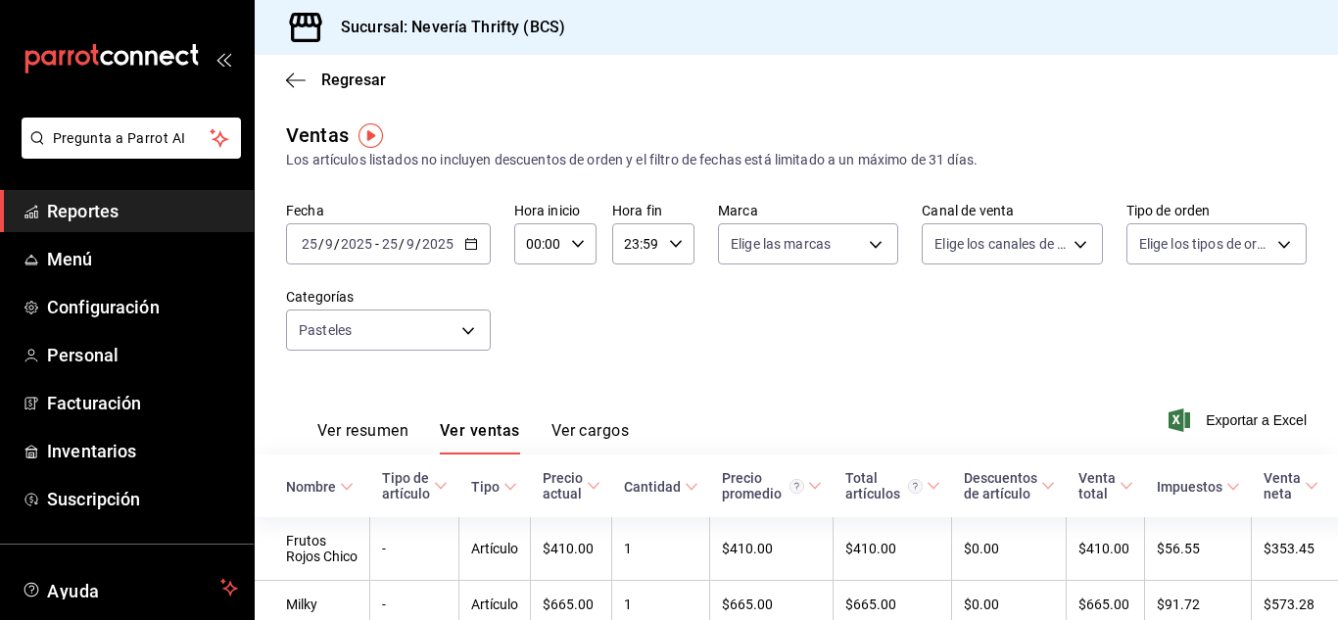
click at [359, 438] on button "Ver resumen" at bounding box center [362, 437] width 91 height 33
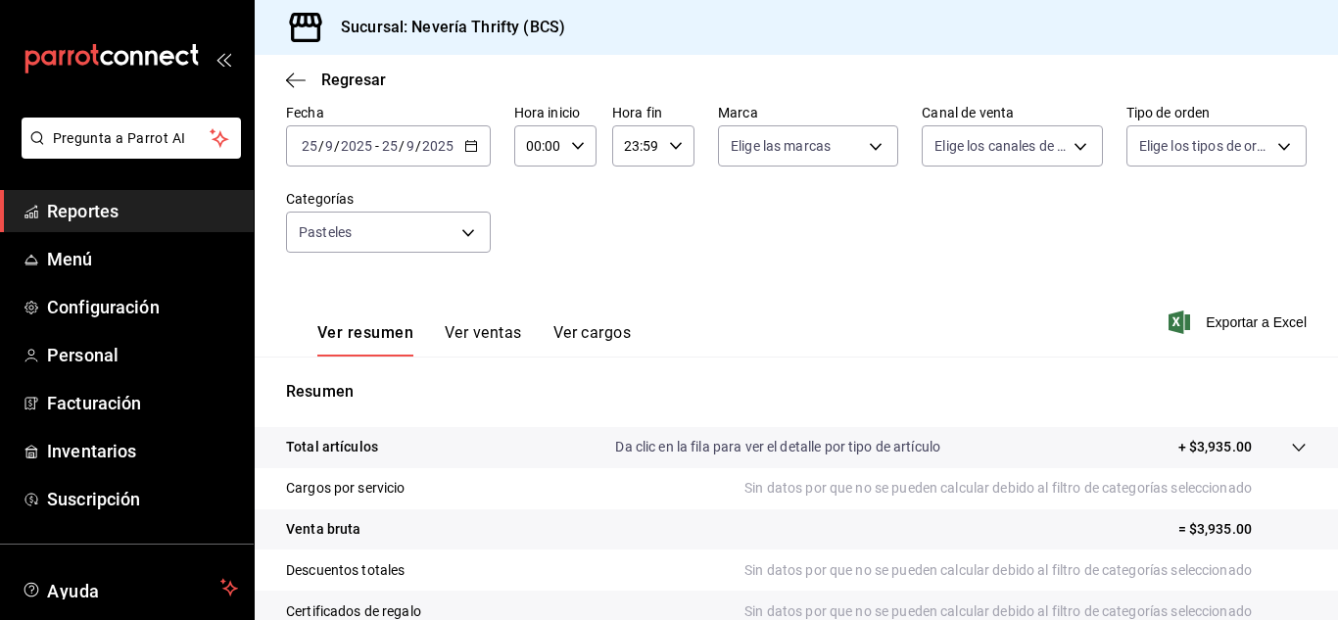
scroll to position [196, 0]
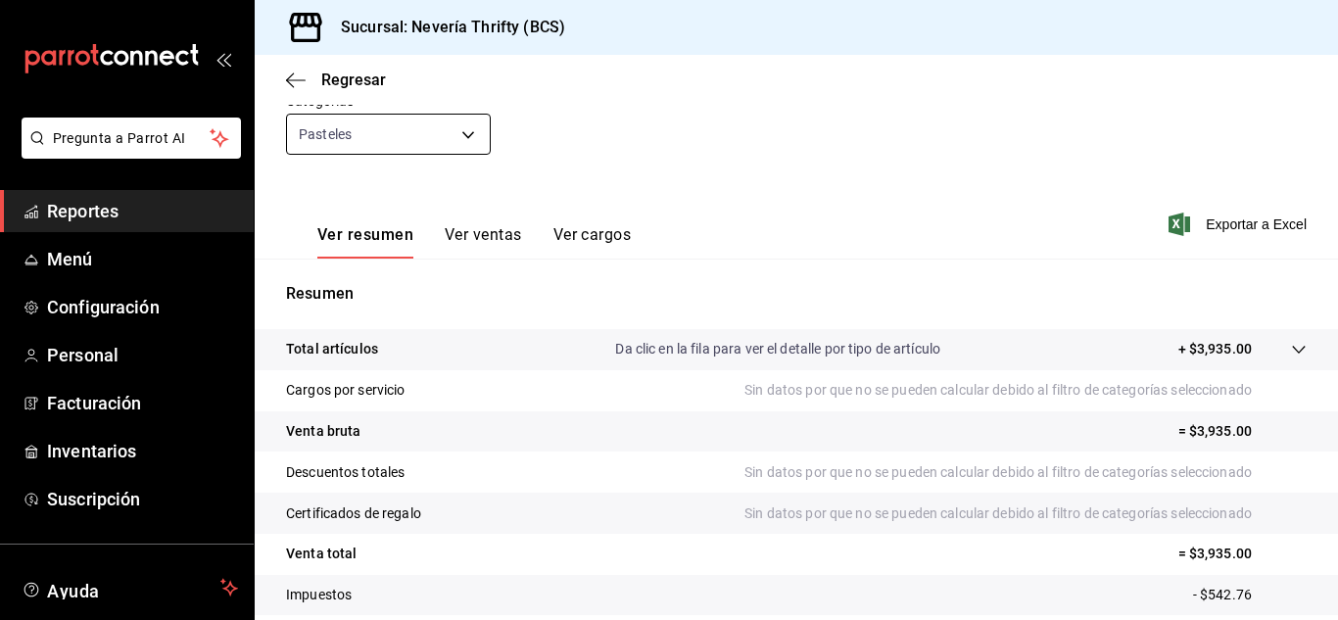
click at [434, 128] on body "Pregunta a Parrot AI Reportes Menú Configuración Personal Facturación Inventari…" at bounding box center [669, 310] width 1338 height 620
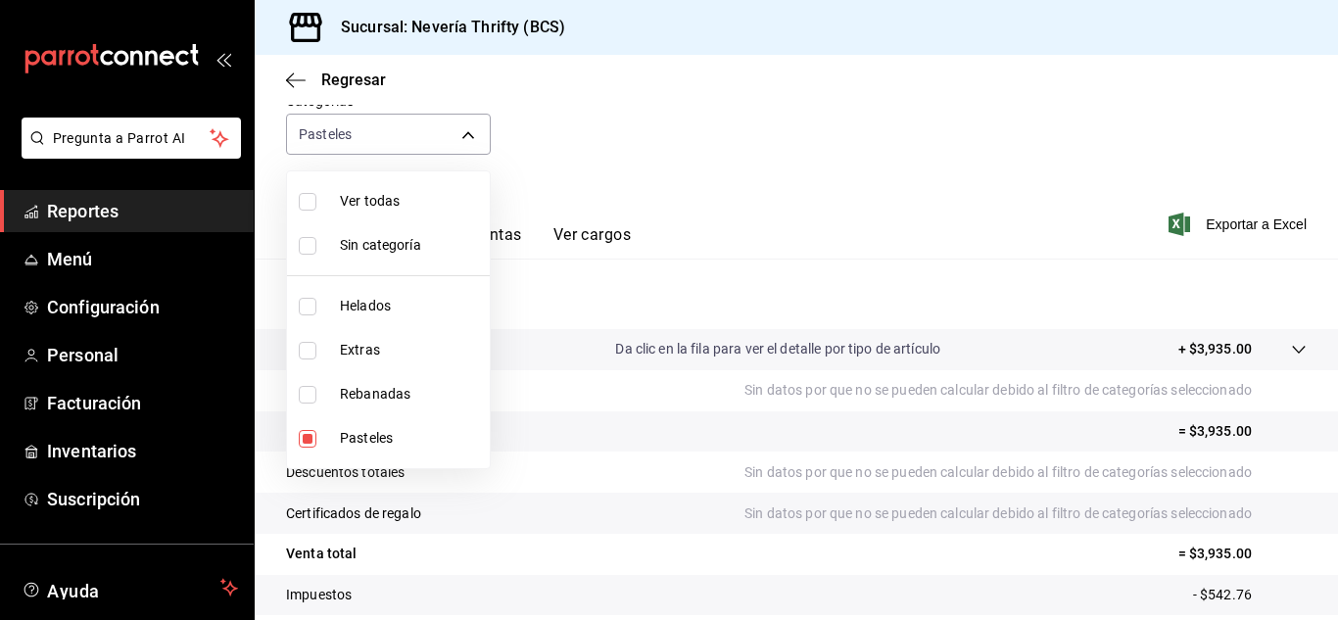
click at [311, 441] on input "checkbox" at bounding box center [308, 439] width 18 height 18
checkbox input "false"
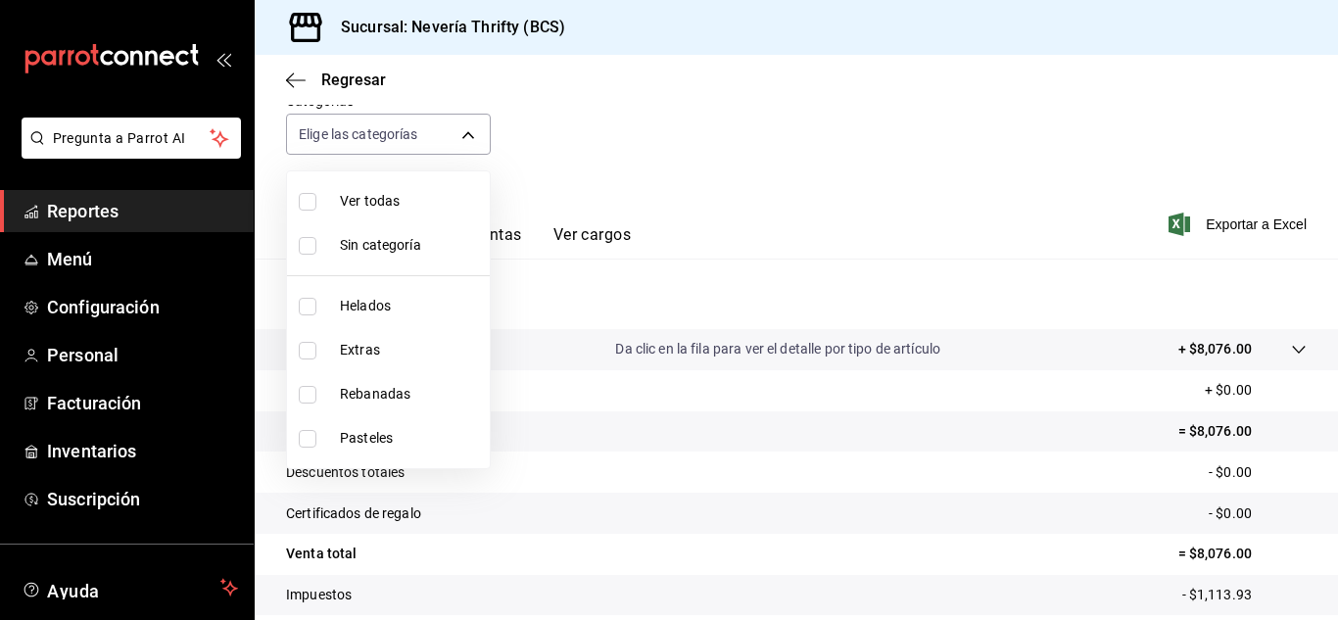
click at [306, 397] on input "checkbox" at bounding box center [308, 395] width 18 height 18
checkbox input "true"
type input "74bd740e-3aa1-490c-81d0-975f3653bd1e"
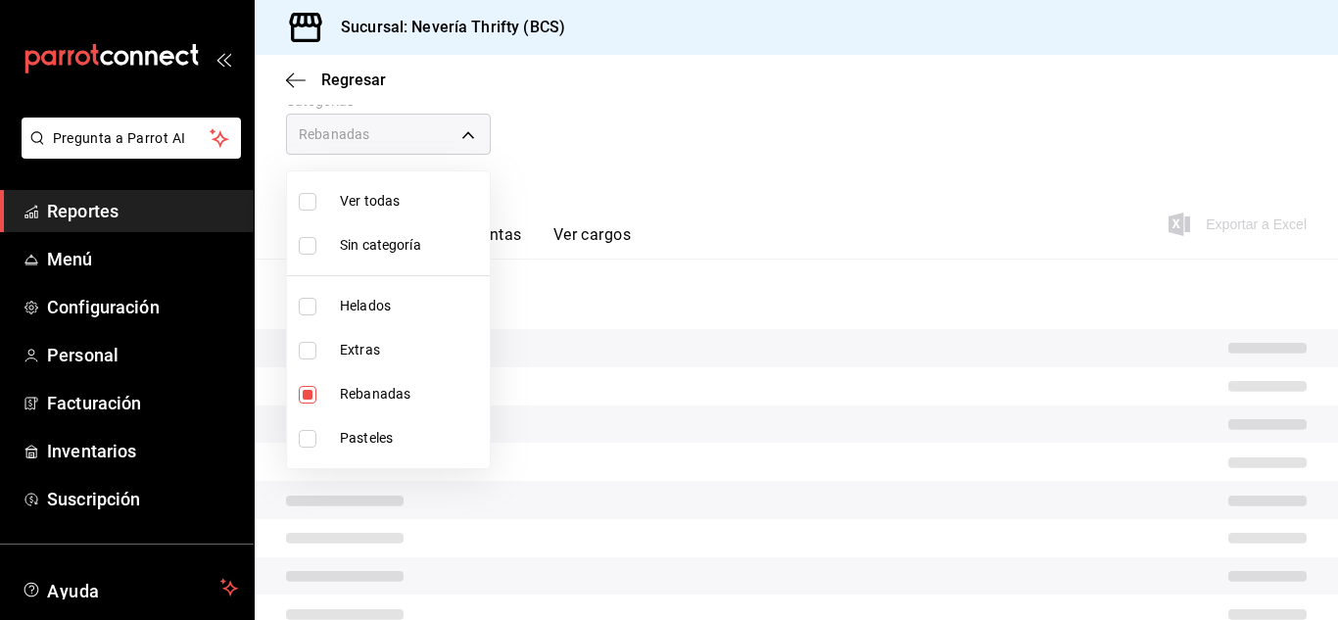
drag, startPoint x: 654, startPoint y: 153, endPoint x: 639, endPoint y: 167, distance: 20.8
click at [655, 152] on div at bounding box center [669, 310] width 1338 height 620
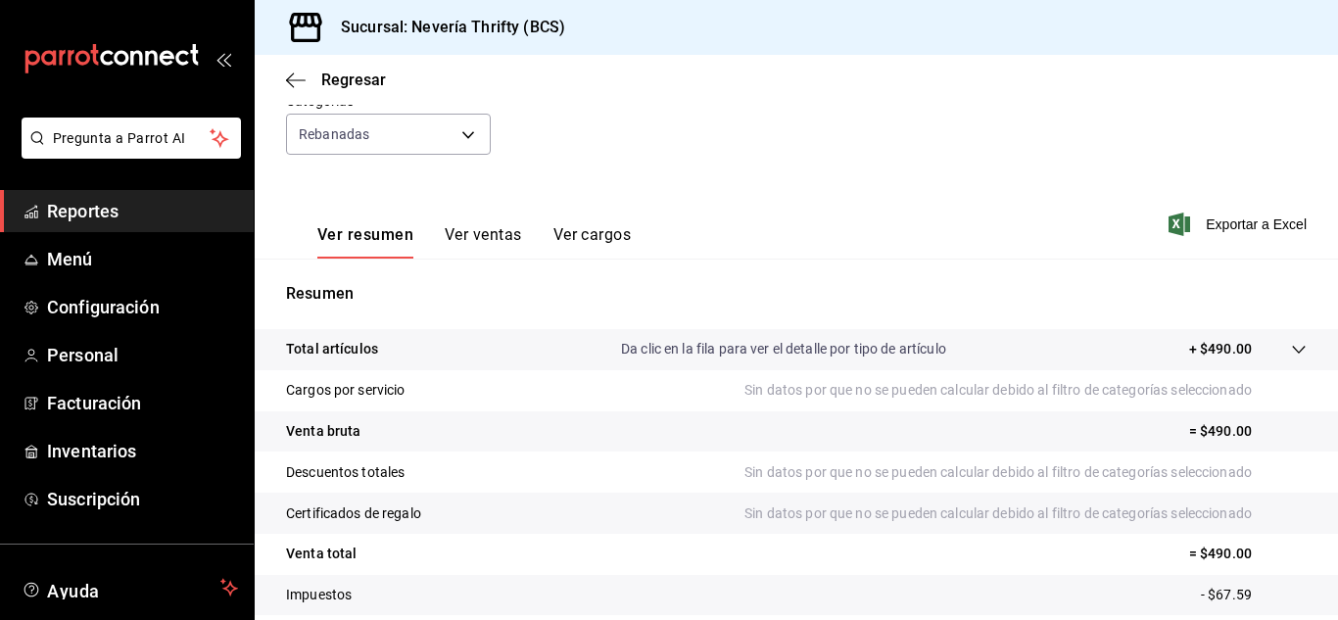
click at [501, 235] on button "Ver ventas" at bounding box center [483, 241] width 77 height 33
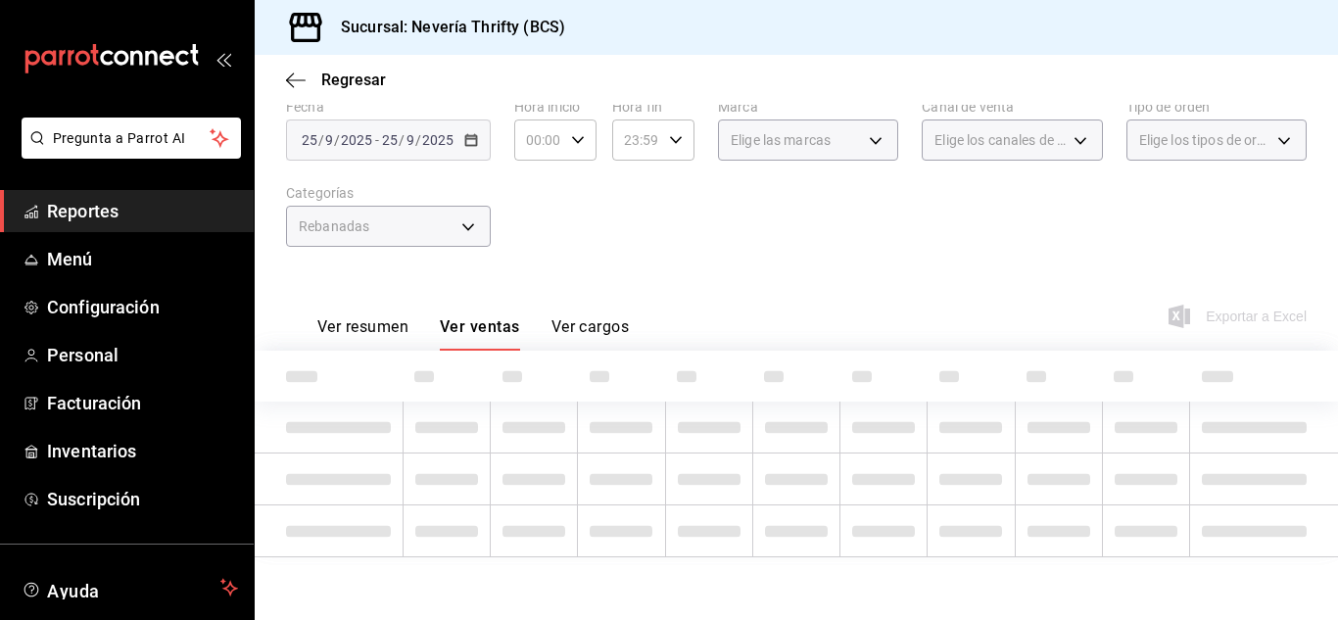
scroll to position [110, 0]
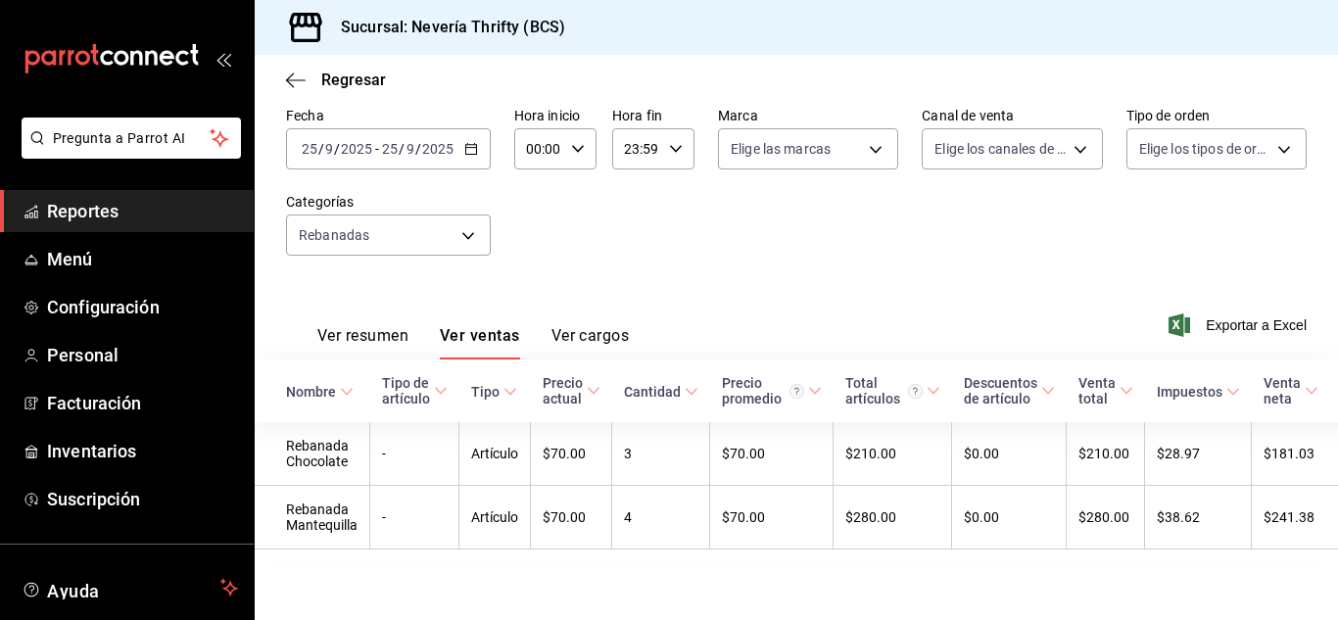
click at [372, 329] on button "Ver resumen" at bounding box center [362, 342] width 91 height 33
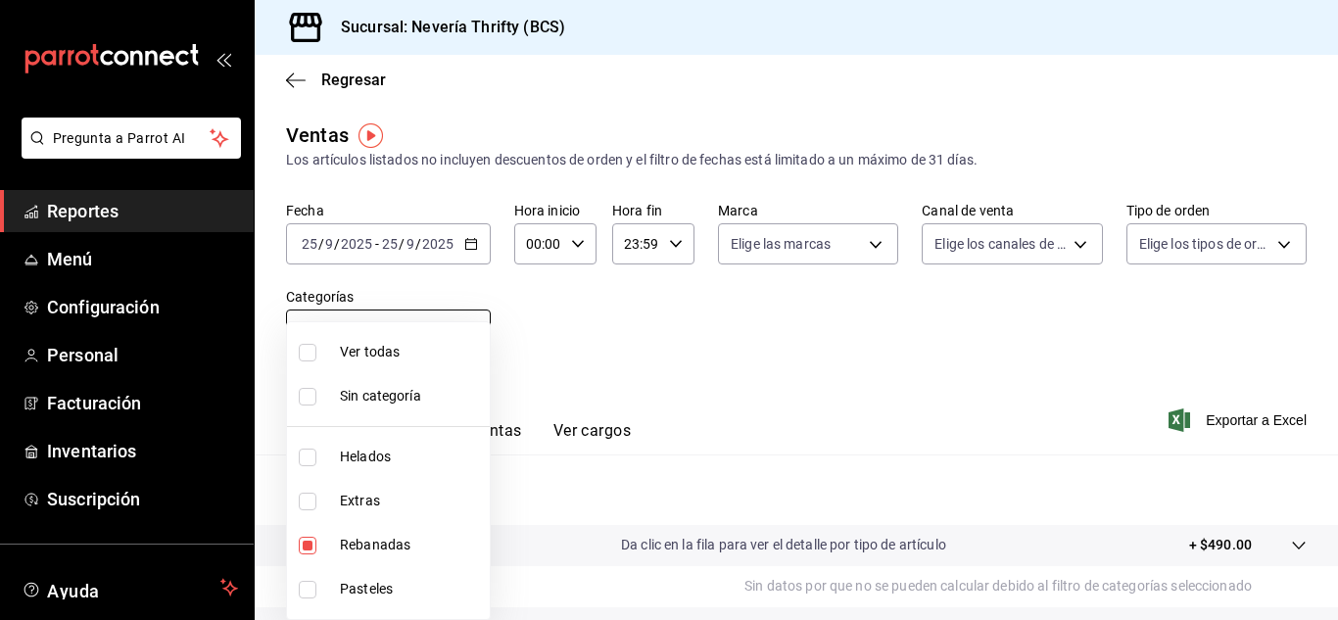
click at [458, 349] on body "Pregunta a Parrot AI Reportes Menú Configuración Personal Facturación Inventari…" at bounding box center [669, 310] width 1338 height 620
click at [315, 544] on input "checkbox" at bounding box center [308, 546] width 18 height 18
checkbox input "false"
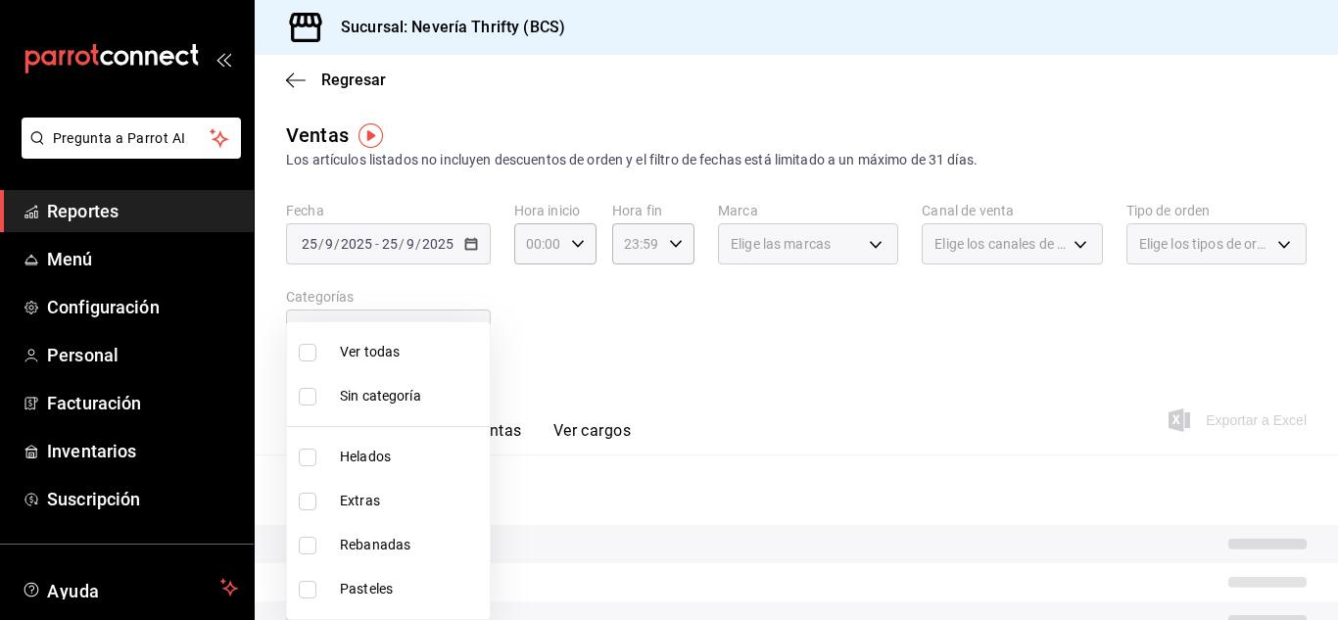
click at [308, 452] on input "checkbox" at bounding box center [308, 458] width 18 height 18
checkbox input "true"
type input "b705a4a3-0c02-4aaa-bced-1ae138585fd0"
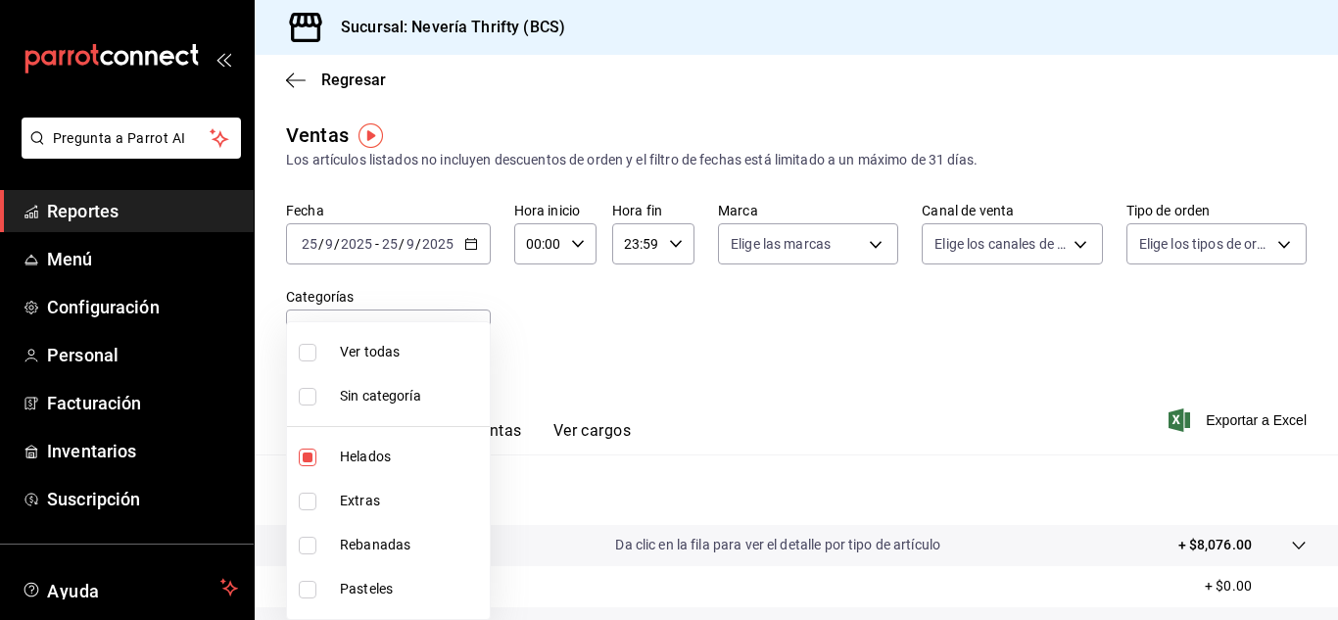
click at [502, 425] on div at bounding box center [669, 310] width 1338 height 620
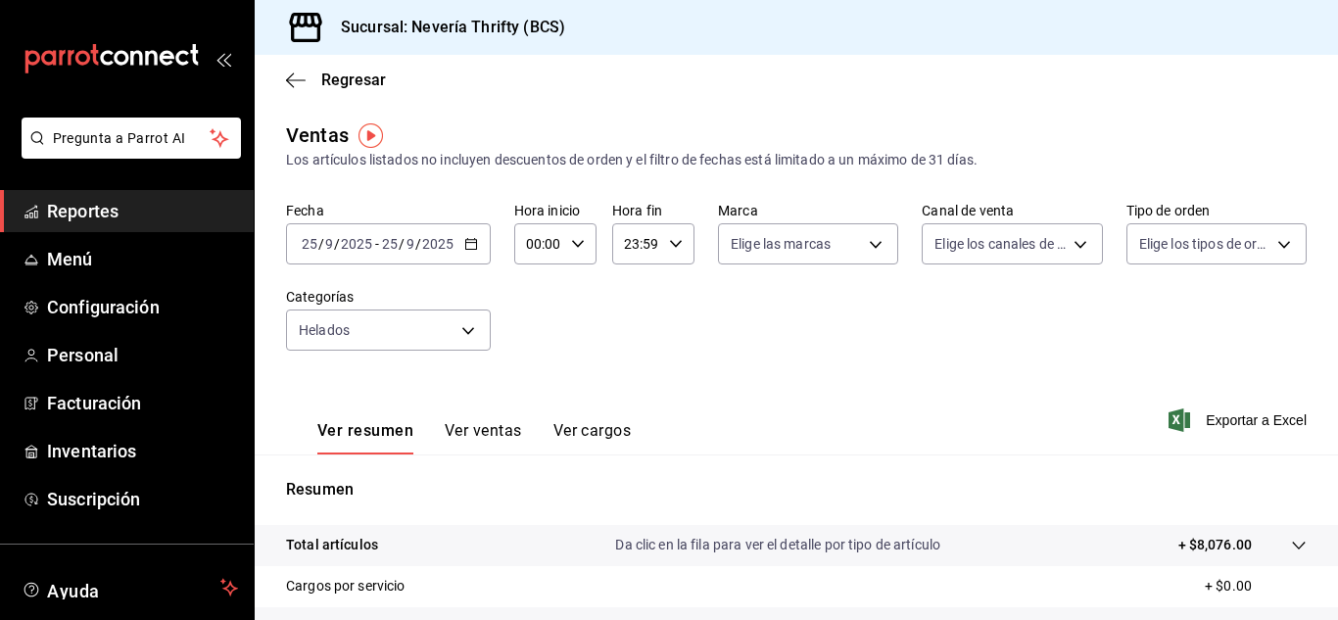
click at [496, 432] on button "Ver ventas" at bounding box center [483, 437] width 77 height 33
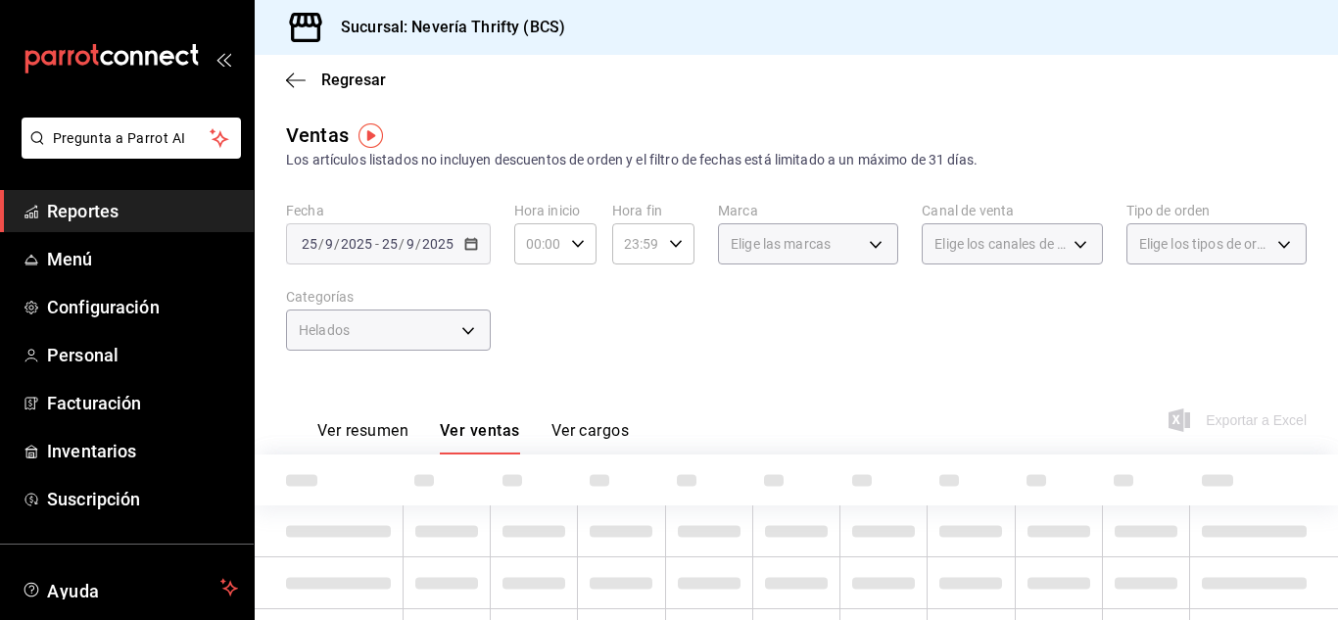
click at [747, 355] on div "Fecha [DATE] [DATE] - [DATE] [DATE] Hora inicio 00:00 Hora inicio Hora fin 23:5…" at bounding box center [796, 288] width 1021 height 172
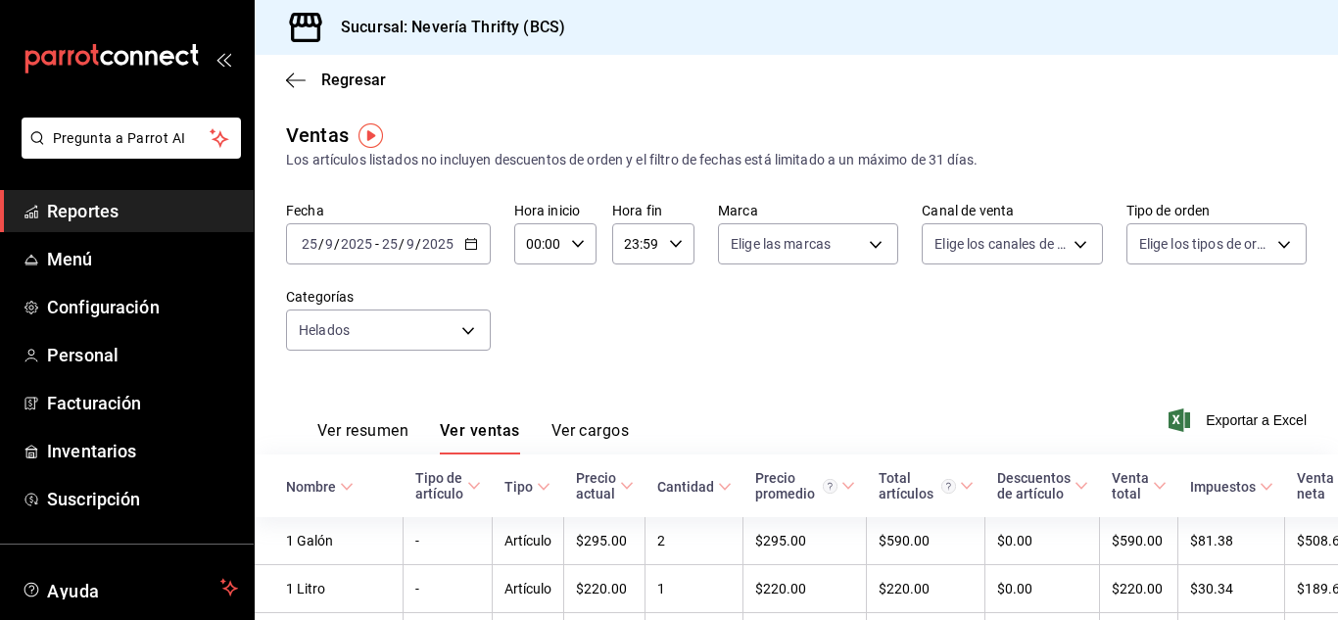
click at [370, 426] on button "Ver resumen" at bounding box center [362, 437] width 91 height 33
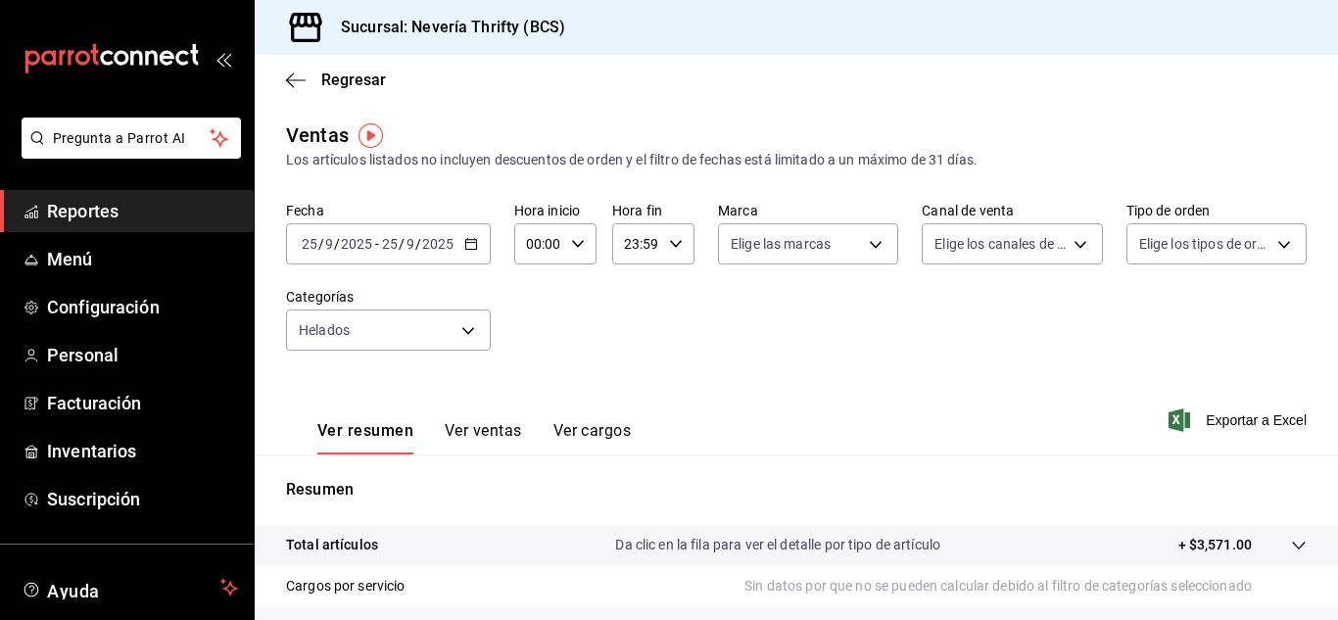
drag, startPoint x: 466, startPoint y: 445, endPoint x: 472, endPoint y: 404, distance: 41.6
click at [465, 446] on button "Ver ventas" at bounding box center [483, 437] width 77 height 33
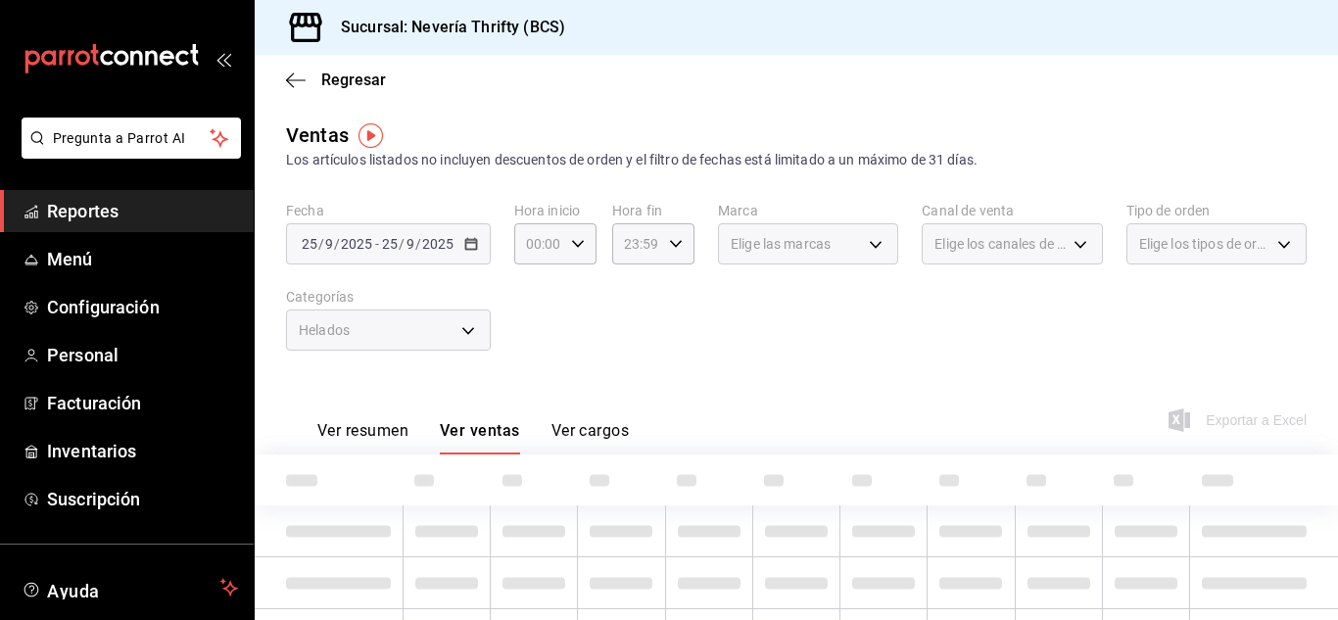
click at [479, 341] on div "Helados" at bounding box center [388, 330] width 205 height 41
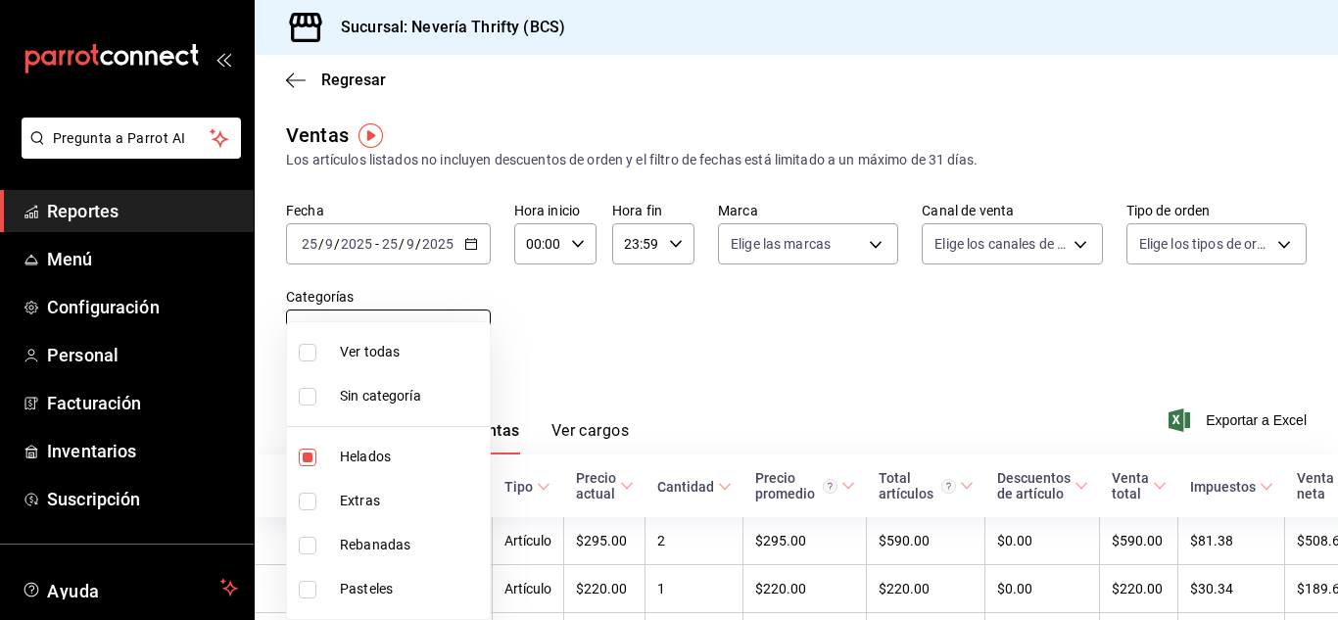
click at [462, 330] on body "Pregunta a Parrot AI Reportes Menú Configuración Personal Facturación Inventari…" at bounding box center [669, 310] width 1338 height 620
click at [310, 453] on input "checkbox" at bounding box center [308, 458] width 18 height 18
checkbox input "false"
click at [311, 506] on input "checkbox" at bounding box center [308, 502] width 18 height 18
checkbox input "true"
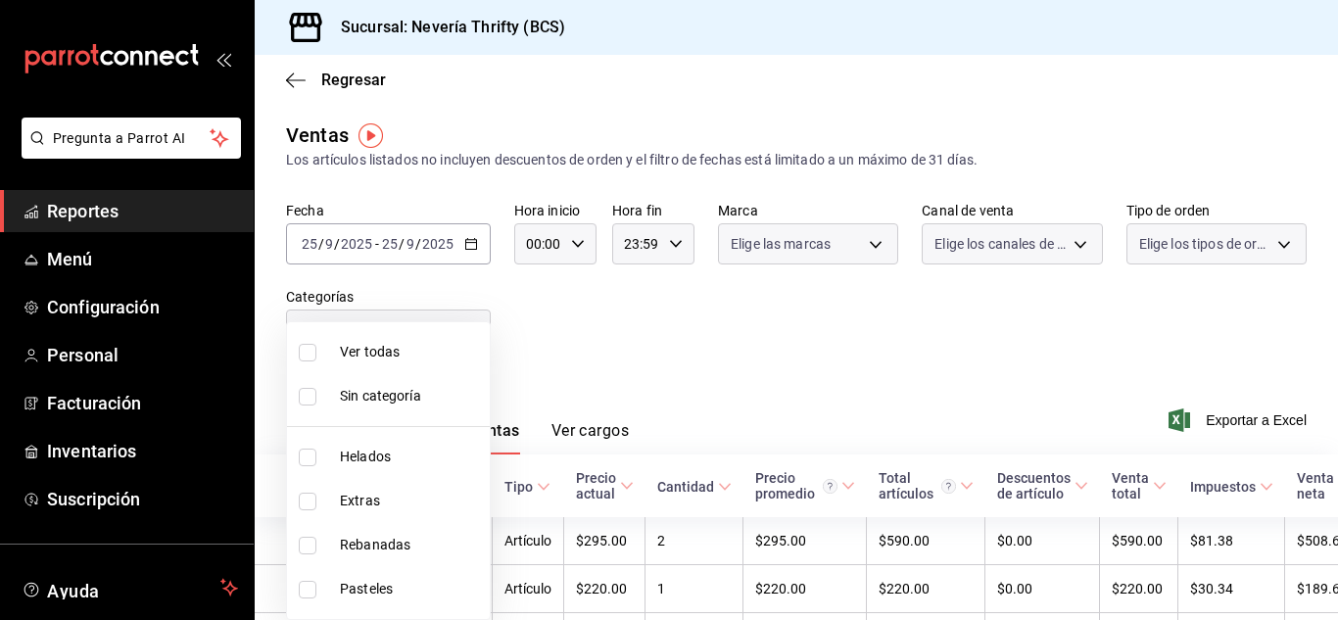
type input "2666ef43-693a-433d-8eb1-15fa94dd9228"
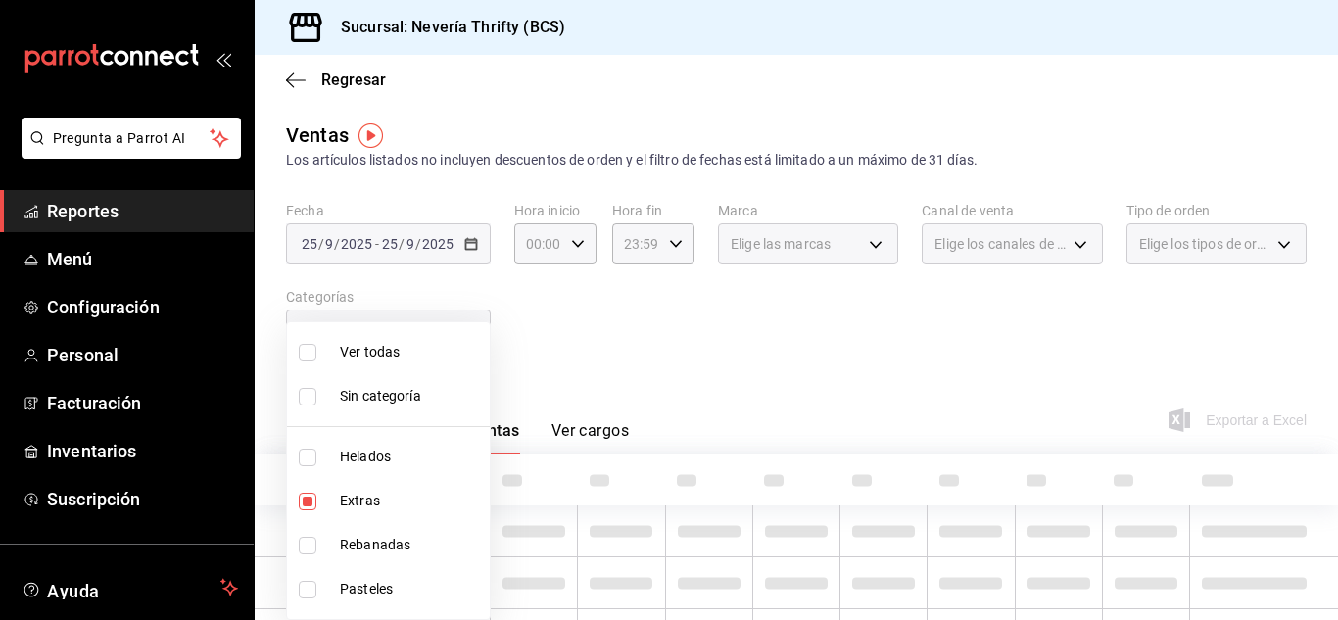
click at [735, 384] on div at bounding box center [669, 310] width 1338 height 620
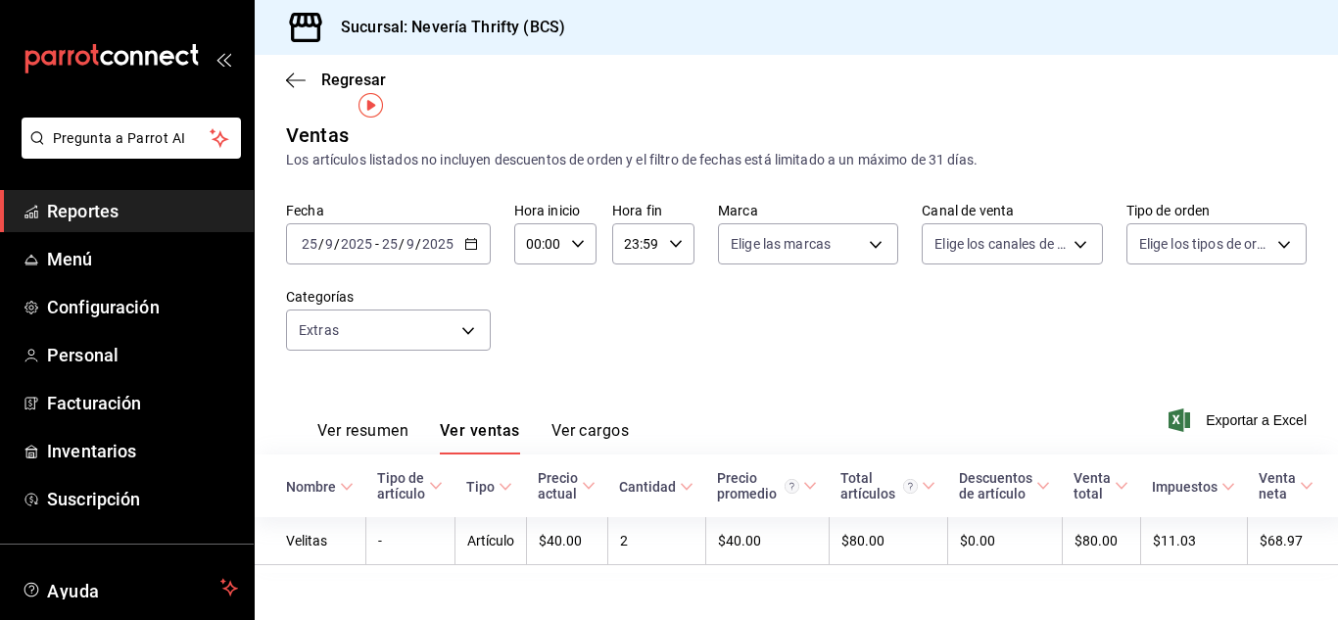
scroll to position [30, 0]
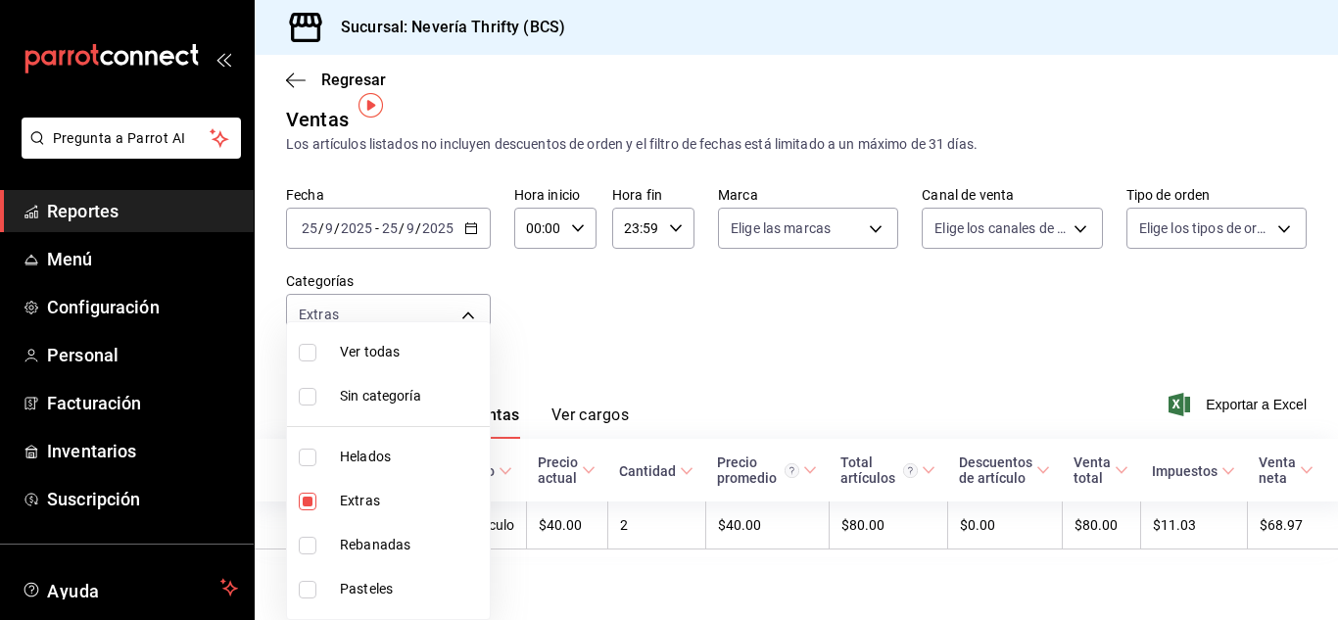
drag, startPoint x: 454, startPoint y: 300, endPoint x: 452, endPoint y: 273, distance: 26.5
click at [451, 288] on body "Pregunta a Parrot AI Reportes Menú Configuración Personal Facturación Inventari…" at bounding box center [669, 310] width 1338 height 620
click at [460, 215] on div at bounding box center [669, 310] width 1338 height 620
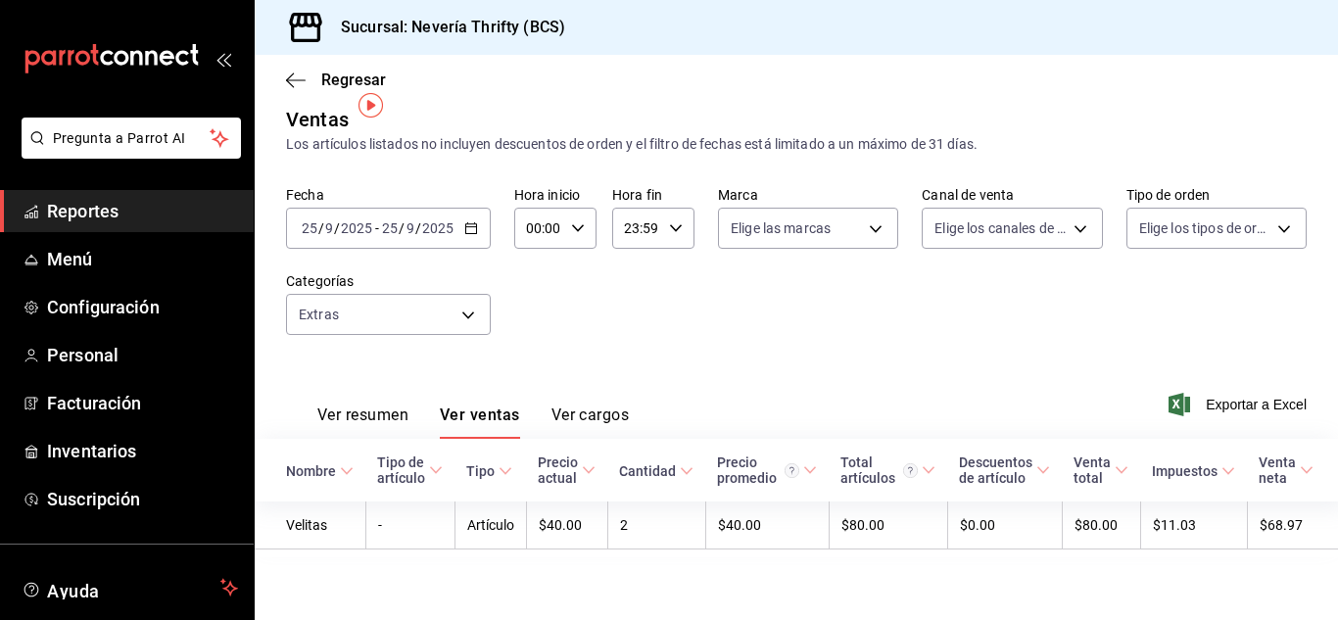
click at [467, 221] on icon "button" at bounding box center [471, 228] width 14 height 14
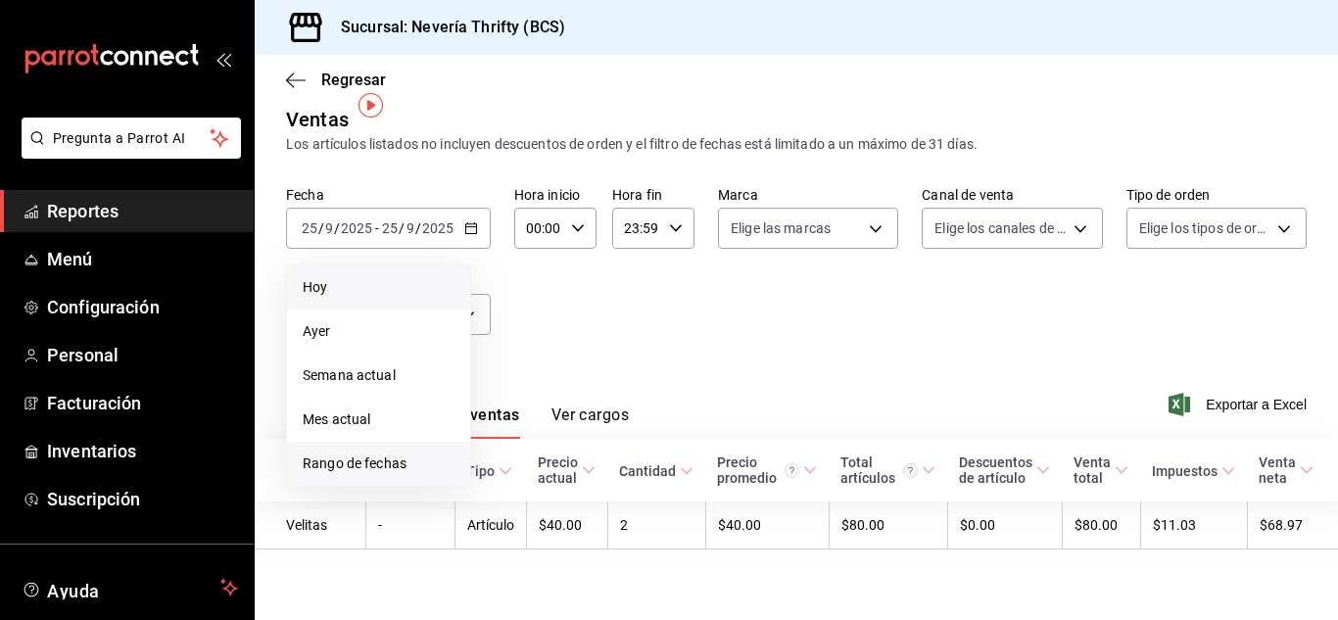
click at [343, 454] on span "Rango de fechas" at bounding box center [379, 464] width 152 height 21
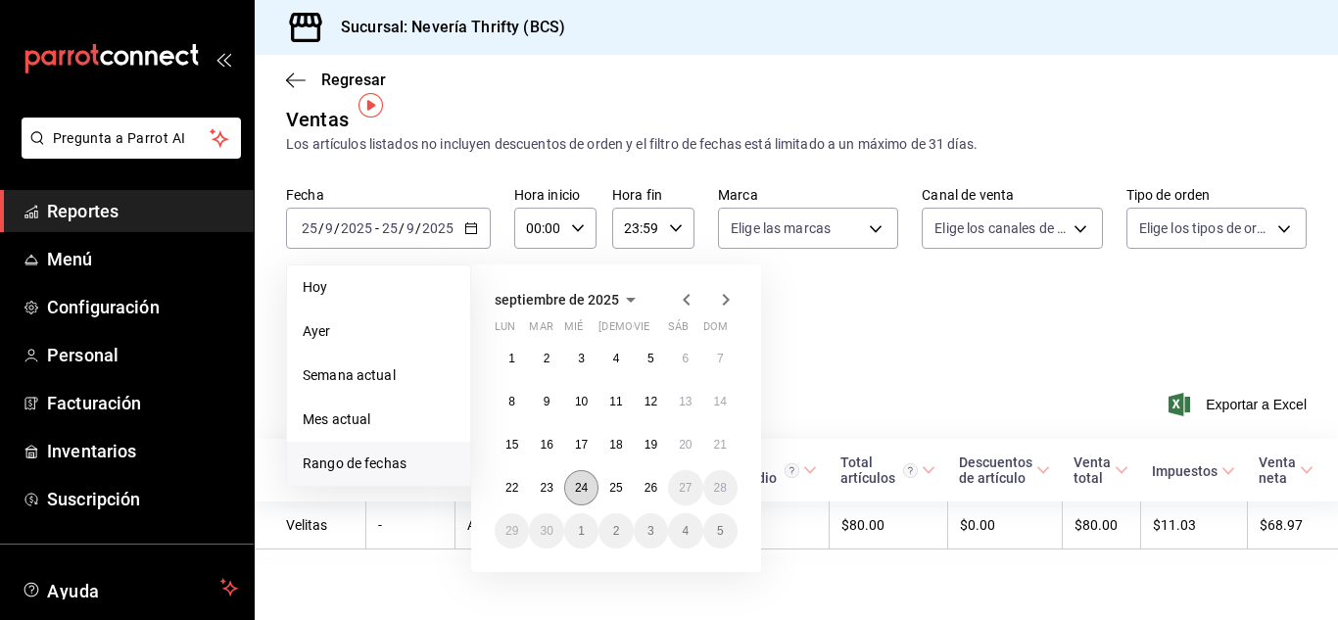
click at [572, 470] on button "24" at bounding box center [581, 487] width 34 height 35
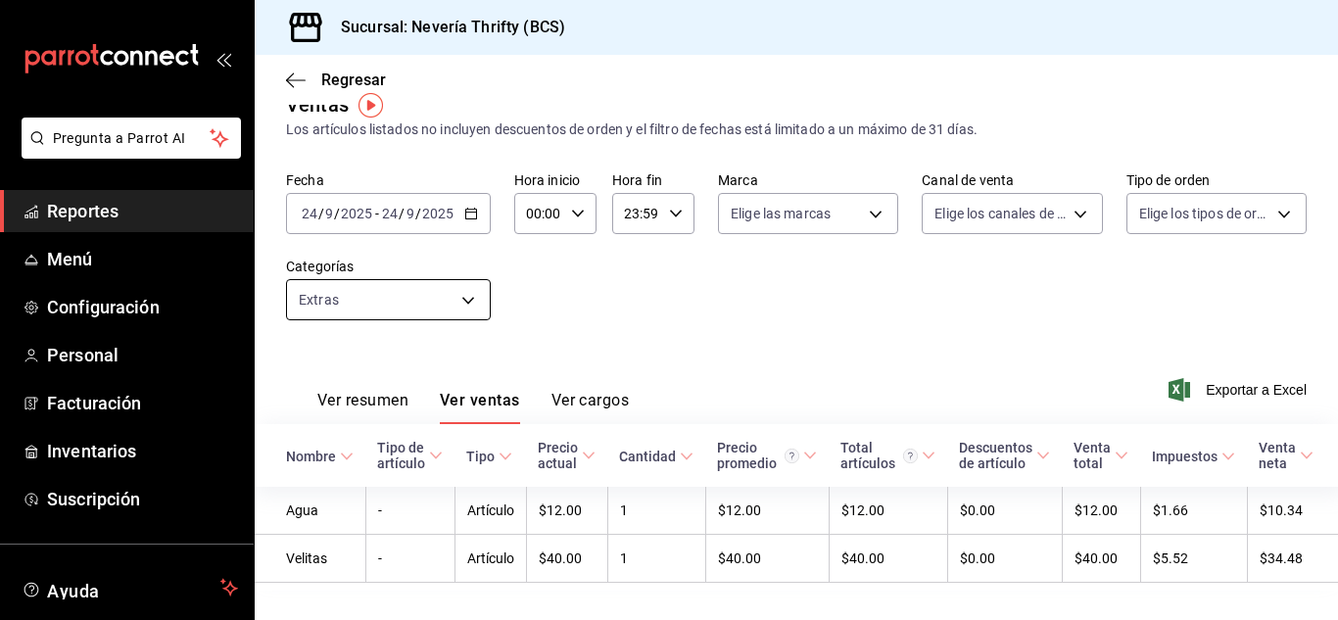
click at [451, 294] on body "Pregunta a Parrot AI Reportes Menú Configuración Personal Facturación Inventari…" at bounding box center [669, 310] width 1338 height 620
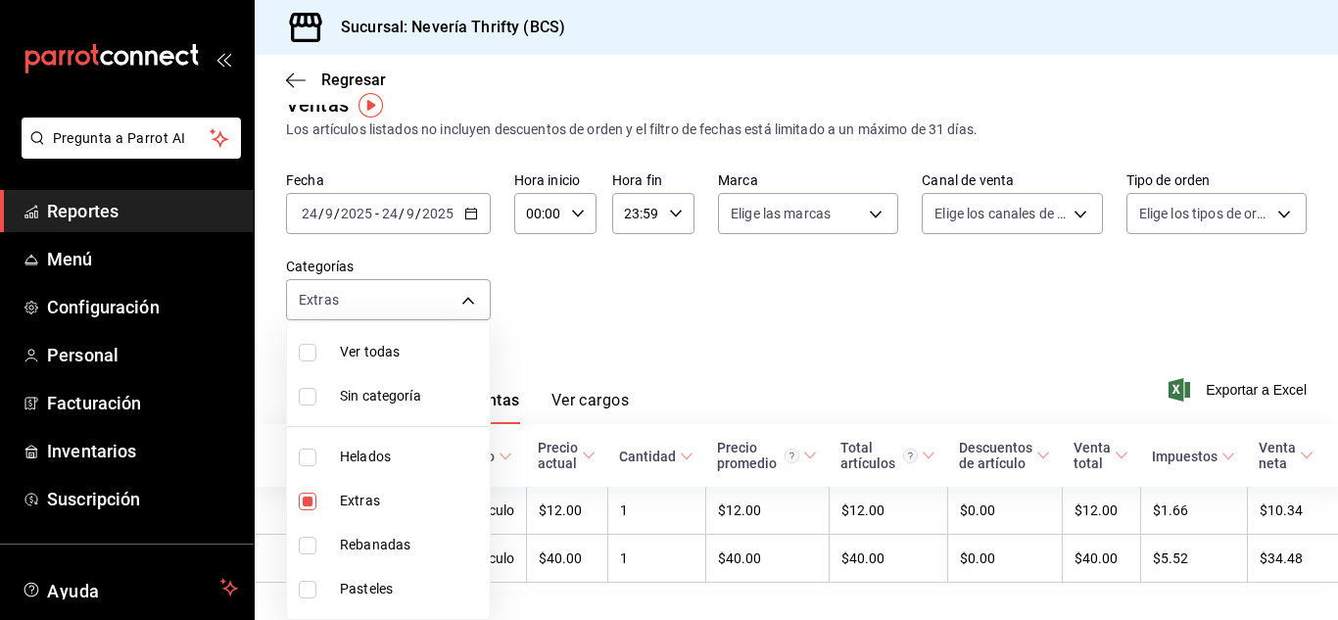
click at [303, 499] on input "checkbox" at bounding box center [308, 502] width 18 height 18
checkbox input "false"
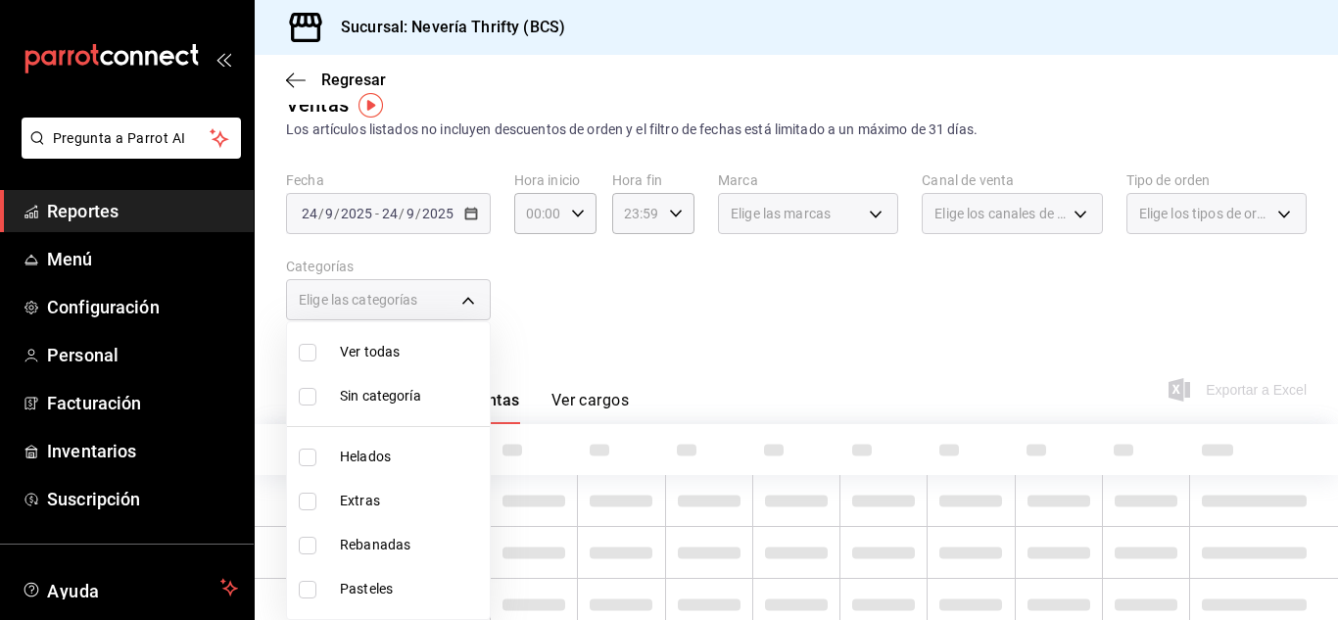
click at [313, 589] on input "checkbox" at bounding box center [308, 590] width 18 height 18
checkbox input "true"
type input "6461abde-3692-455f-a363-427c9a88c513"
click at [693, 349] on div at bounding box center [669, 310] width 1338 height 620
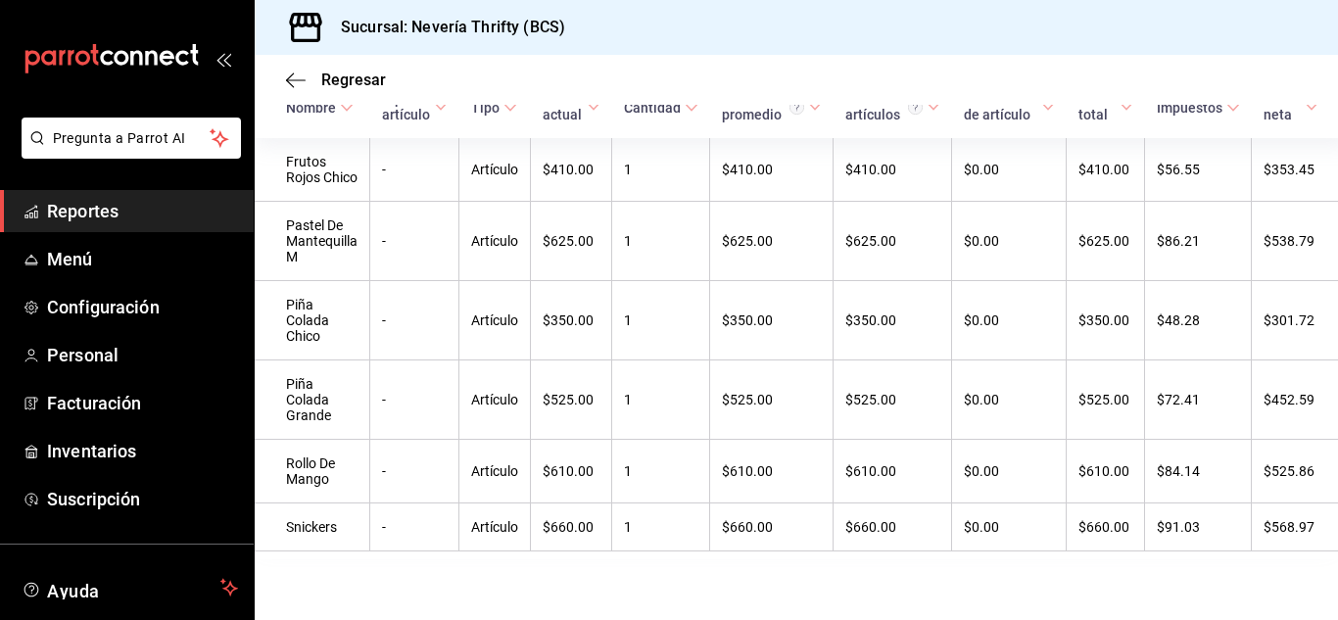
scroll to position [85, 0]
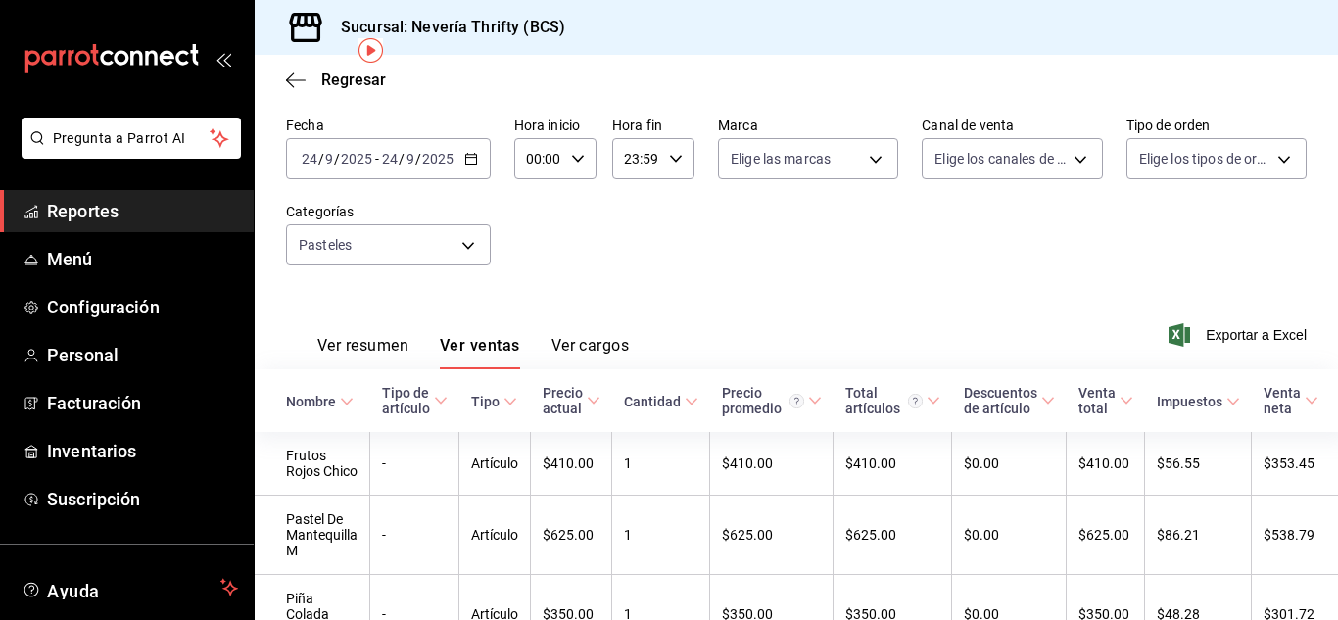
click at [361, 343] on button "Ver resumen" at bounding box center [362, 352] width 91 height 33
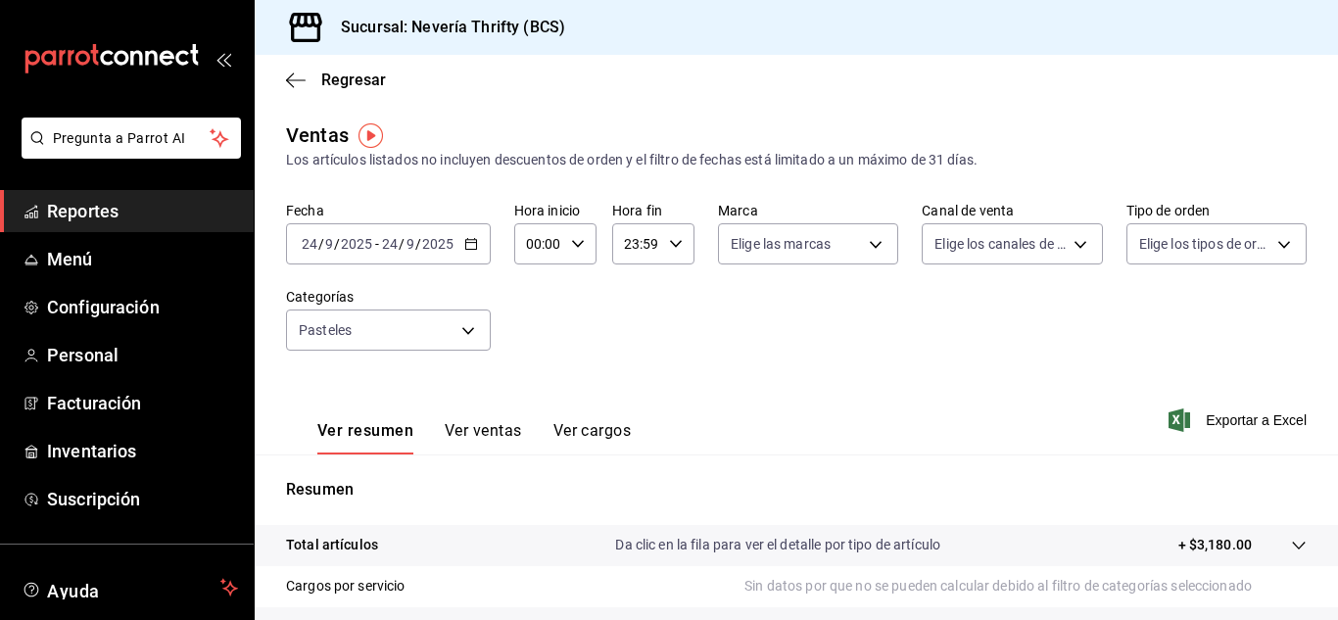
click at [466, 423] on button "Ver ventas" at bounding box center [483, 437] width 77 height 33
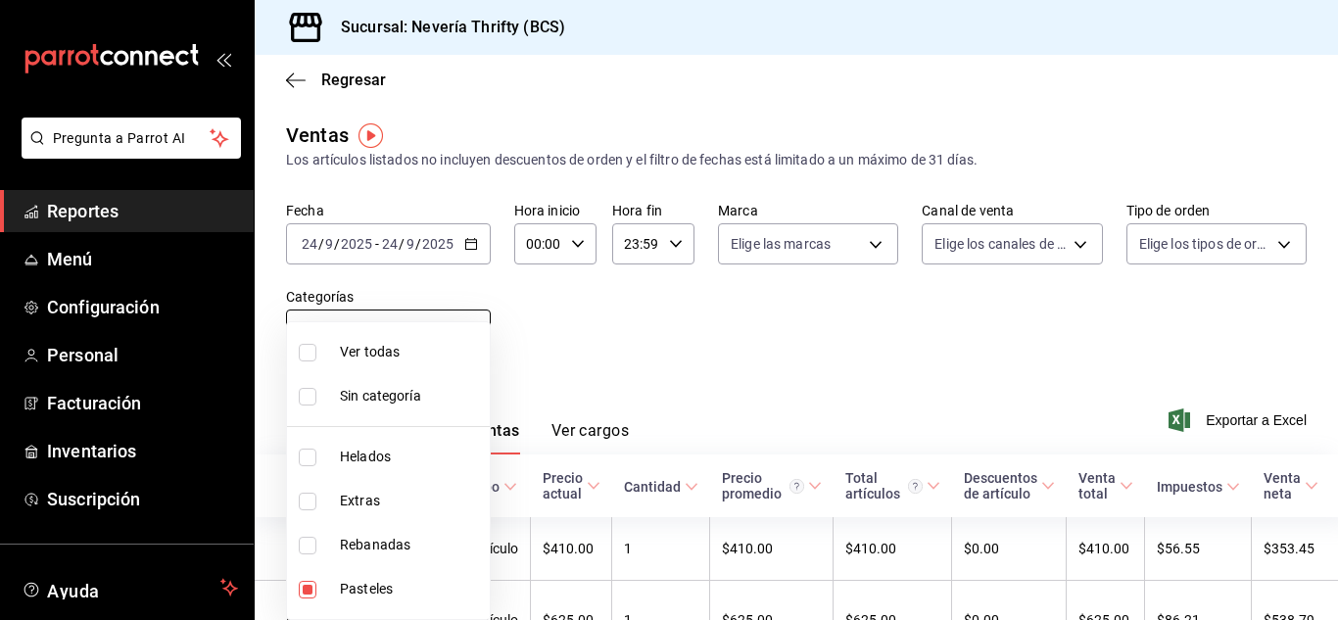
click at [462, 324] on body "Pregunta a Parrot AI Reportes Menú Configuración Personal Facturación Inventari…" at bounding box center [669, 310] width 1338 height 620
click at [308, 589] on input "checkbox" at bounding box center [308, 590] width 18 height 18
checkbox input "false"
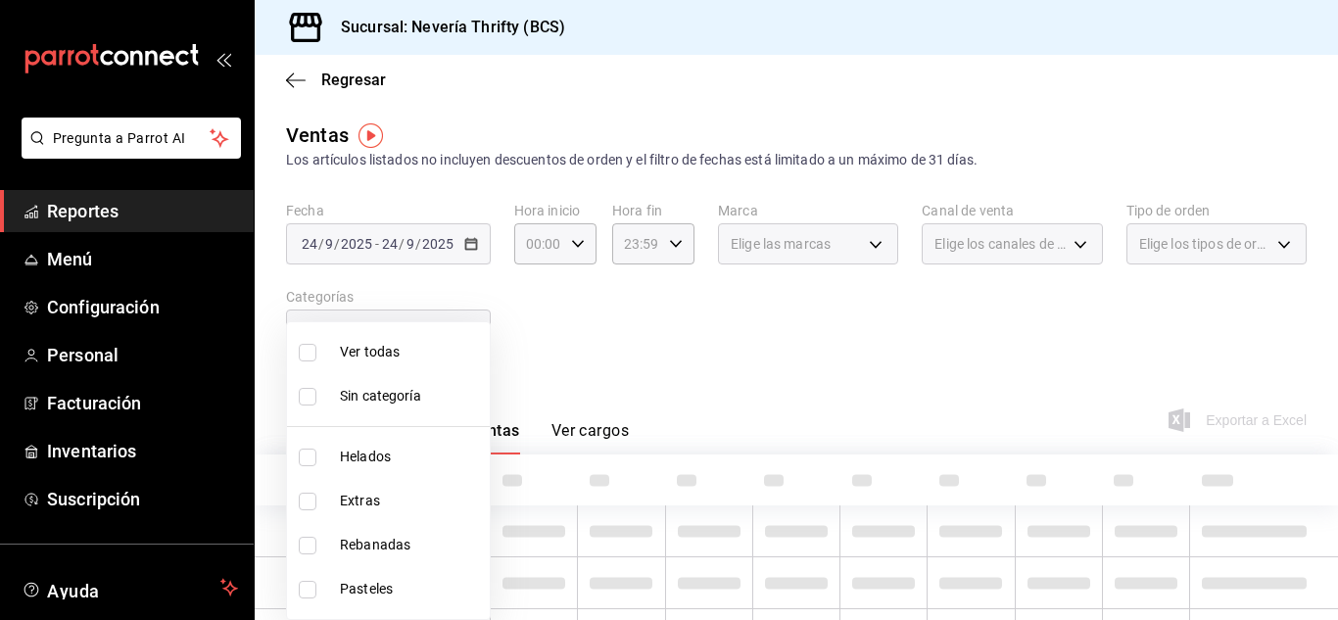
click at [295, 529] on li "Rebanadas" at bounding box center [388, 545] width 203 height 44
type input "74bd740e-3aa1-490c-81d0-975f3653bd1e"
checkbox input "true"
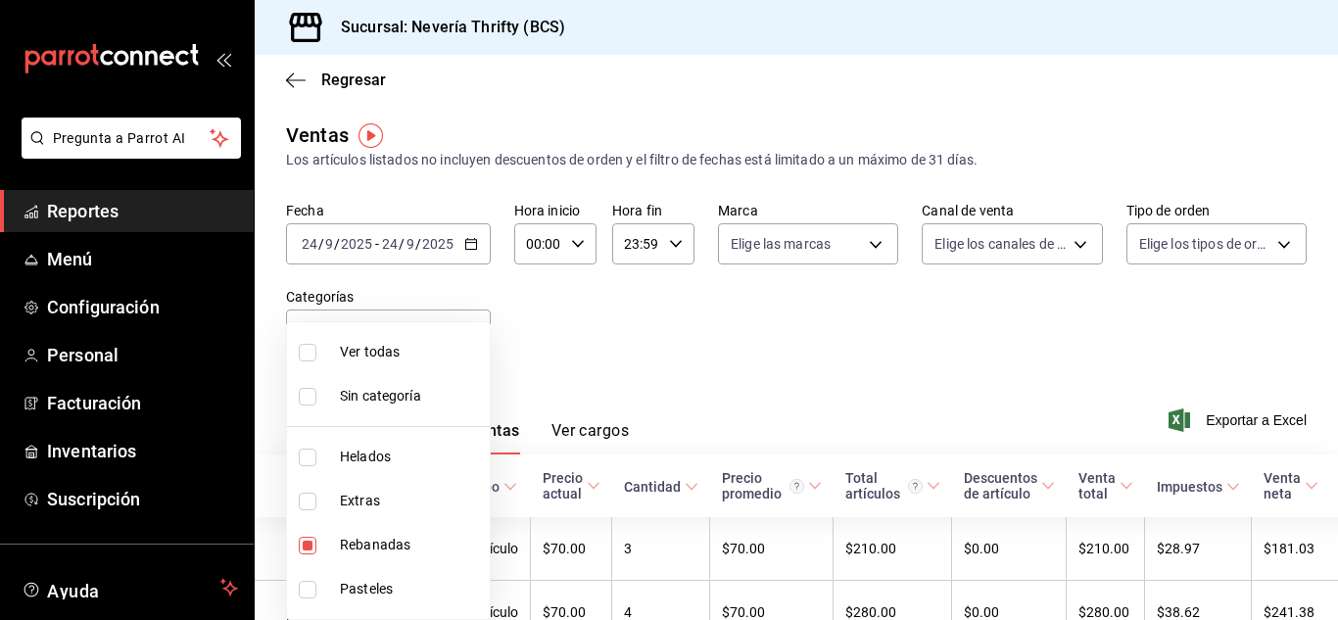
click at [649, 336] on div at bounding box center [669, 310] width 1338 height 620
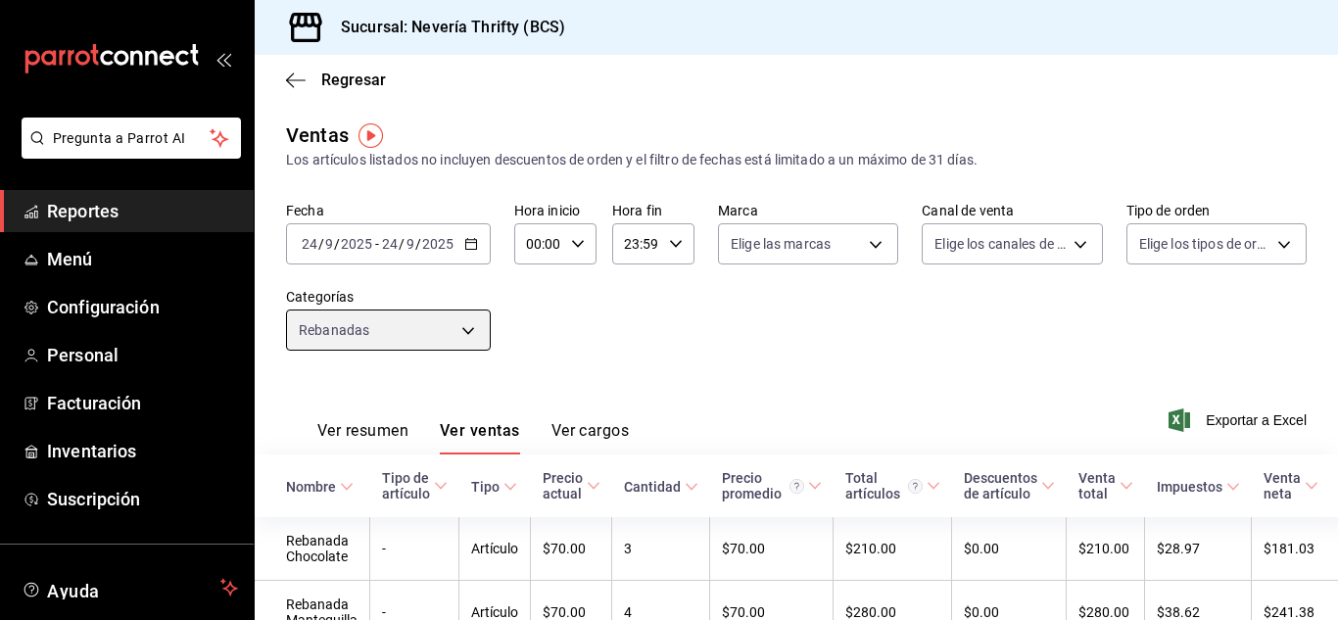
scroll to position [110, 0]
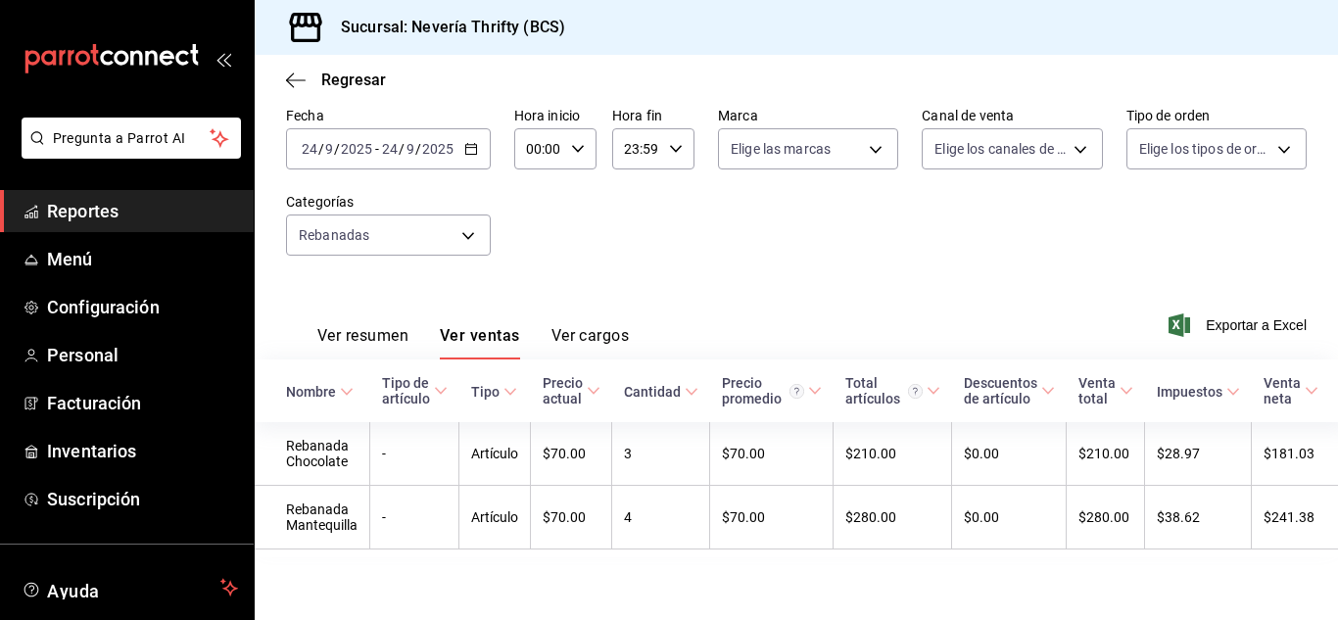
click at [376, 326] on button "Ver resumen" at bounding box center [362, 342] width 91 height 33
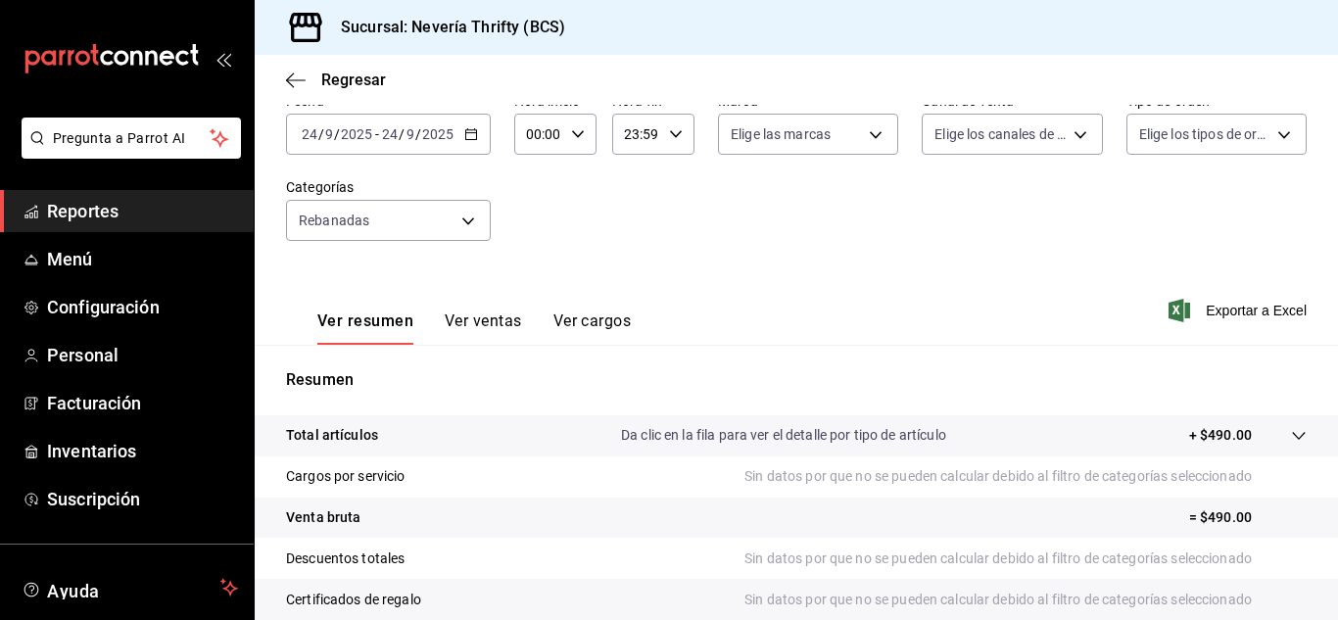
click at [499, 323] on button "Ver ventas" at bounding box center [483, 327] width 77 height 33
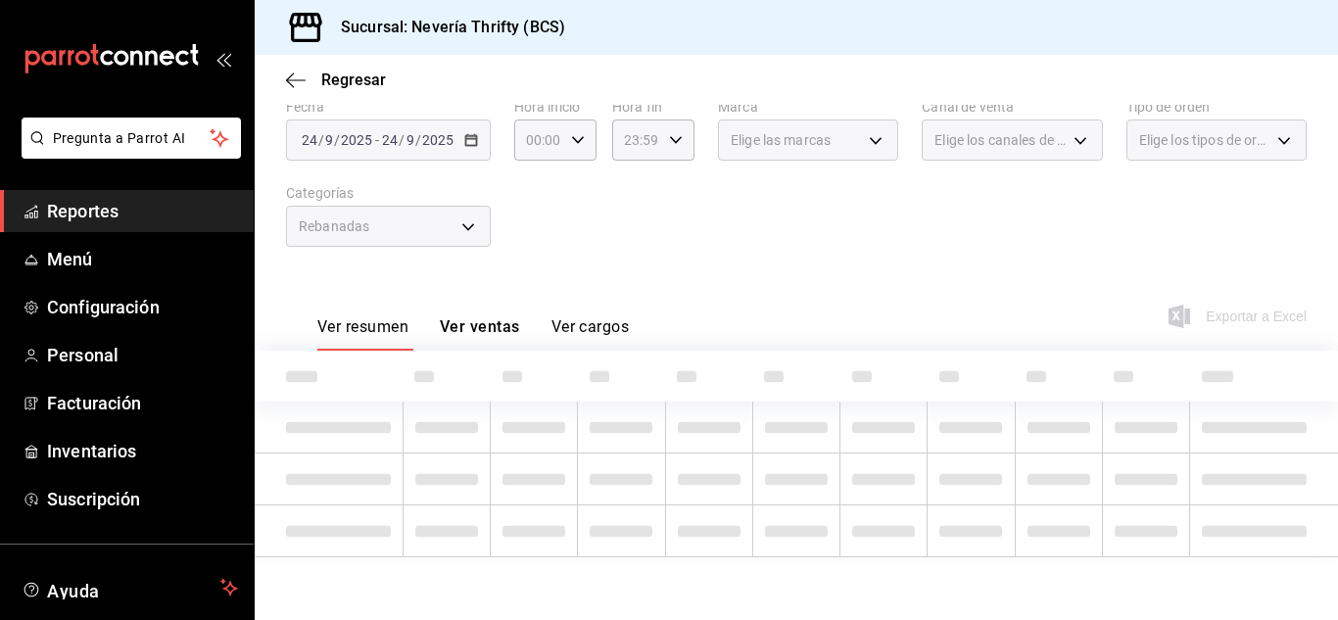
scroll to position [104, 0]
click at [417, 222] on div "Rebanadas" at bounding box center [388, 226] width 205 height 41
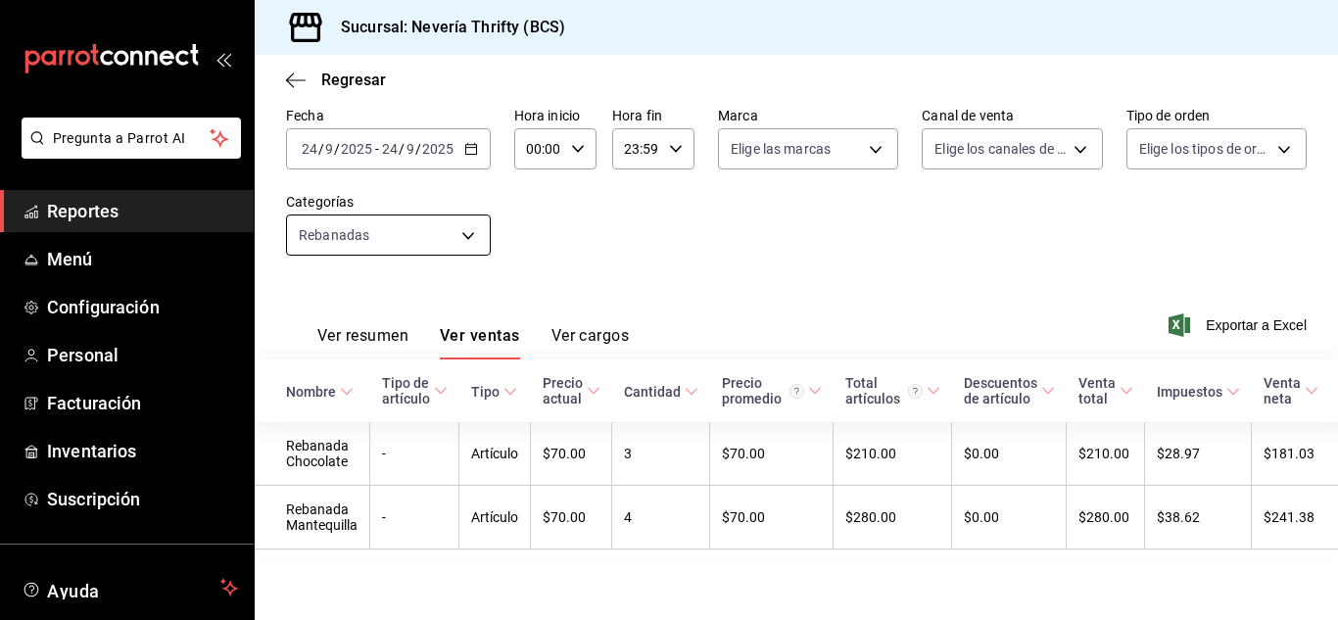
click at [384, 225] on body "Pregunta a Parrot AI Reportes Menú Configuración Personal Facturación Inventari…" at bounding box center [669, 310] width 1338 height 620
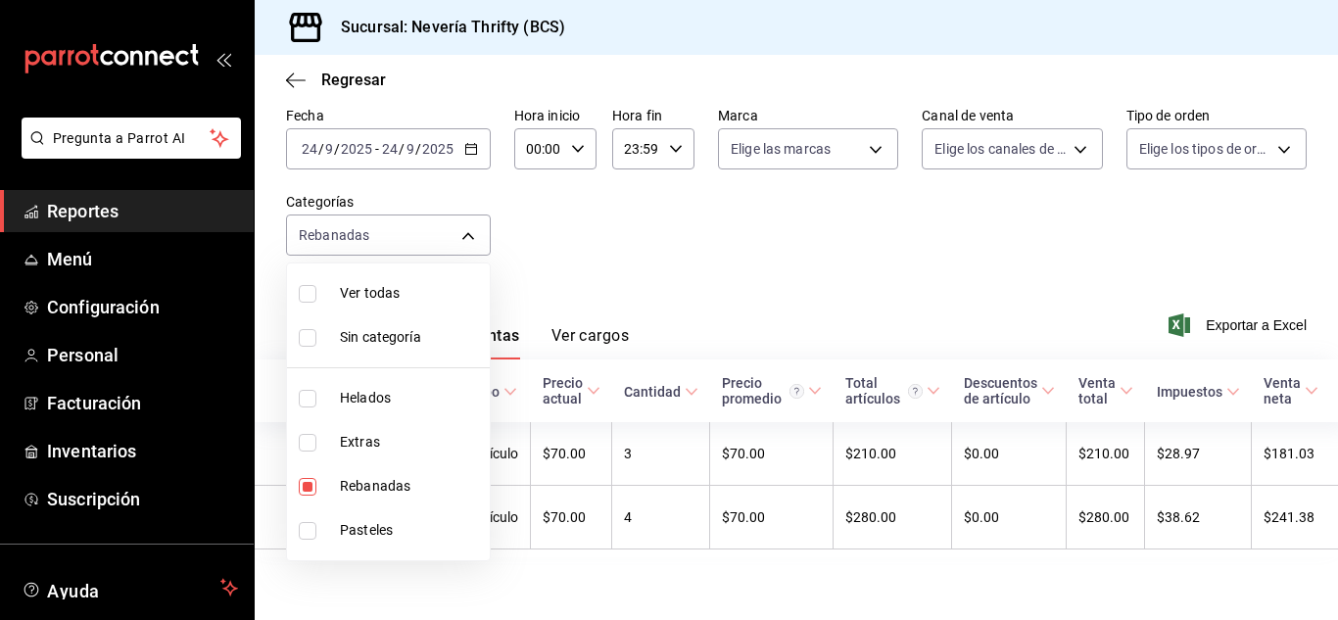
click at [308, 496] on li "Rebanadas" at bounding box center [388, 486] width 203 height 44
checkbox input "false"
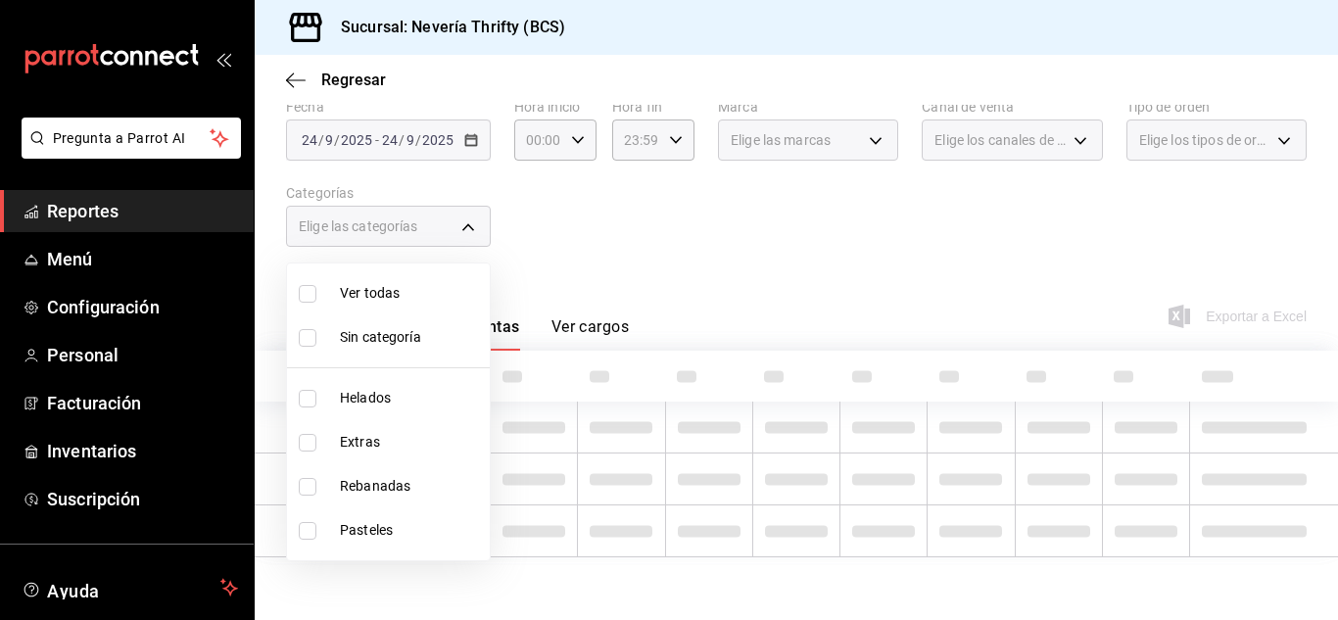
click at [307, 394] on input "checkbox" at bounding box center [308, 399] width 18 height 18
checkbox input "true"
type input "b705a4a3-0c02-4aaa-bced-1ae138585fd0"
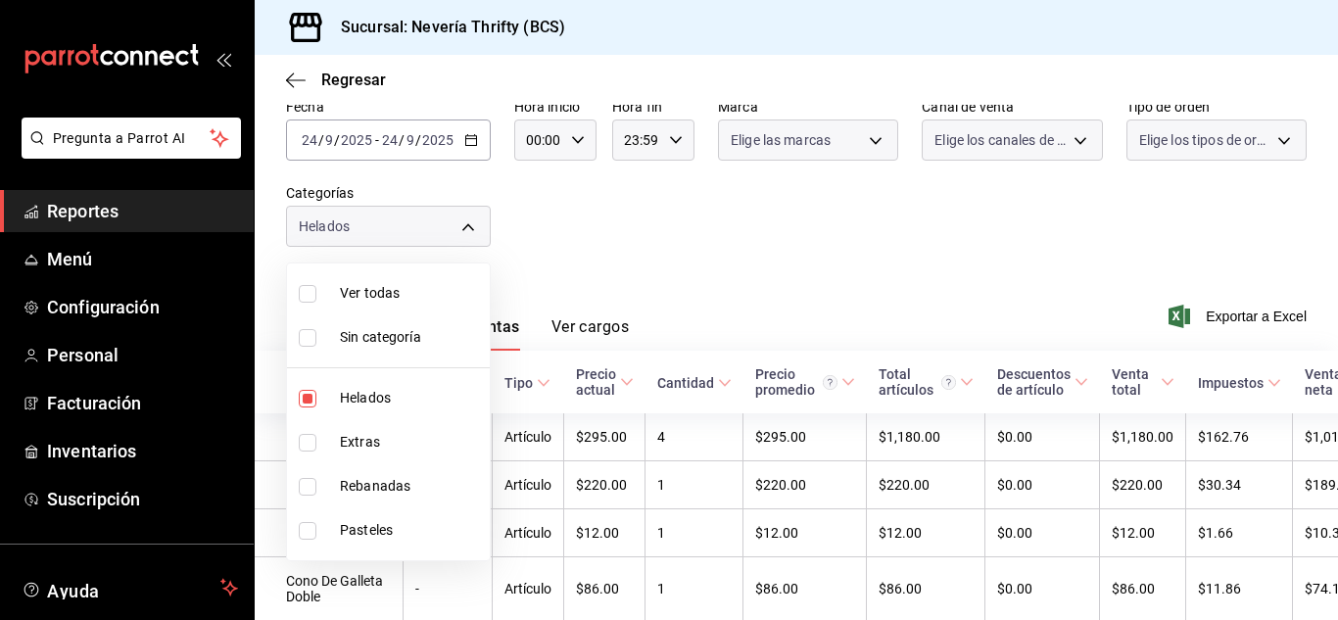
click at [746, 277] on div at bounding box center [669, 310] width 1338 height 620
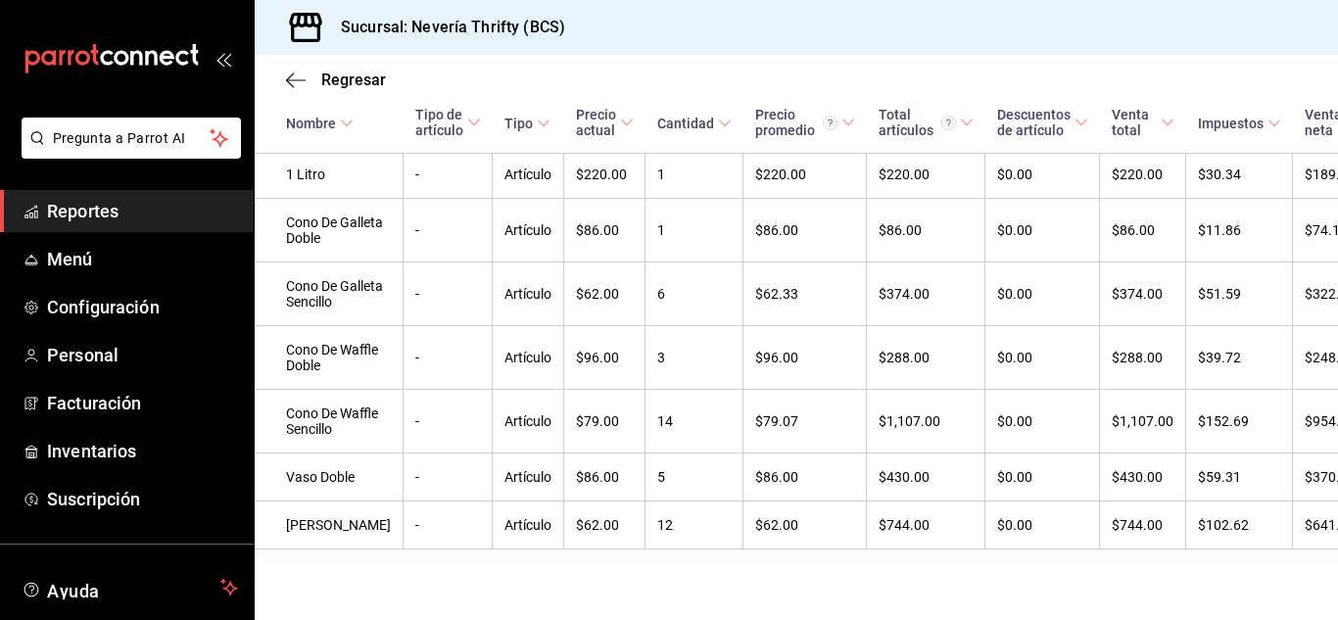
scroll to position [114, 0]
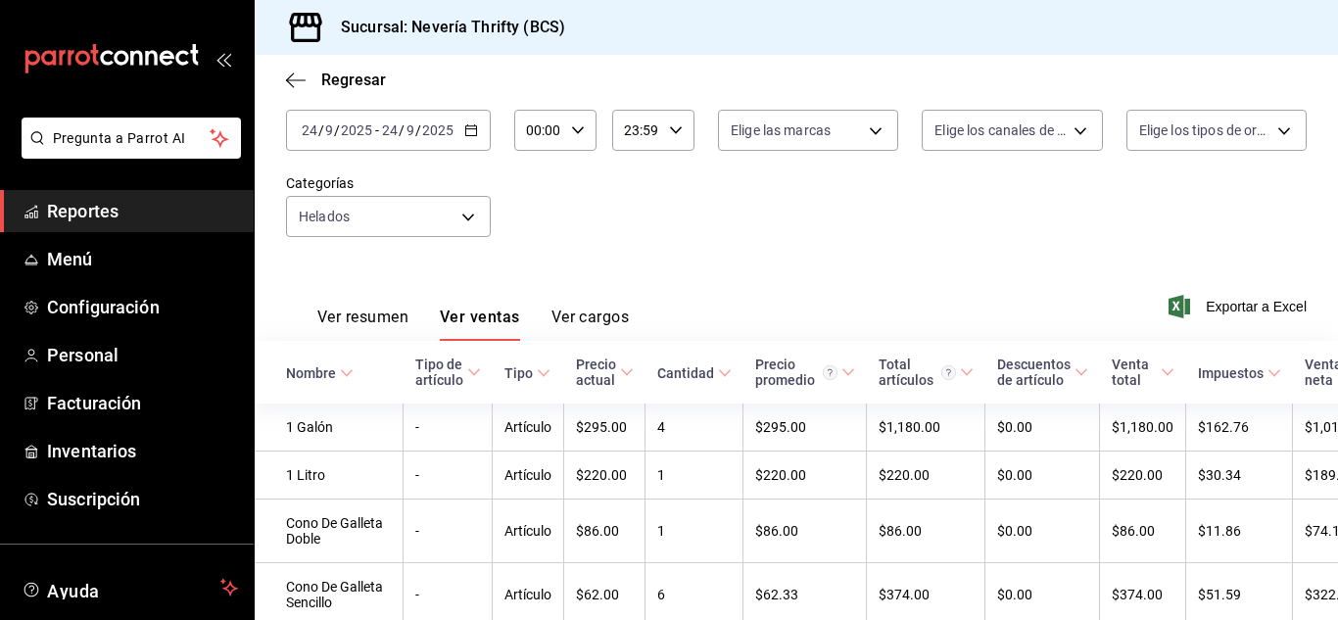
click at [378, 321] on button "Ver resumen" at bounding box center [362, 324] width 91 height 33
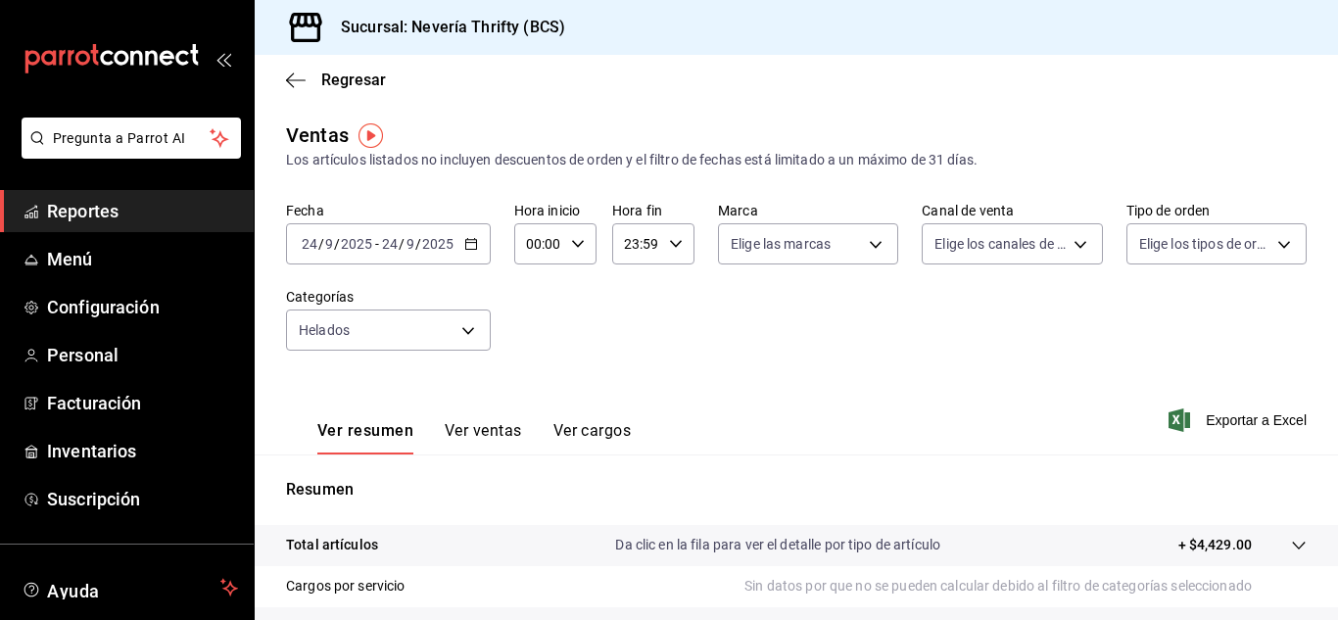
click at [510, 423] on button "Ver ventas" at bounding box center [483, 437] width 77 height 33
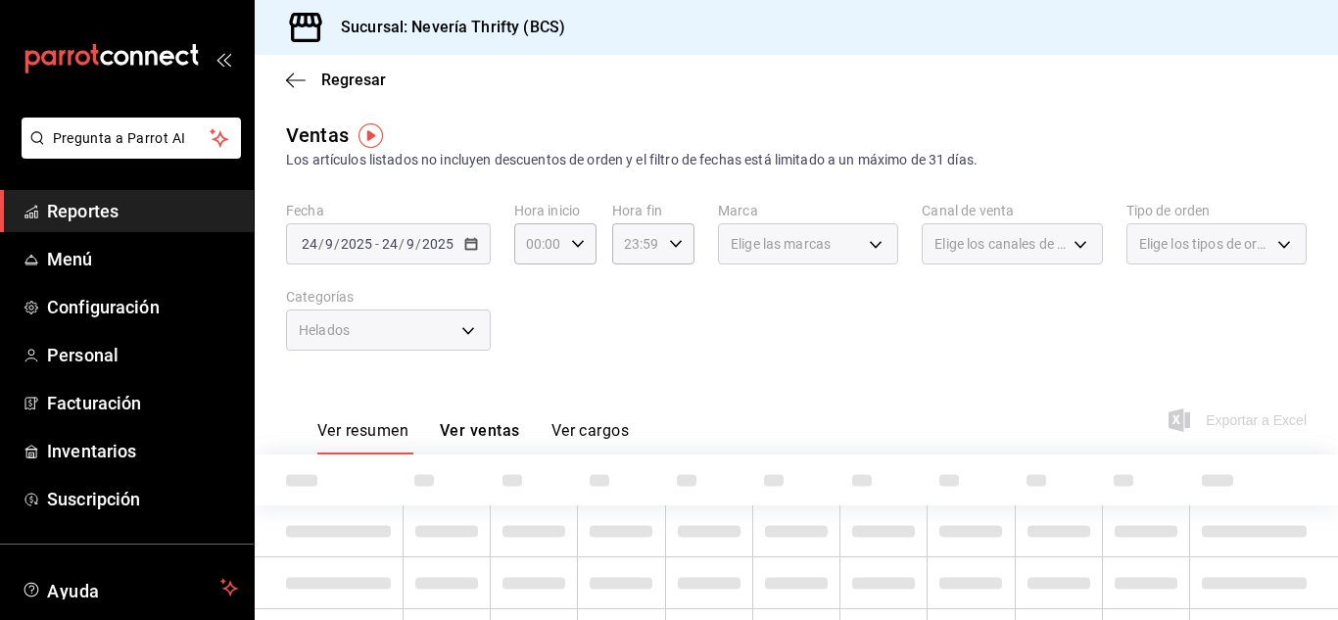
click at [461, 341] on div "Helados" at bounding box center [388, 330] width 205 height 41
click at [461, 340] on div "Helados" at bounding box center [388, 330] width 205 height 41
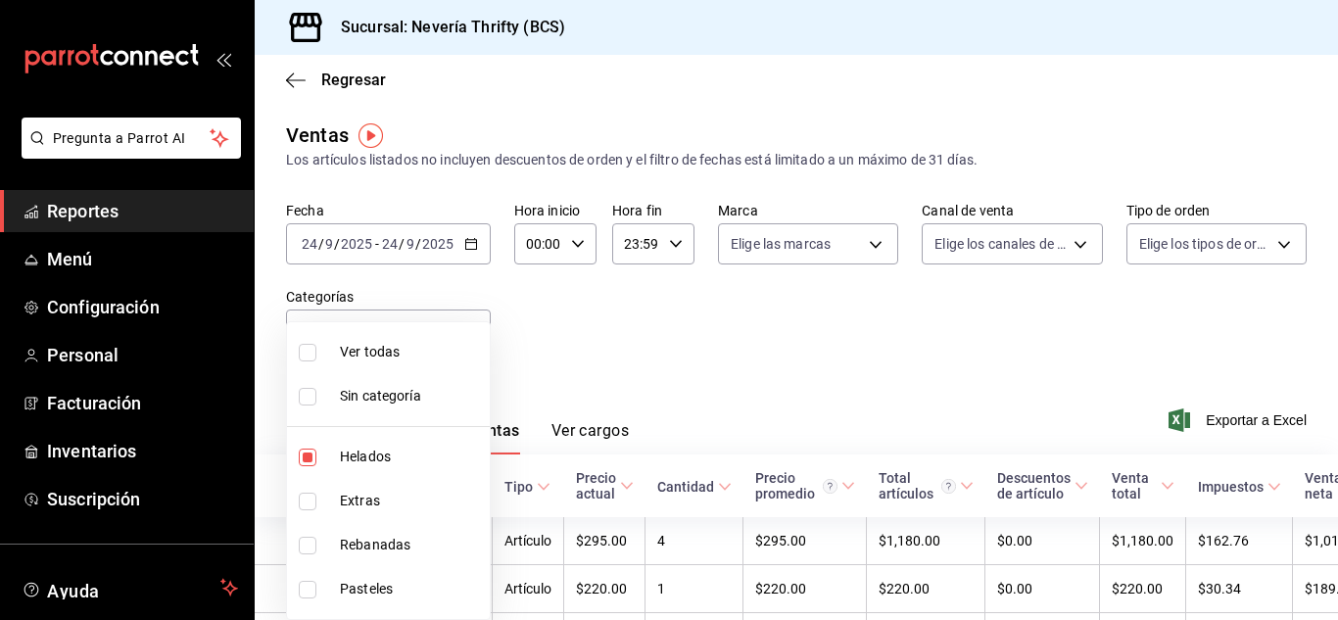
click at [470, 322] on body "Pregunta a Parrot AI Reportes Menú Configuración Personal Facturación Inventari…" at bounding box center [669, 310] width 1338 height 620
click at [305, 454] on input "checkbox" at bounding box center [308, 458] width 18 height 18
checkbox input "false"
click at [307, 505] on input "checkbox" at bounding box center [308, 502] width 18 height 18
checkbox input "true"
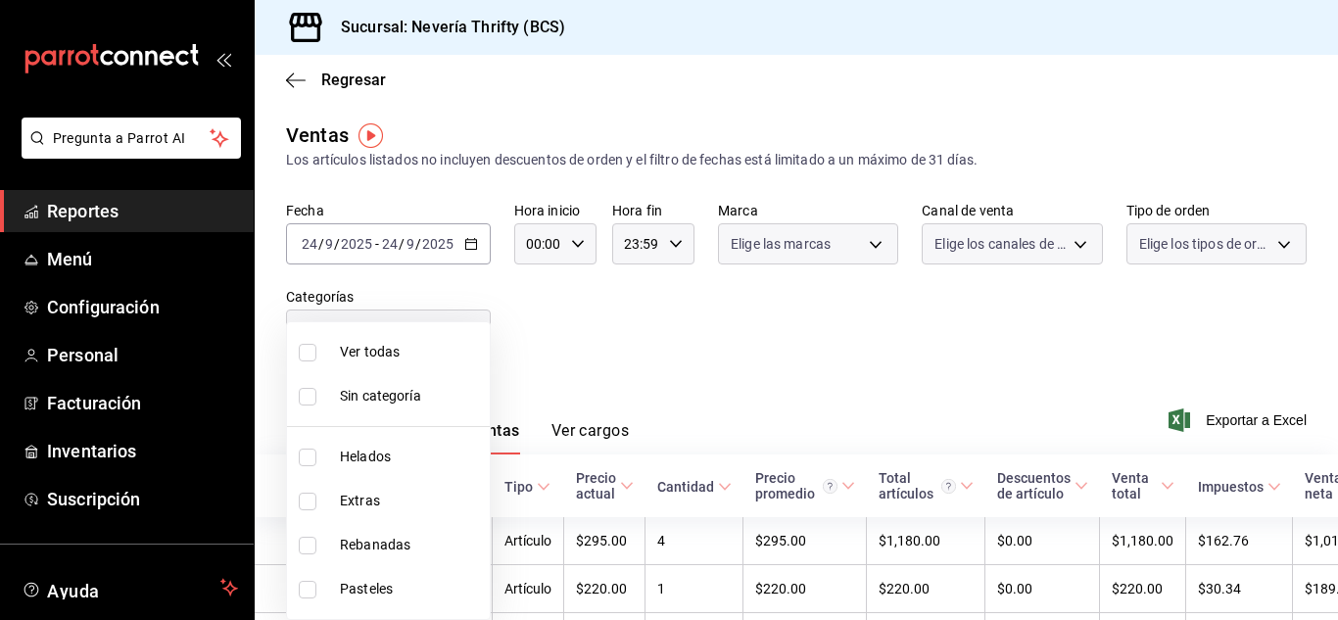
type input "2666ef43-693a-433d-8eb1-15fa94dd9228"
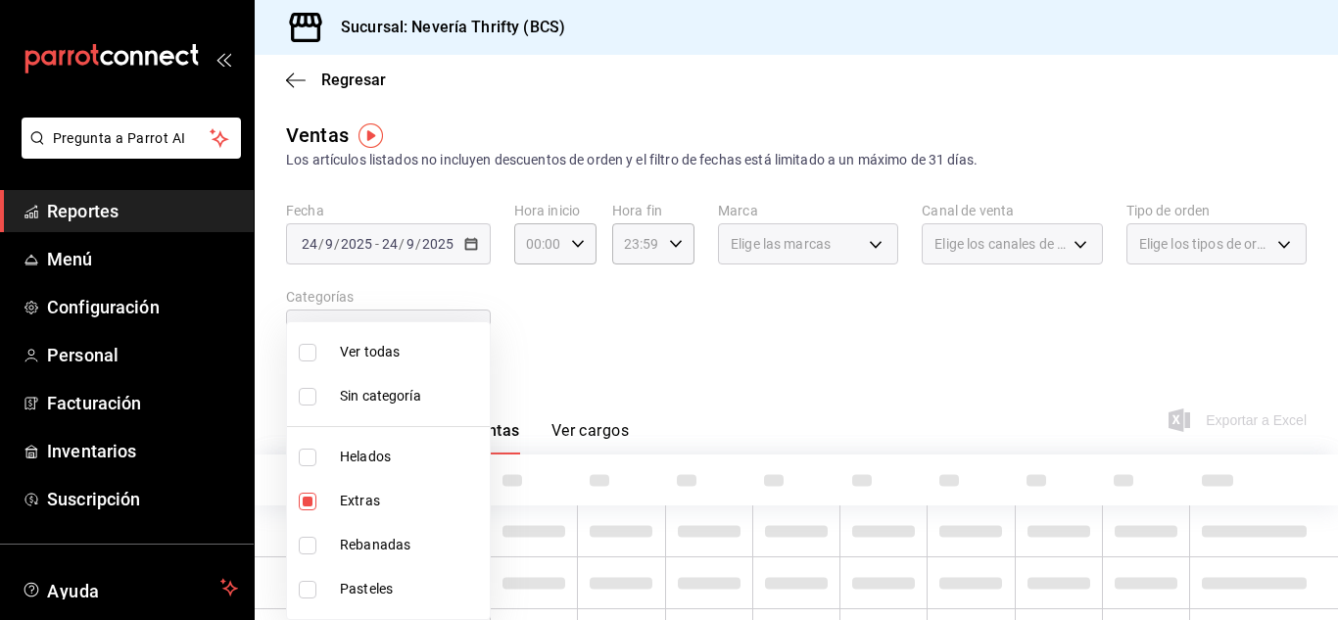
click at [583, 360] on div at bounding box center [669, 310] width 1338 height 620
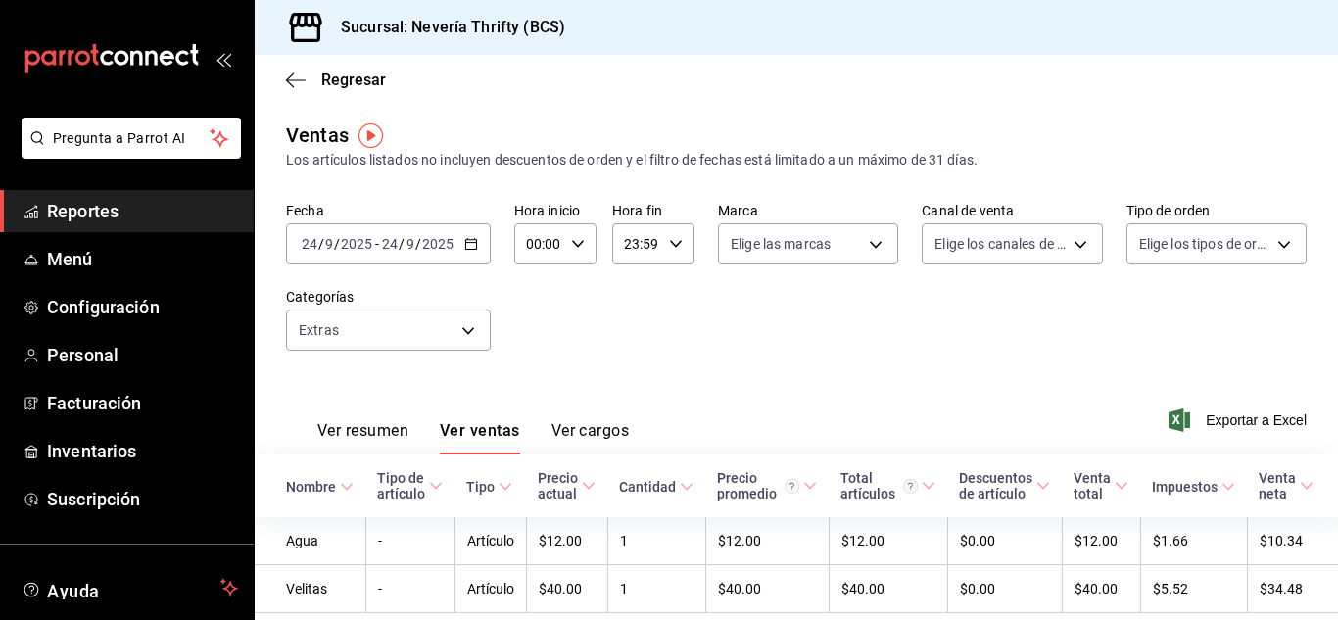
scroll to position [78, 0]
